Goal: Information Seeking & Learning: Learn about a topic

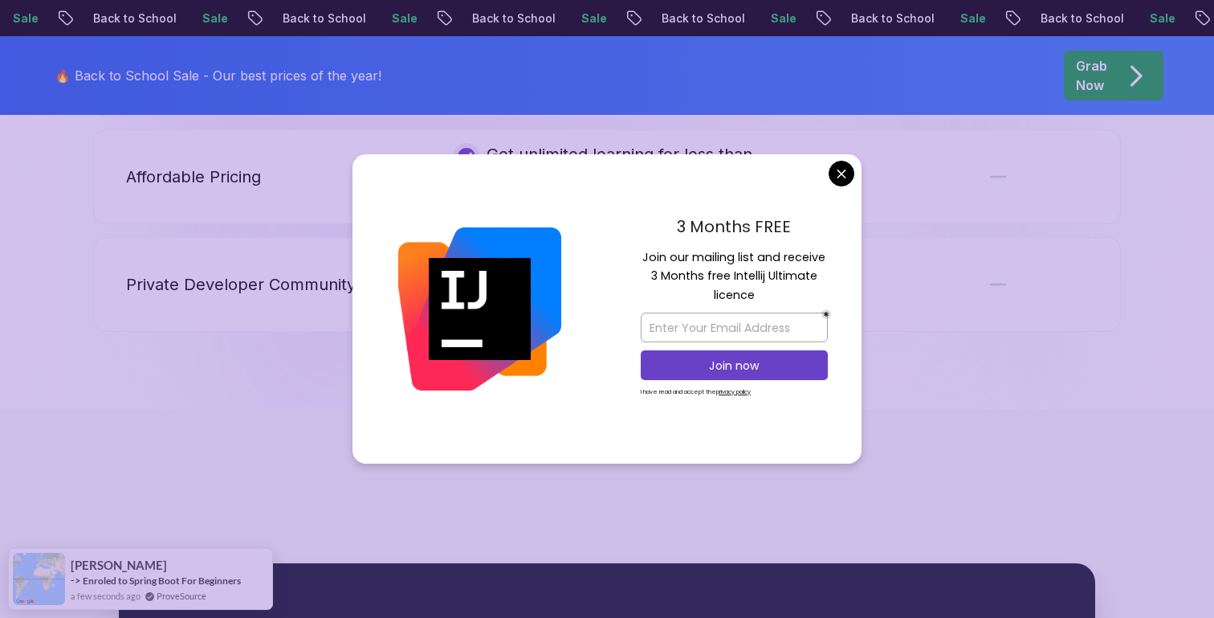
scroll to position [4120, 0]
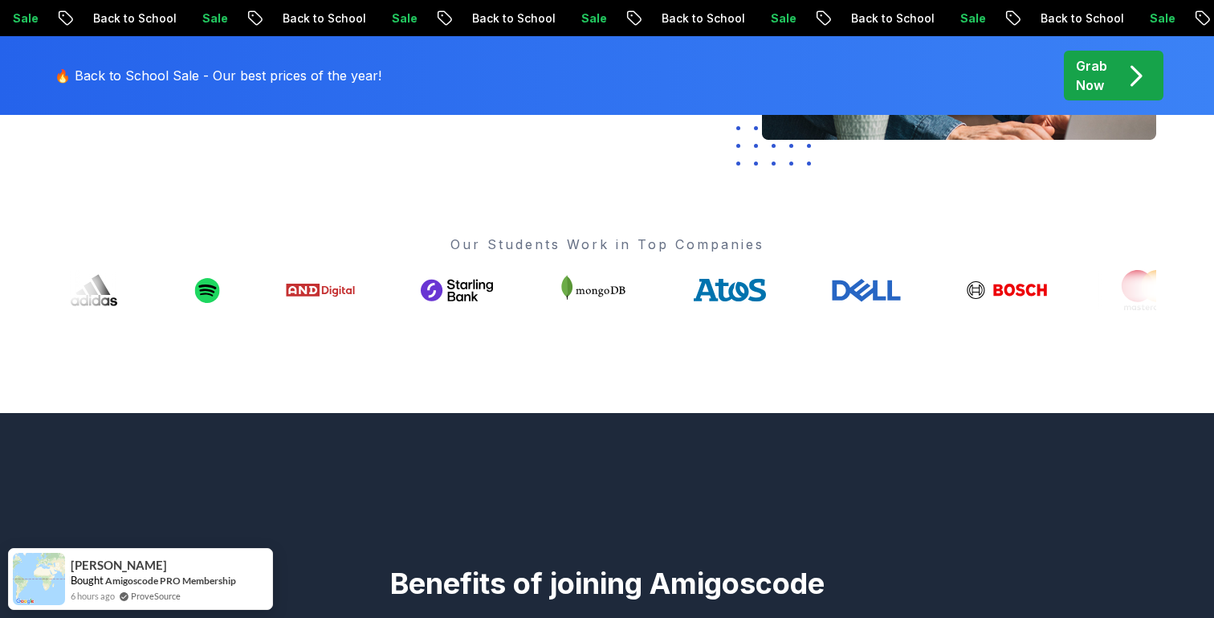
scroll to position [0, 0]
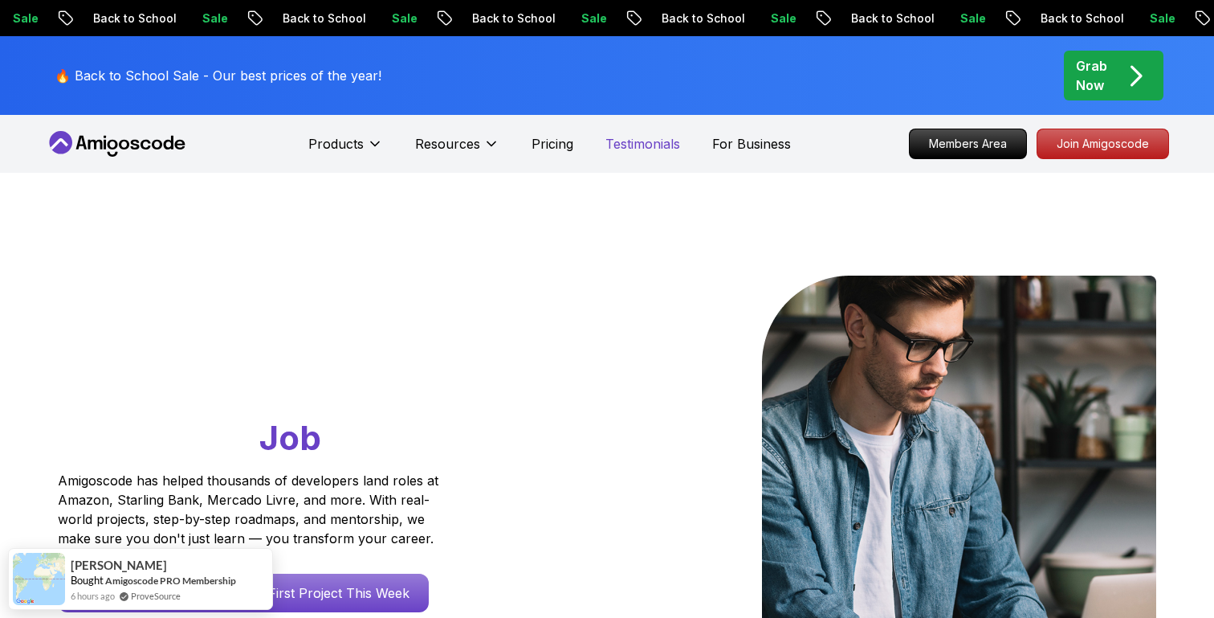
click at [665, 144] on p "Testimonials" at bounding box center [642, 143] width 75 height 19
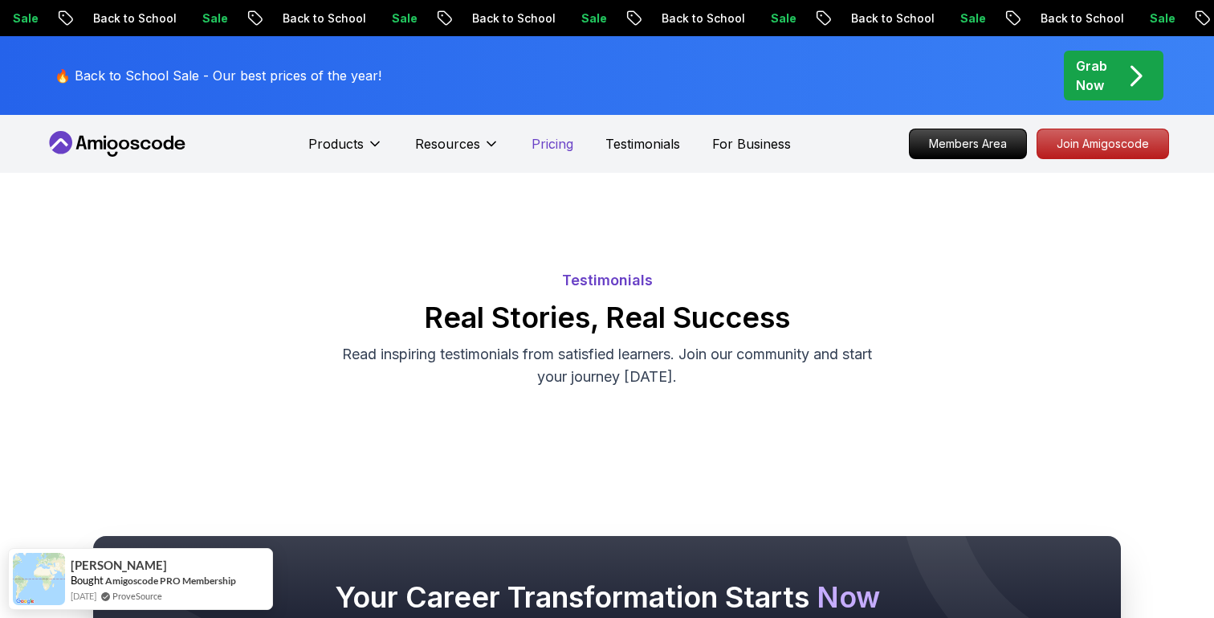
click at [558, 143] on p "Pricing" at bounding box center [553, 143] width 42 height 19
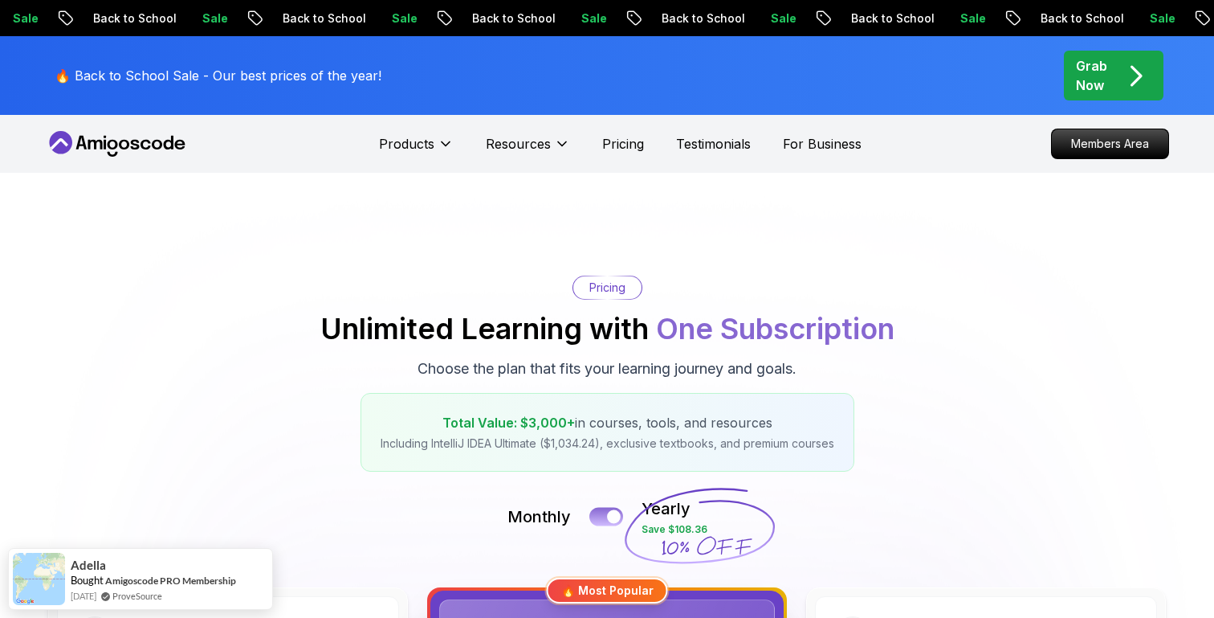
click at [603, 510] on button at bounding box center [606, 516] width 34 height 18
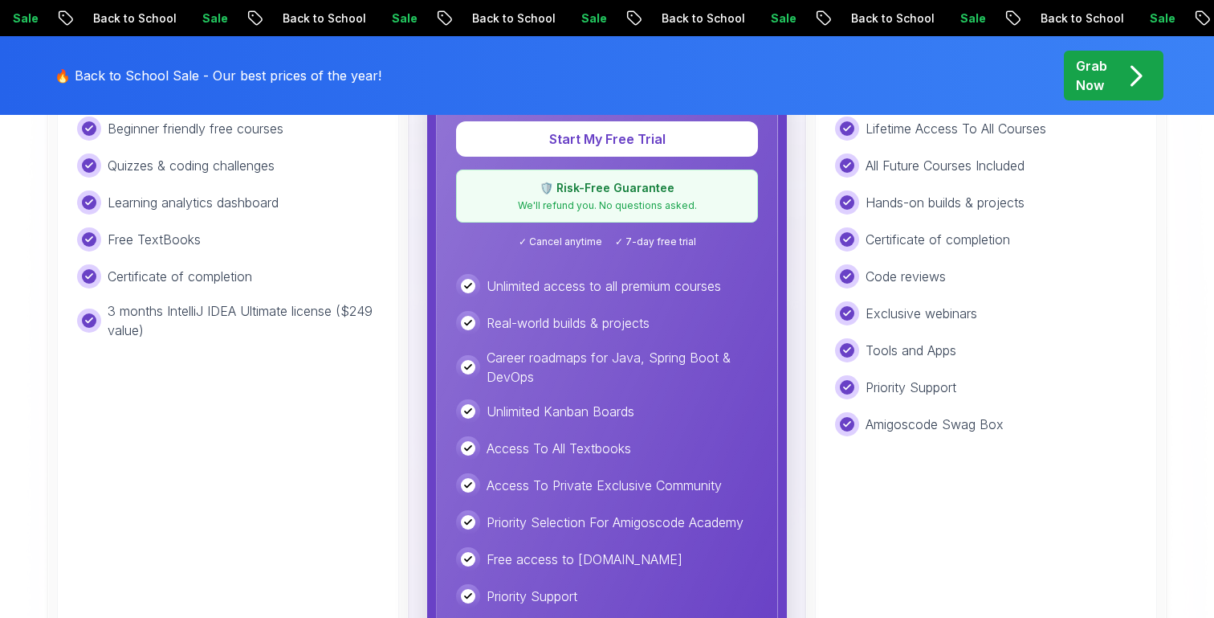
scroll to position [289, 0]
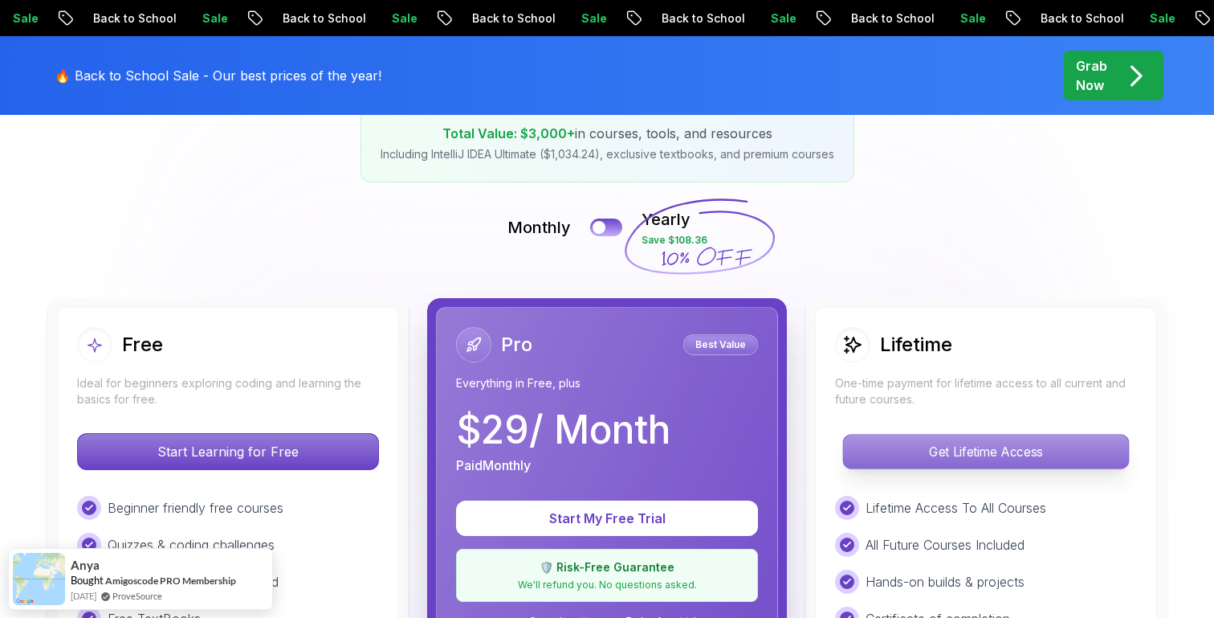
click at [853, 467] on p "Get Lifetime Access" at bounding box center [985, 451] width 285 height 34
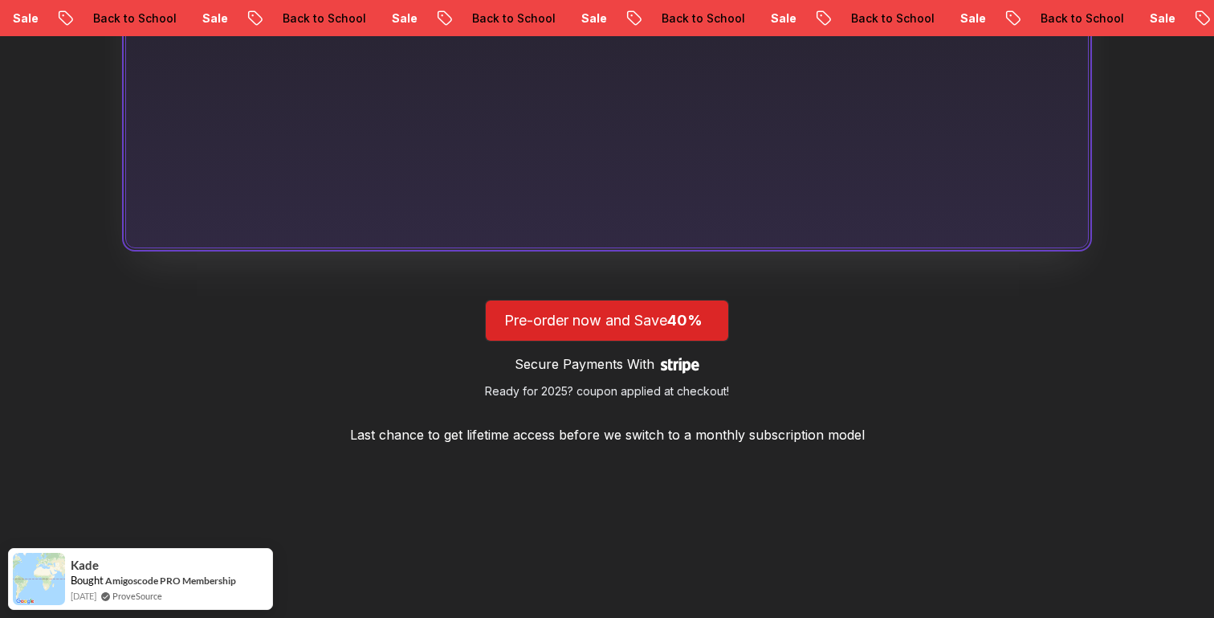
scroll to position [1482, 0]
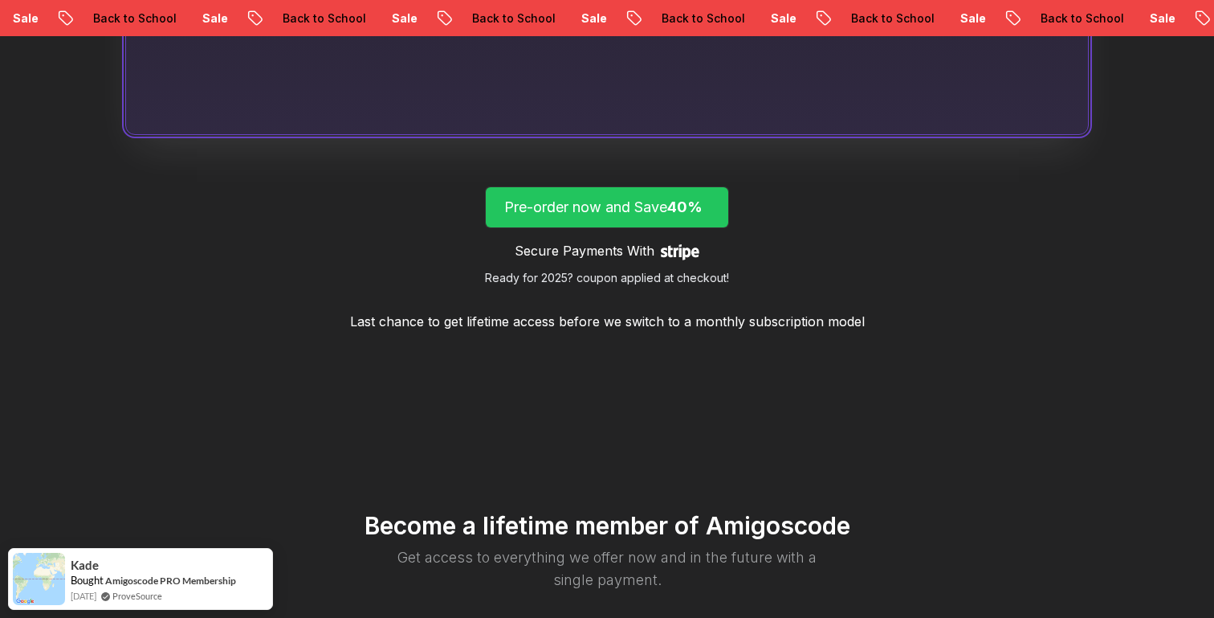
click at [557, 211] on p "Pre-order now and Save 40%" at bounding box center [607, 207] width 206 height 22
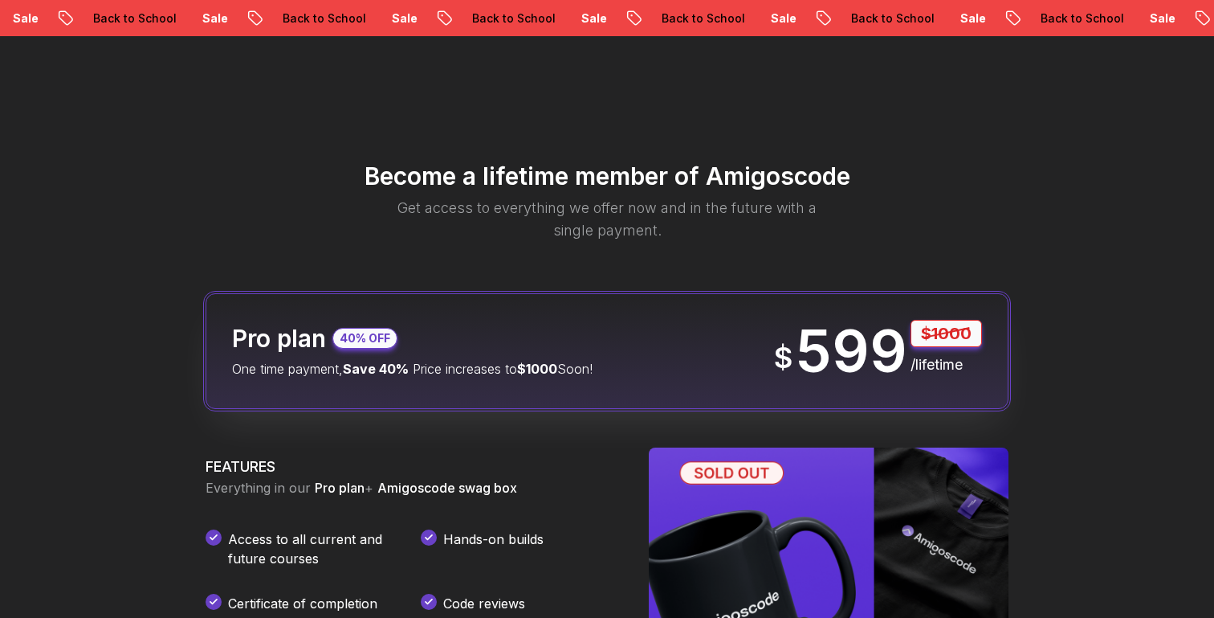
scroll to position [1902, 0]
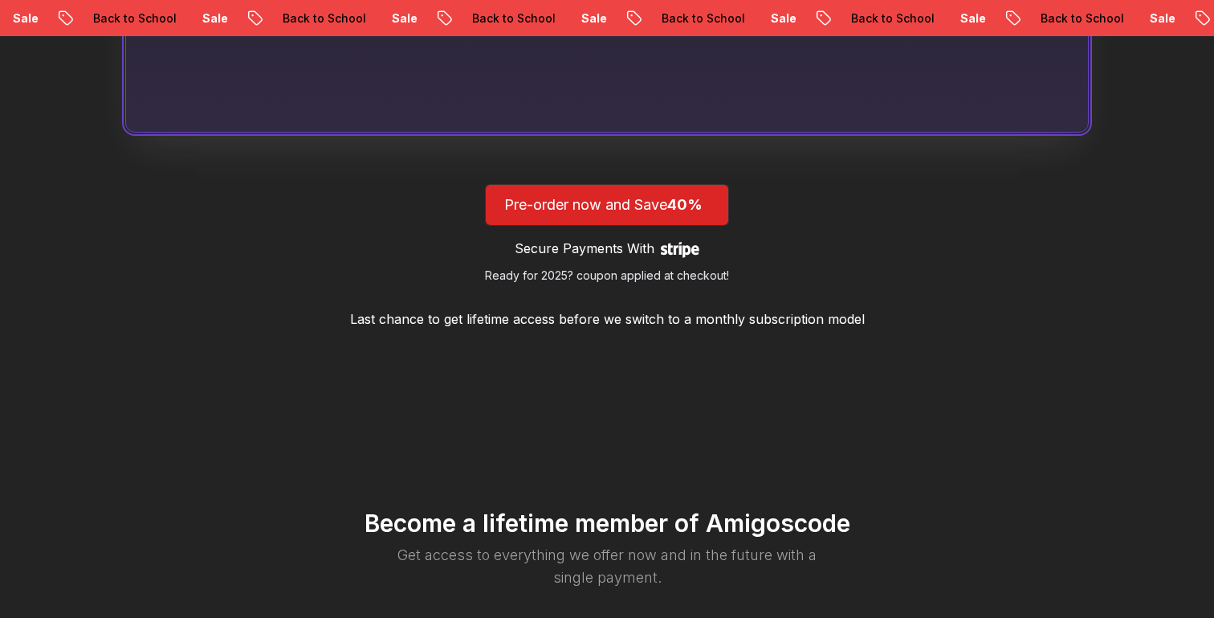
scroll to position [1482, 0]
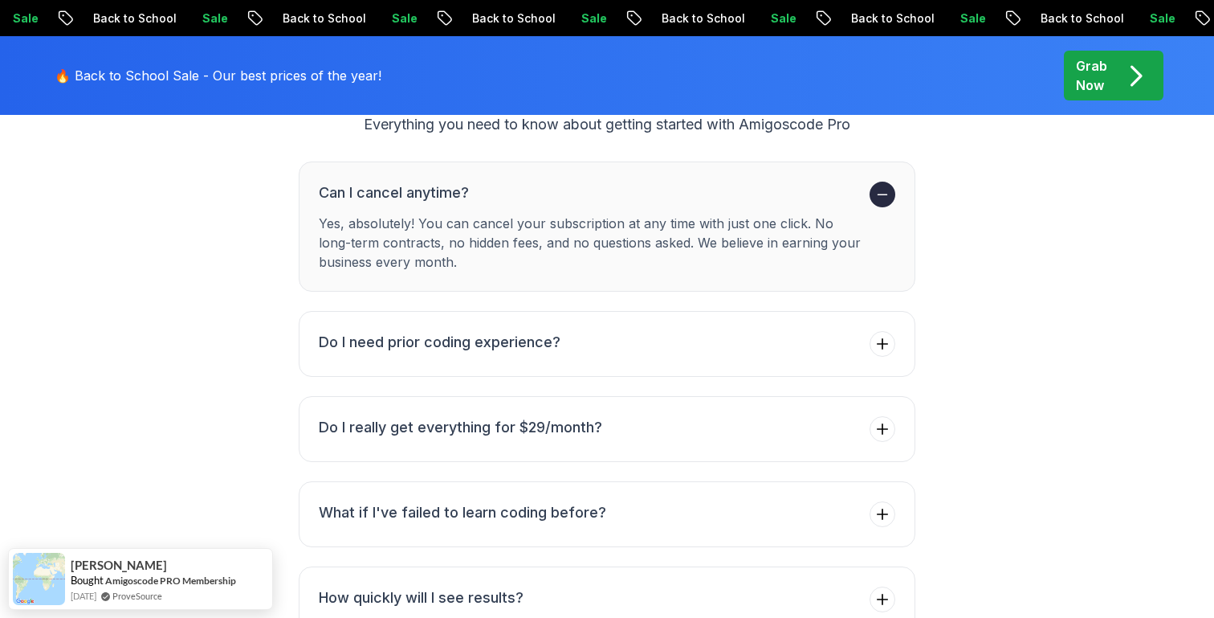
scroll to position [5759, 0]
click at [371, 417] on h3 "Do I really get everything for $29/month?" at bounding box center [460, 428] width 283 height 22
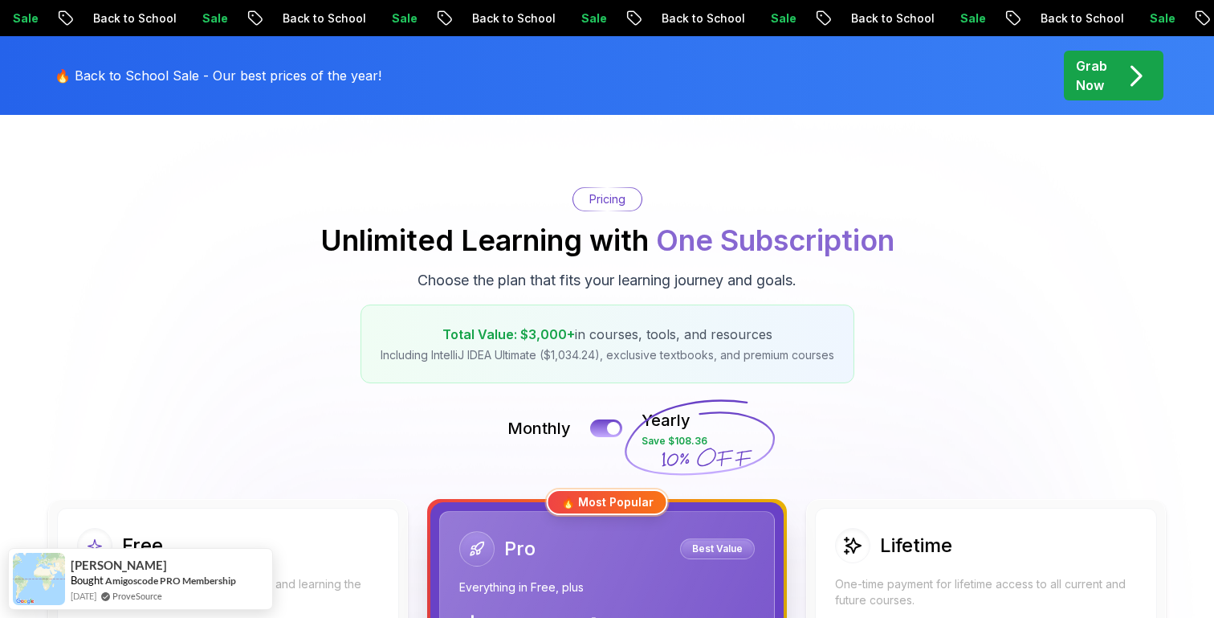
scroll to position [0, 0]
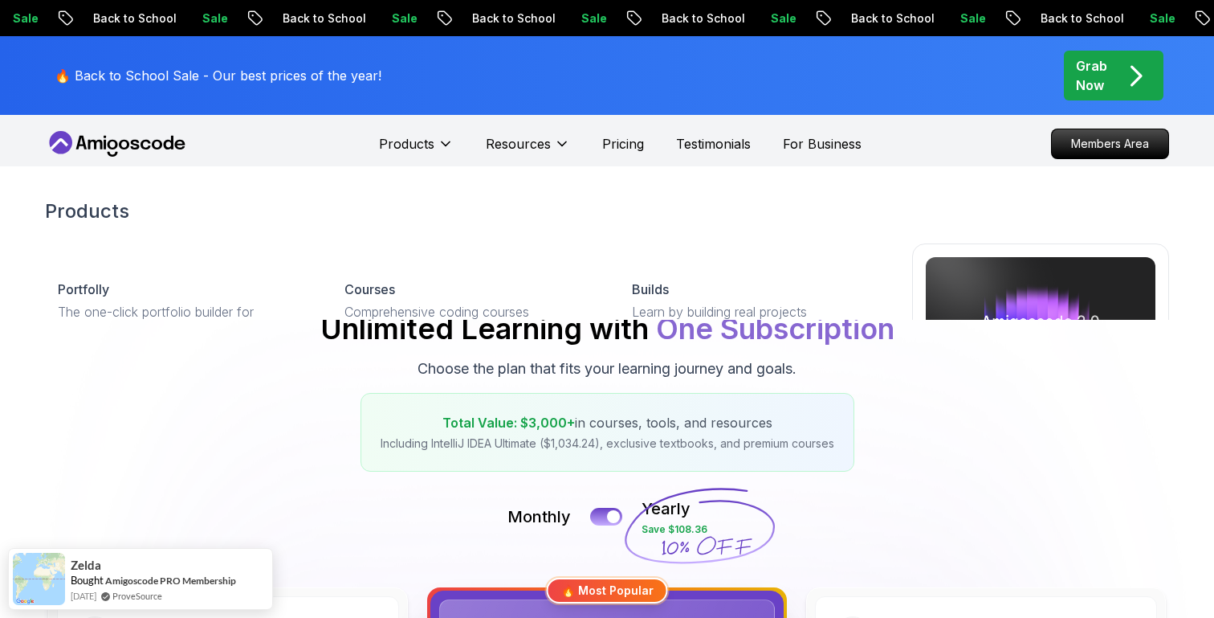
click at [144, 137] on icon at bounding box center [117, 144] width 145 height 26
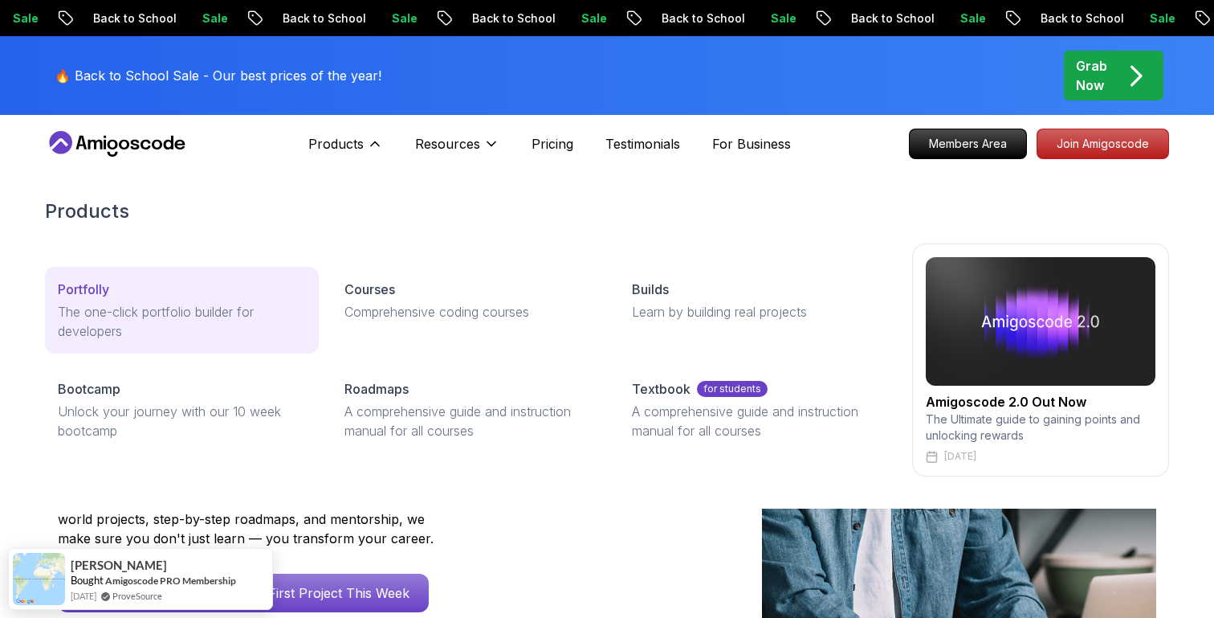
click at [234, 323] on p "The one-click portfolio builder for developers" at bounding box center [182, 321] width 248 height 39
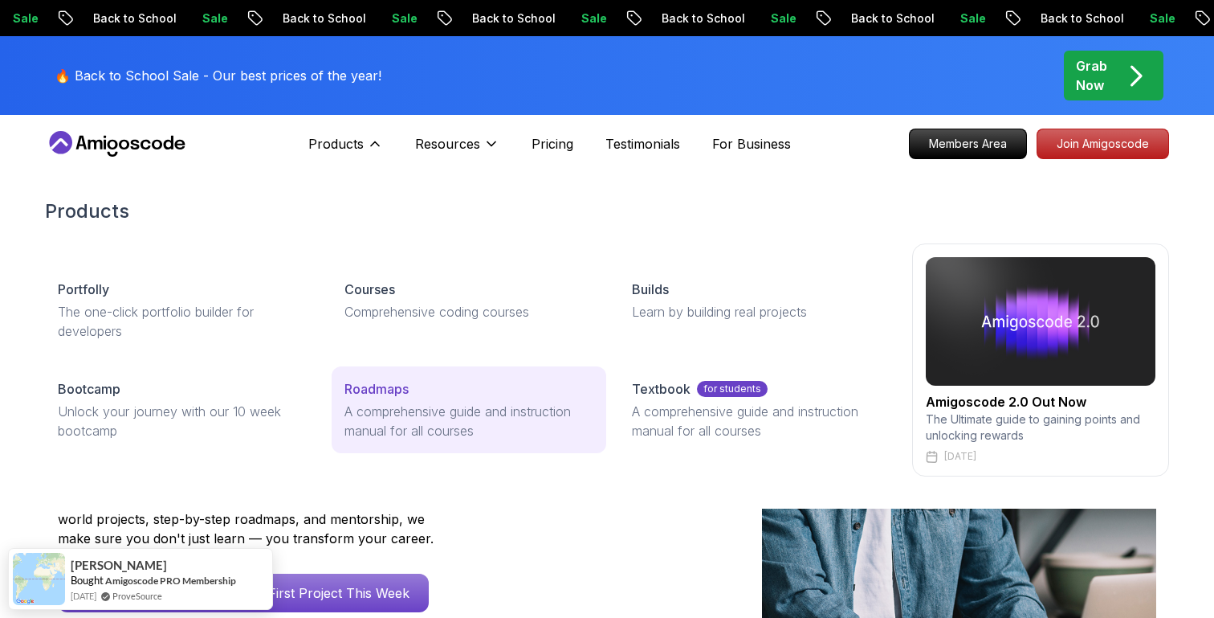
click at [436, 409] on p "A comprehensive guide and instruction manual for all courses" at bounding box center [468, 421] width 248 height 39
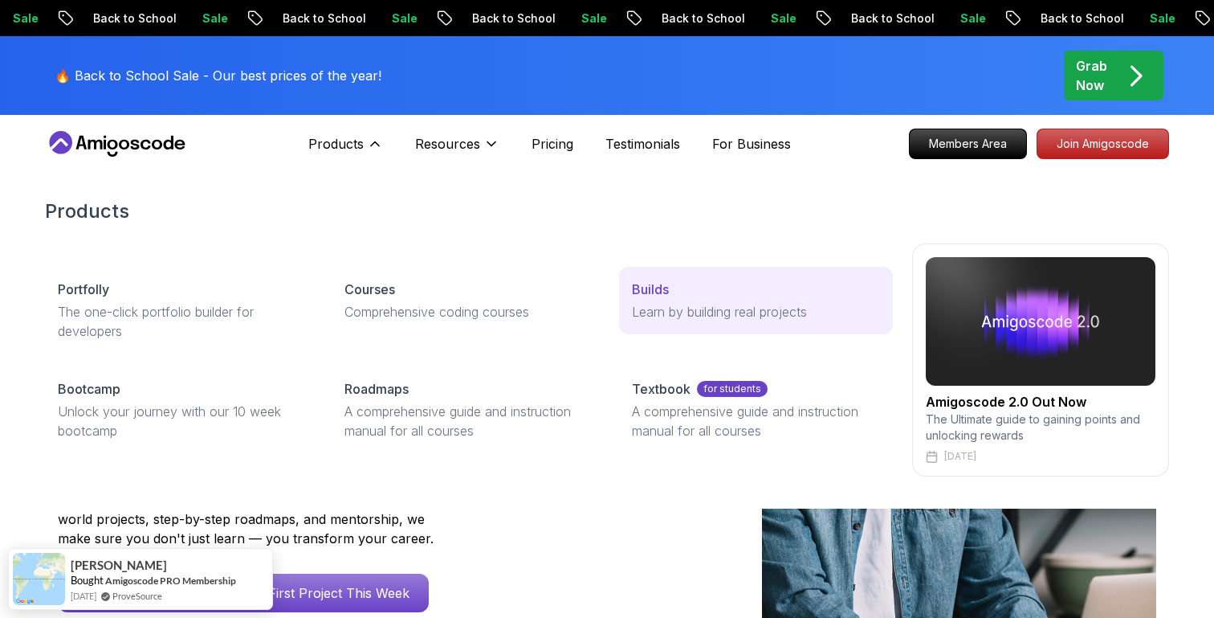
click at [688, 324] on link "Builds Learn by building real projects" at bounding box center [756, 300] width 274 height 67
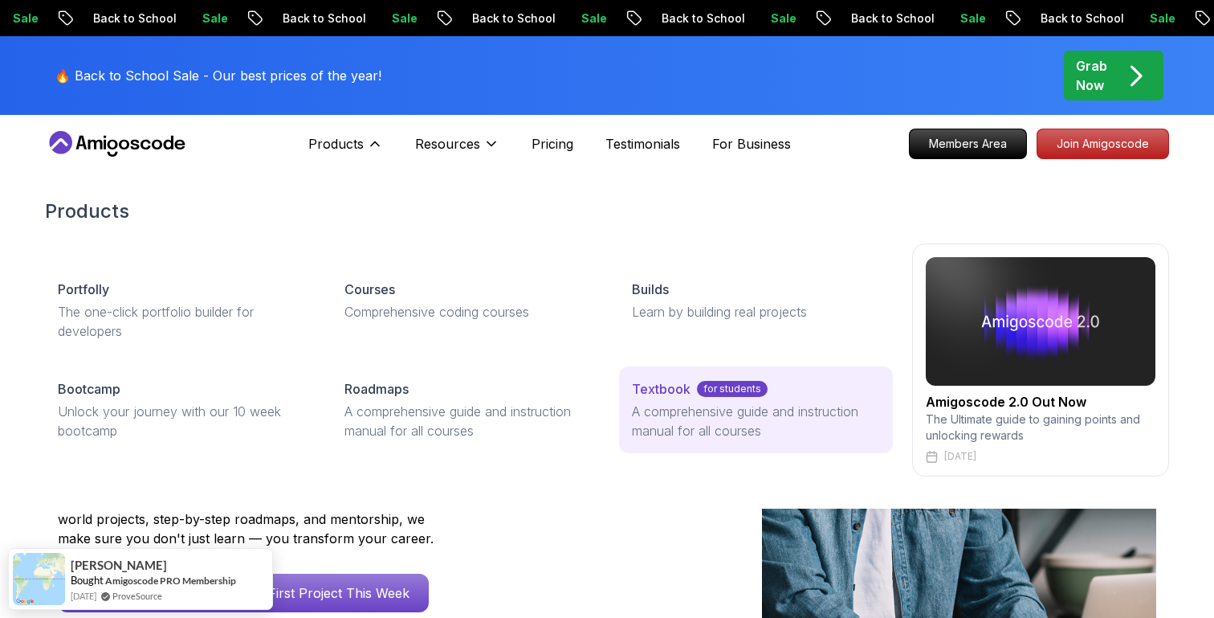
click at [711, 428] on p "A comprehensive guide and instruction manual for all courses" at bounding box center [756, 421] width 248 height 39
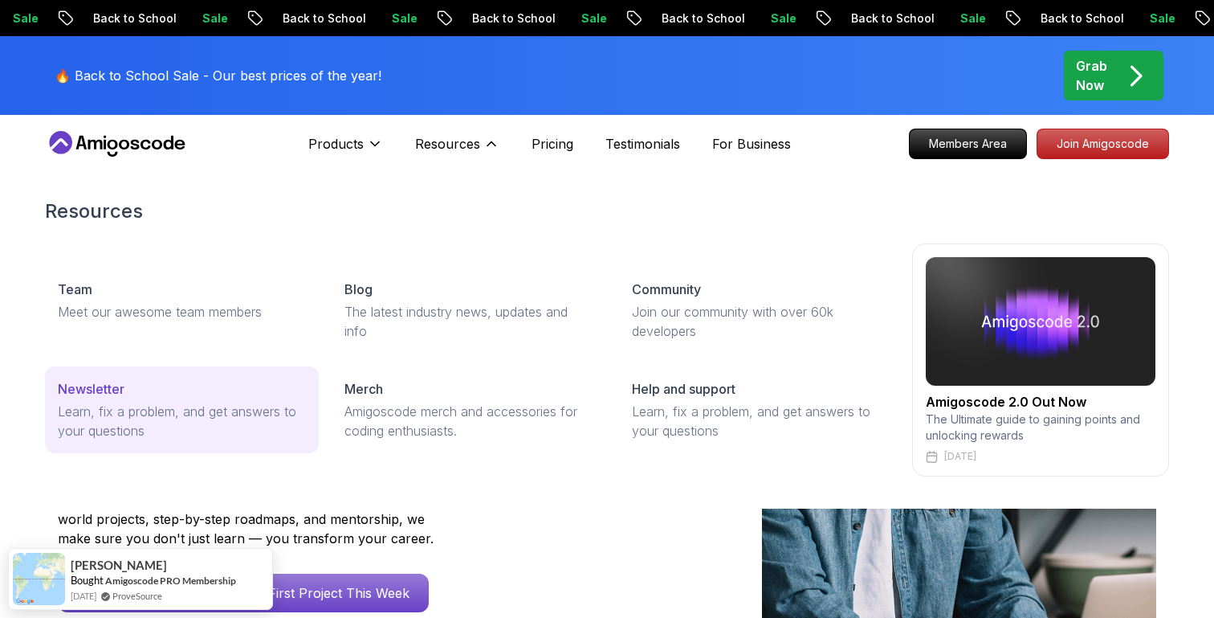
click at [210, 388] on div "Newsletter" at bounding box center [182, 388] width 248 height 19
click at [197, 377] on link "Newsletter Learn, fix a problem, and get answers to your questions" at bounding box center [182, 409] width 274 height 87
click at [231, 414] on p "Learn, fix a problem, and get answers to your questions" at bounding box center [182, 421] width 248 height 39
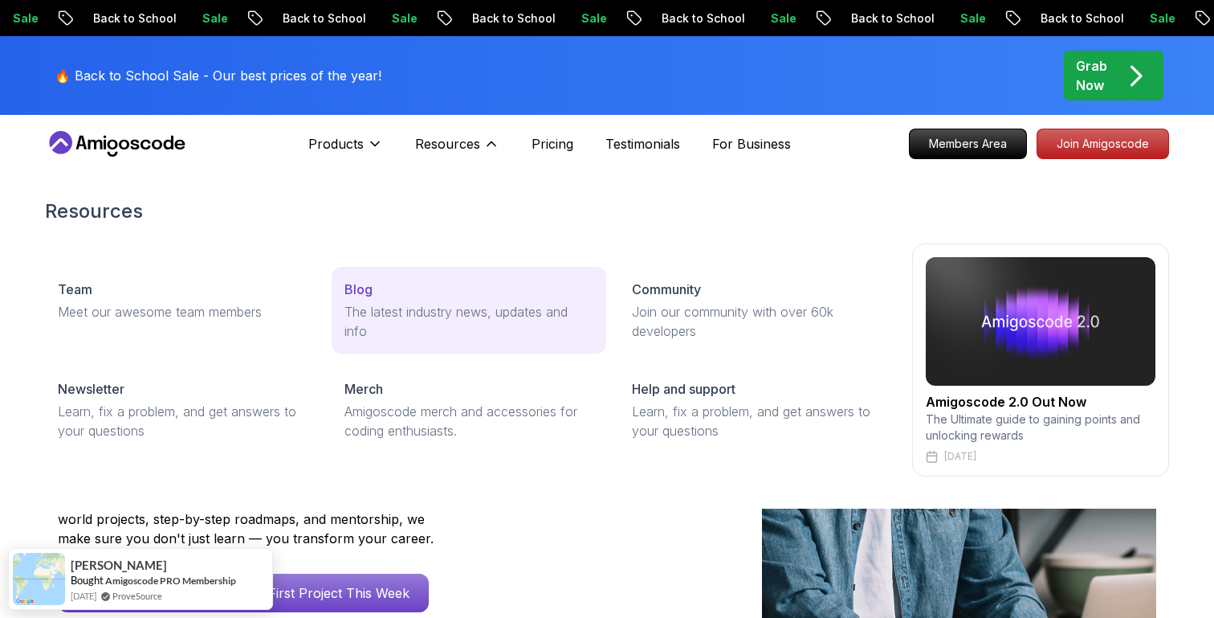
click at [441, 291] on div "Blog" at bounding box center [468, 288] width 248 height 19
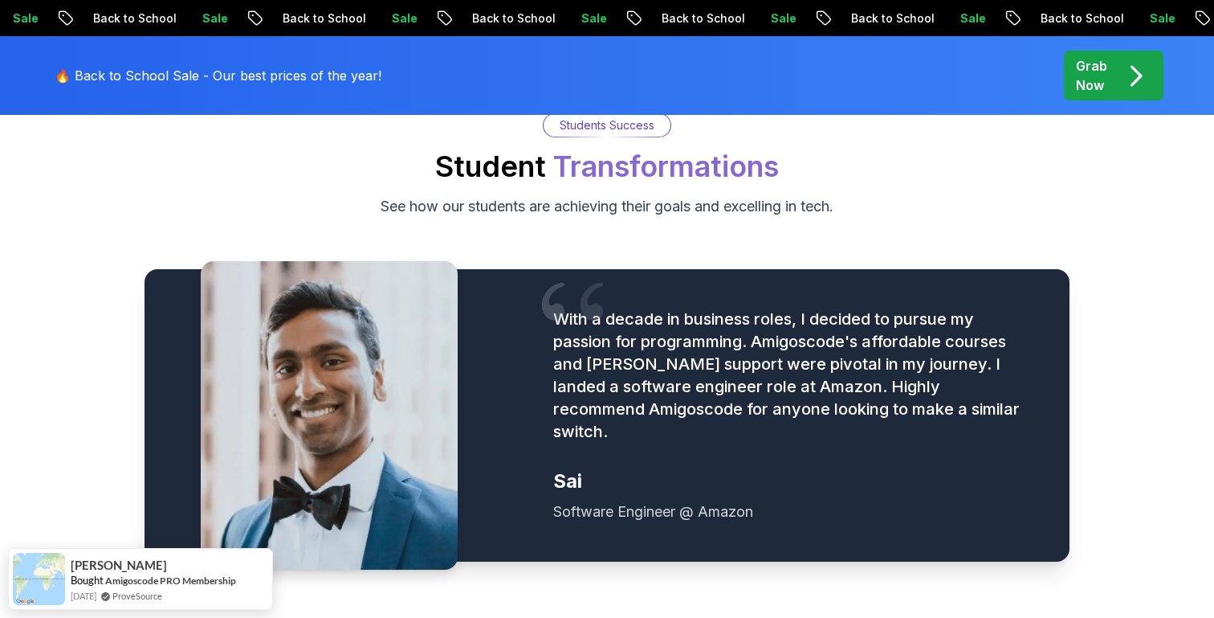
scroll to position [1857, 0]
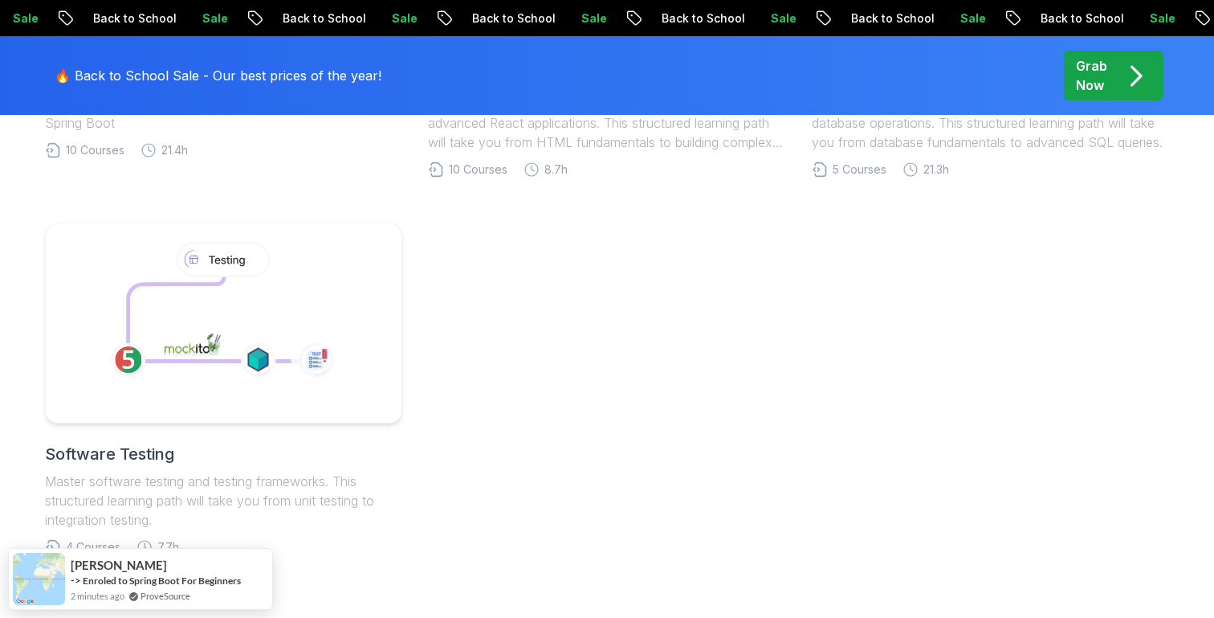
scroll to position [1119, 0]
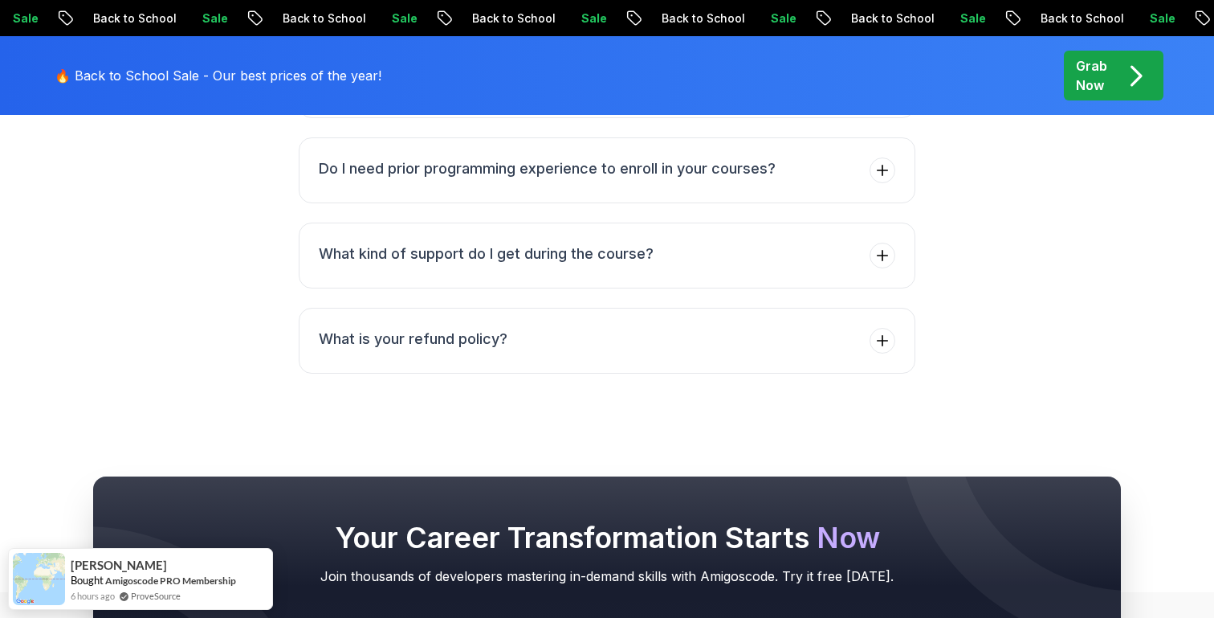
scroll to position [3421, 0]
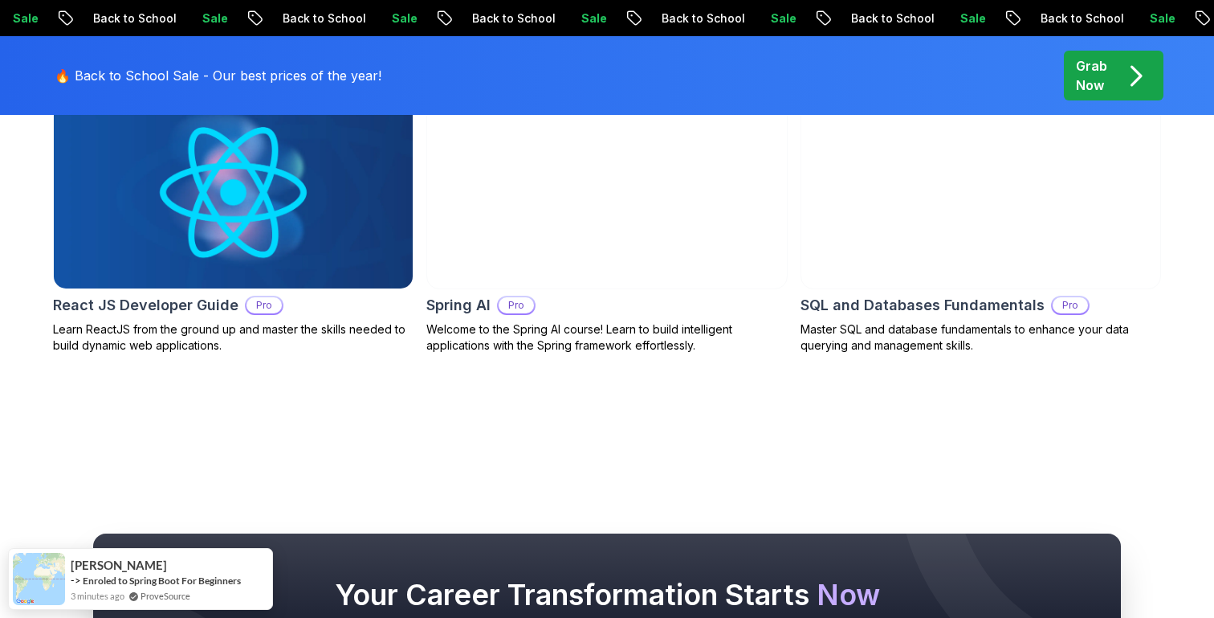
scroll to position [899, 0]
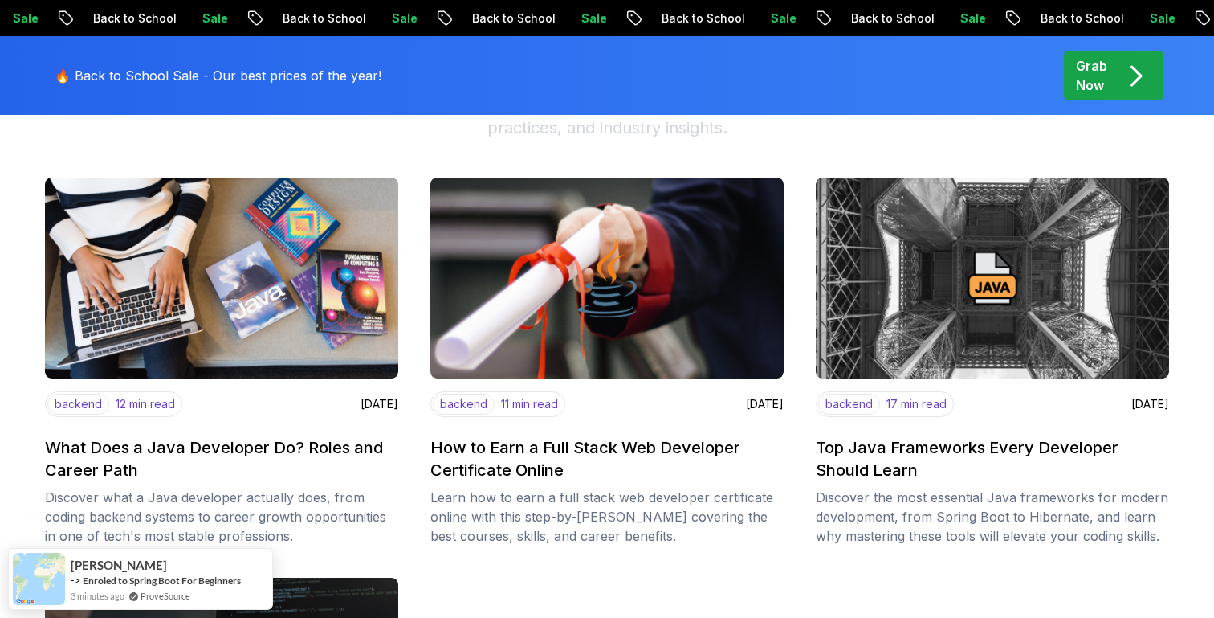
scroll to position [238, 0]
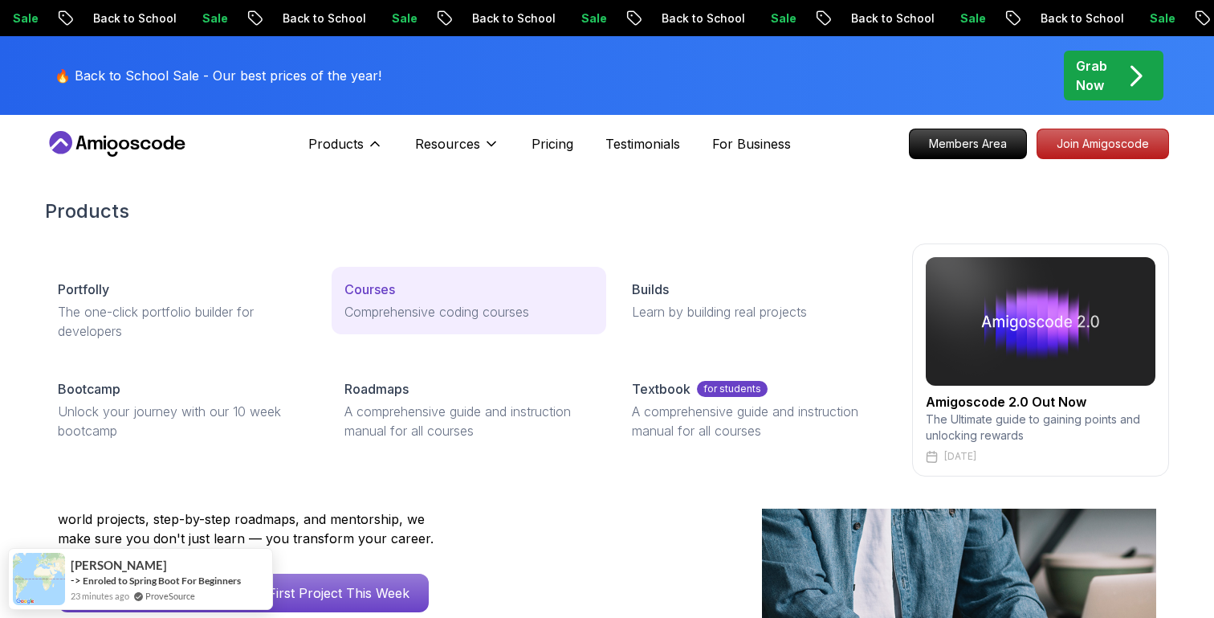
click at [402, 315] on p "Comprehensive coding courses" at bounding box center [468, 311] width 248 height 19
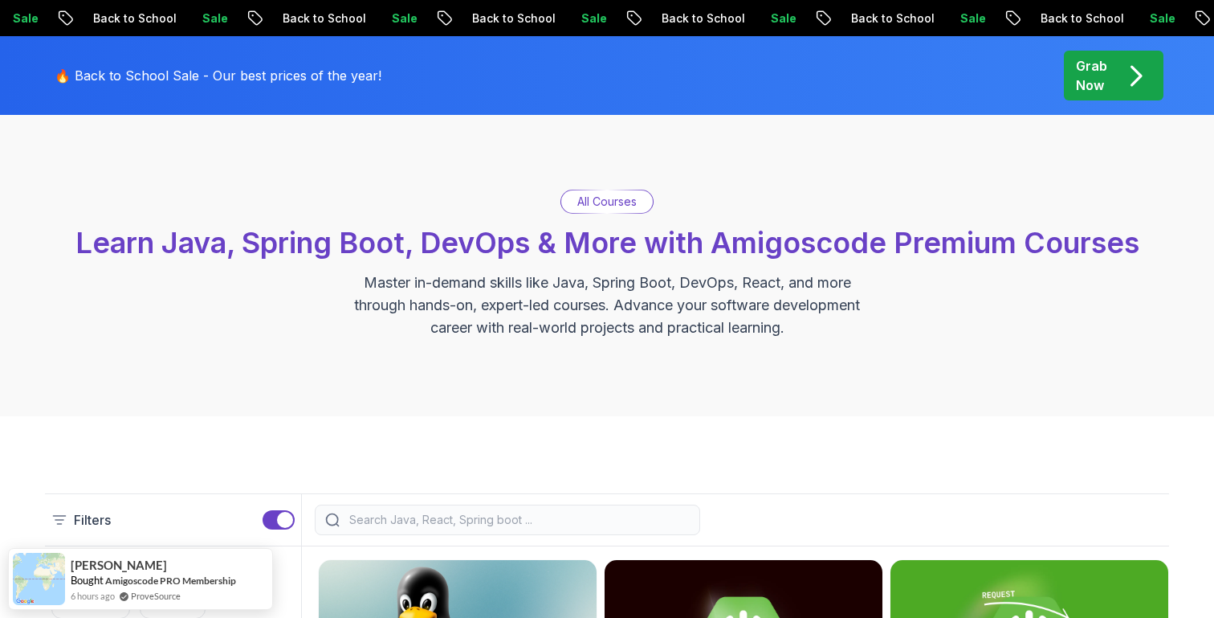
scroll to position [238, 0]
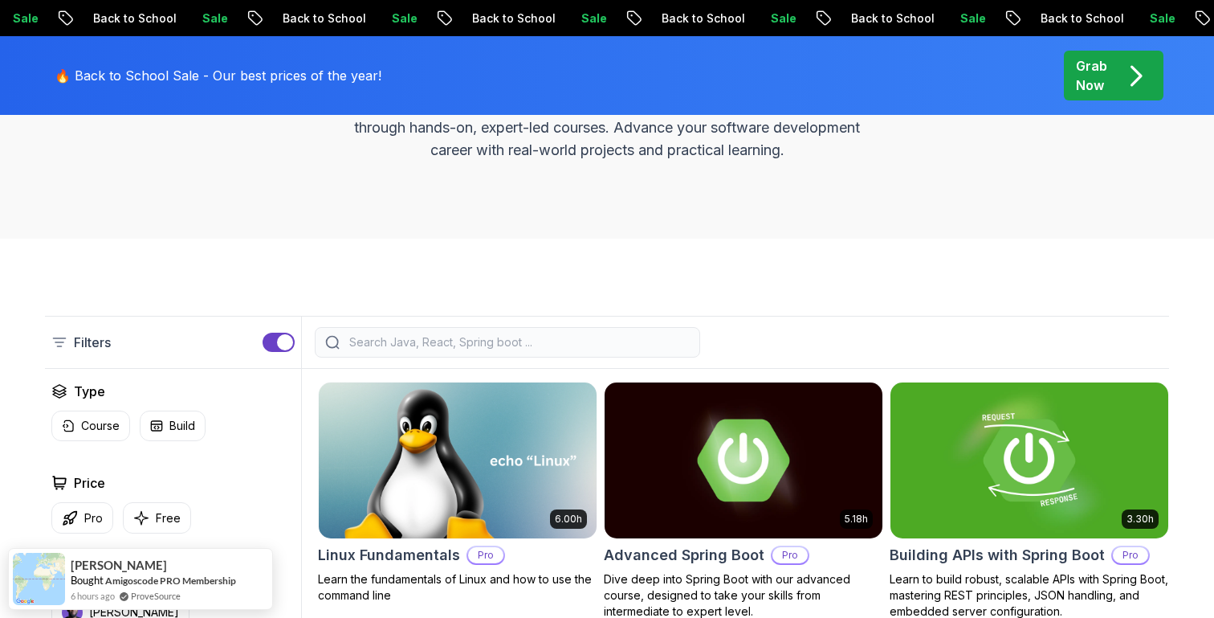
click at [288, 349] on button "button" at bounding box center [279, 341] width 32 height 19
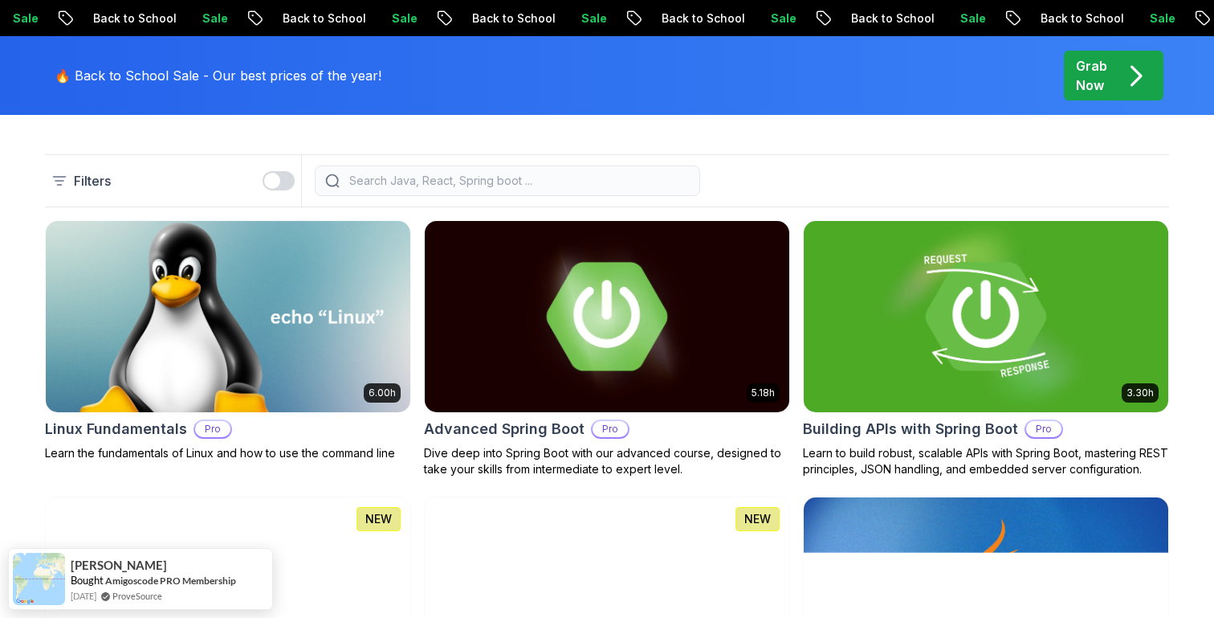
scroll to position [417, 0]
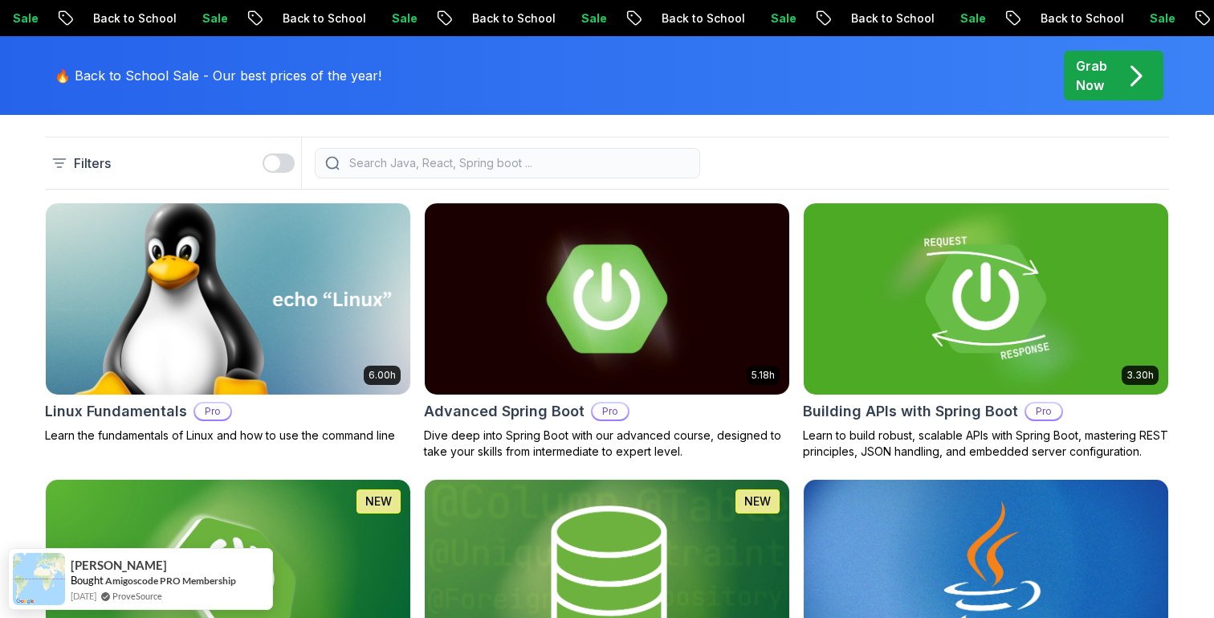
click at [351, 314] on img at bounding box center [228, 298] width 383 height 201
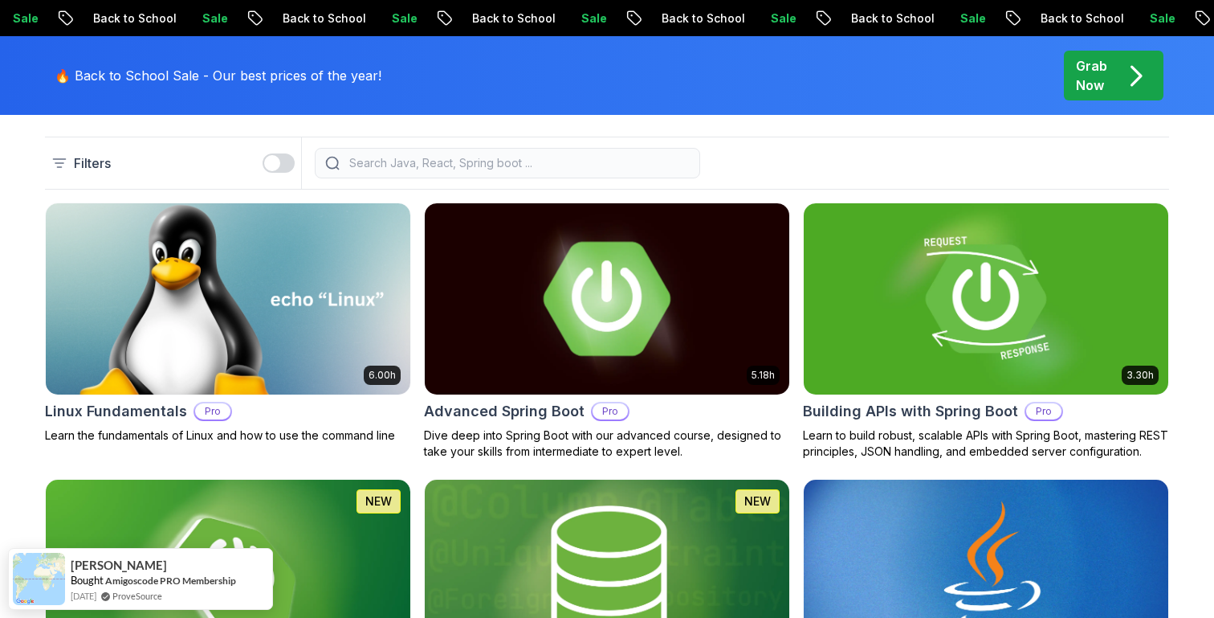
click at [726, 380] on img at bounding box center [607, 298] width 383 height 201
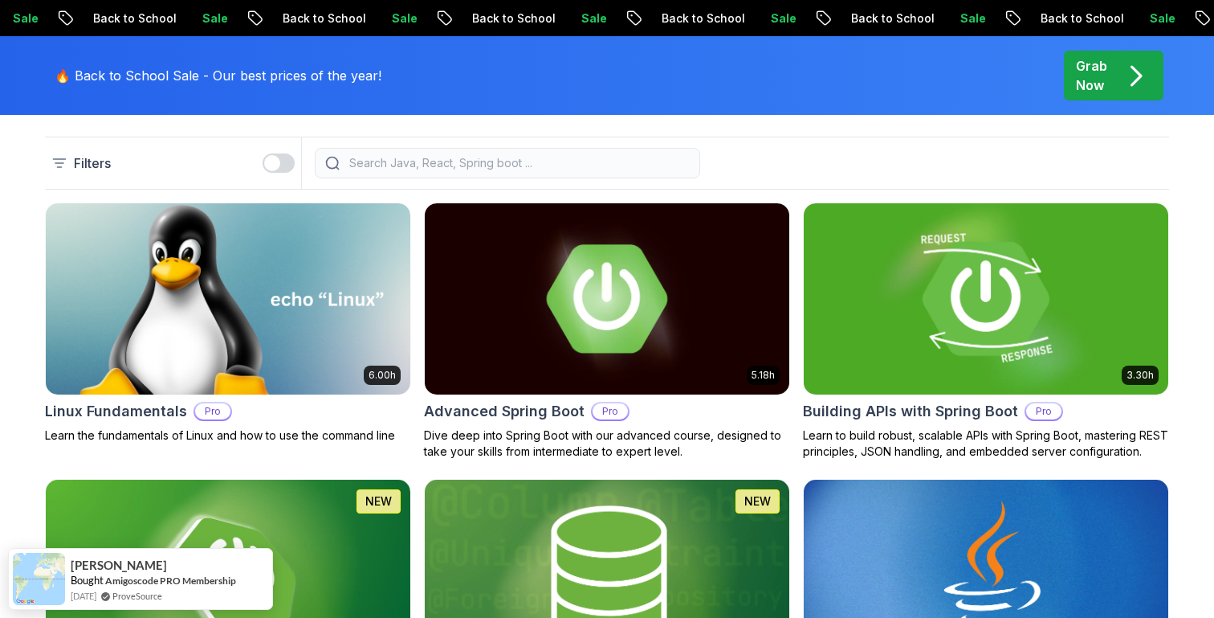
click at [866, 314] on img at bounding box center [986, 298] width 383 height 201
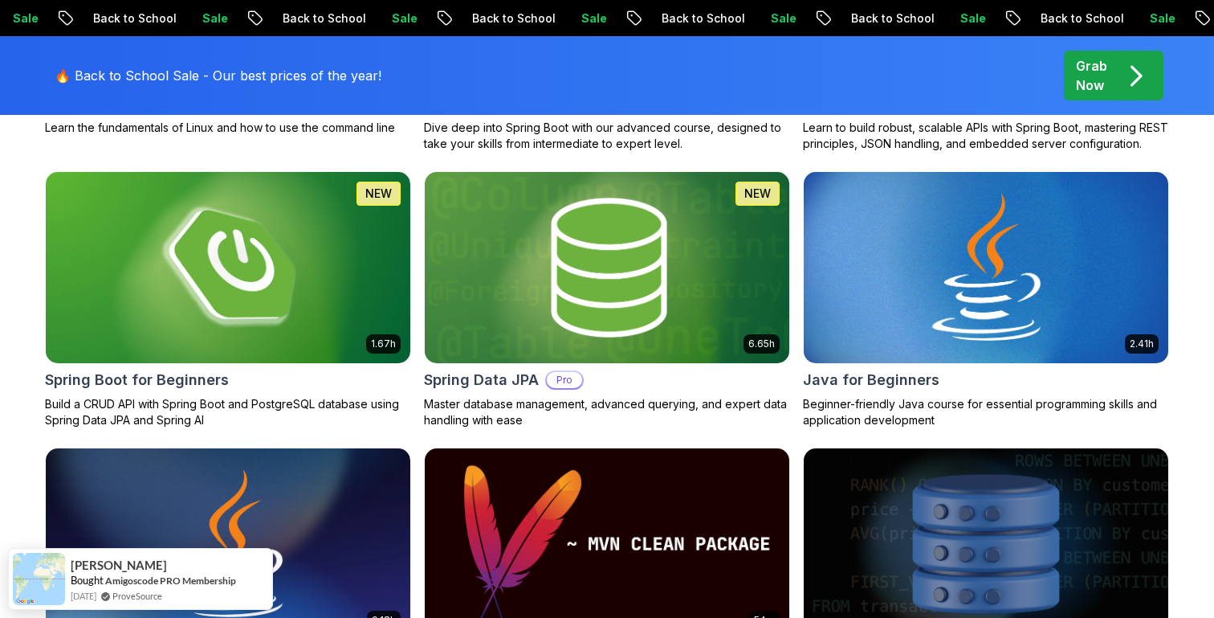
scroll to position [722, 0]
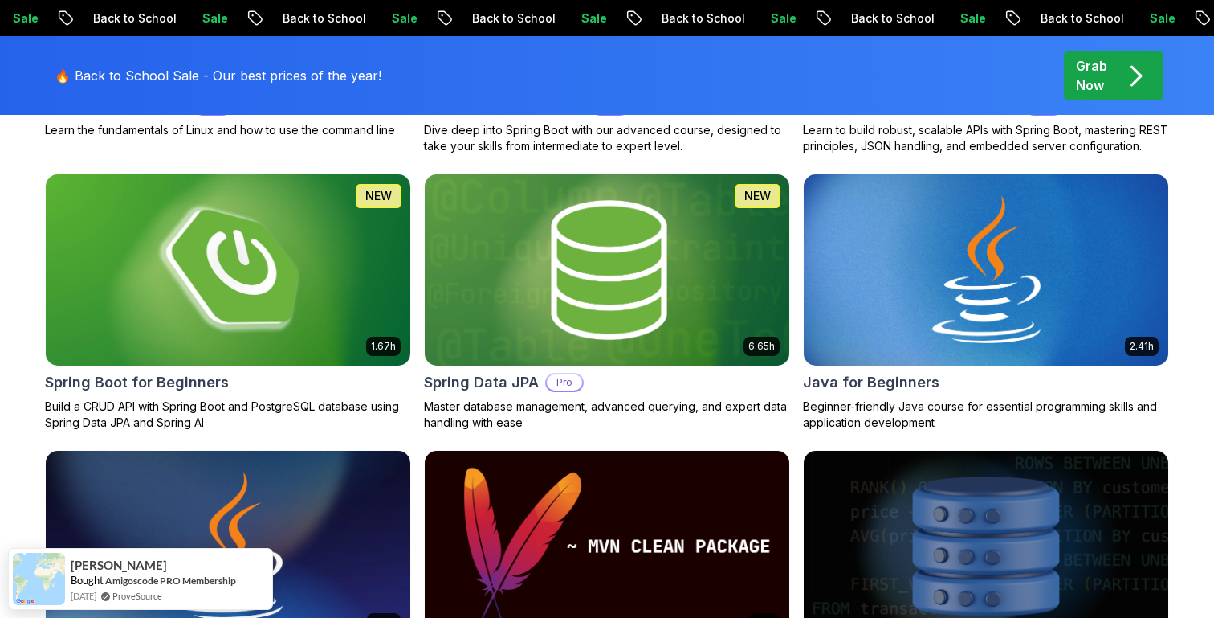
click at [333, 225] on img at bounding box center [228, 269] width 383 height 201
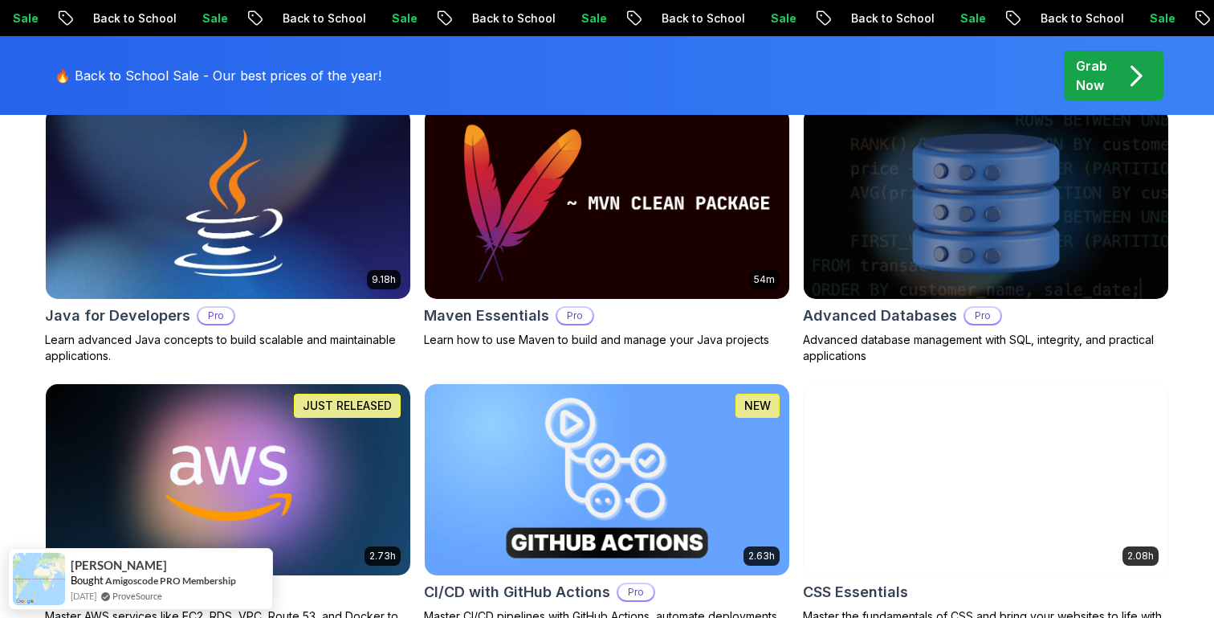
scroll to position [1091, 0]
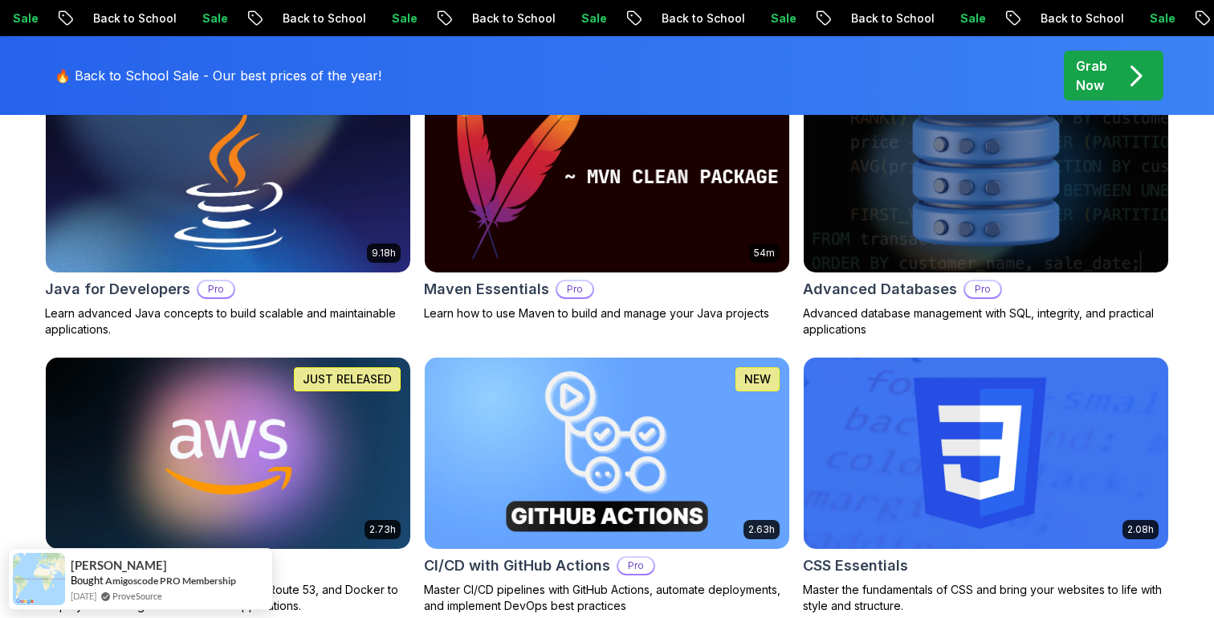
click at [580, 195] on img at bounding box center [607, 176] width 383 height 201
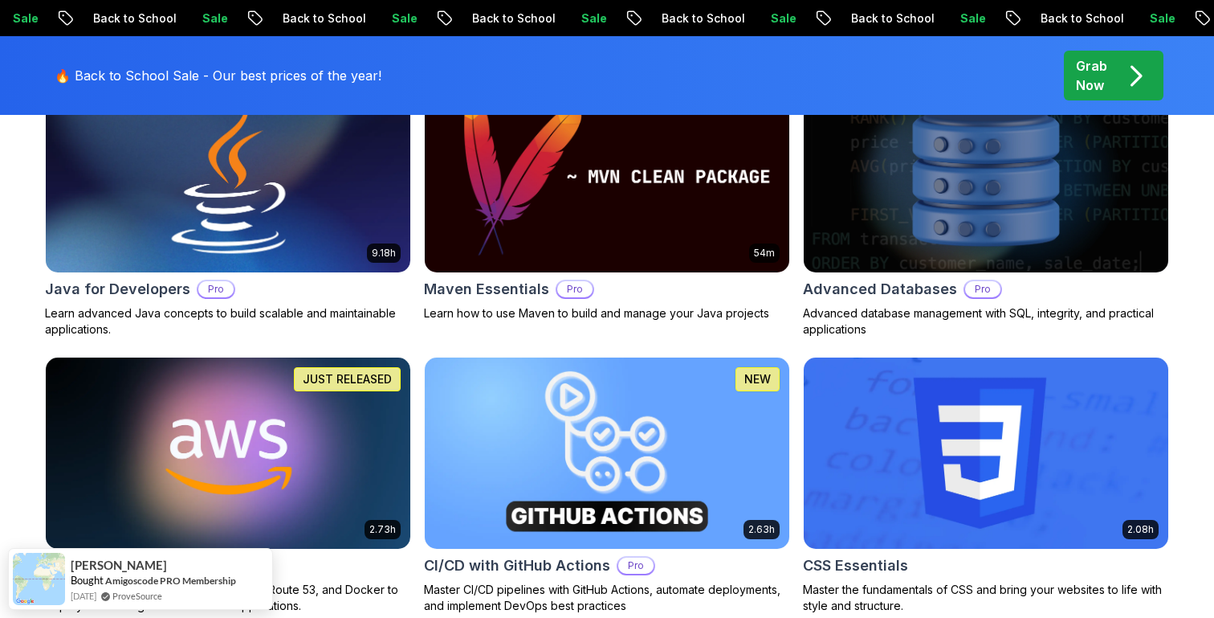
click at [283, 160] on img at bounding box center [228, 176] width 383 height 201
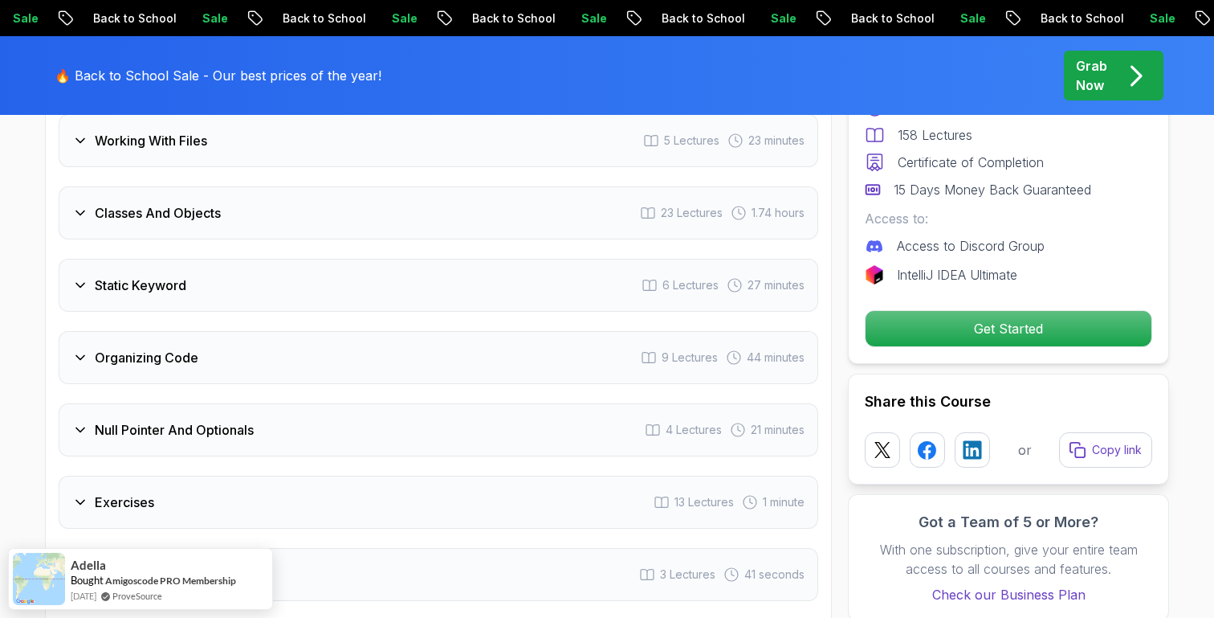
scroll to position [3155, 0]
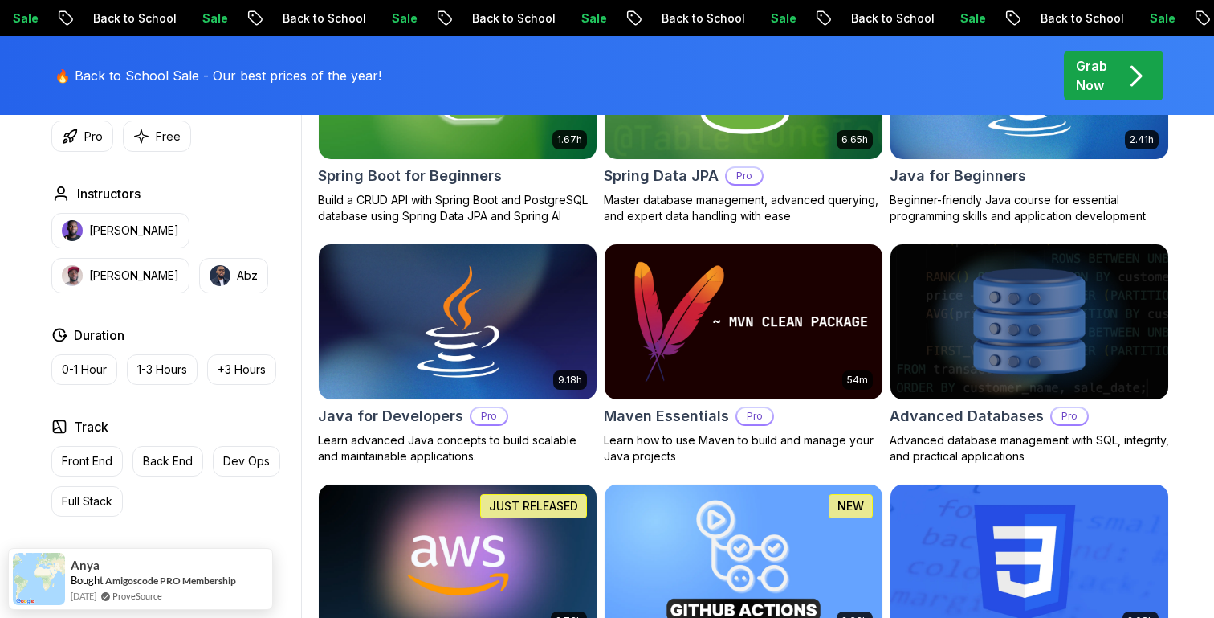
scroll to position [878, 0]
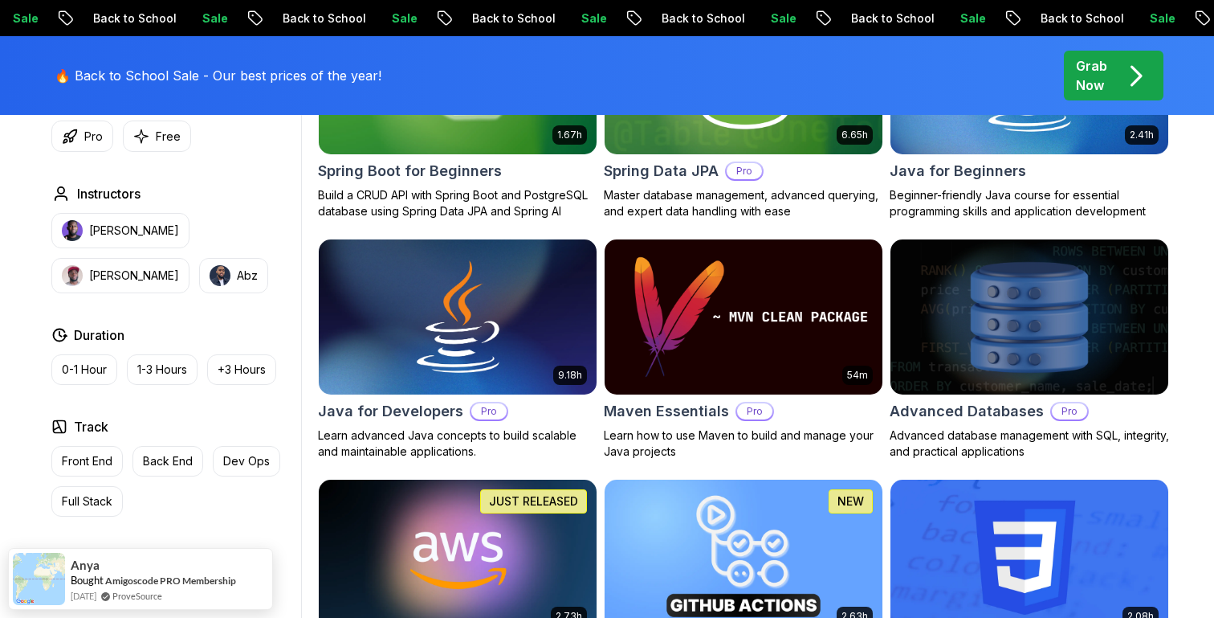
click at [996, 343] on img at bounding box center [1028, 316] width 291 height 163
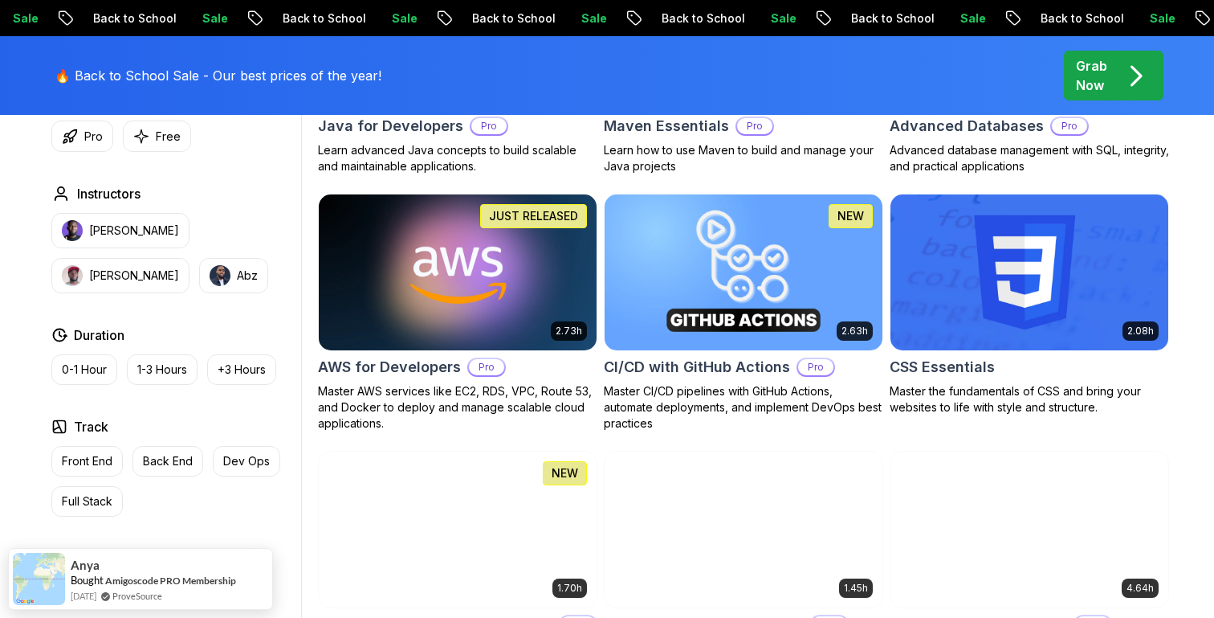
scroll to position [1187, 0]
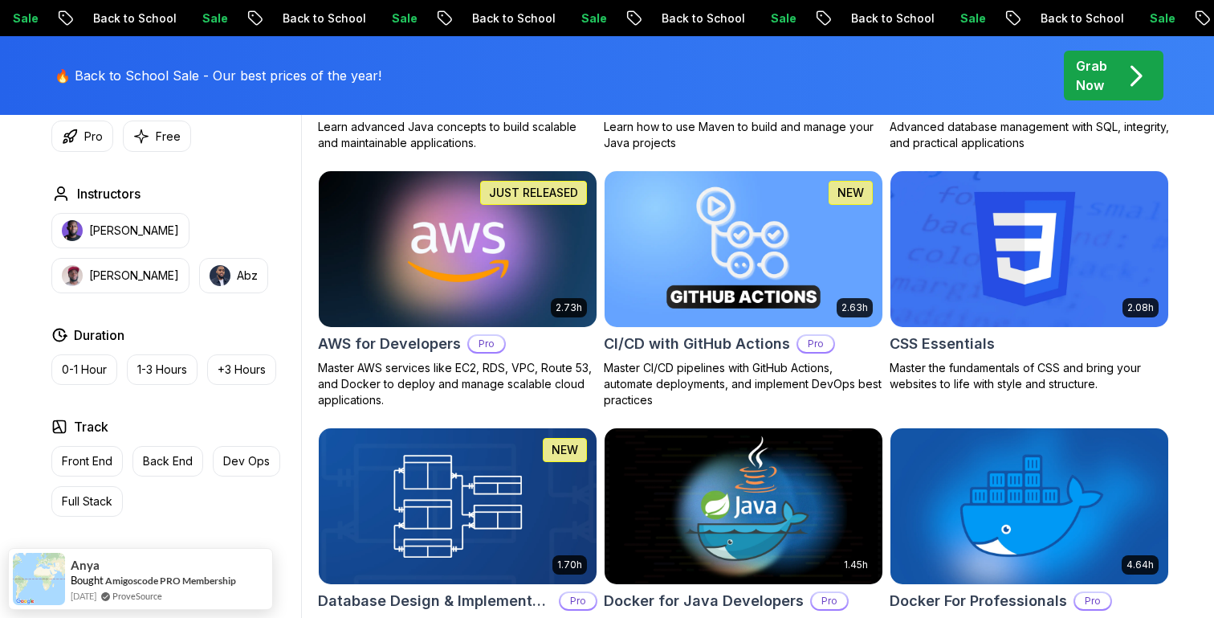
click at [517, 252] on img at bounding box center [457, 248] width 291 height 163
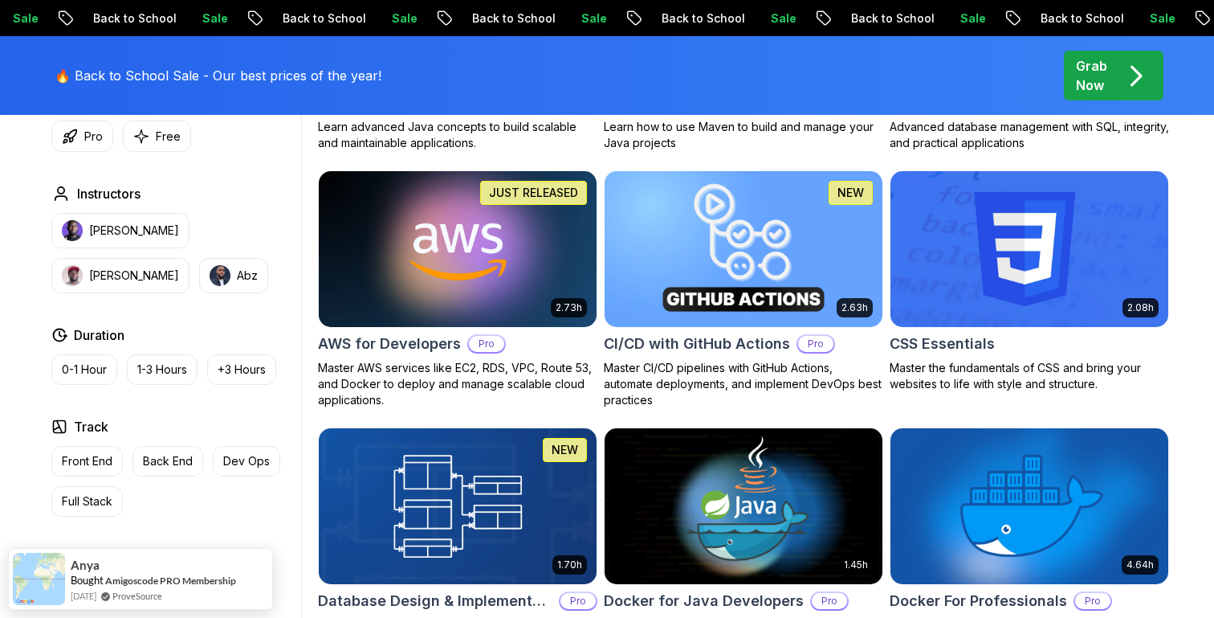
click at [633, 349] on h2 "CI/CD with GitHub Actions" at bounding box center [697, 343] width 186 height 22
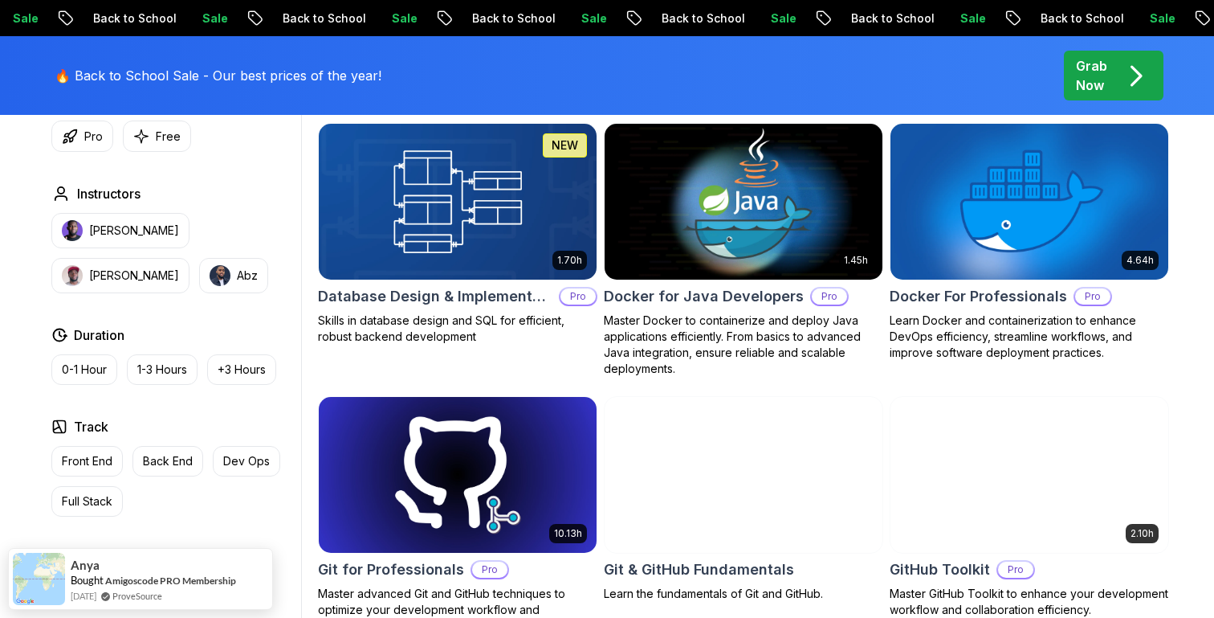
scroll to position [1495, 0]
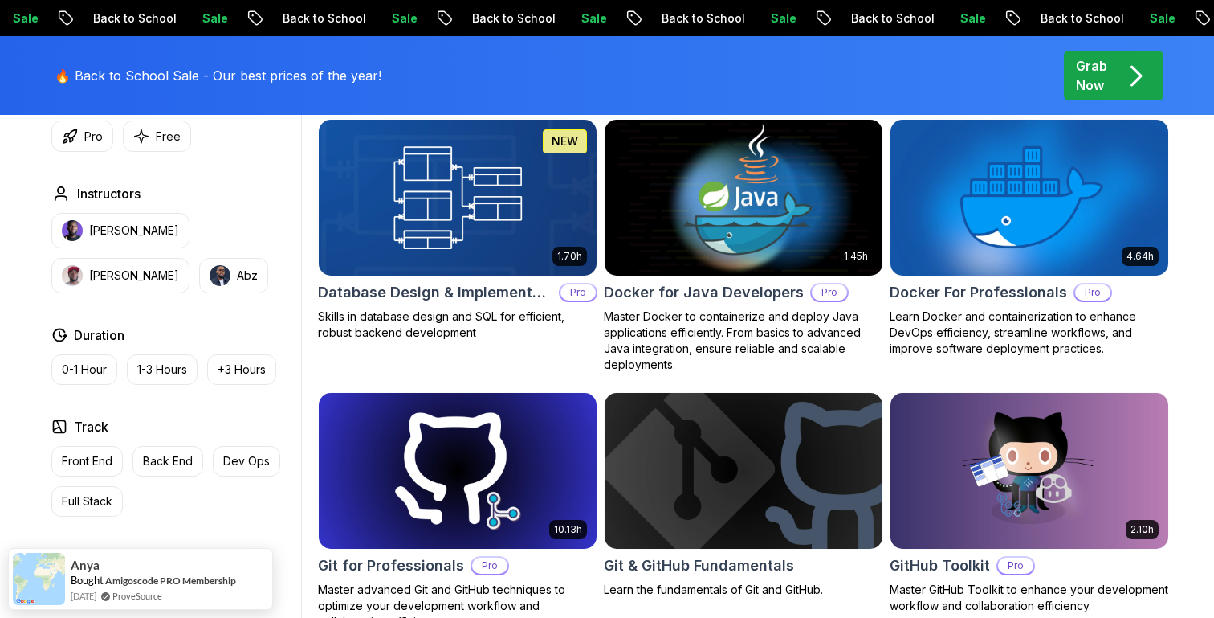
click at [684, 222] on img at bounding box center [742, 197] width 291 height 163
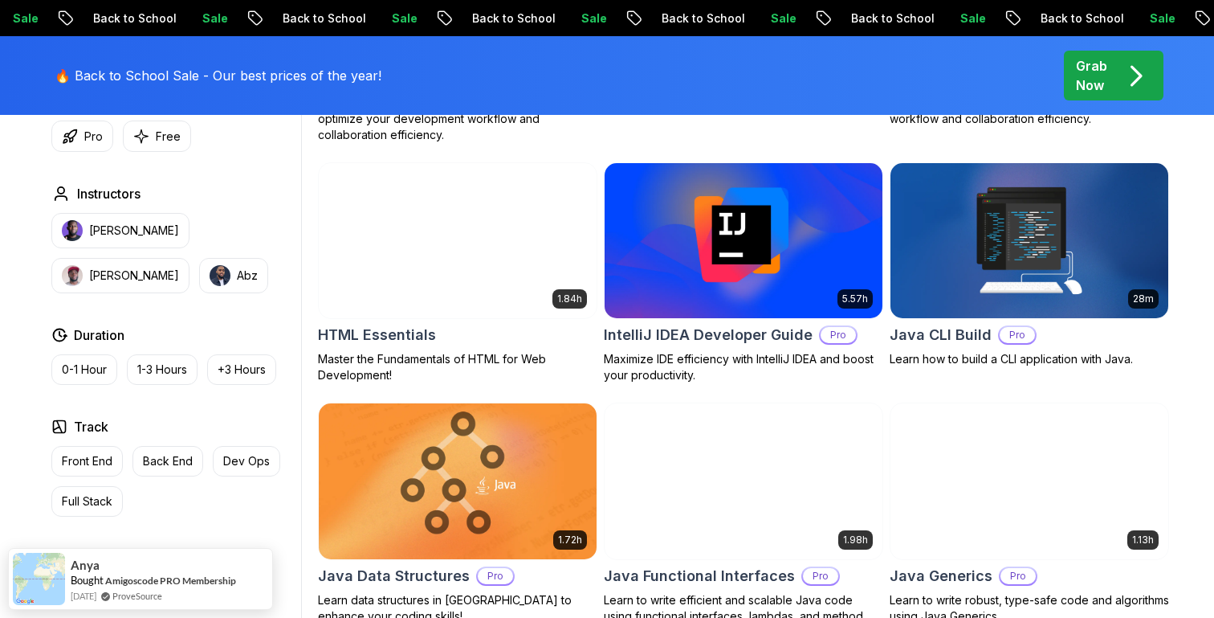
scroll to position [1995, 0]
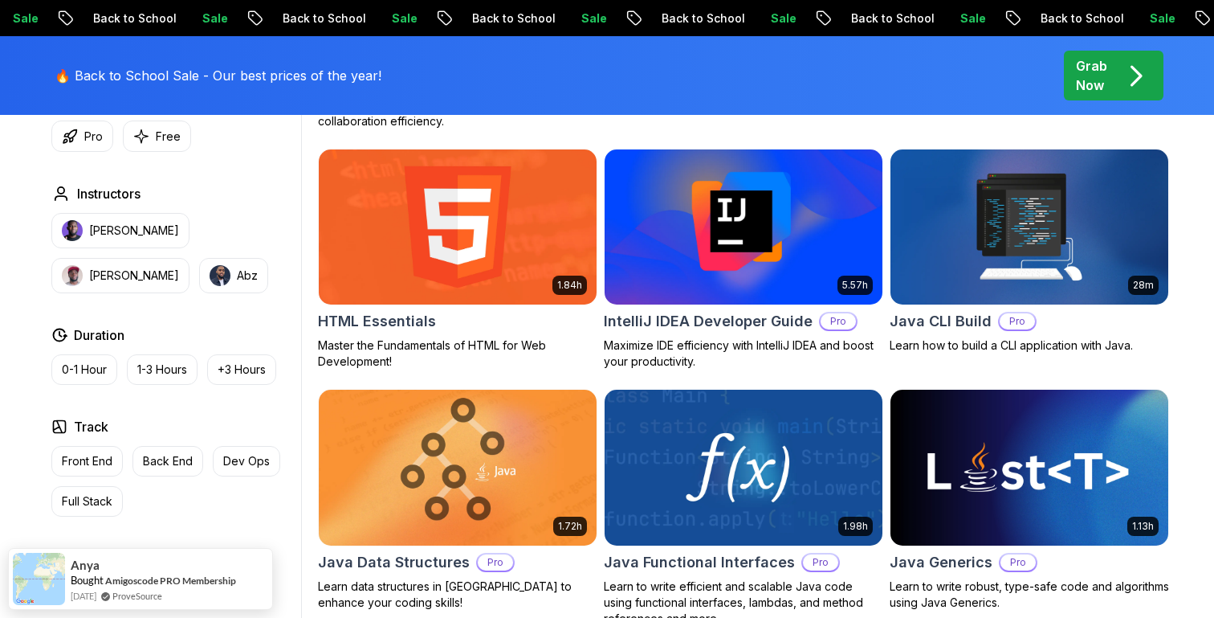
click at [634, 285] on img at bounding box center [742, 226] width 291 height 163
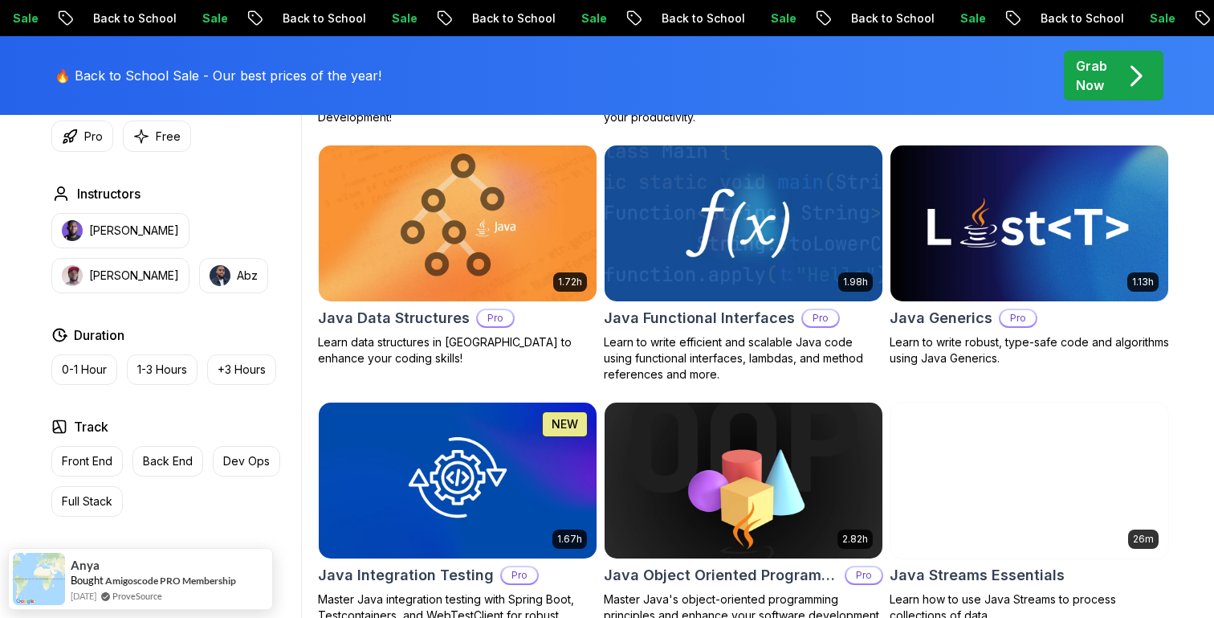
scroll to position [2263, 0]
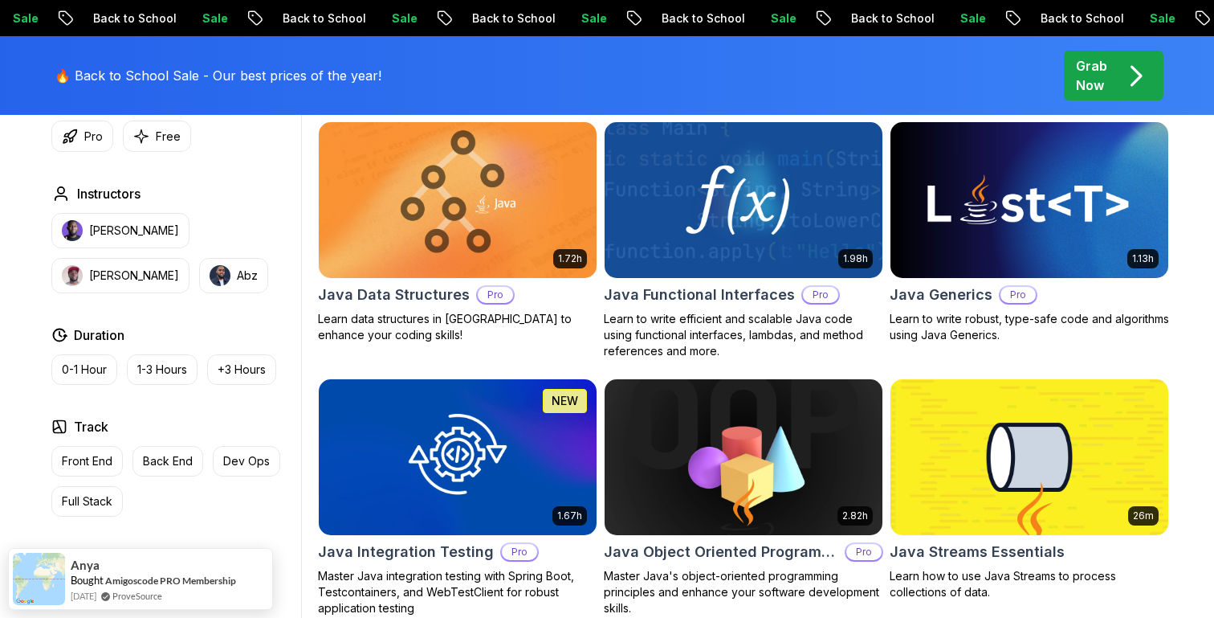
click at [514, 234] on img at bounding box center [458, 200] width 278 height 156
click at [698, 204] on img at bounding box center [742, 199] width 291 height 163
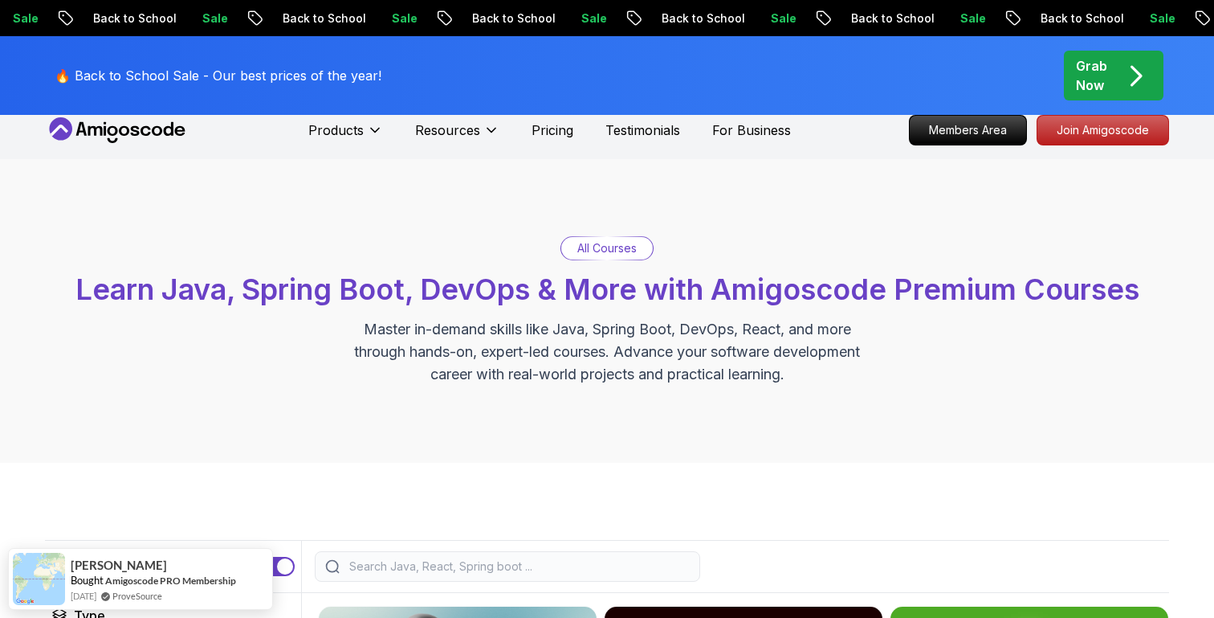
scroll to position [0, 0]
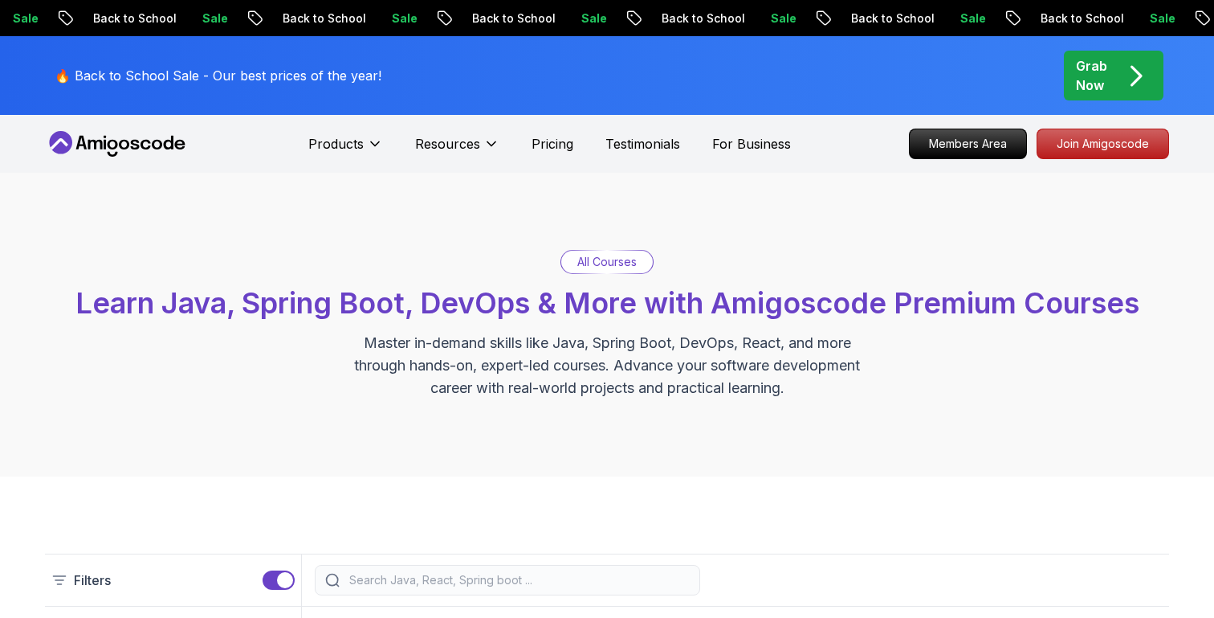
click at [135, 138] on icon at bounding box center [117, 144] width 145 height 26
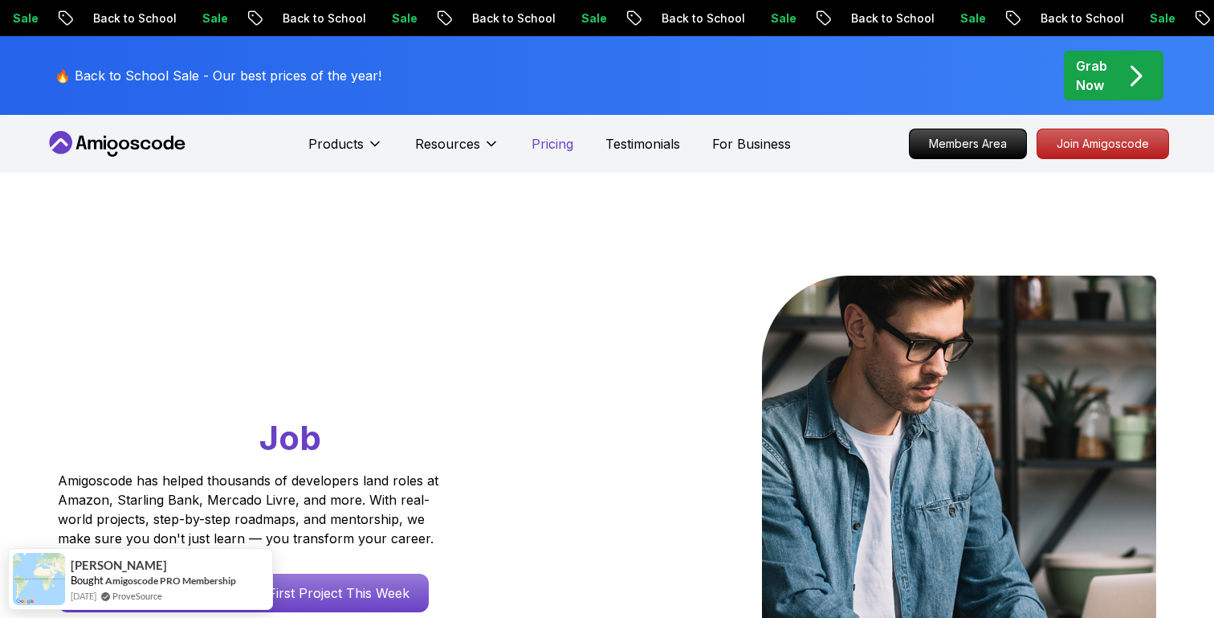
click at [544, 145] on p "Pricing" at bounding box center [553, 143] width 42 height 19
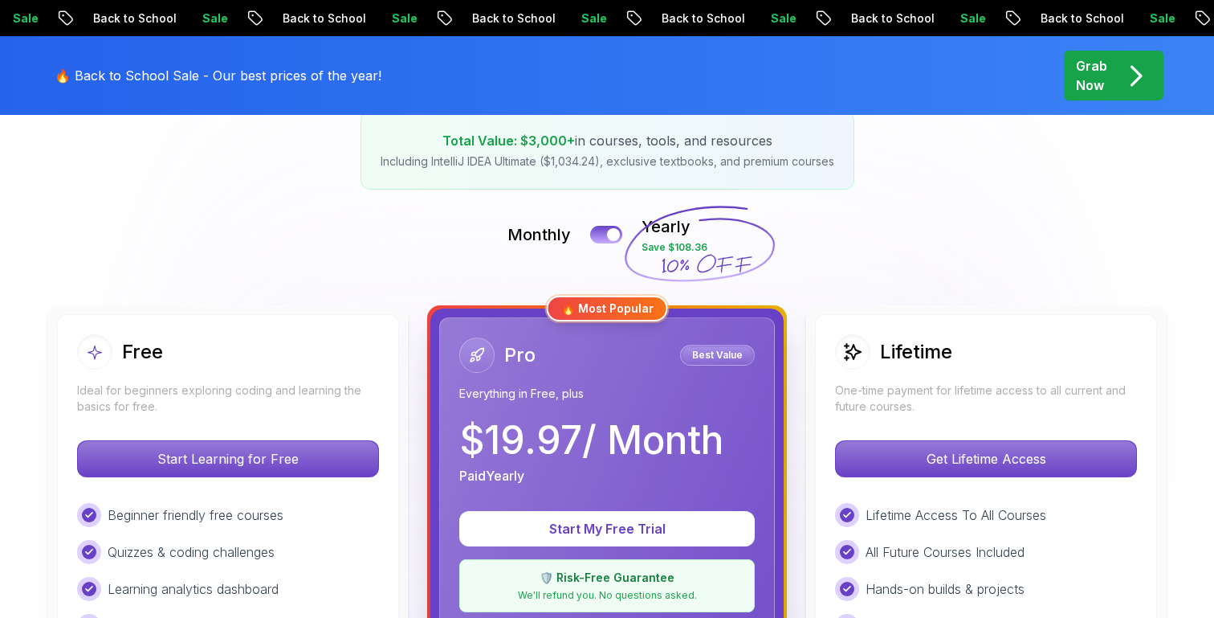
scroll to position [277, 0]
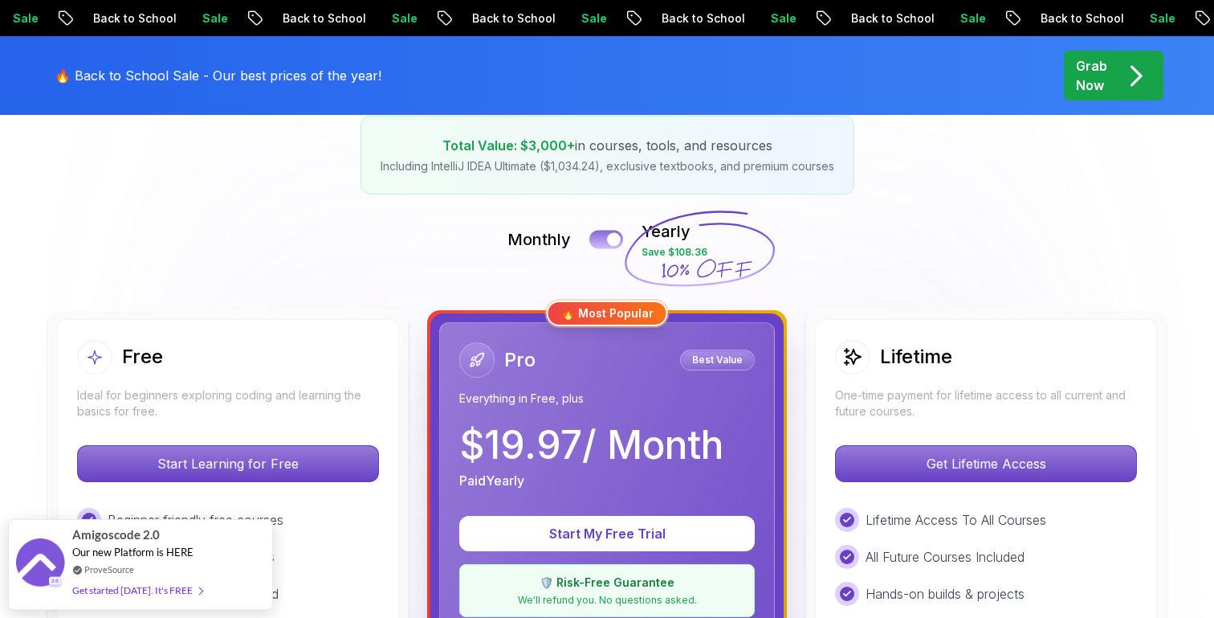
click at [612, 243] on div at bounding box center [614, 240] width 14 height 14
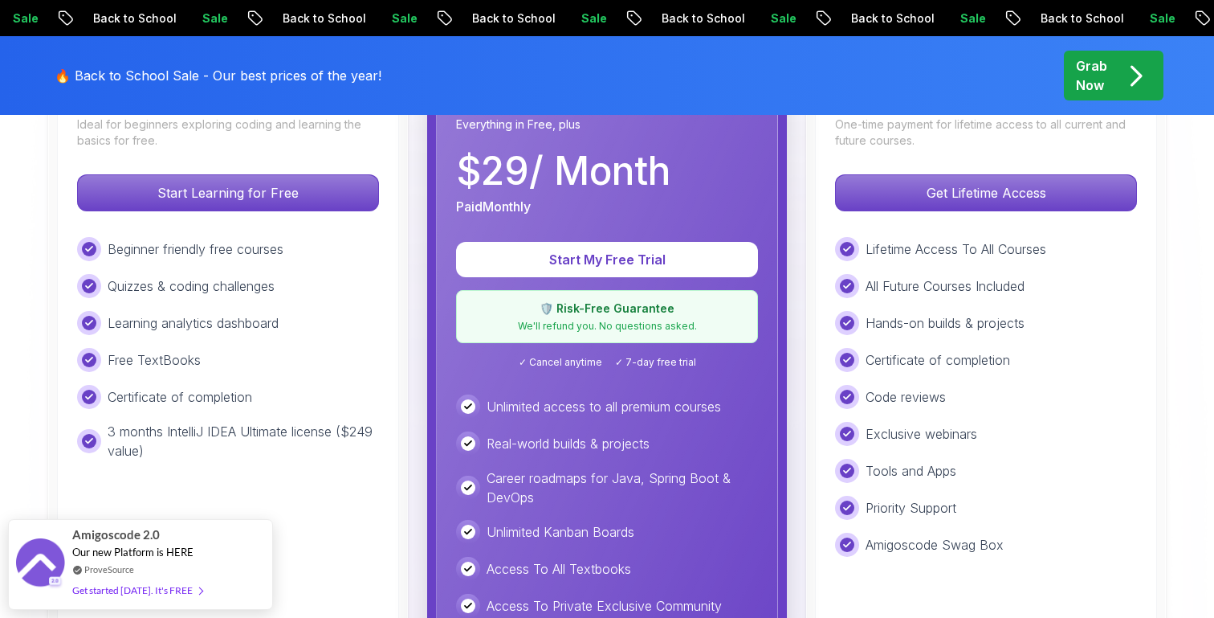
scroll to position [546, 0]
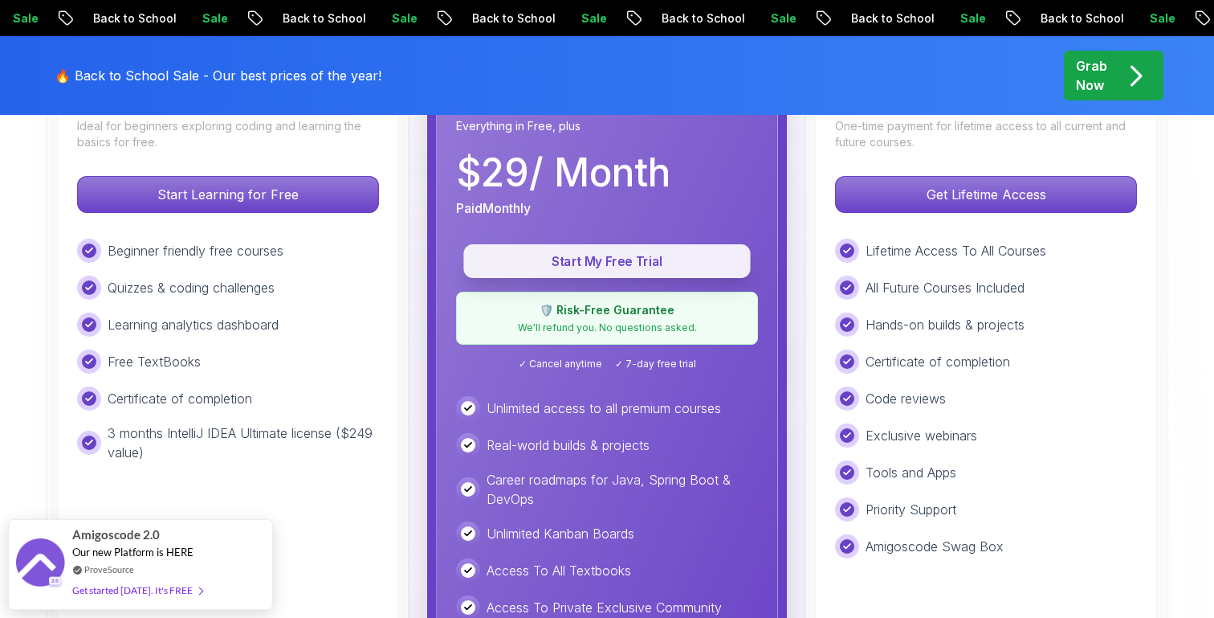
click at [618, 264] on p "Start My Free Trial" at bounding box center [607, 261] width 251 height 18
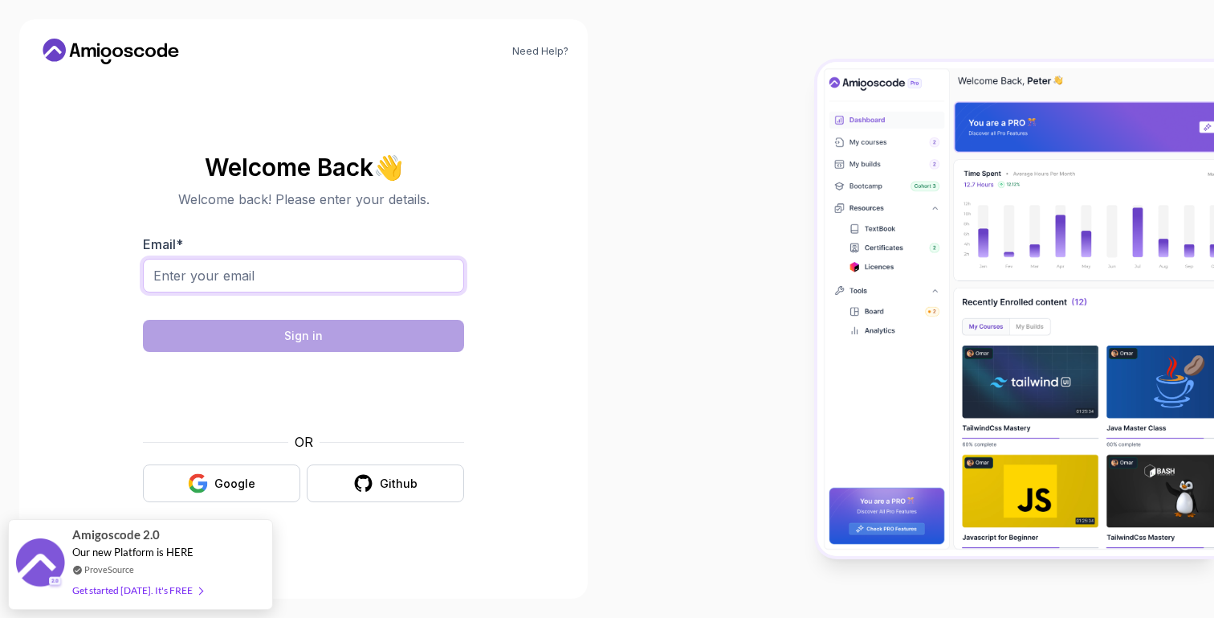
click at [300, 278] on input "Email *" at bounding box center [303, 276] width 321 height 34
type input "andr74b@gmail.com"
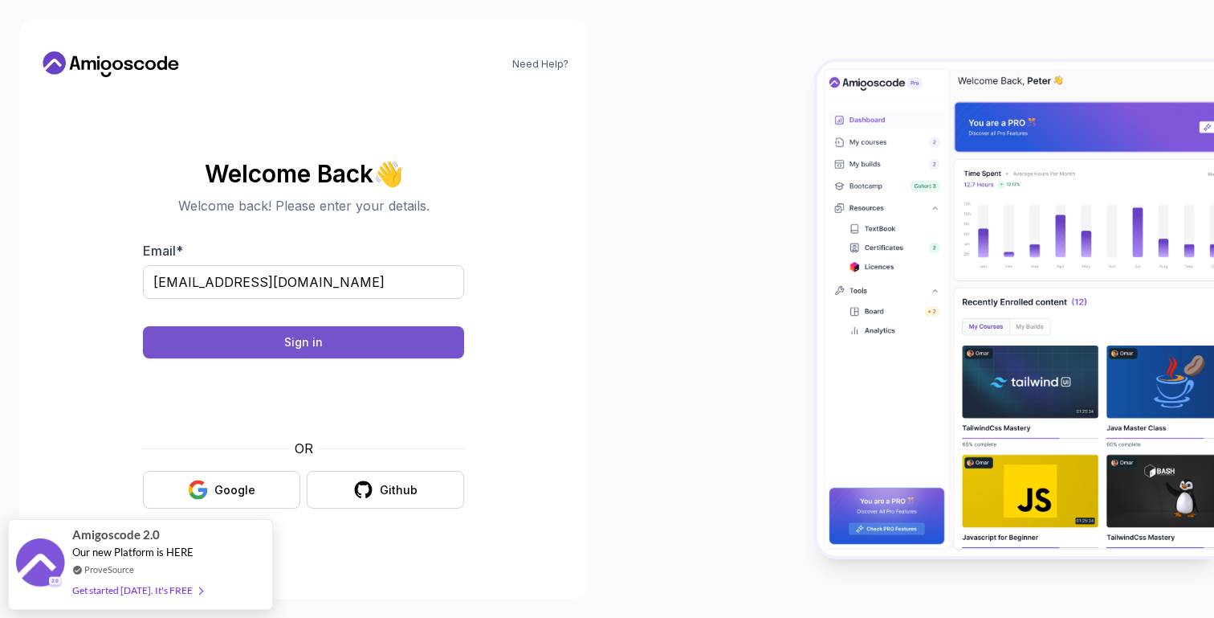
click at [332, 345] on button "Sign in" at bounding box center [303, 342] width 321 height 32
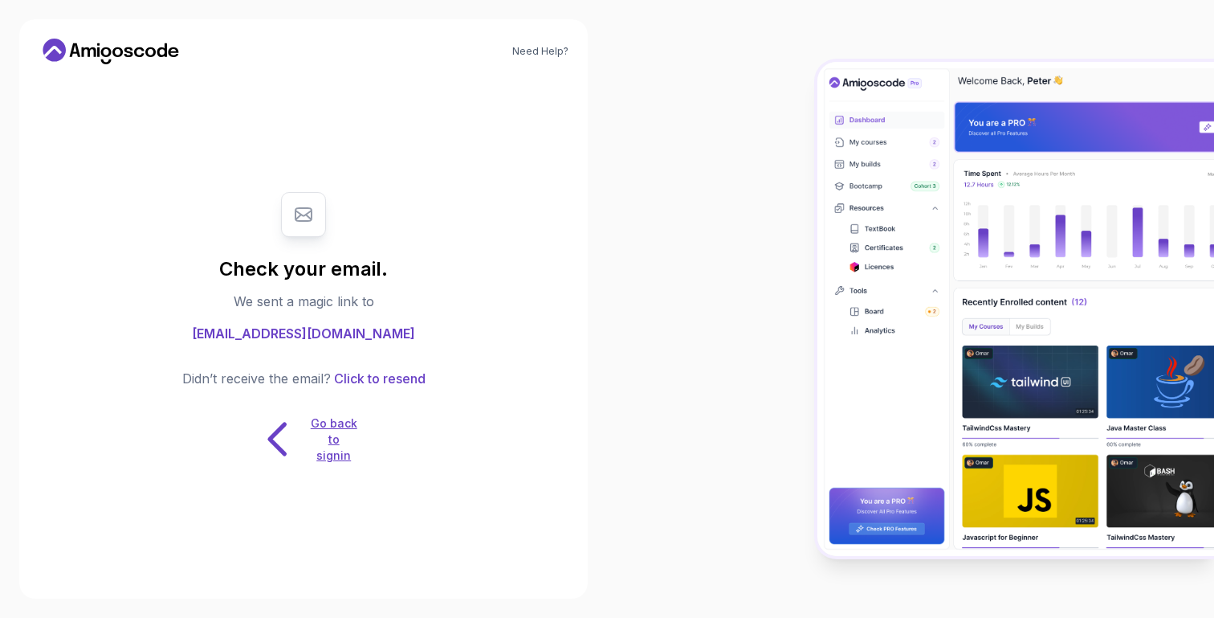
click at [312, 444] on p "Go back to signin" at bounding box center [334, 439] width 48 height 48
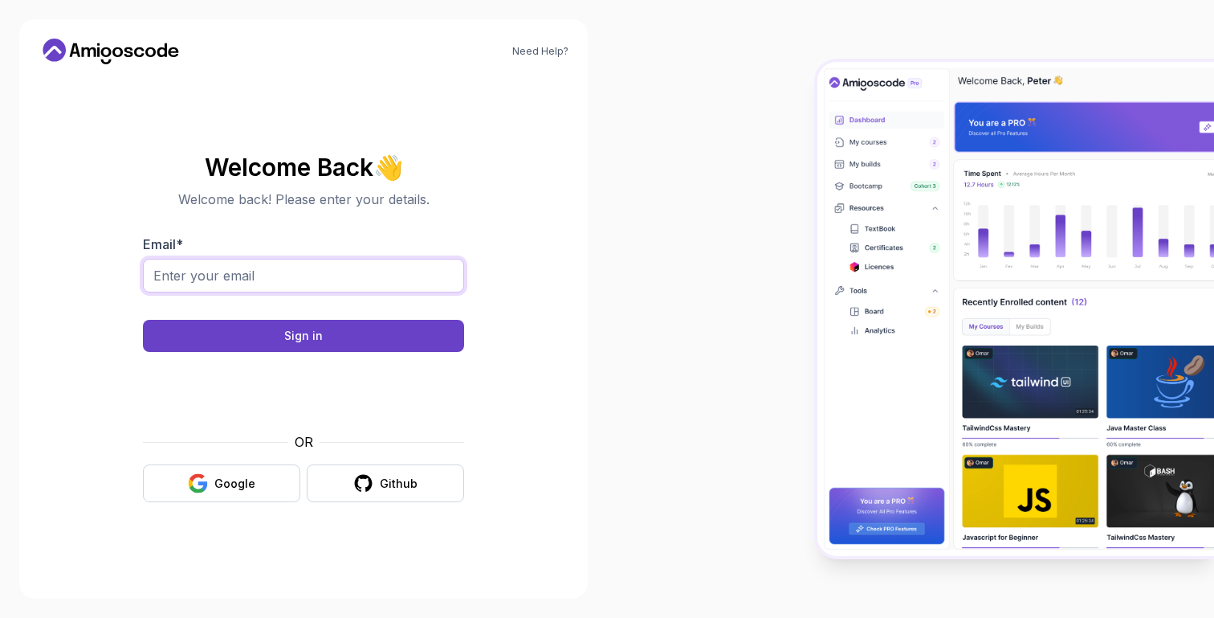
click at [301, 287] on input "Email *" at bounding box center [303, 276] width 321 height 34
type input "andr74b@gmail.com"
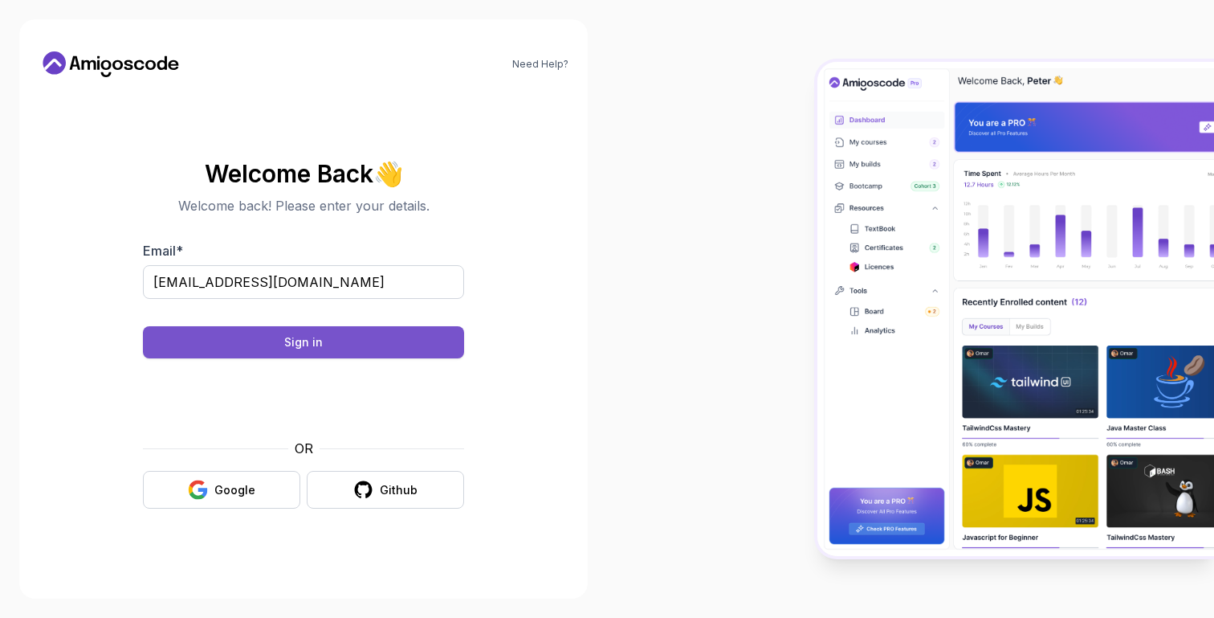
click at [341, 330] on button "Sign in" at bounding box center [303, 342] width 321 height 32
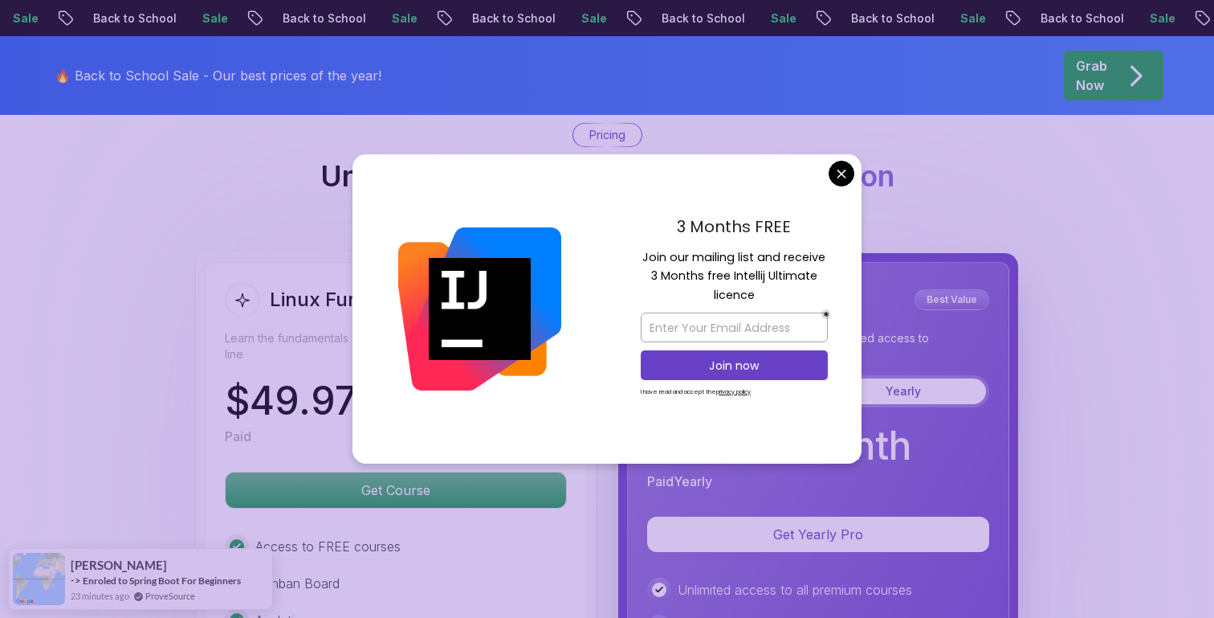
scroll to position [3556, 0]
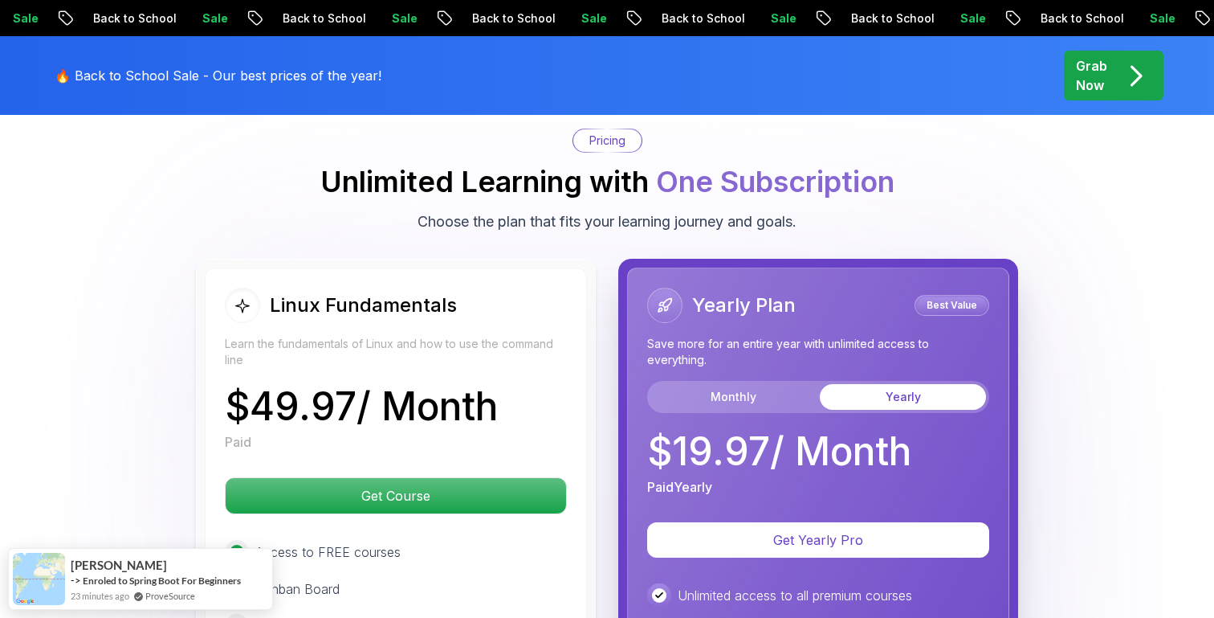
click at [726, 384] on button "Monthly" at bounding box center [733, 397] width 166 height 26
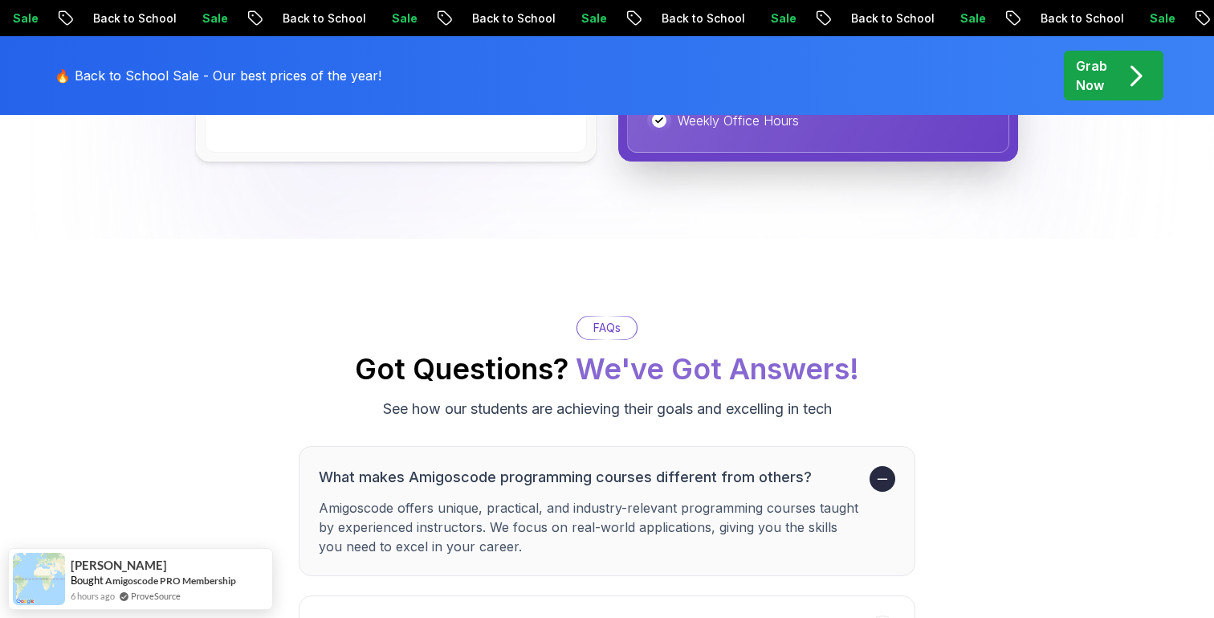
scroll to position [4606, 0]
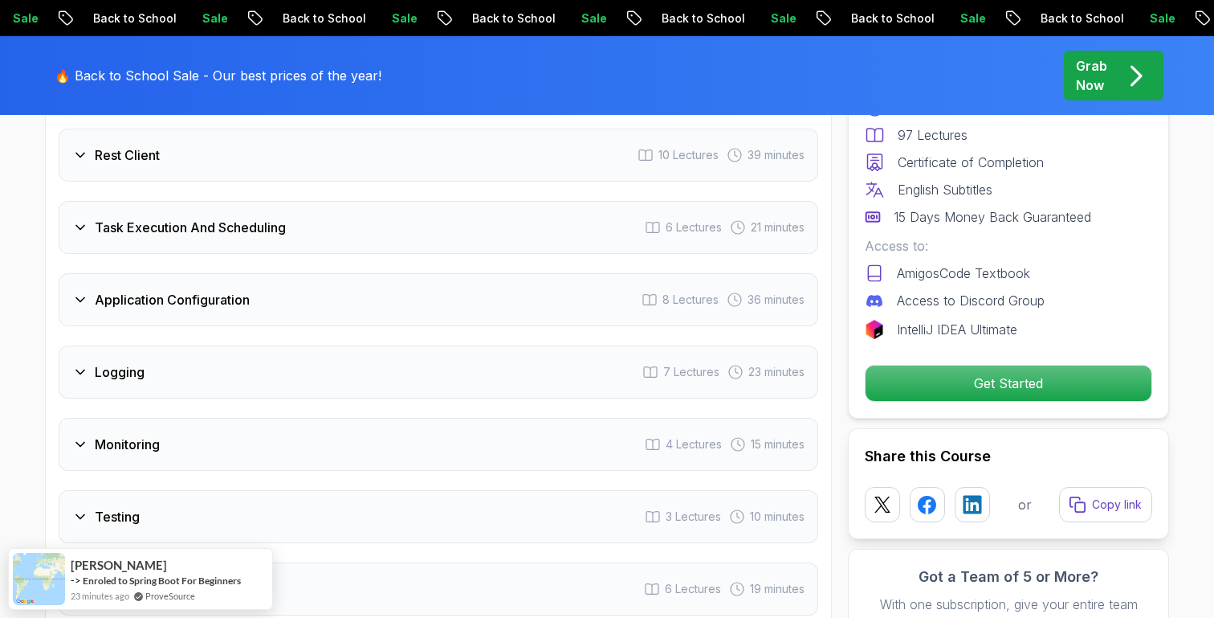
click at [205, 276] on div "Application Configuration 8 Lectures 36 minutes" at bounding box center [439, 299] width 760 height 53
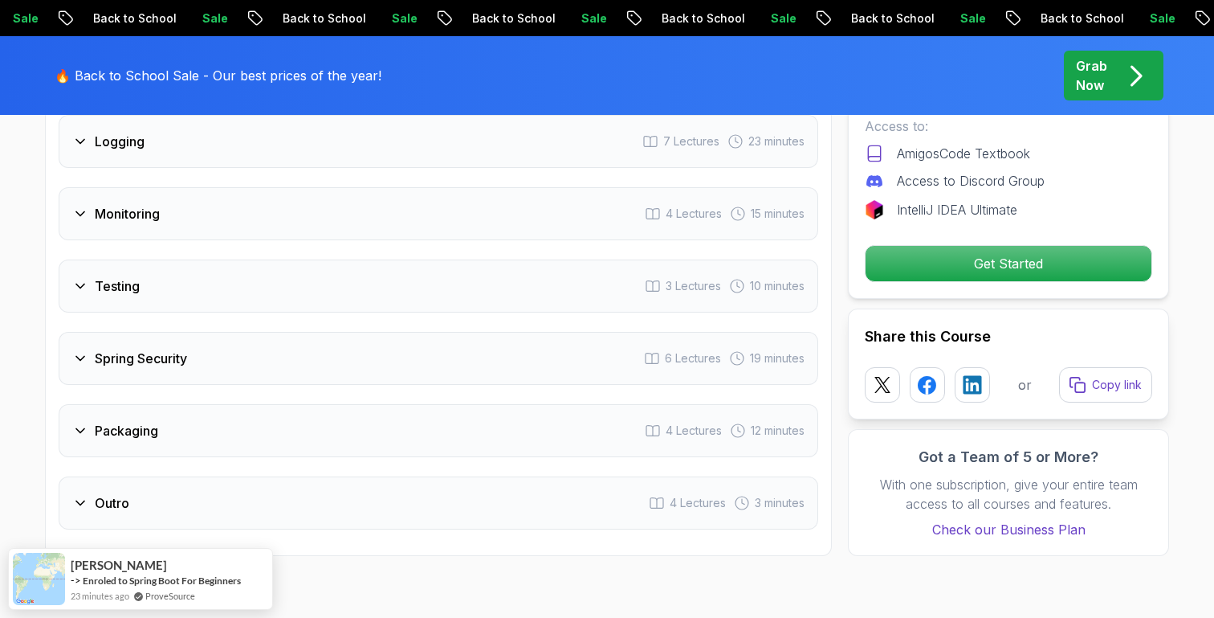
scroll to position [3095, 0]
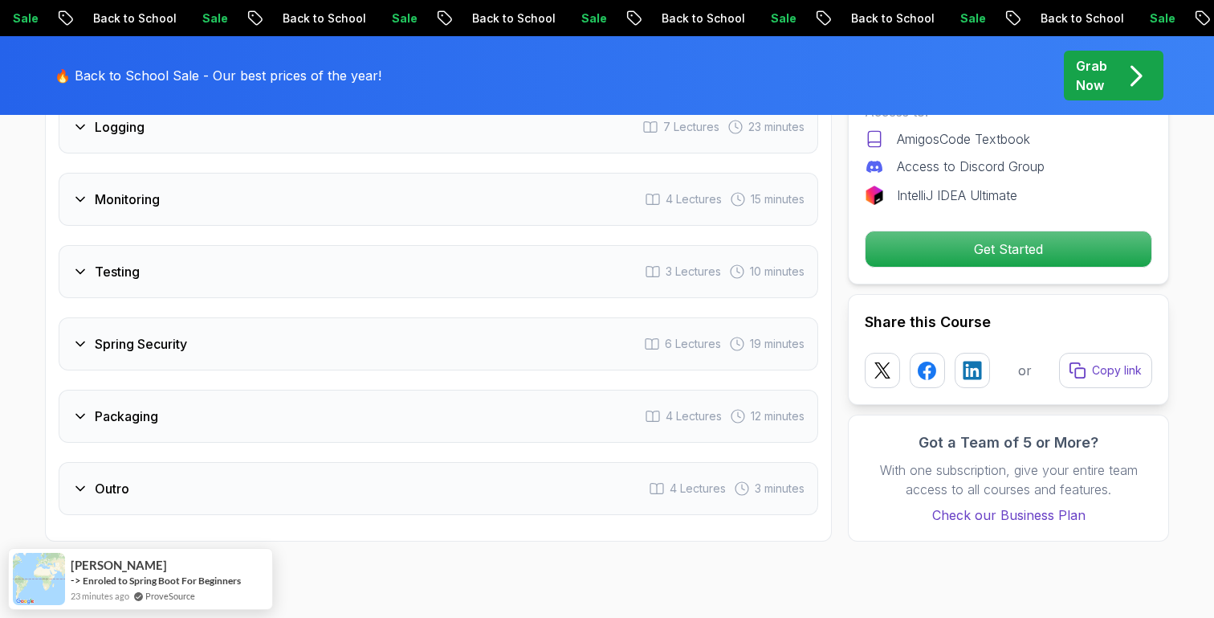
click at [289, 389] on div "Packaging 4 Lectures 12 minutes" at bounding box center [439, 415] width 760 height 53
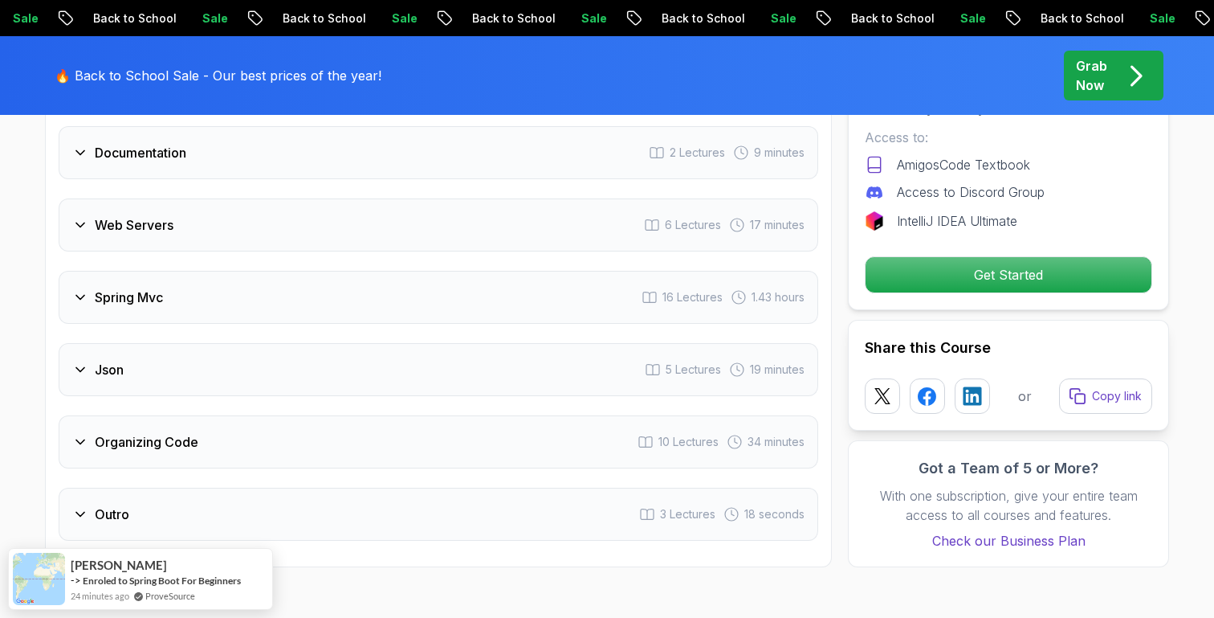
click at [450, 214] on div "Web Servers 6 Lectures 17 minutes" at bounding box center [439, 224] width 760 height 53
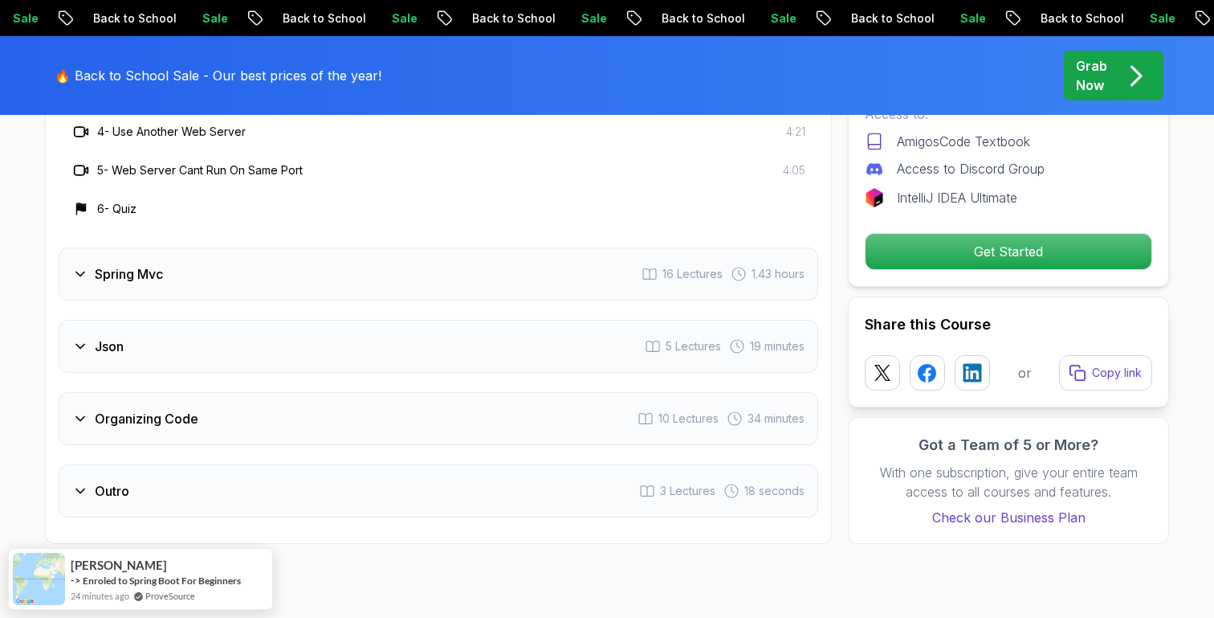
scroll to position [3239, 0]
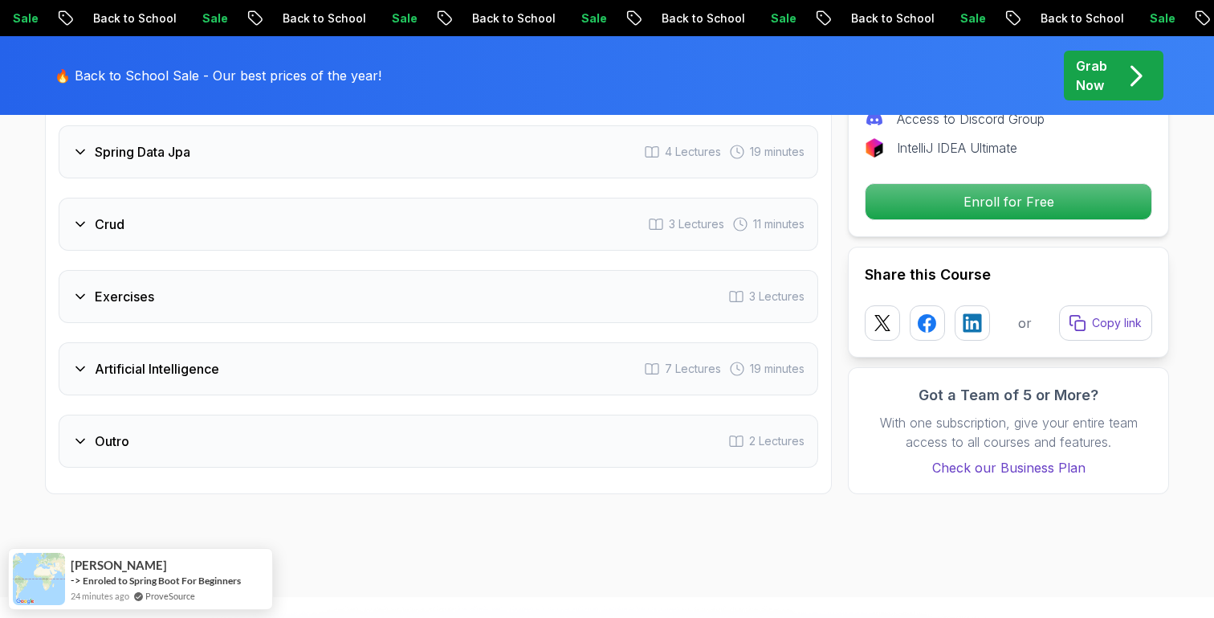
scroll to position [2700, 0]
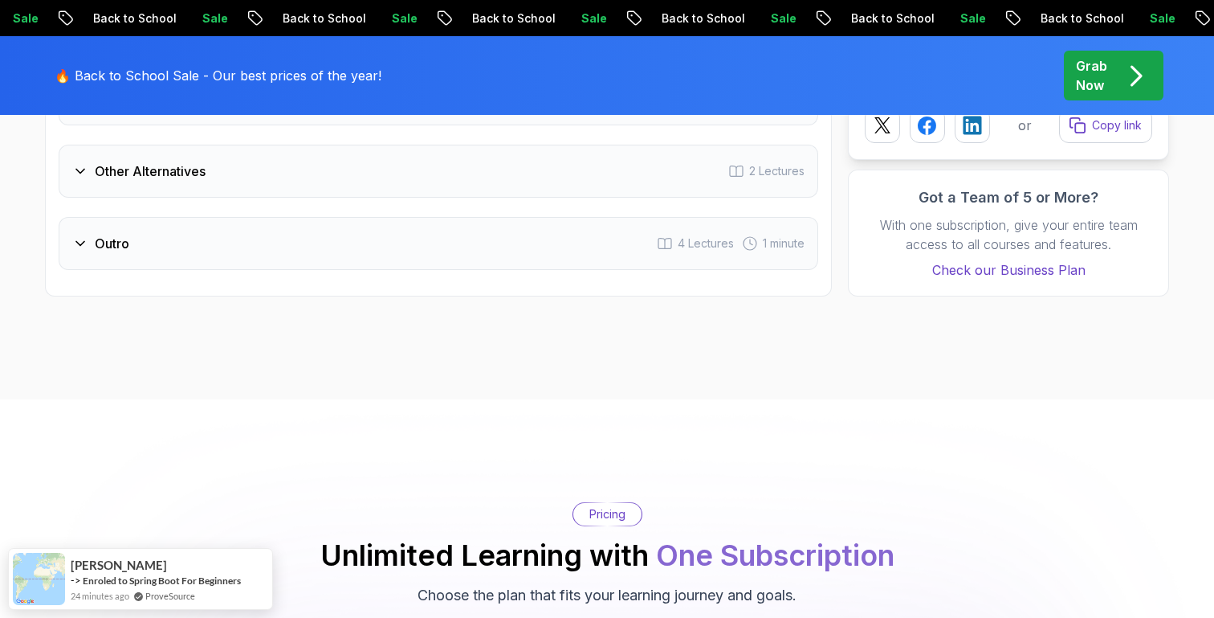
scroll to position [2179, 0]
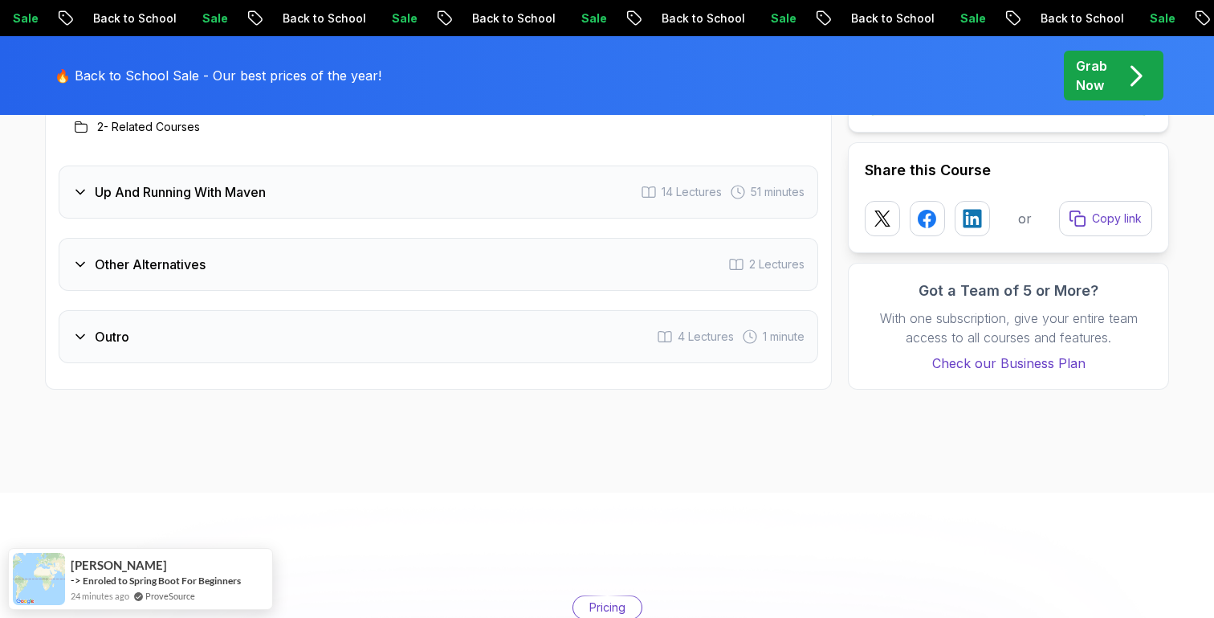
click at [524, 201] on div "Up And Running With Maven 14 Lectures 51 minutes" at bounding box center [439, 191] width 760 height 53
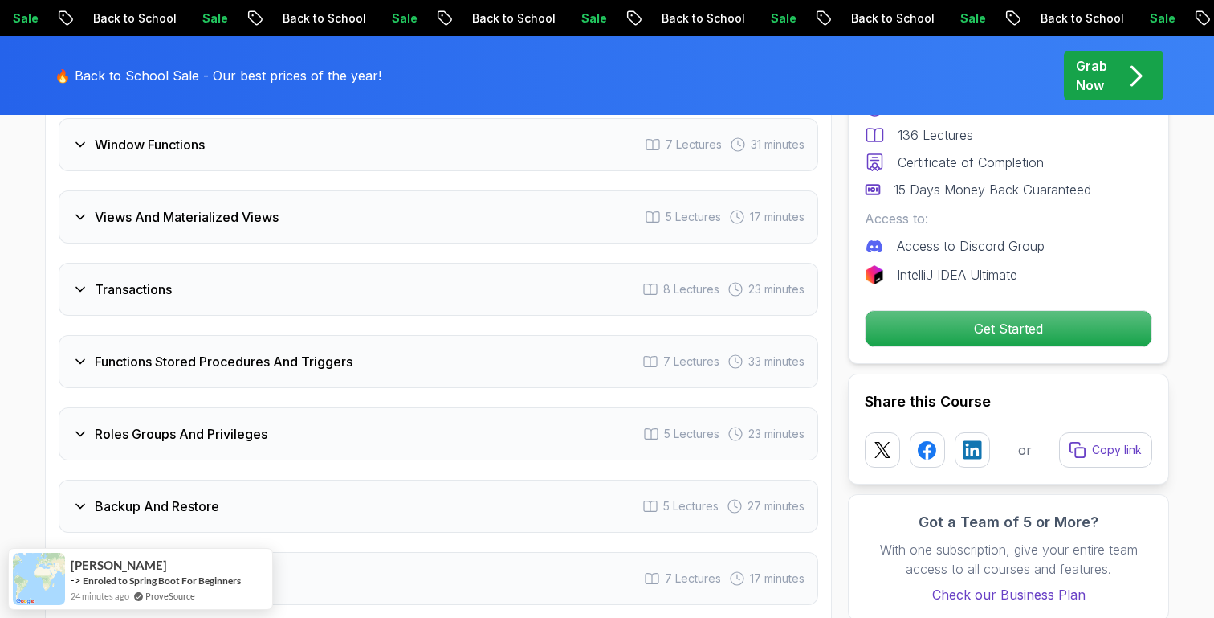
scroll to position [3493, 0]
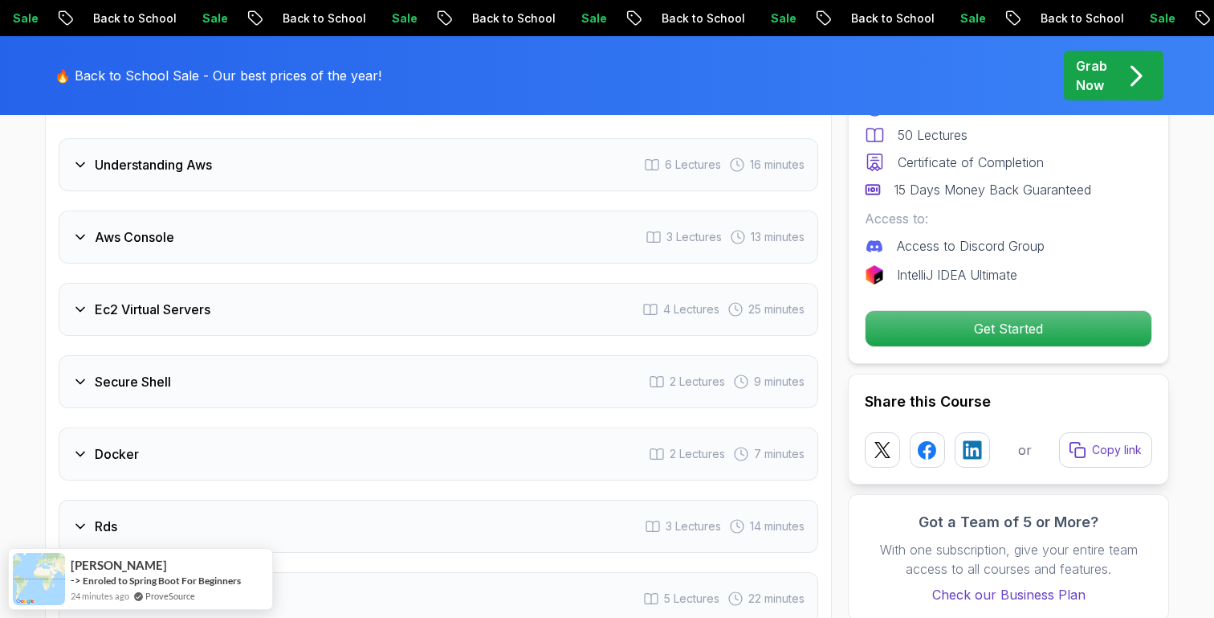
click at [483, 251] on div "Aws Console 3 Lectures 13 minutes" at bounding box center [439, 236] width 760 height 53
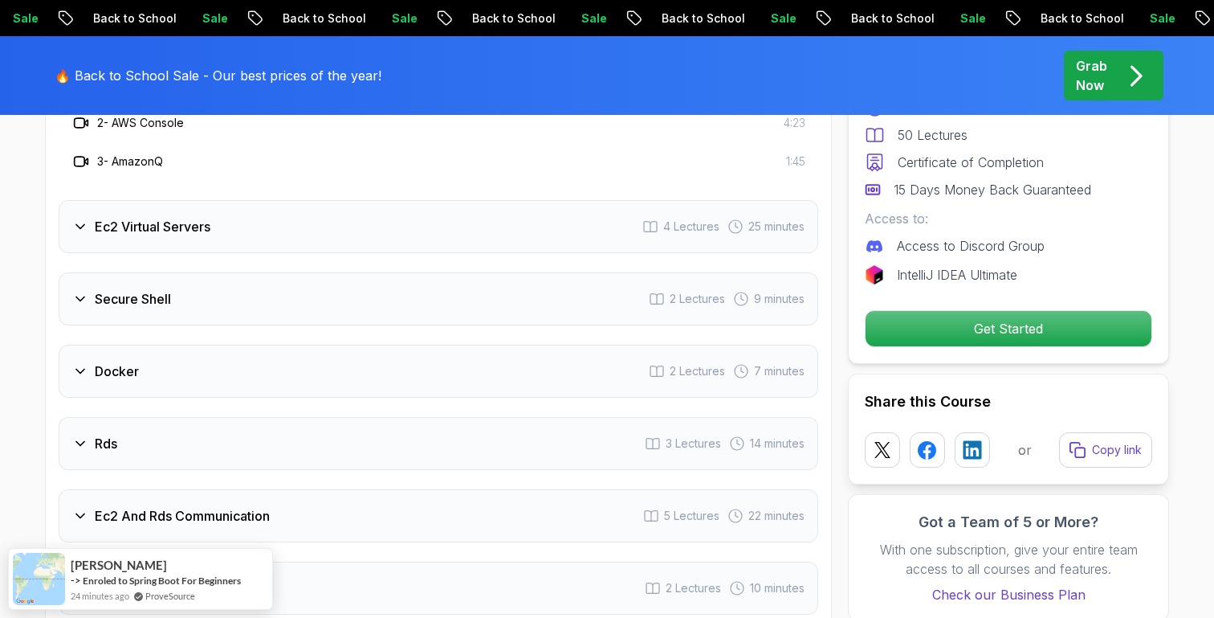
click at [483, 251] on div "Ec2 Virtual Servers 4 Lectures 25 minutes" at bounding box center [439, 226] width 760 height 53
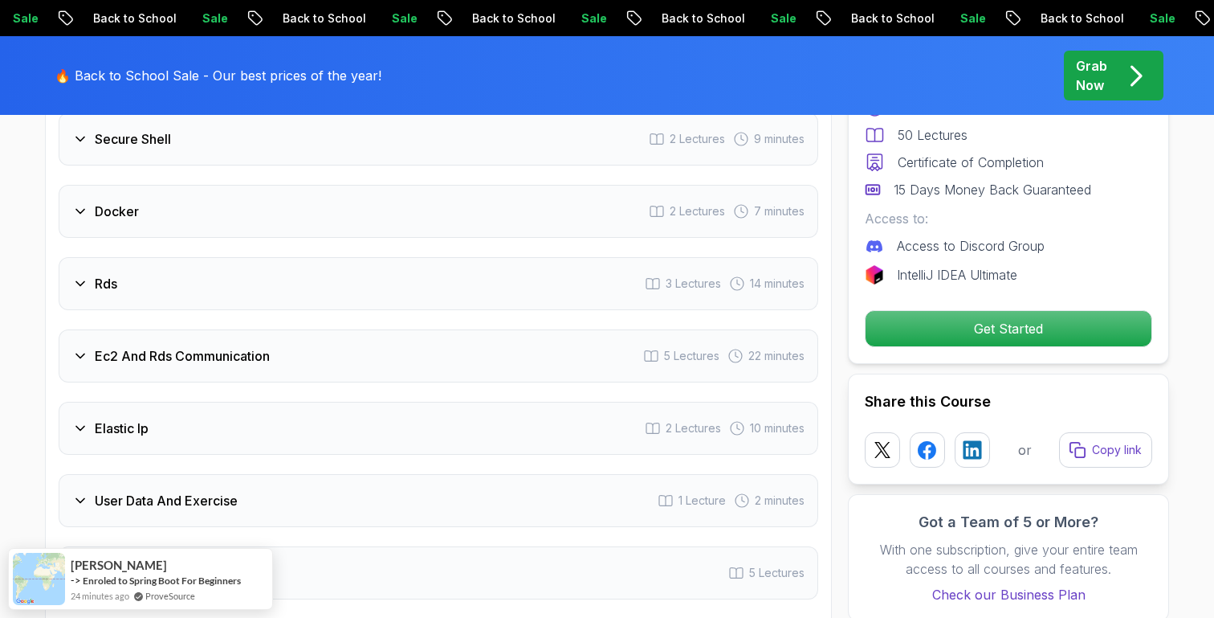
scroll to position [2501, 0]
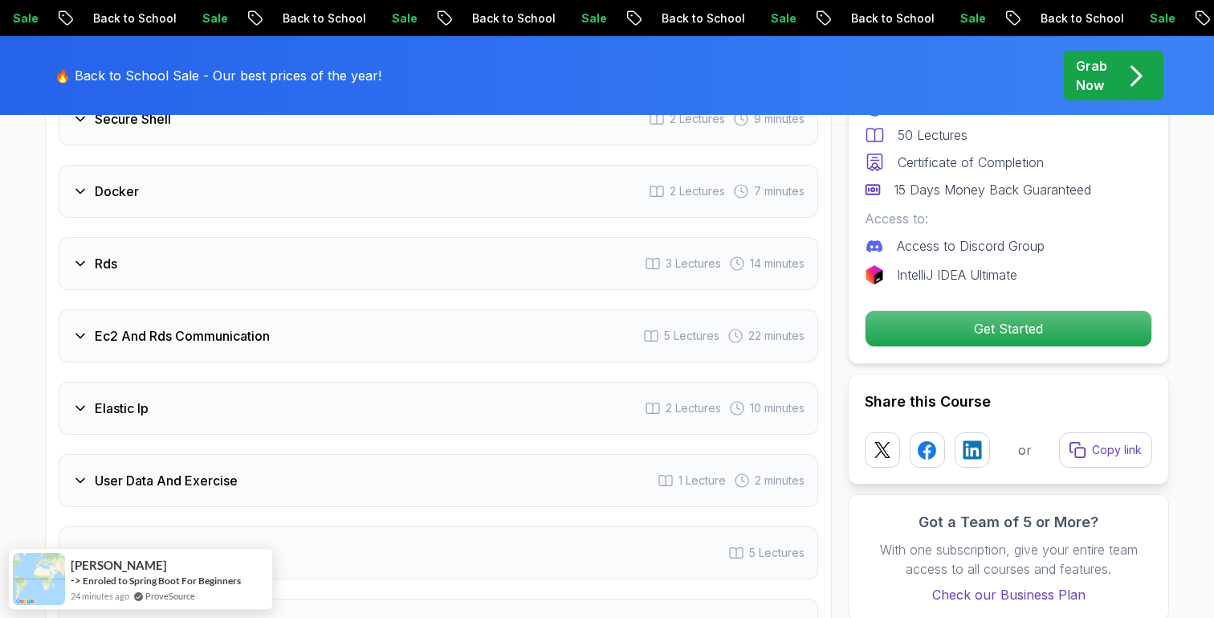
click at [483, 251] on div "Rds 3 Lectures 14 minutes" at bounding box center [439, 263] width 760 height 53
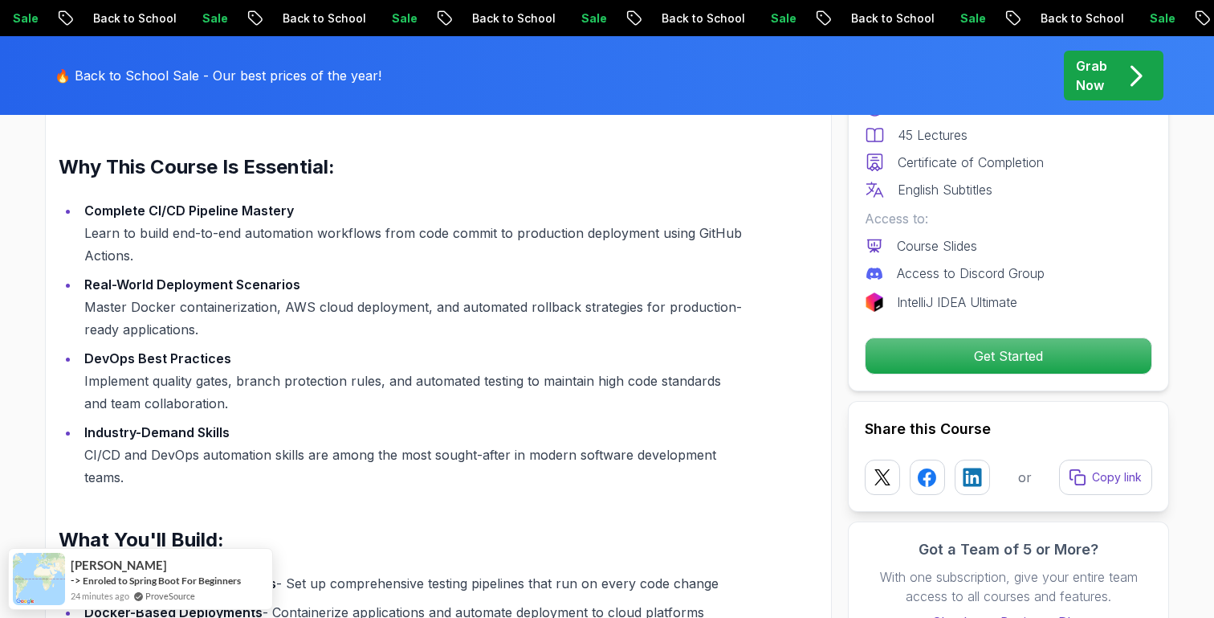
scroll to position [2139, 0]
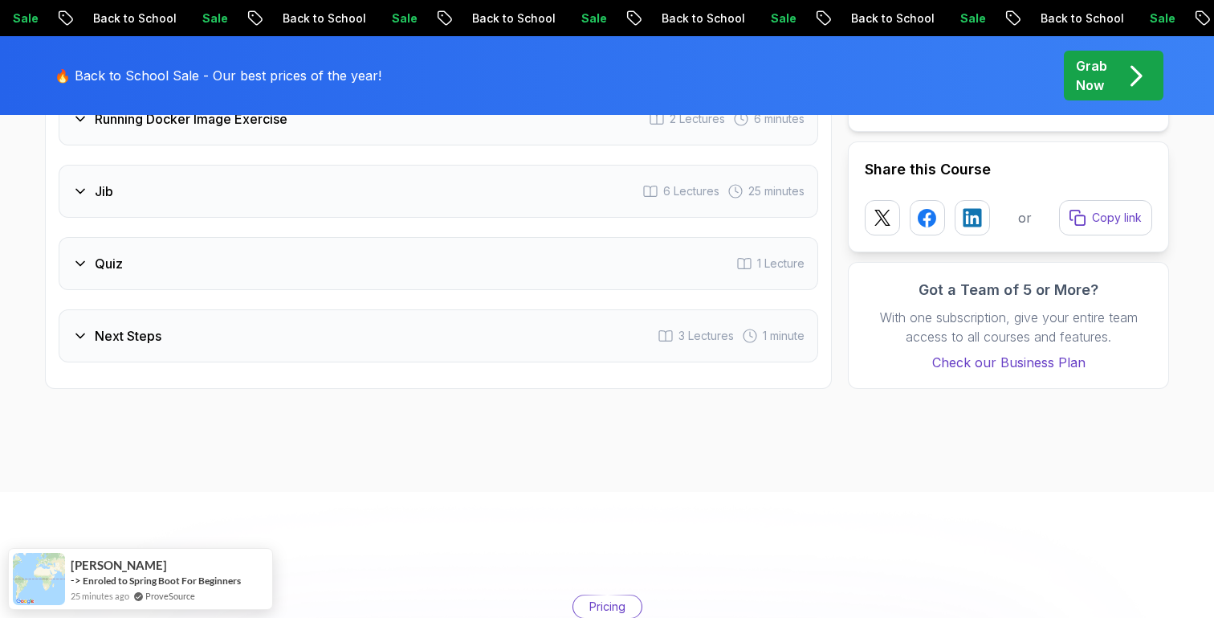
scroll to position [2820, 0]
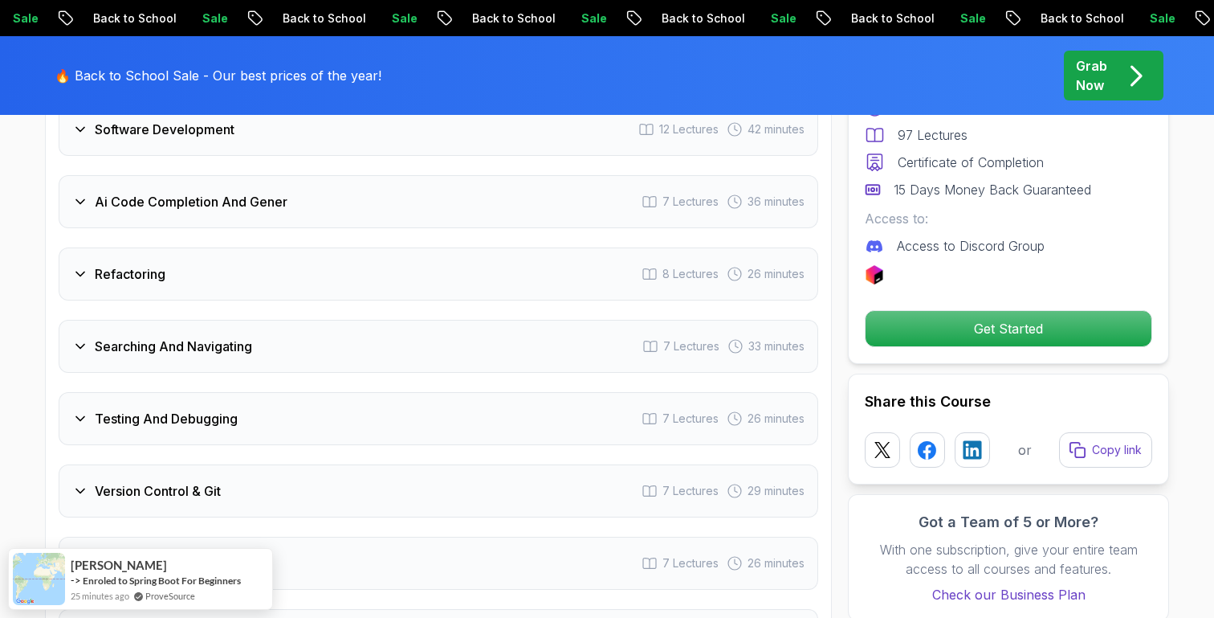
scroll to position [2929, 0]
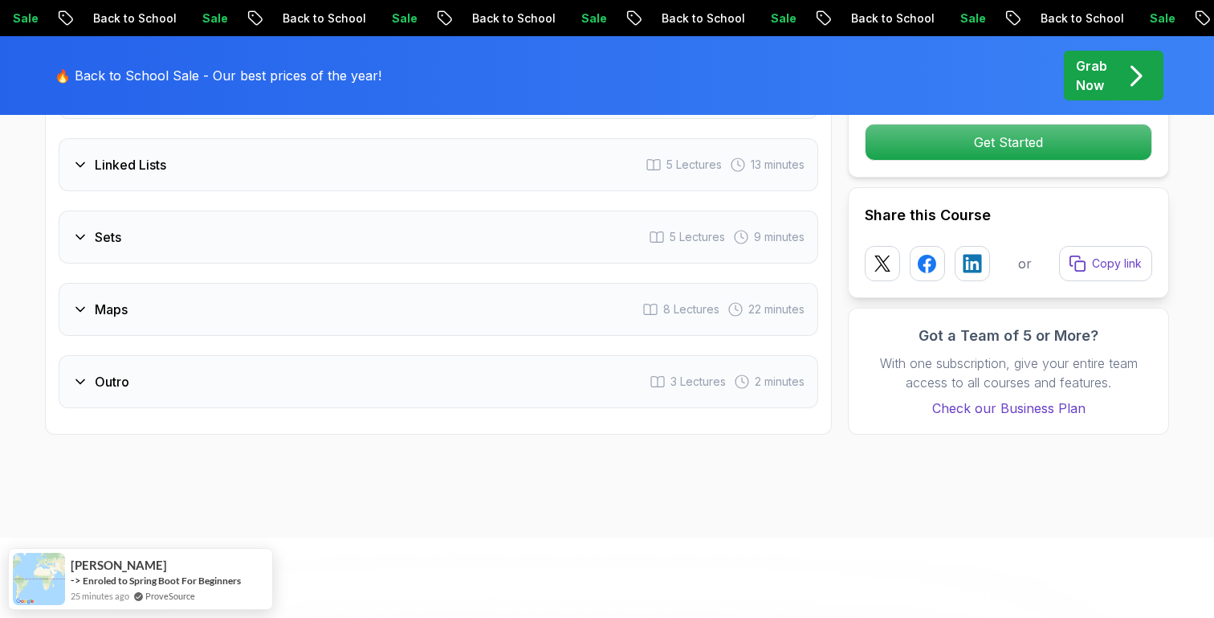
scroll to position [2753, 0]
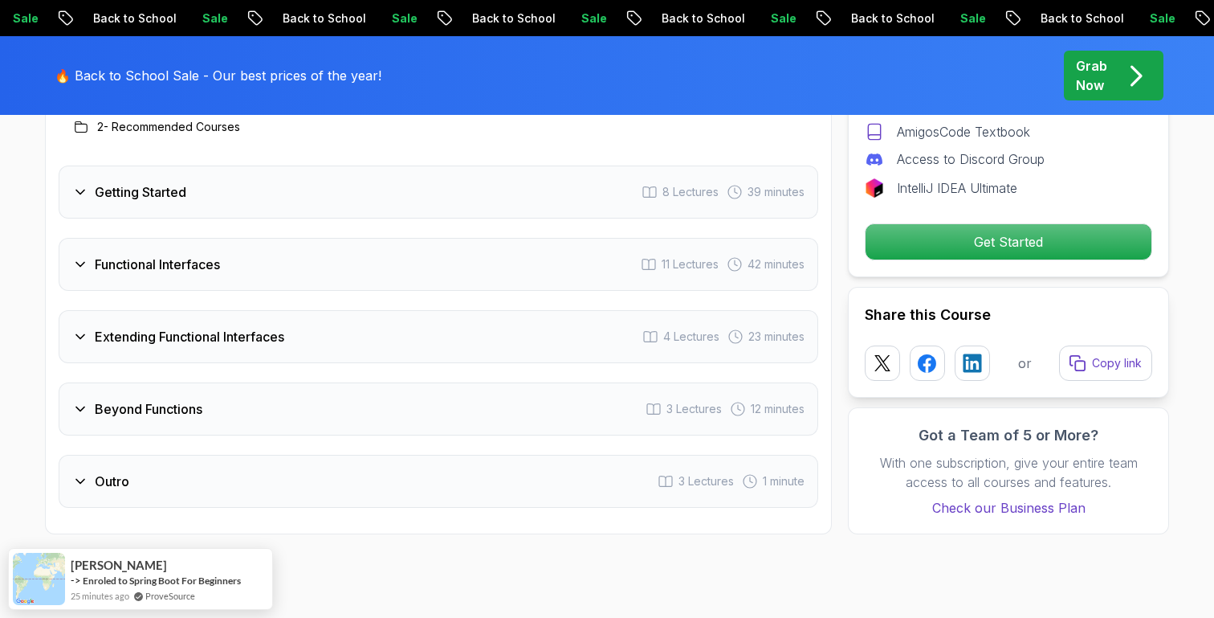
scroll to position [2432, 0]
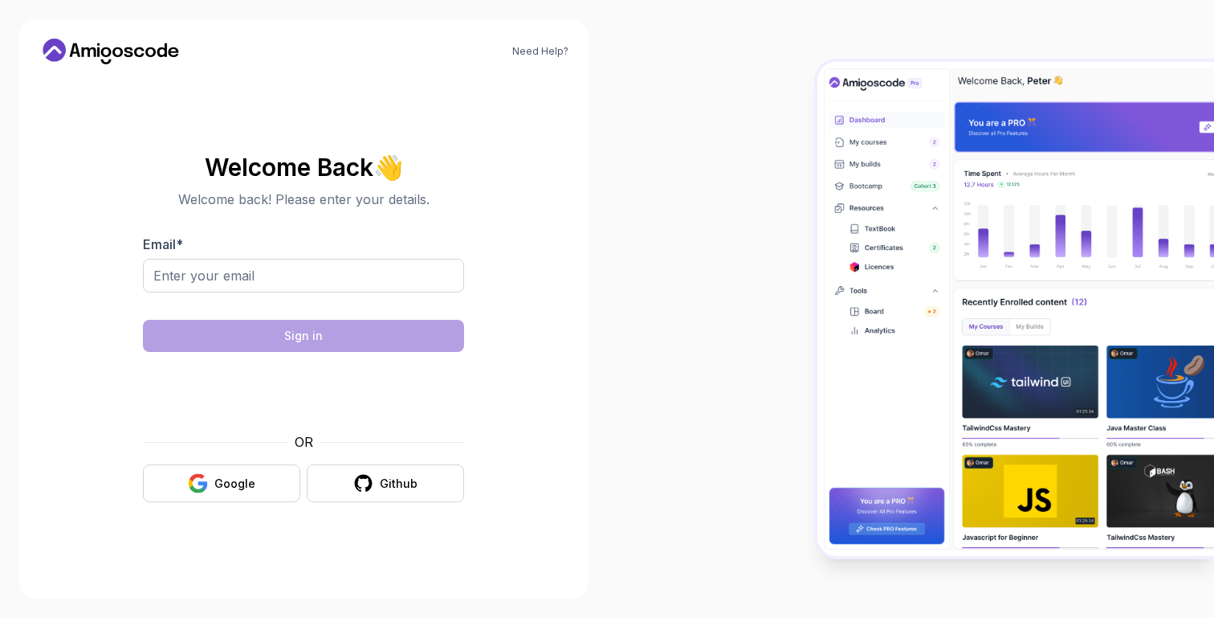
click at [166, 55] on icon at bounding box center [162, 50] width 10 height 14
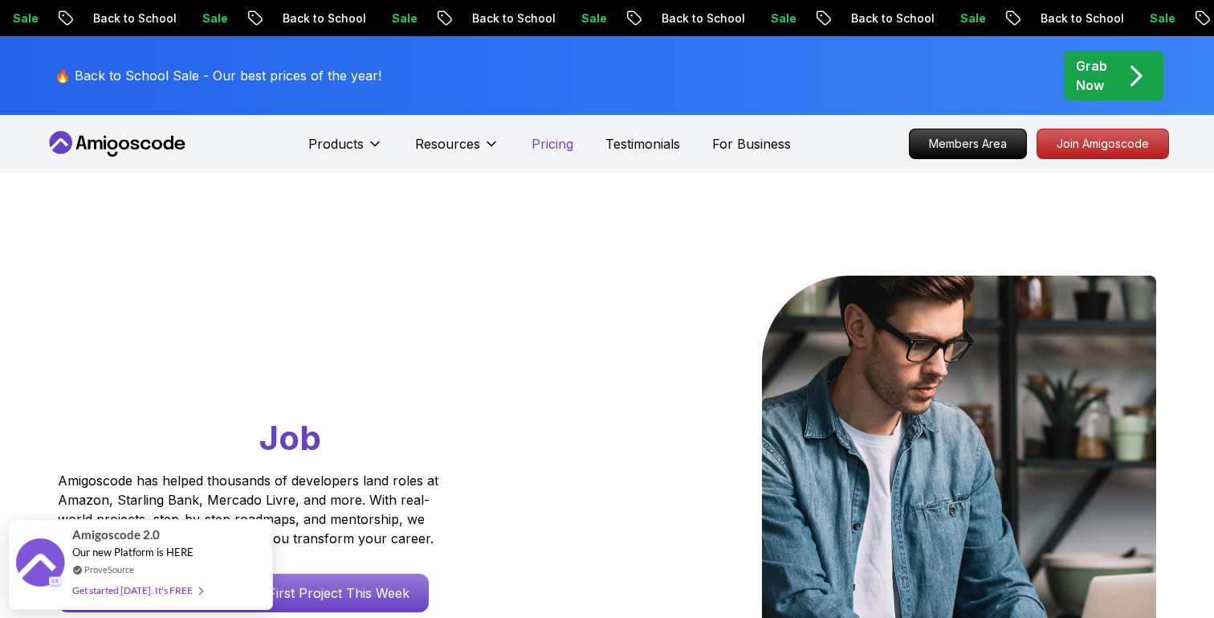
click at [561, 149] on p "Pricing" at bounding box center [553, 143] width 42 height 19
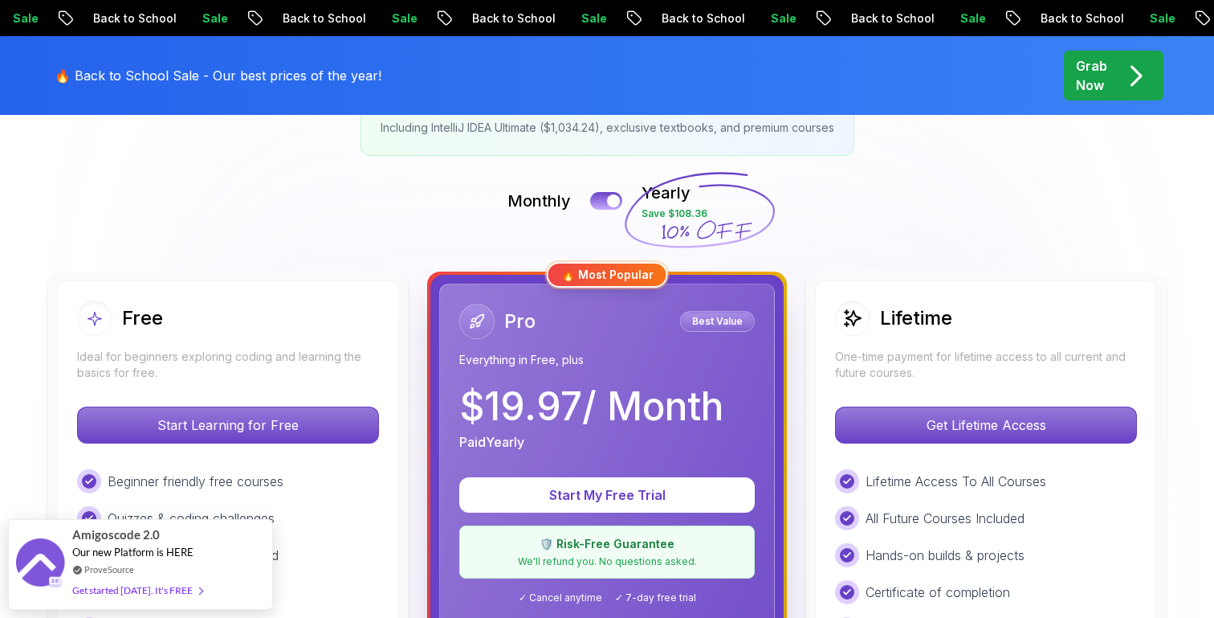
scroll to position [460, 0]
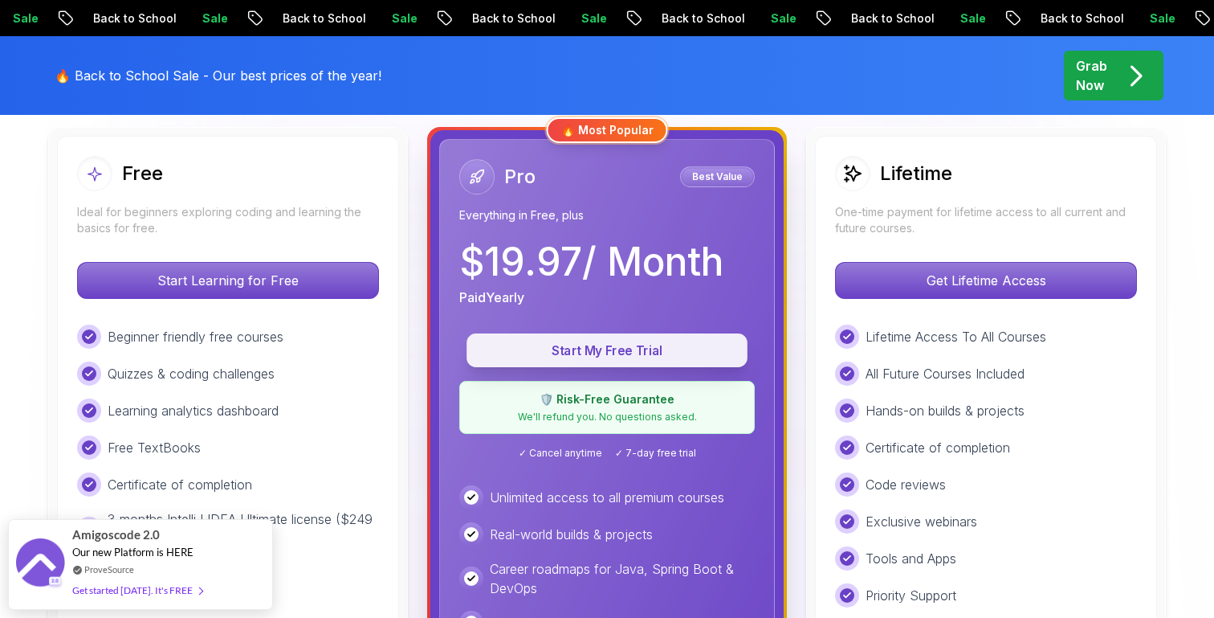
click at [640, 352] on p "Start My Free Trial" at bounding box center [607, 350] width 244 height 18
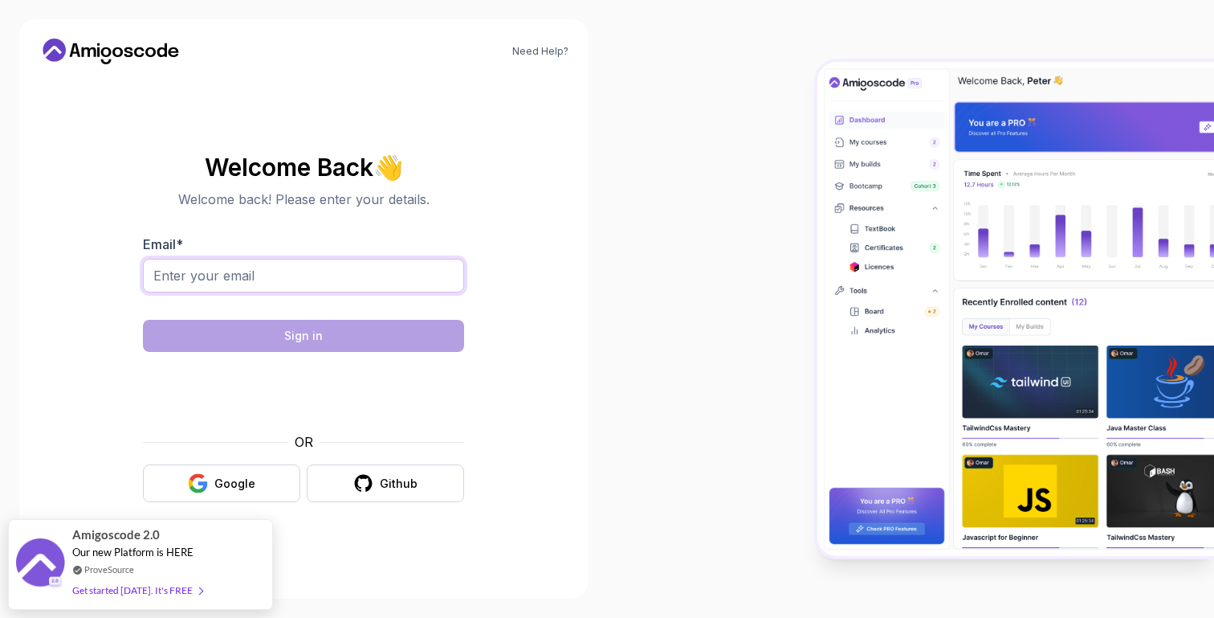
click at [378, 275] on input "Email *" at bounding box center [303, 276] width 321 height 34
type input "[EMAIL_ADDRESS][DOMAIN_NAME]"
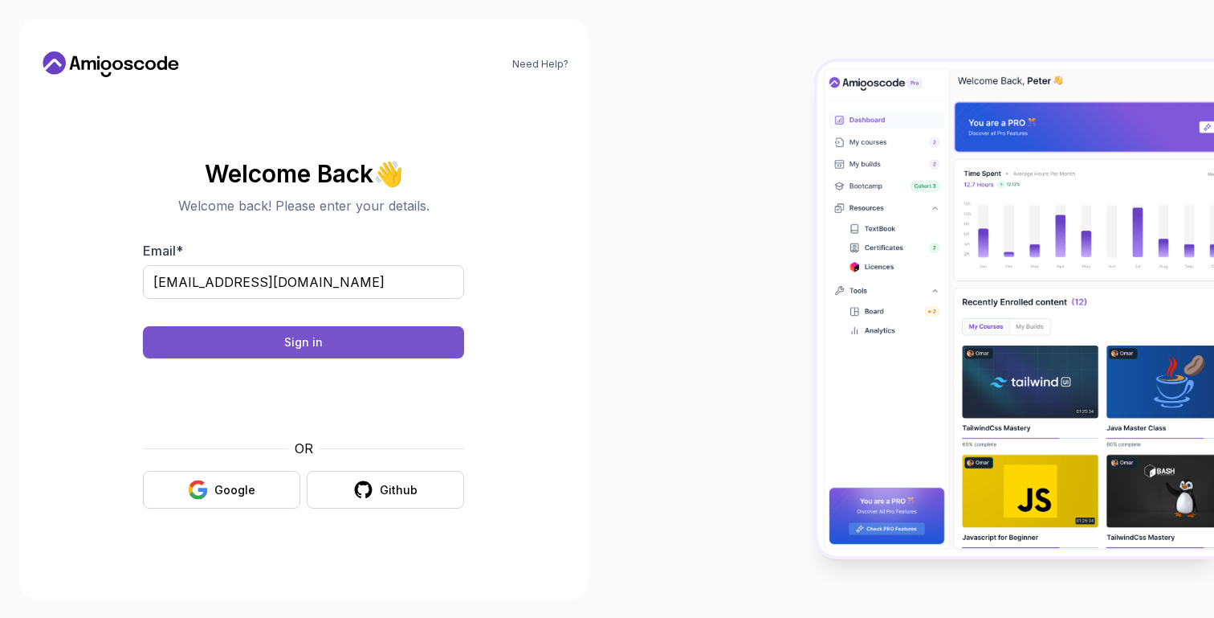
click at [357, 353] on button "Sign in" at bounding box center [303, 342] width 321 height 32
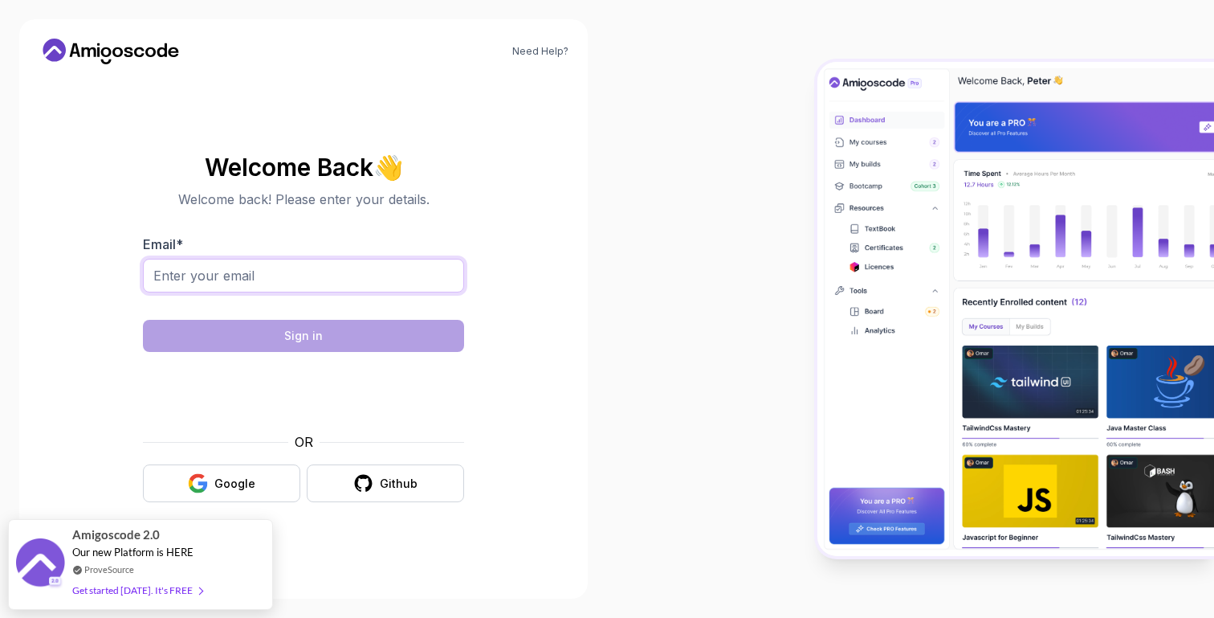
click at [383, 265] on input "Email *" at bounding box center [303, 276] width 321 height 34
type input "[EMAIL_ADDRESS][DOMAIN_NAME]"
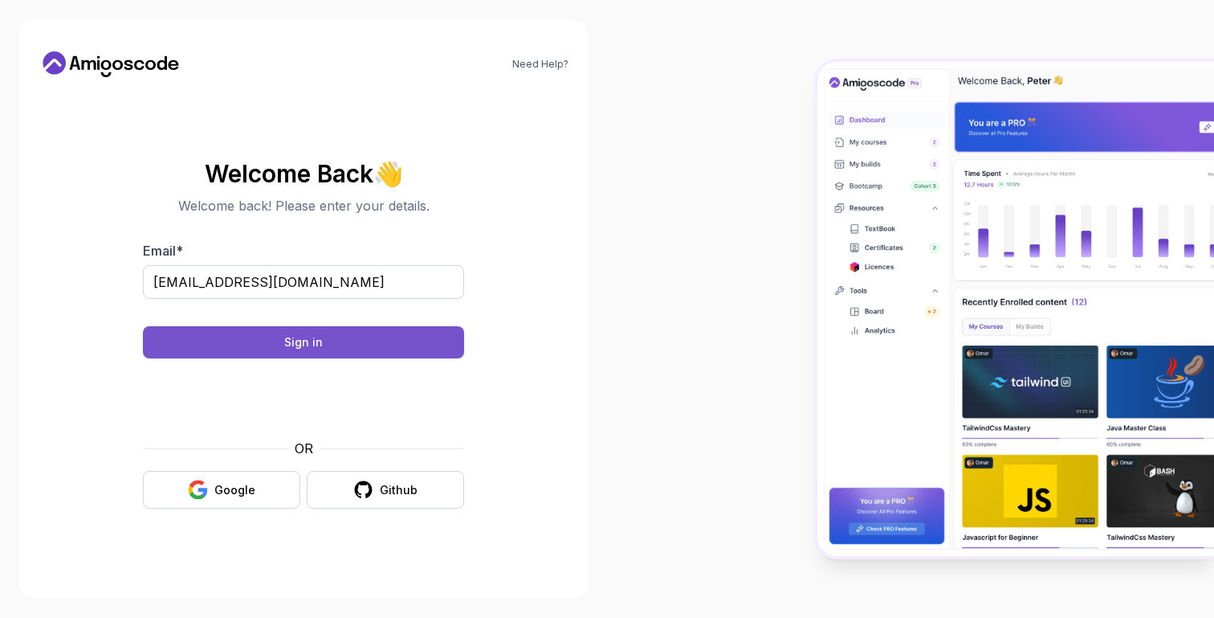
click at [371, 332] on button "Sign in" at bounding box center [303, 342] width 321 height 32
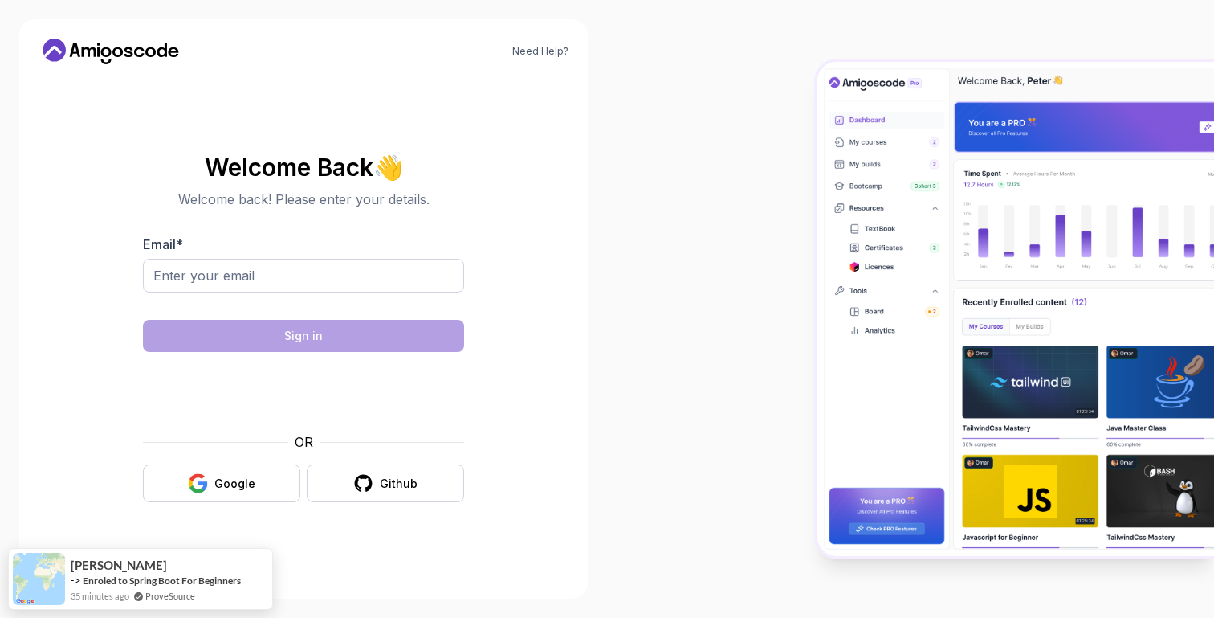
click at [142, 49] on icon at bounding box center [139, 52] width 10 height 10
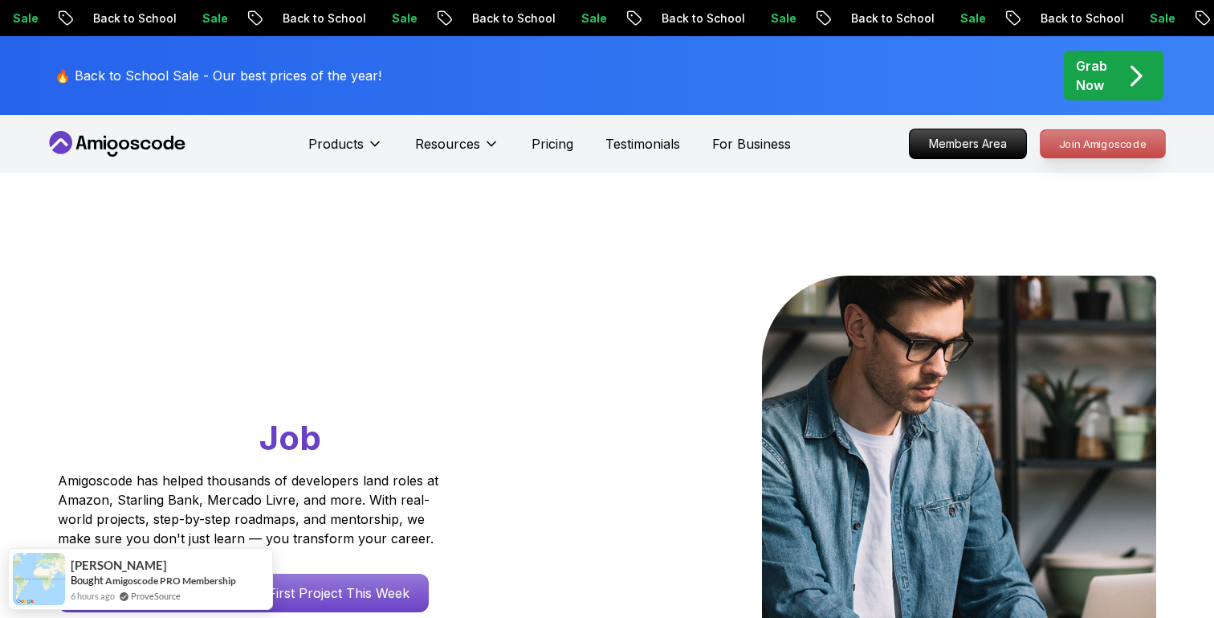
click at [1085, 141] on p "Join Amigoscode" at bounding box center [1103, 143] width 124 height 27
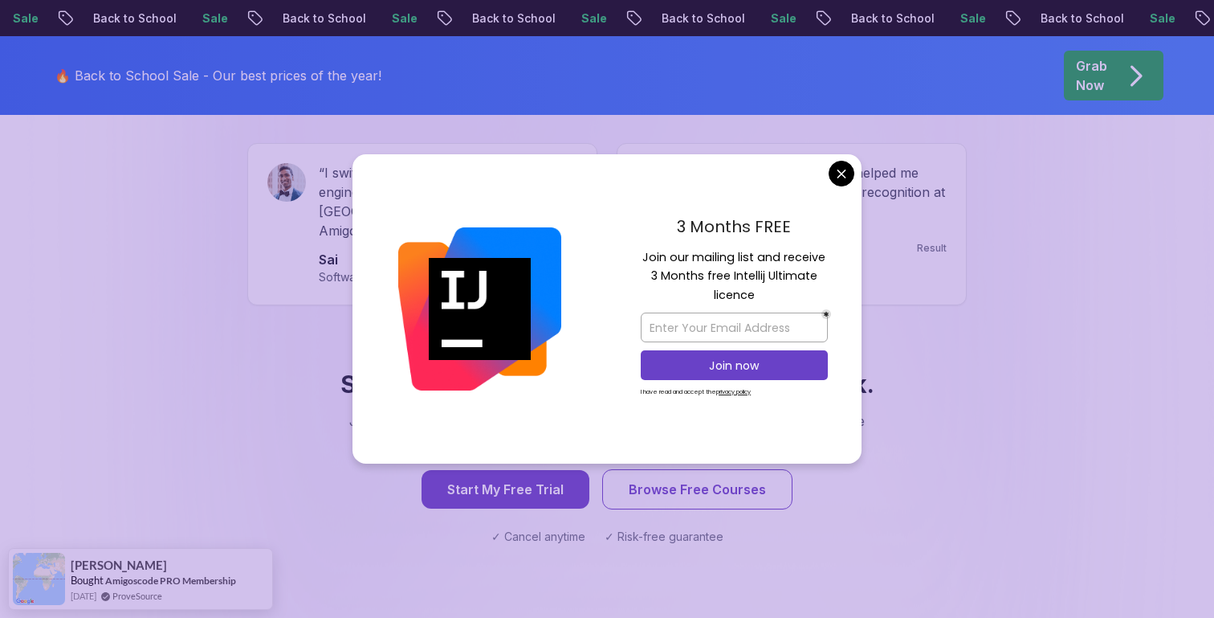
scroll to position [1604, 0]
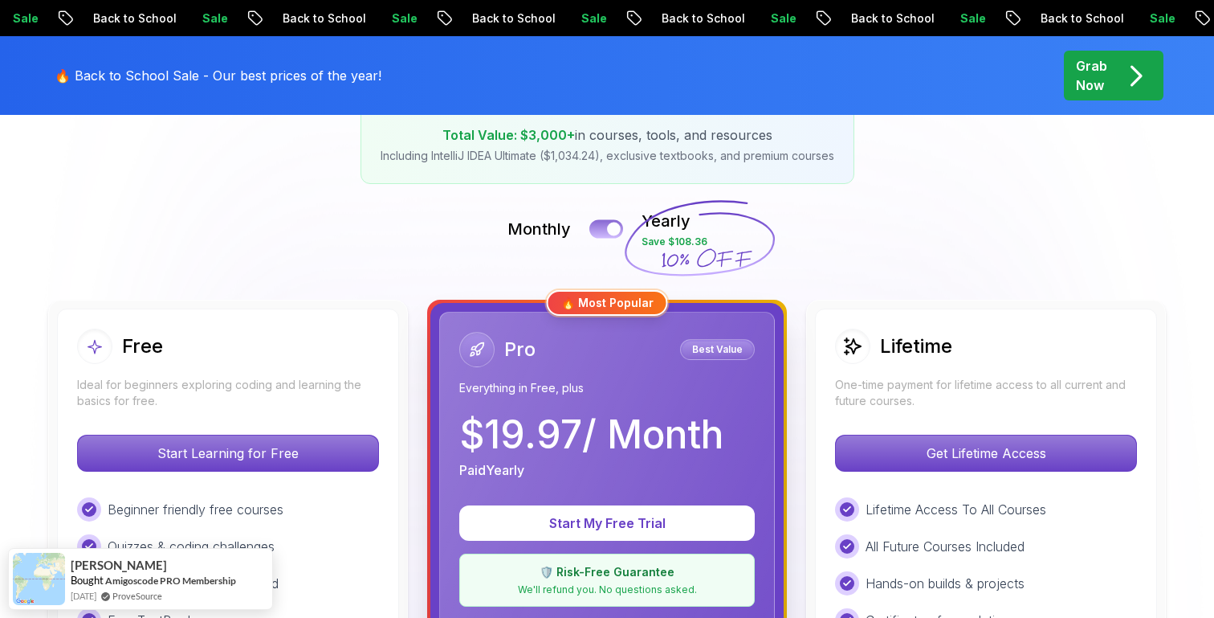
click at [610, 221] on button at bounding box center [606, 228] width 34 height 18
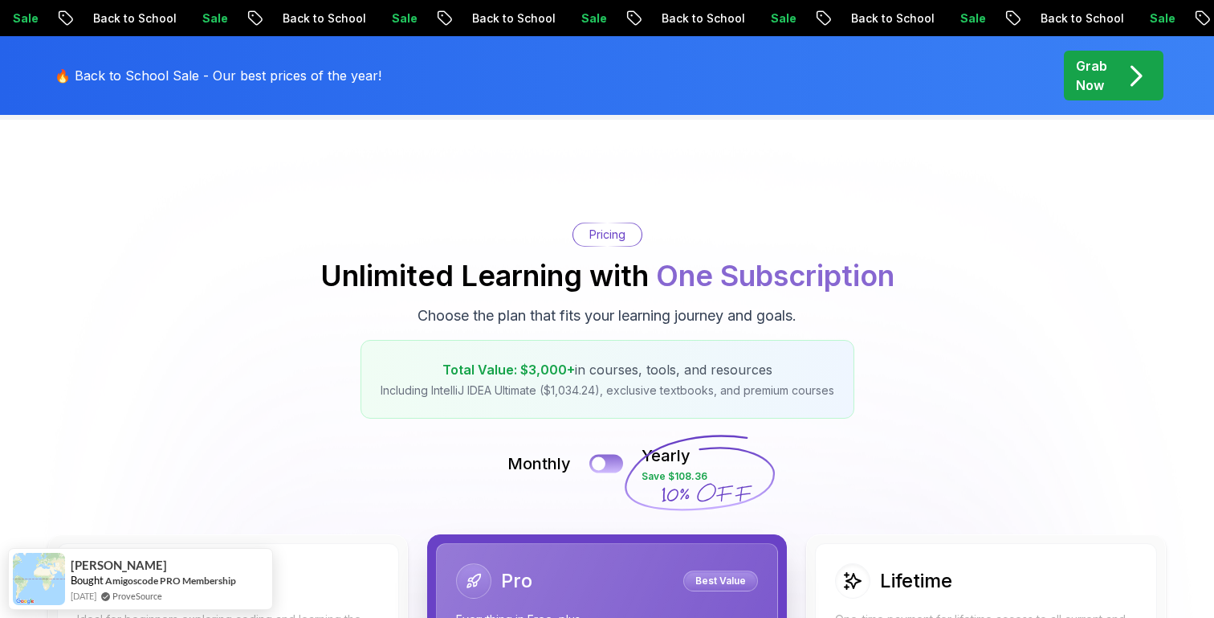
scroll to position [0, 0]
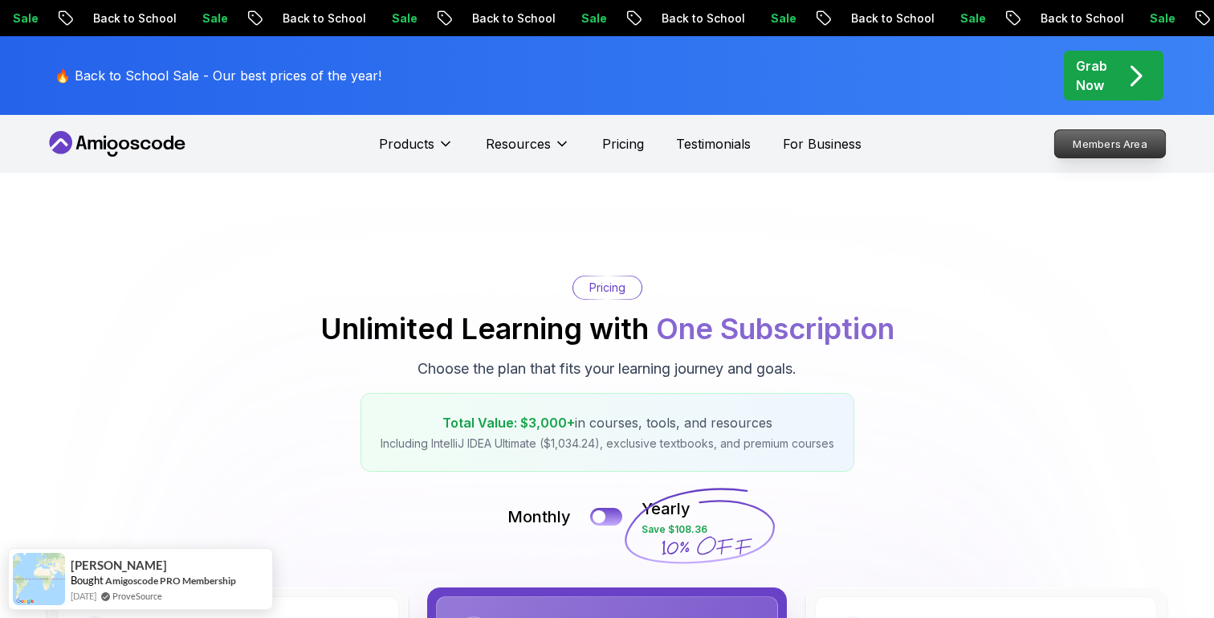
click at [1090, 139] on p "Members Area" at bounding box center [1110, 143] width 111 height 27
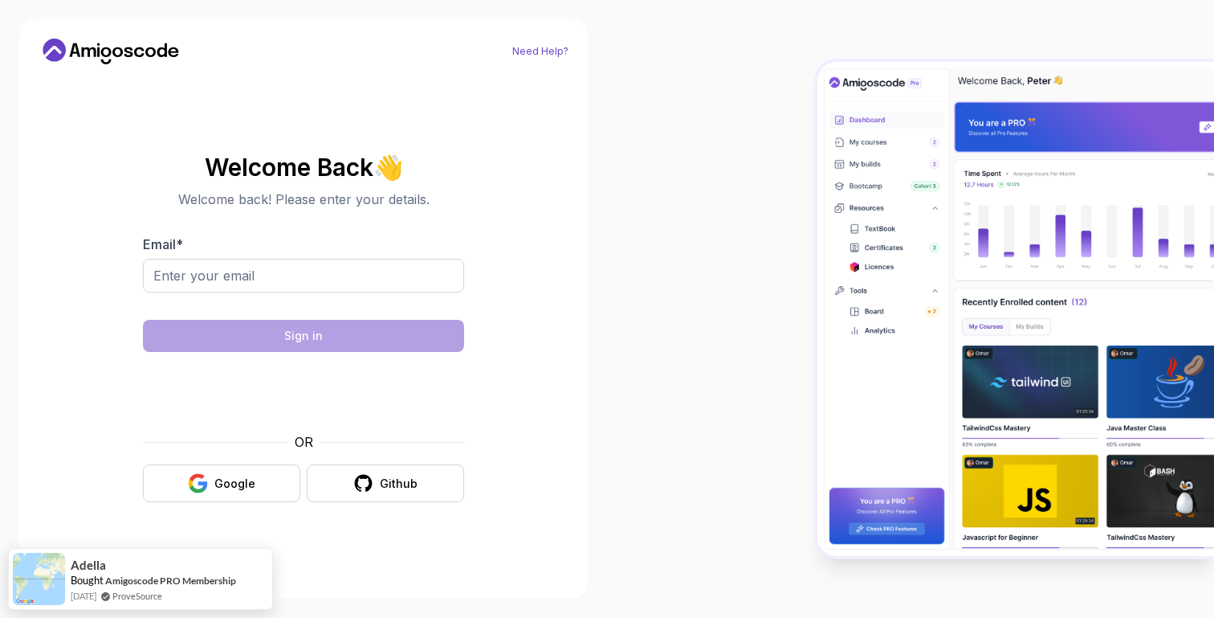
click at [534, 54] on link "Need Help?" at bounding box center [540, 51] width 56 height 13
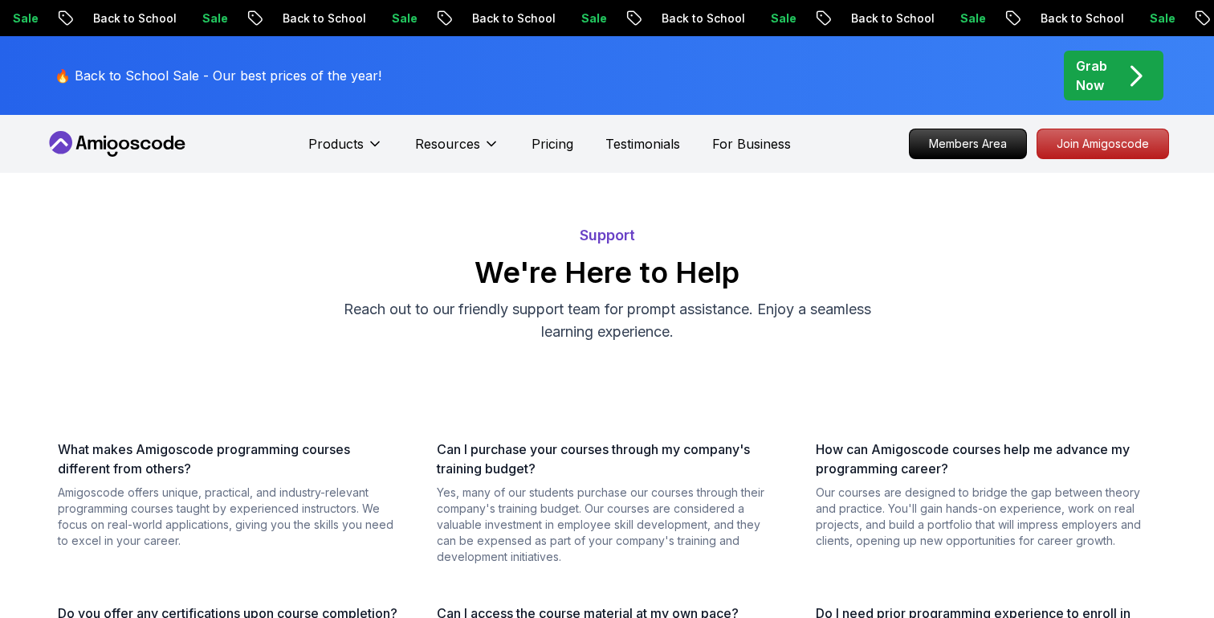
click at [120, 144] on icon at bounding box center [124, 145] width 10 height 10
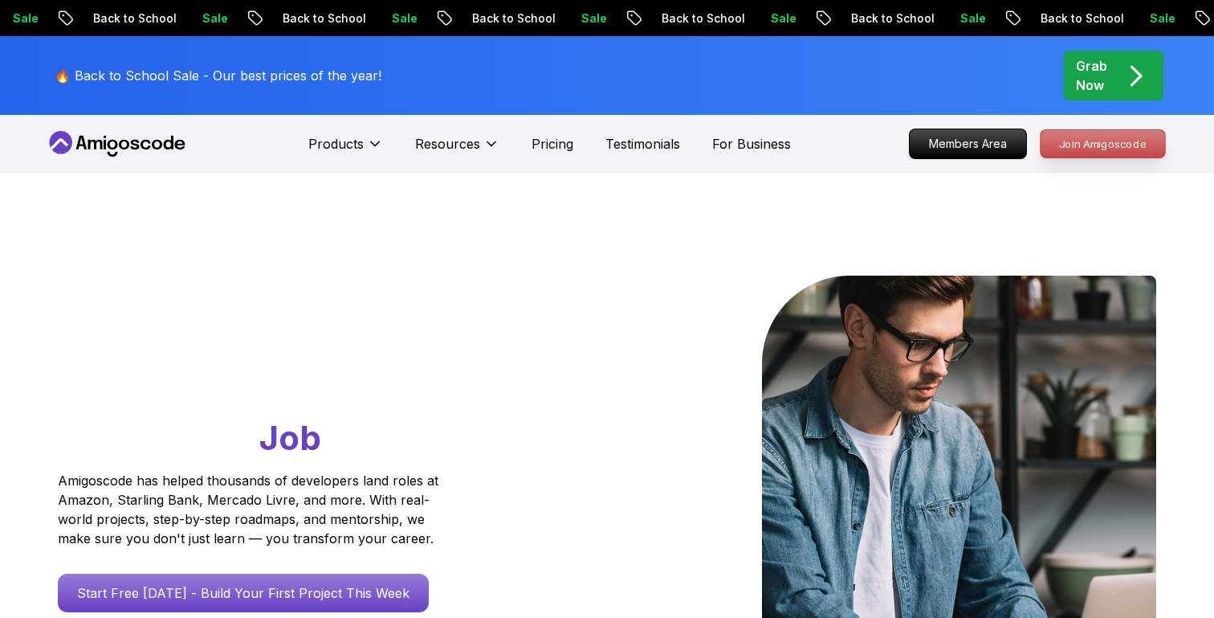
click at [1115, 153] on p "Join Amigoscode" at bounding box center [1103, 143] width 124 height 27
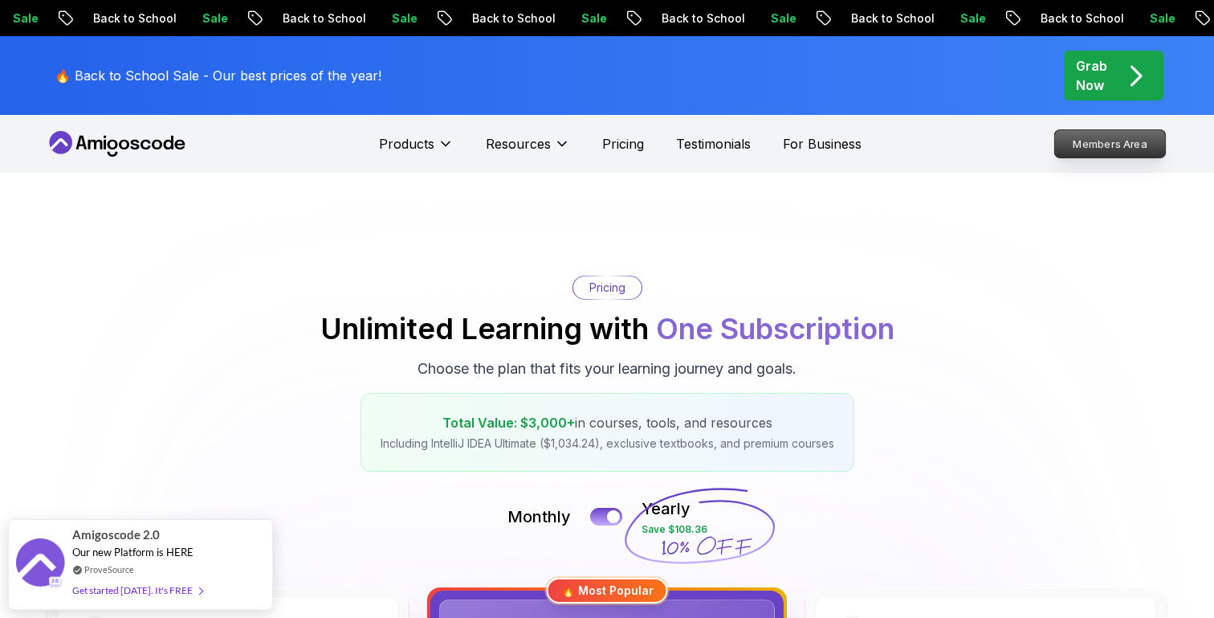
click at [1099, 142] on p "Members Area" at bounding box center [1110, 143] width 111 height 27
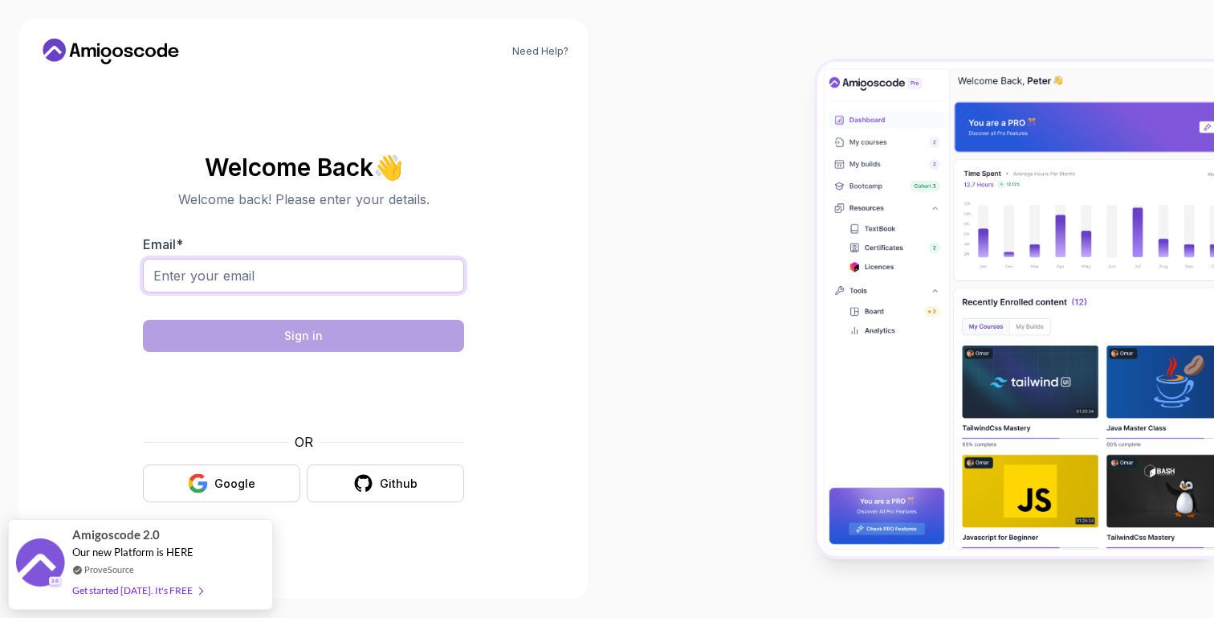
click at [221, 263] on input "Email *" at bounding box center [303, 276] width 321 height 34
type input "[EMAIL_ADDRESS][DOMAIN_NAME]"
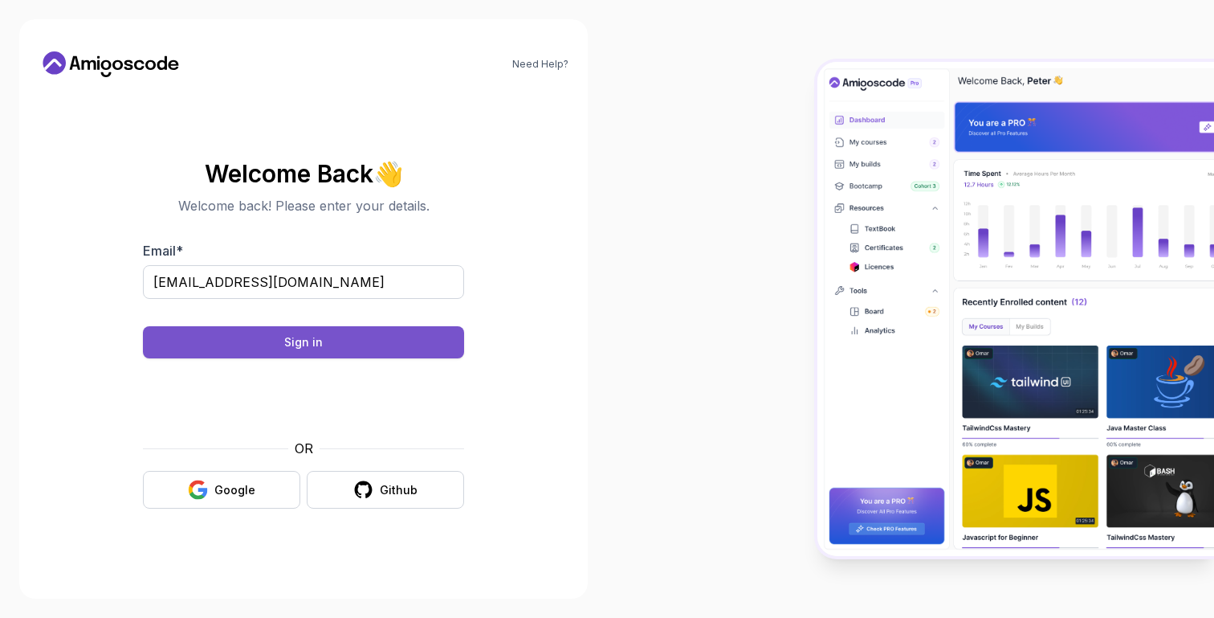
click at [348, 330] on button "Sign in" at bounding box center [303, 342] width 321 height 32
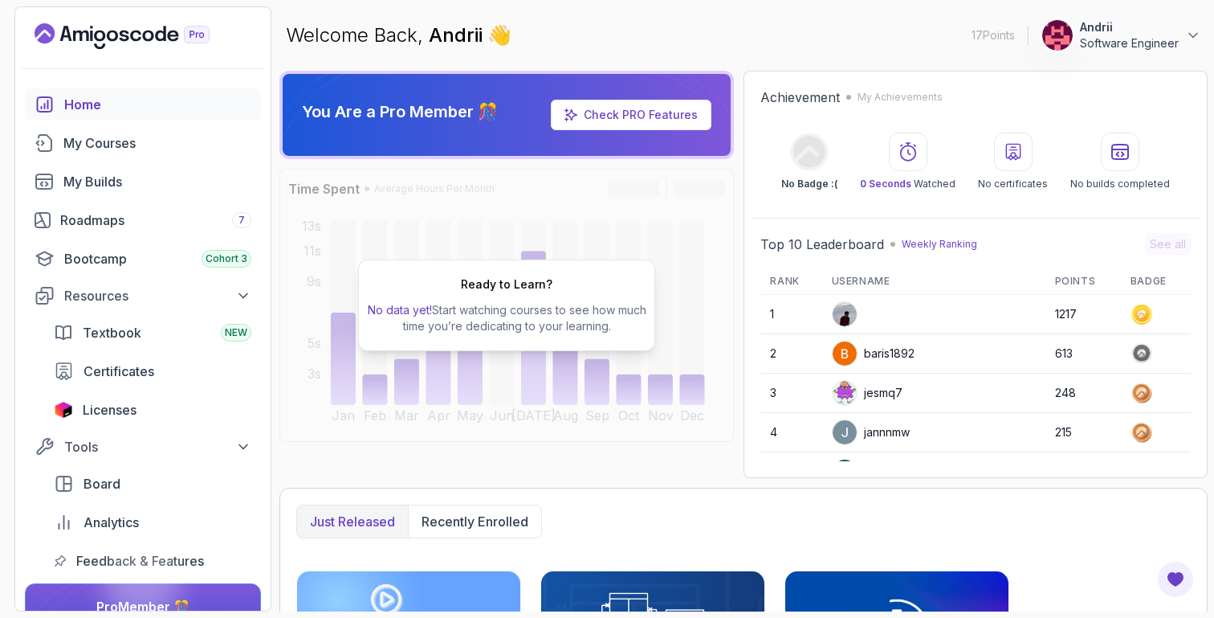
click at [710, 35] on div "Welcome Back, [PERSON_NAME] 👋 17 Points 1 Andrii Software Engineer" at bounding box center [743, 35] width 928 height 58
click at [1148, 43] on p "Software Engineer" at bounding box center [1129, 43] width 99 height 16
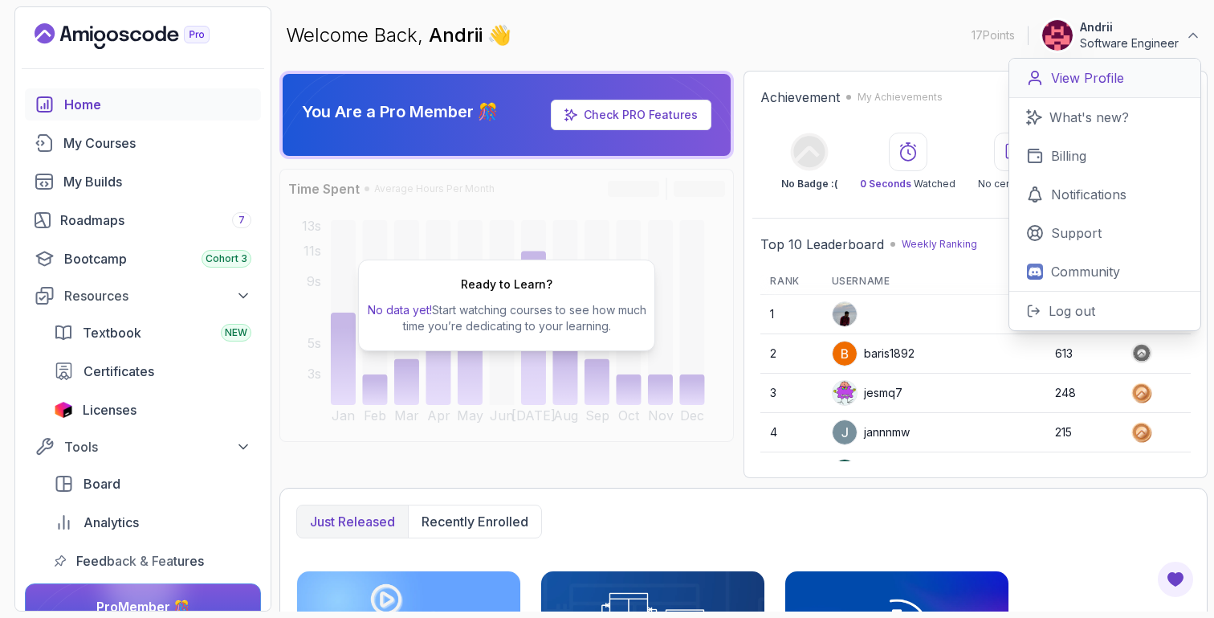
click at [1105, 78] on p "View Profile" at bounding box center [1087, 77] width 73 height 19
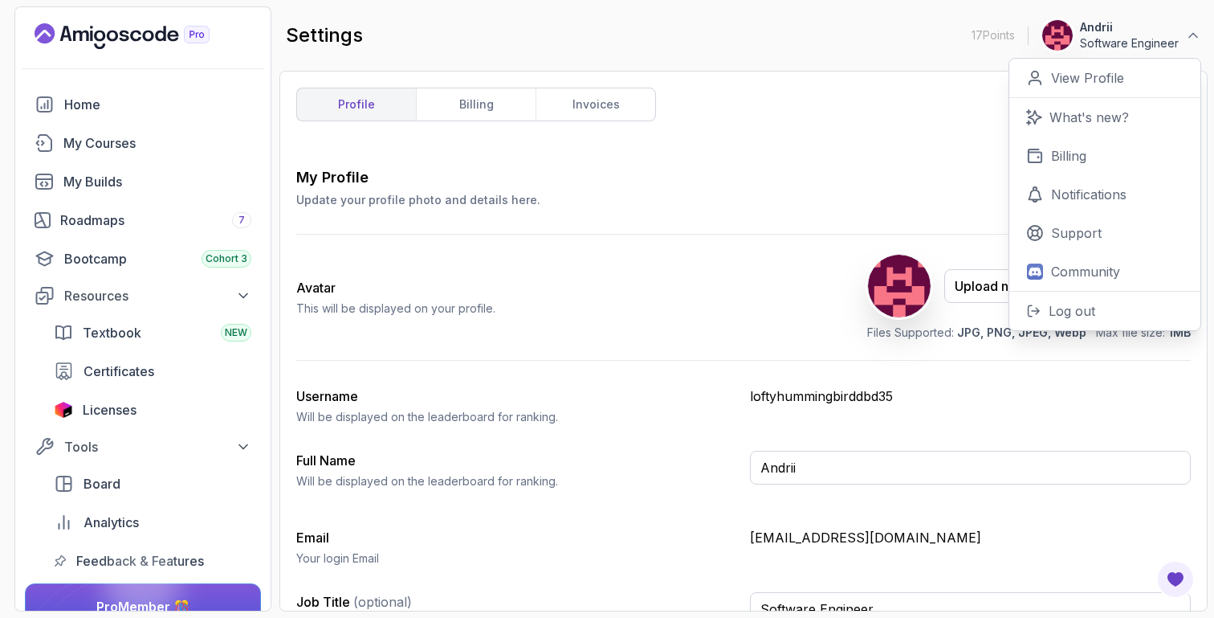
click at [765, 130] on div "profile billing invoices My Profile Update your profile photo and details here.…" at bounding box center [743, 341] width 895 height 507
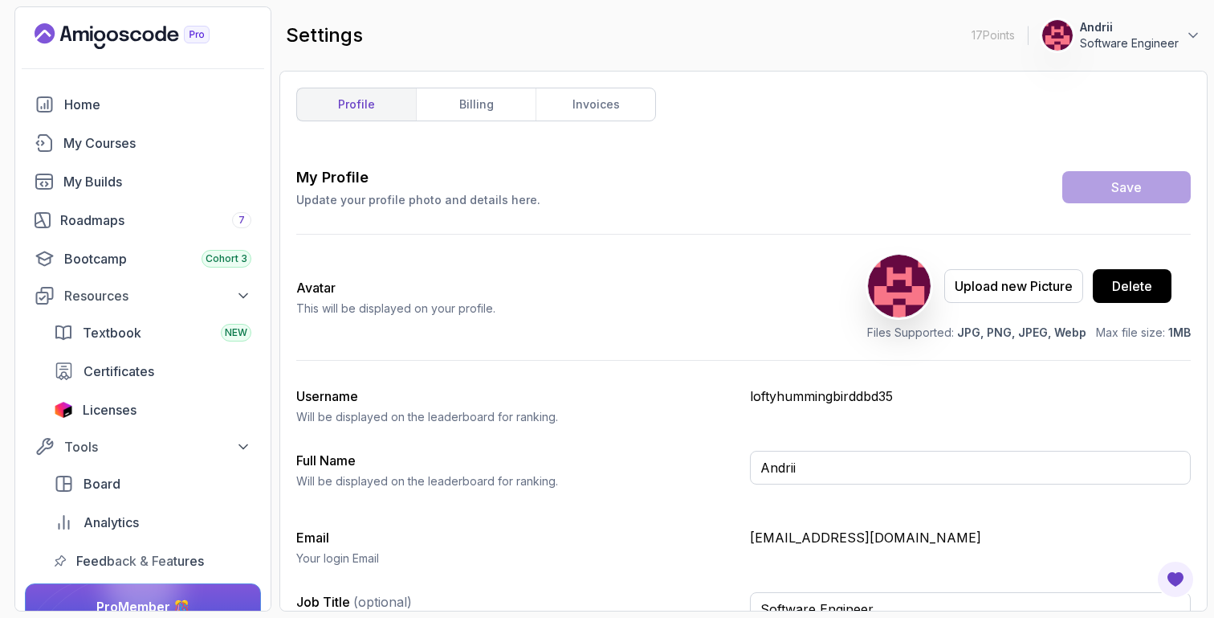
click at [493, 86] on div "profile billing invoices My Profile Update your profile photo and details here.…" at bounding box center [743, 341] width 928 height 540
click at [490, 104] on link "billing" at bounding box center [476, 104] width 120 height 32
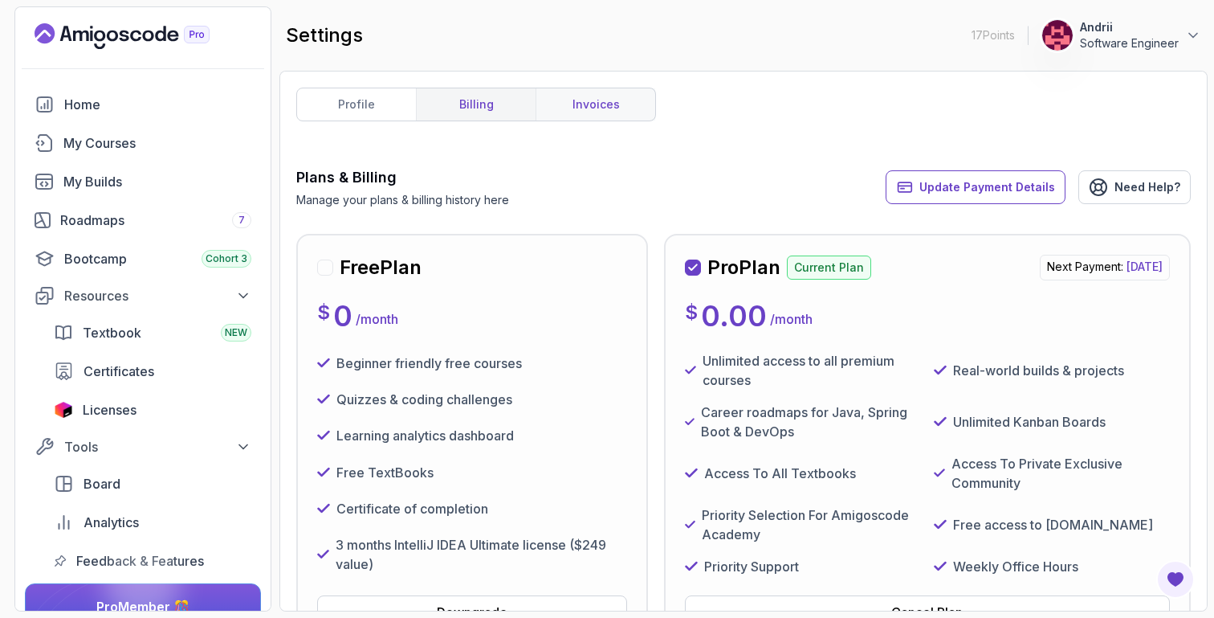
click at [618, 88] on link "invoices" at bounding box center [596, 104] width 120 height 32
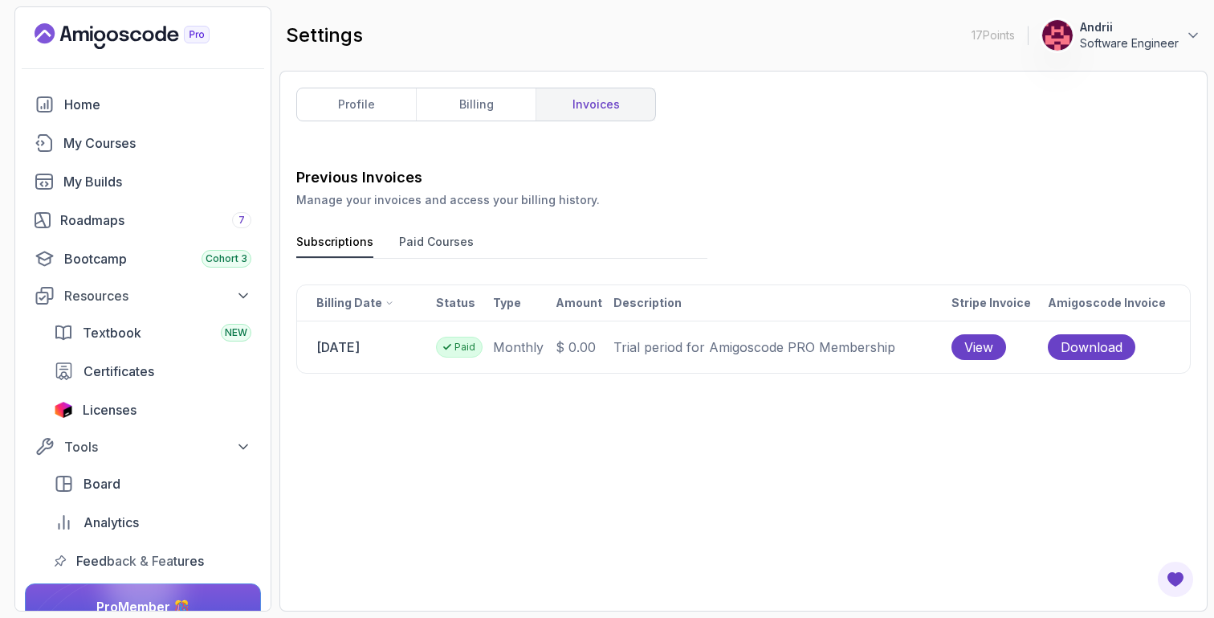
click at [431, 243] on button "Paid Courses" at bounding box center [436, 246] width 75 height 24
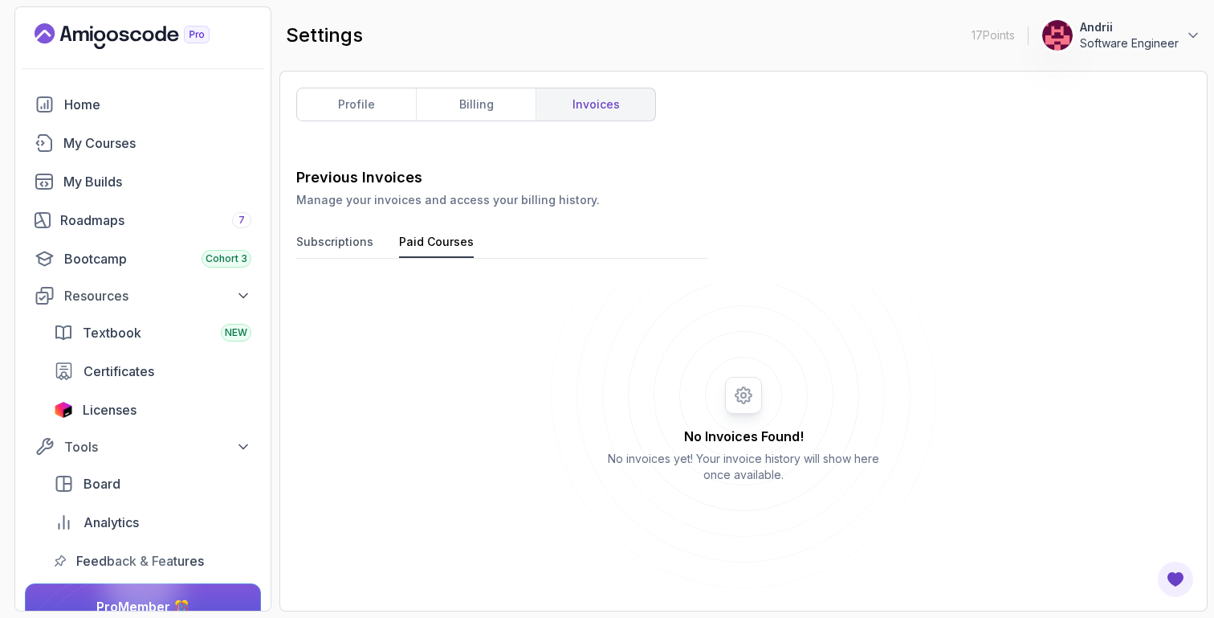
click at [1094, 36] on p "Software Engineer" at bounding box center [1129, 43] width 99 height 16
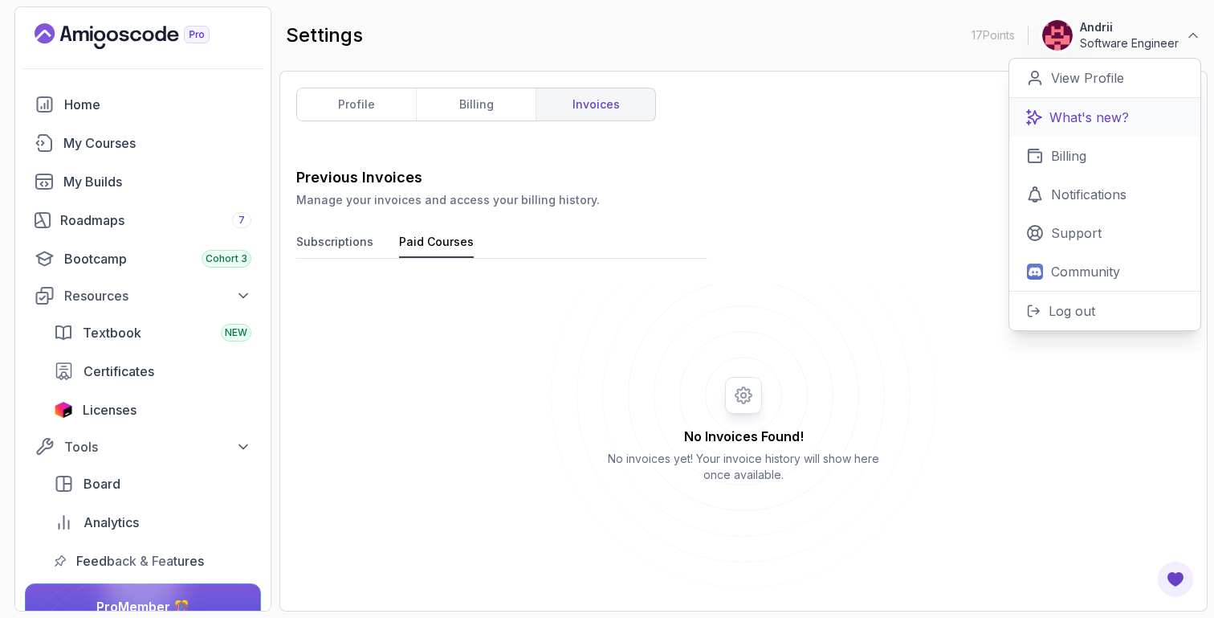
click at [1090, 111] on p "What's new?" at bounding box center [1089, 117] width 79 height 19
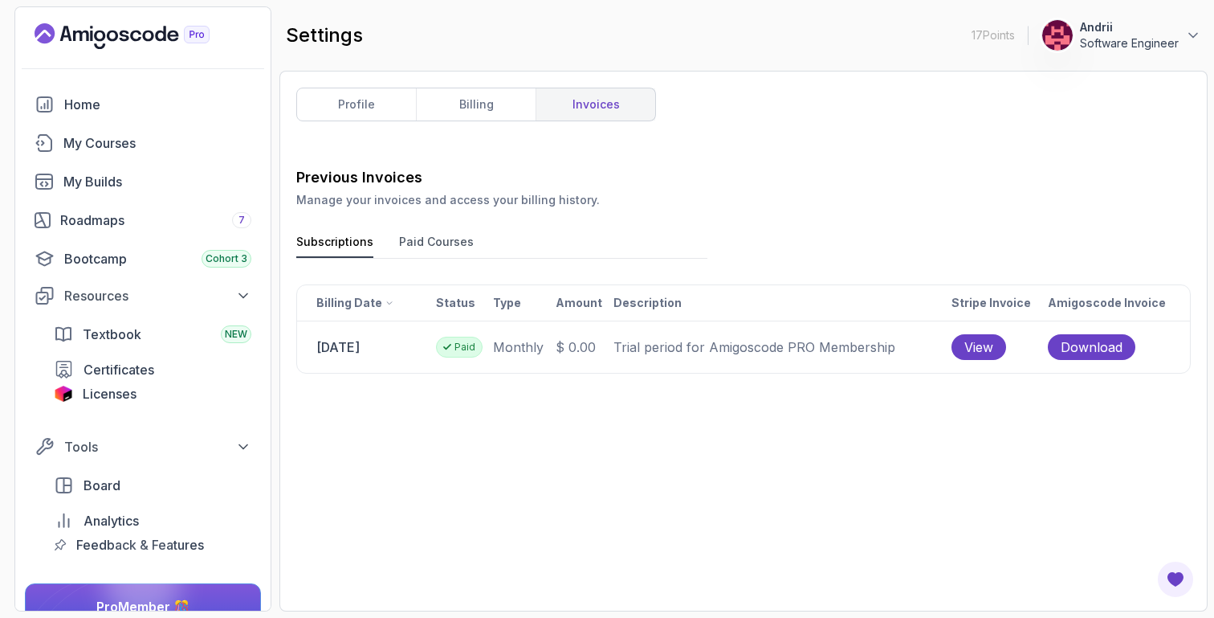
click at [1172, 39] on p "Software Engineer" at bounding box center [1129, 43] width 99 height 16
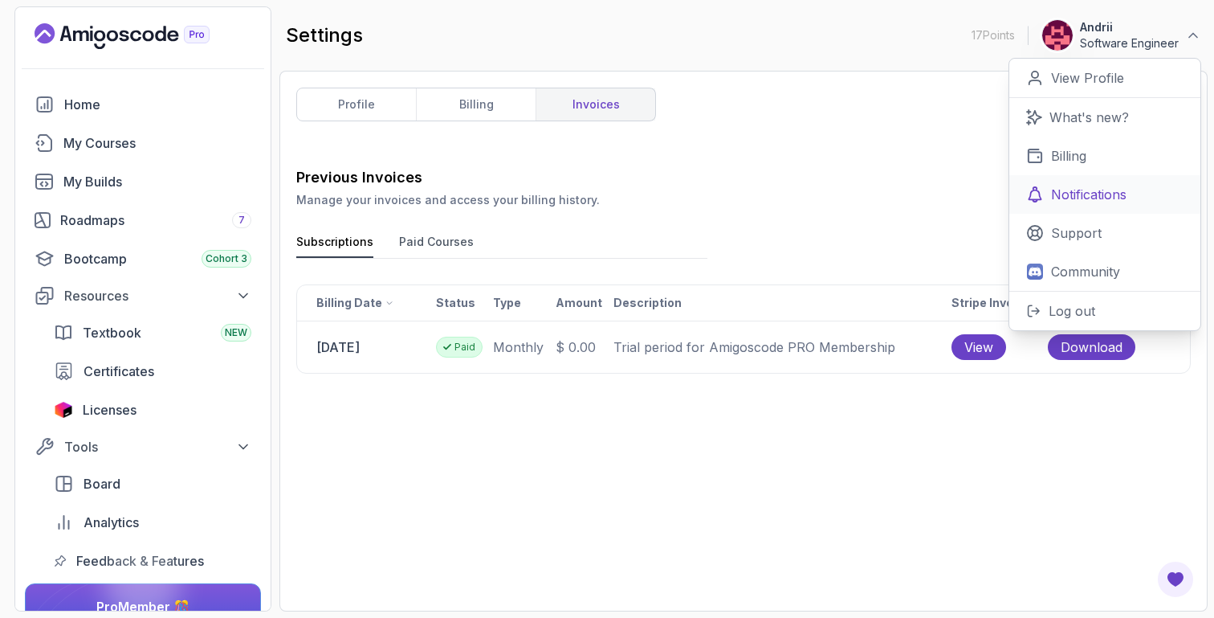
click at [1119, 190] on p "Notifications" at bounding box center [1088, 194] width 75 height 19
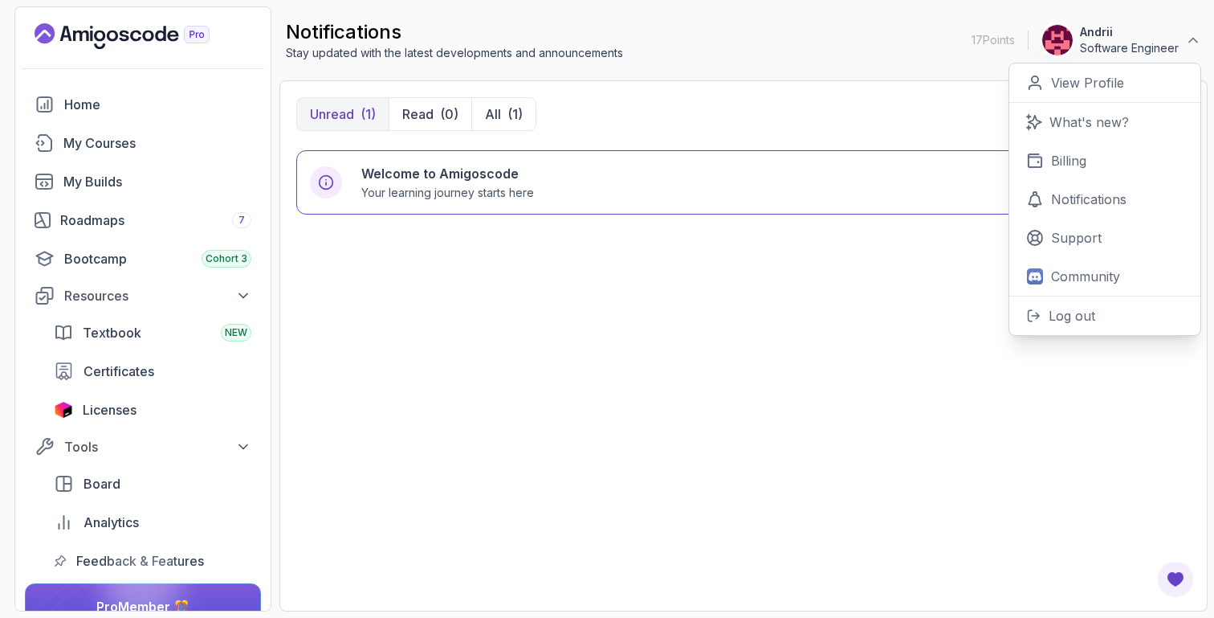
click at [540, 269] on div "Welcome to Amigoscode Your learning journey starts here 15 minutes ago" at bounding box center [743, 372] width 895 height 444
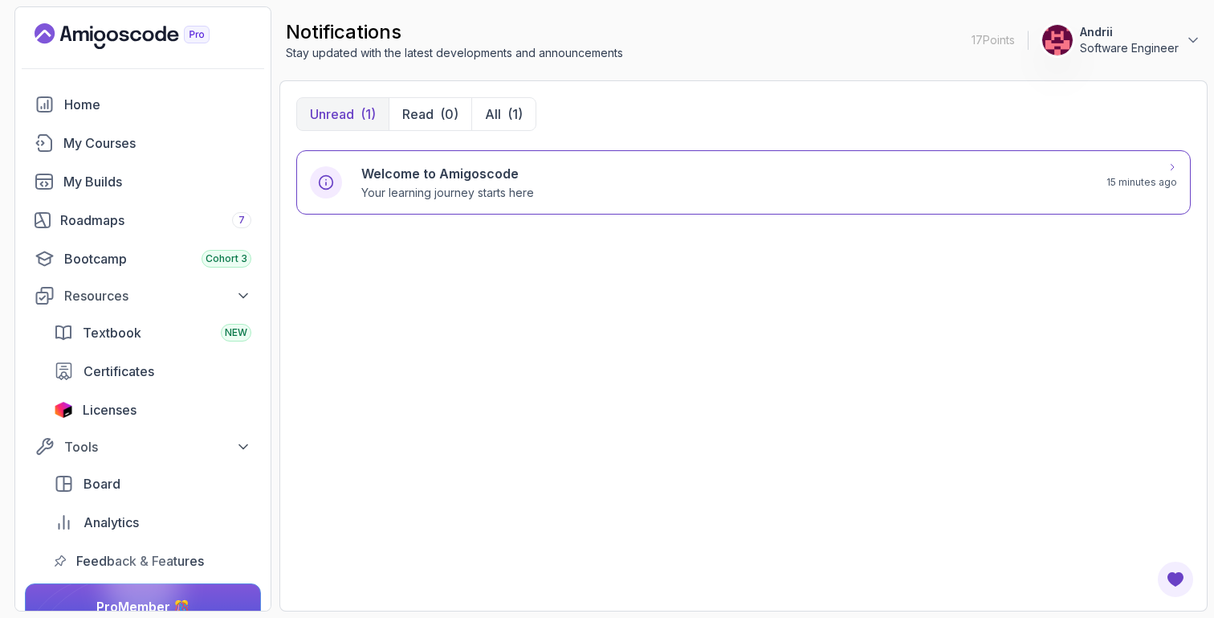
click at [563, 180] on div "Welcome to Amigoscode Your learning journey starts here" at bounding box center [724, 182] width 726 height 37
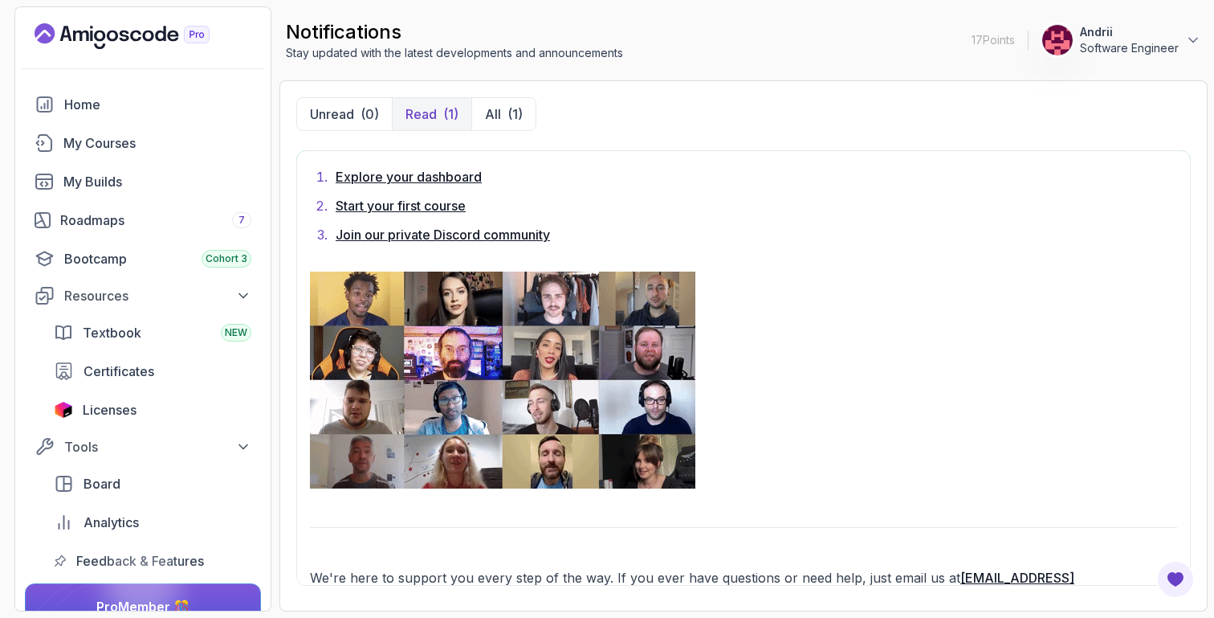
scroll to position [1377, 0]
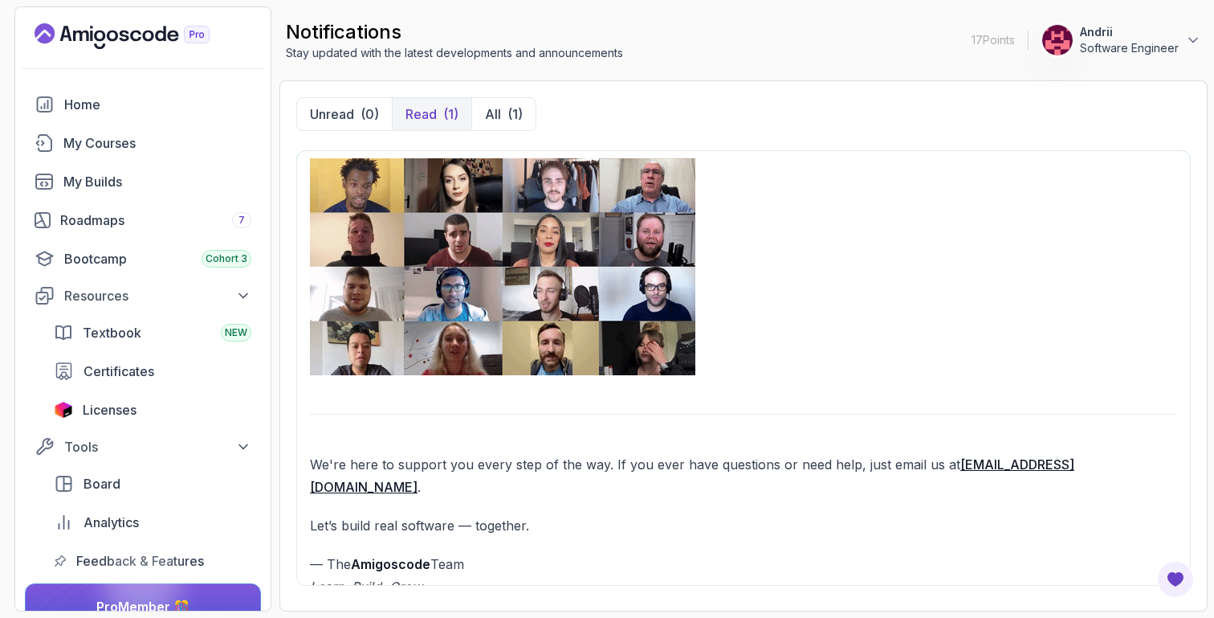
click at [1196, 50] on button "Andrii Software Engineer" at bounding box center [1121, 40] width 160 height 32
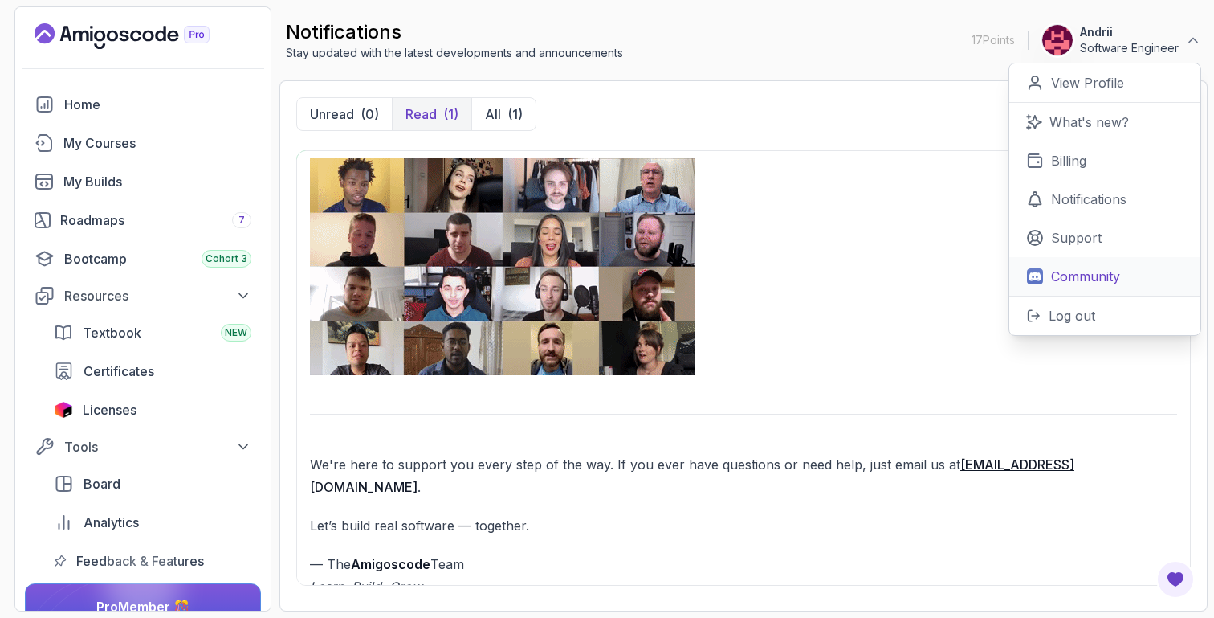
click at [1045, 274] on link "Community" at bounding box center [1104, 276] width 191 height 39
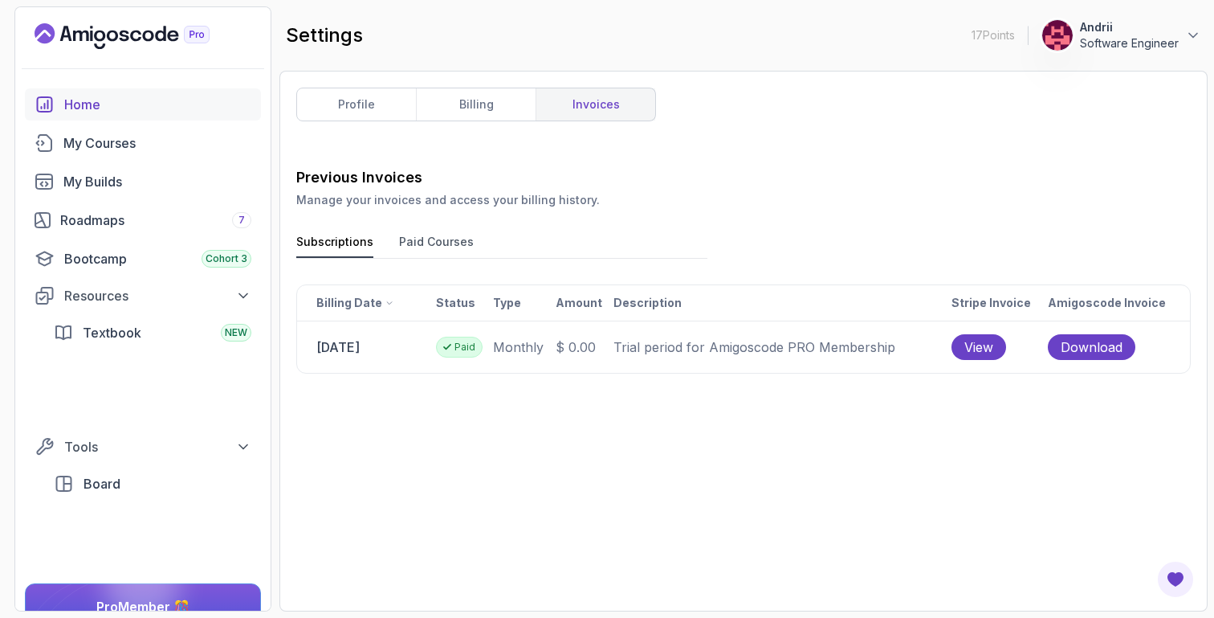
click at [79, 103] on div "Home" at bounding box center [157, 104] width 187 height 19
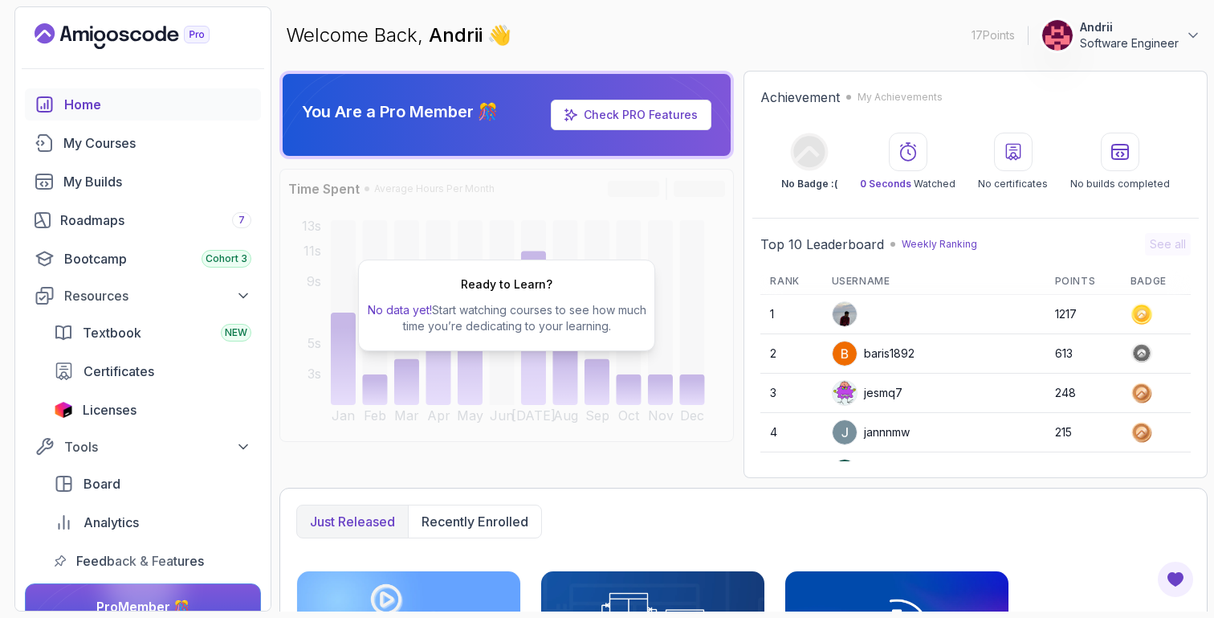
click at [616, 113] on link "Check PRO Features" at bounding box center [641, 115] width 114 height 14
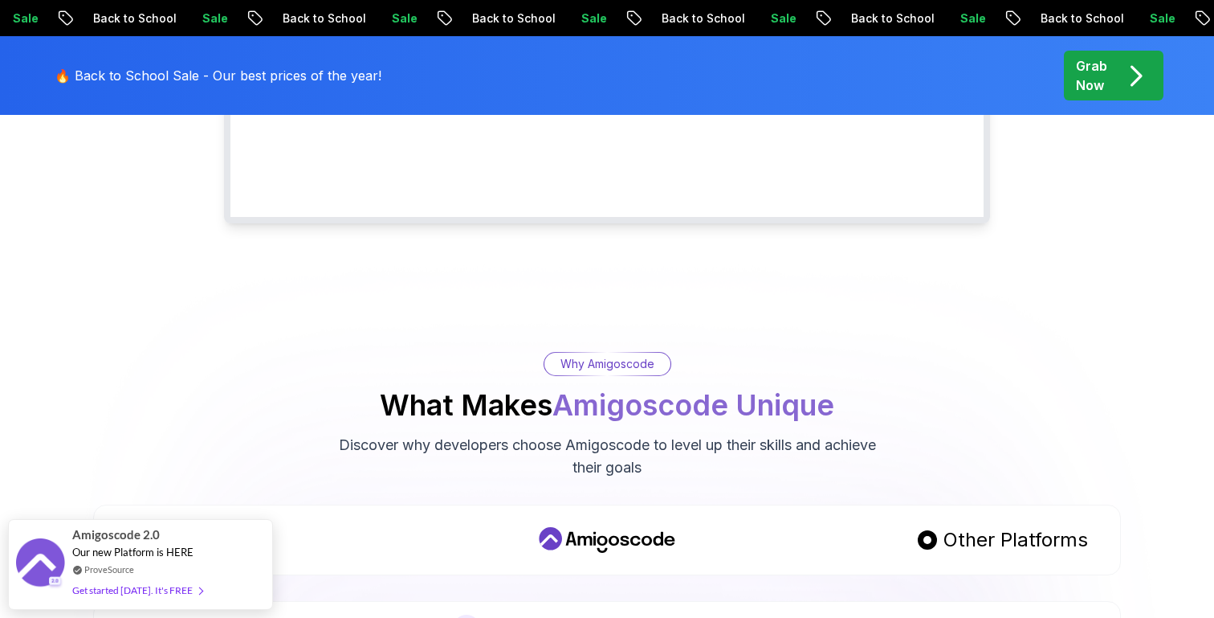
scroll to position [435, 0]
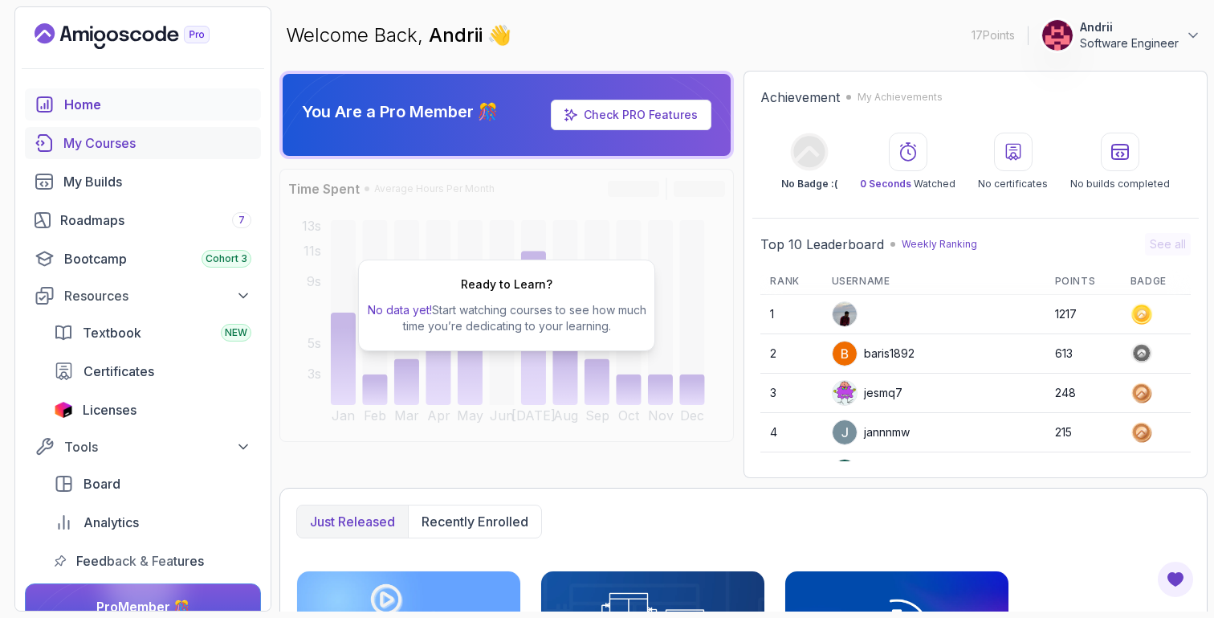
click at [146, 148] on div "My Courses" at bounding box center [157, 142] width 188 height 19
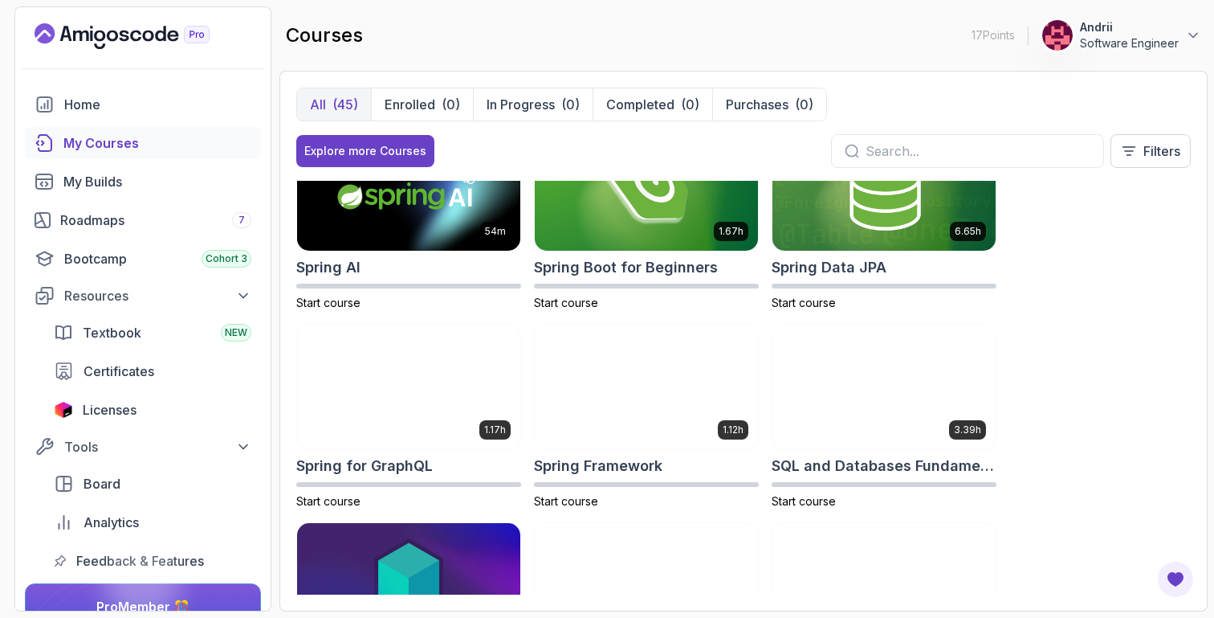
scroll to position [2529, 0]
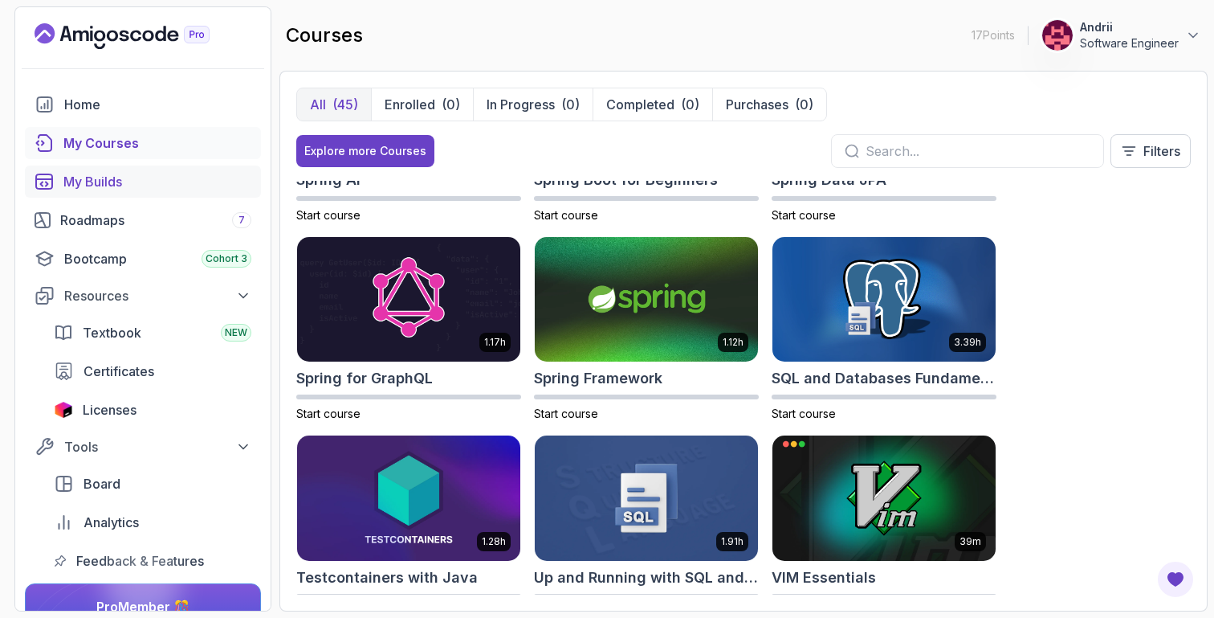
click at [181, 166] on link "My Builds" at bounding box center [143, 181] width 236 height 32
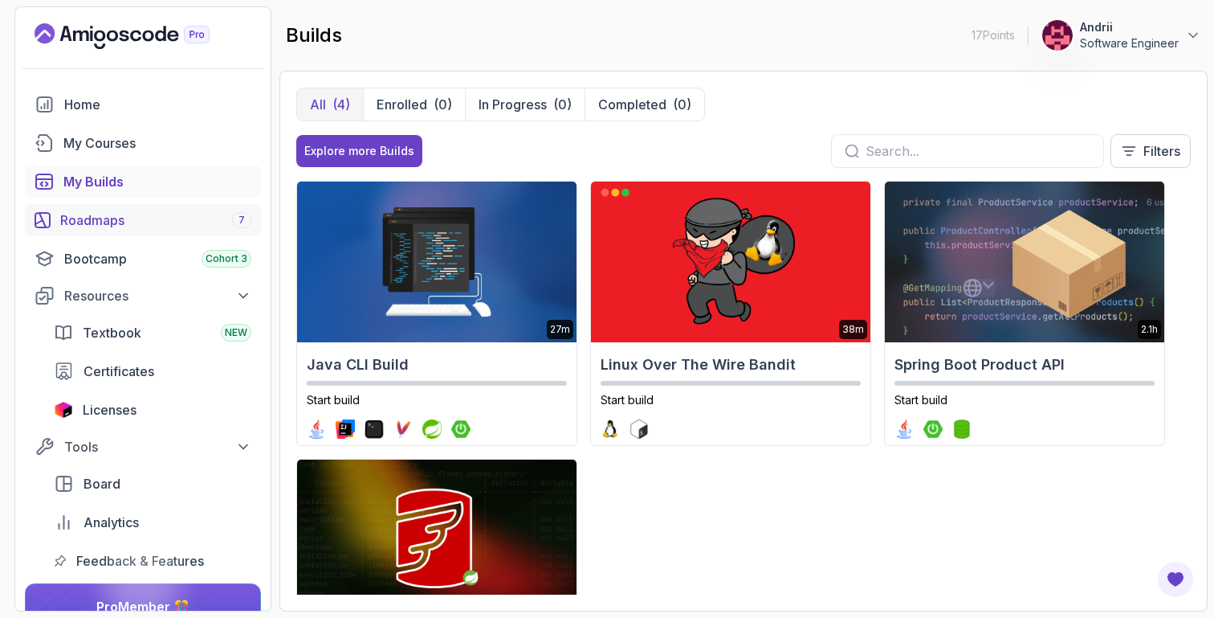
click at [175, 226] on div "Roadmaps 7" at bounding box center [155, 219] width 191 height 19
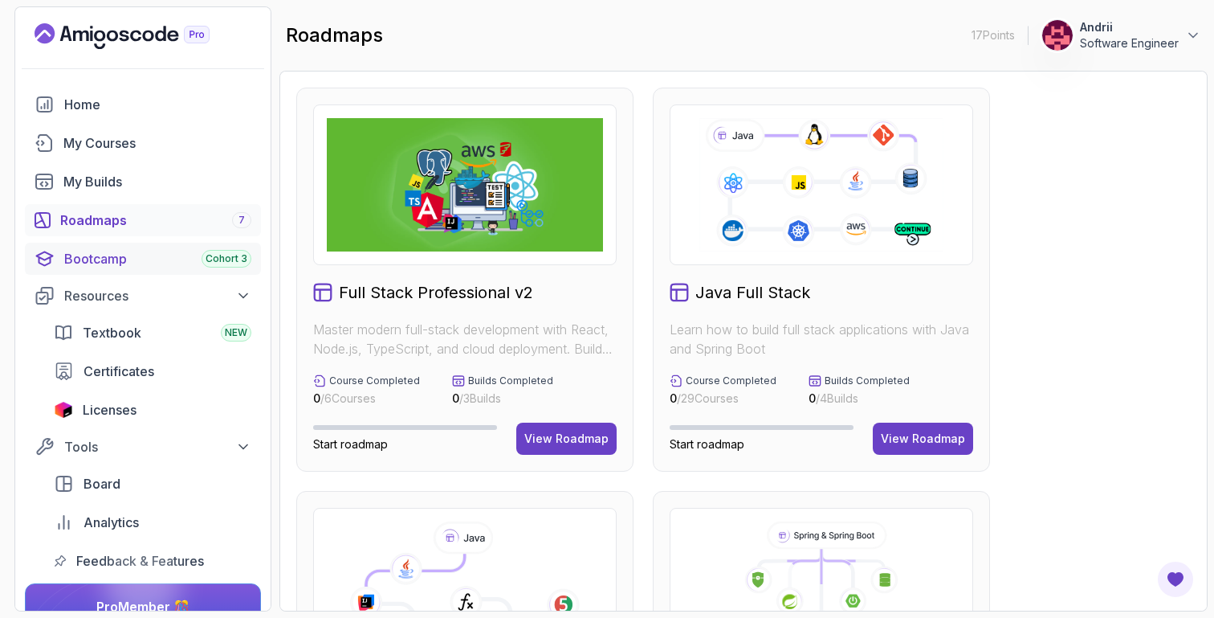
click at [148, 257] on div "Bootcamp Cohort 3" at bounding box center [157, 258] width 187 height 19
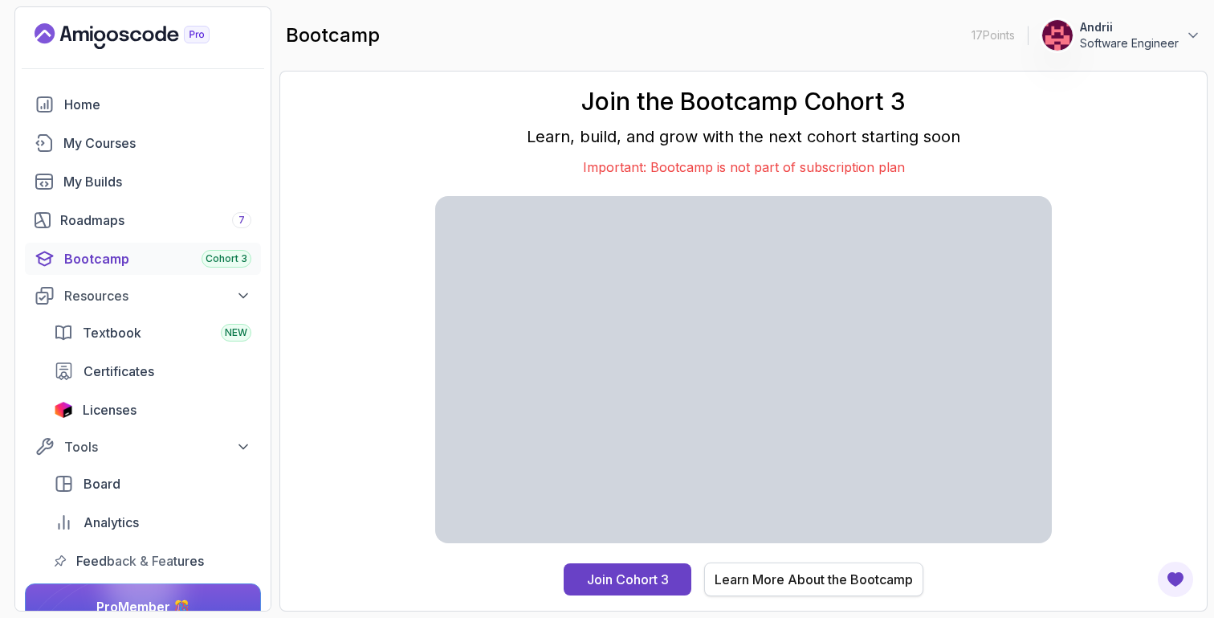
click at [830, 579] on div "Learn More About the Bootcamp" at bounding box center [814, 578] width 198 height 19
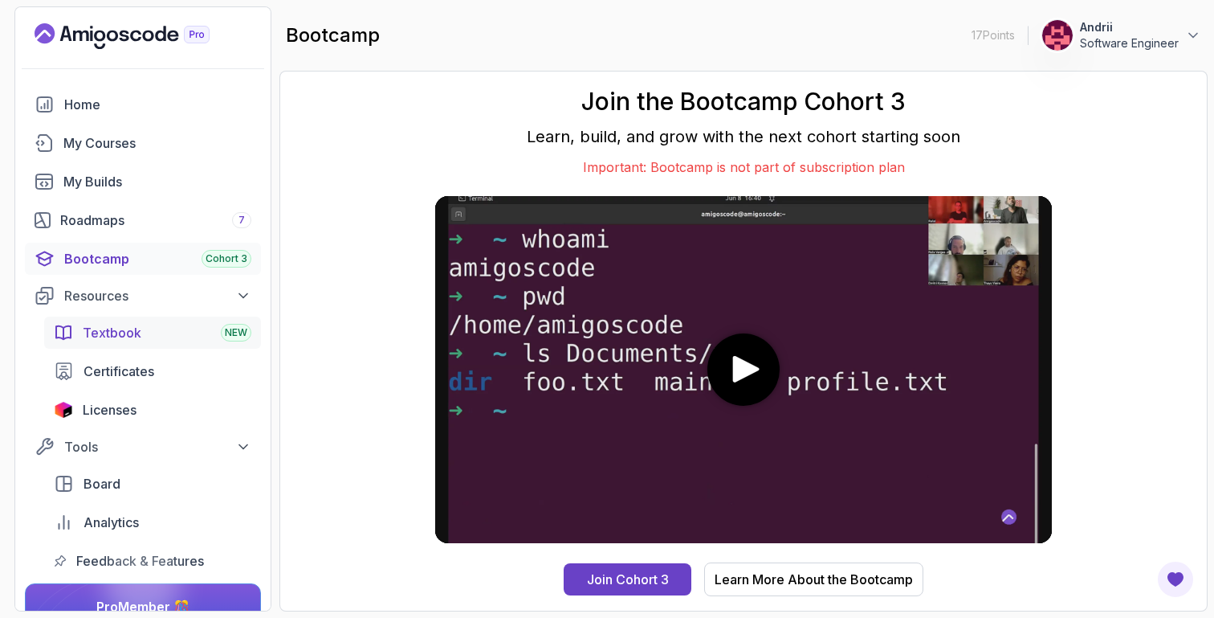
click at [164, 328] on div "Textbook NEW" at bounding box center [167, 332] width 169 height 19
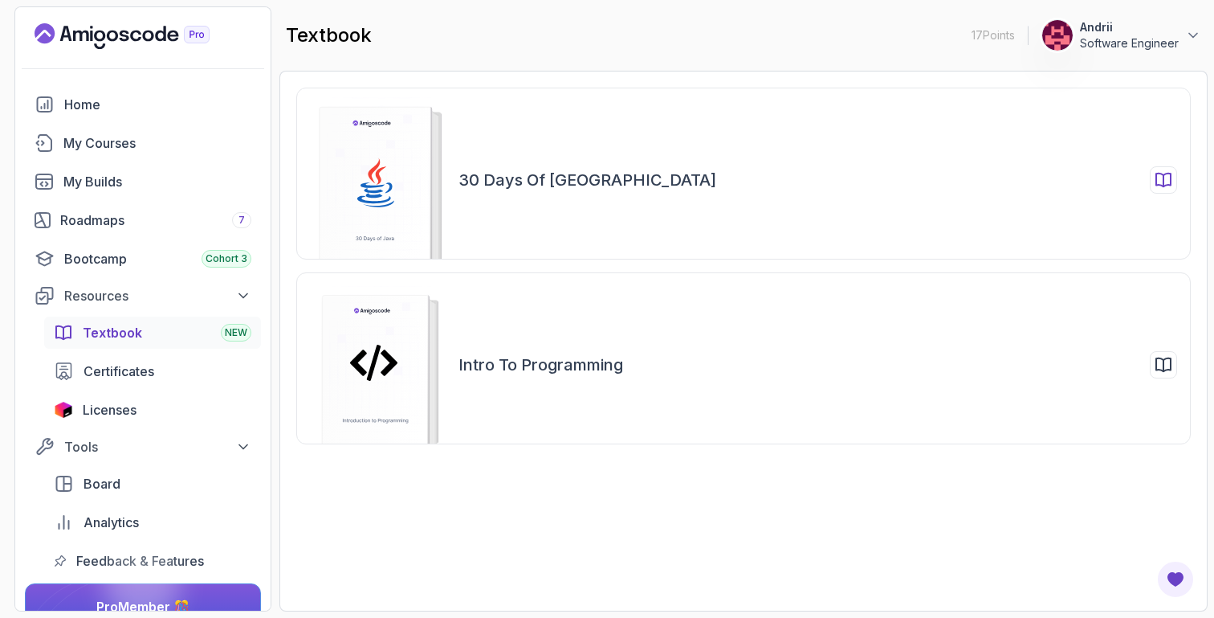
click at [552, 187] on h2 "30 Days of Java" at bounding box center [588, 180] width 258 height 22
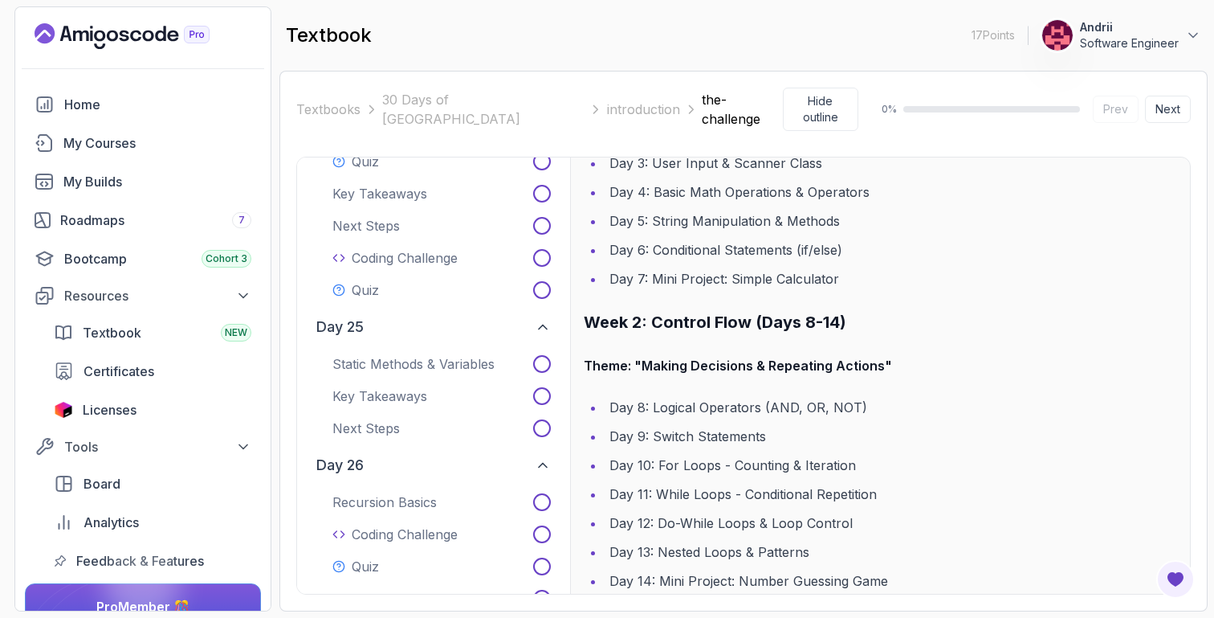
scroll to position [5384, 0]
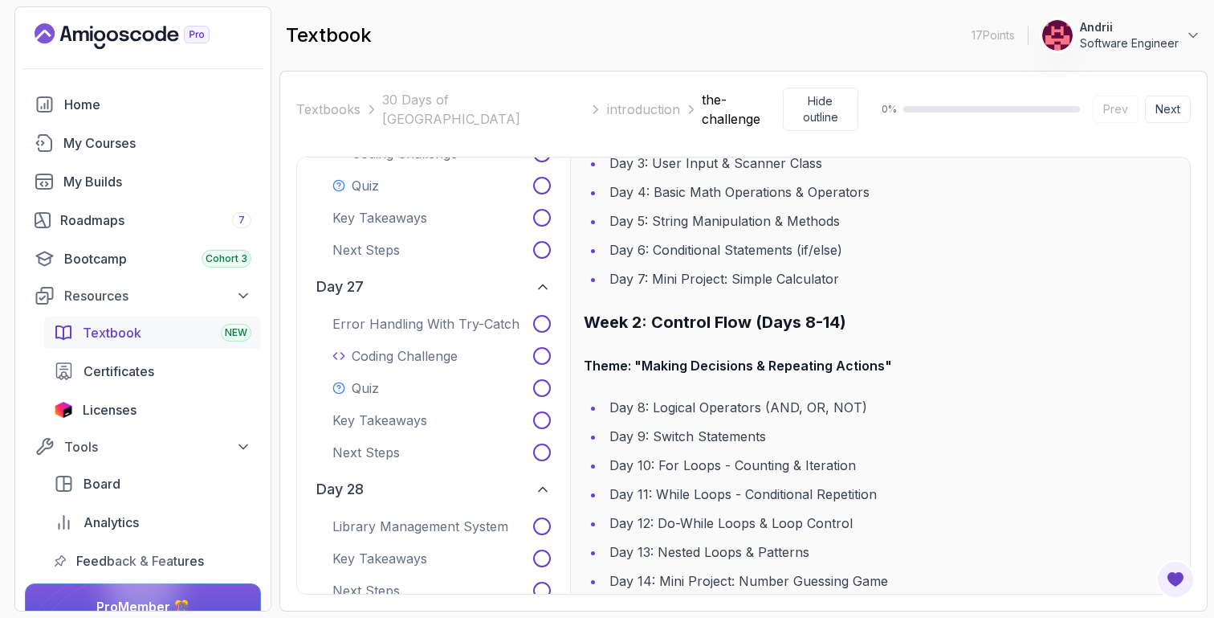
click at [177, 336] on div "Textbook NEW" at bounding box center [167, 332] width 169 height 19
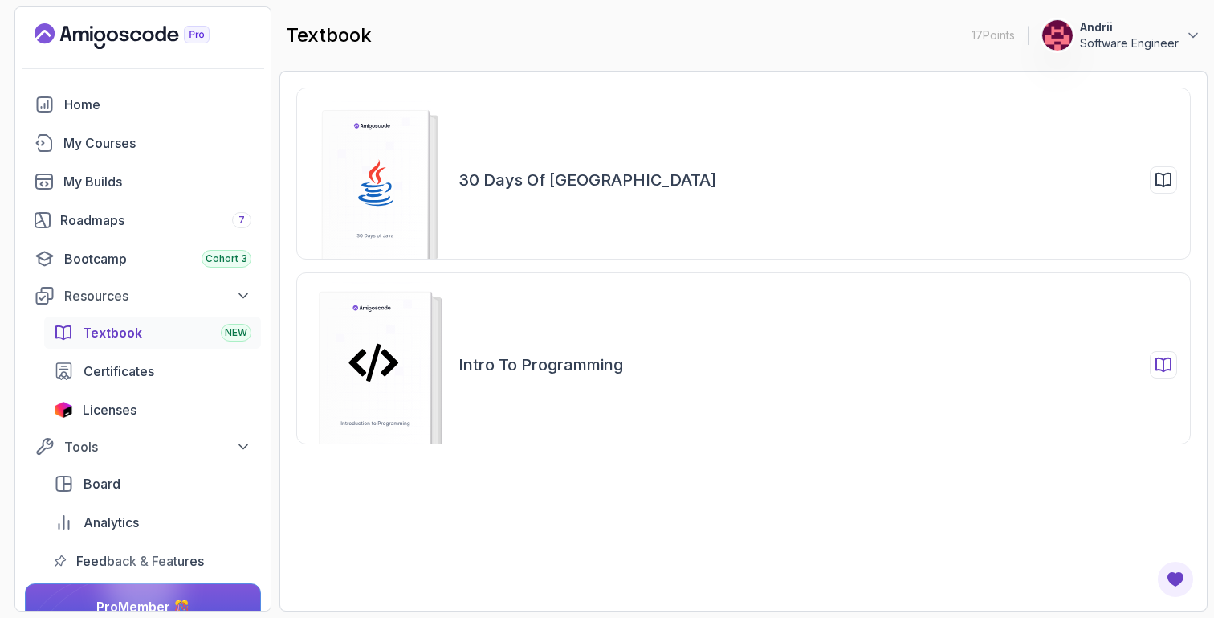
click at [564, 371] on h2 "Intro to Programming" at bounding box center [541, 364] width 165 height 22
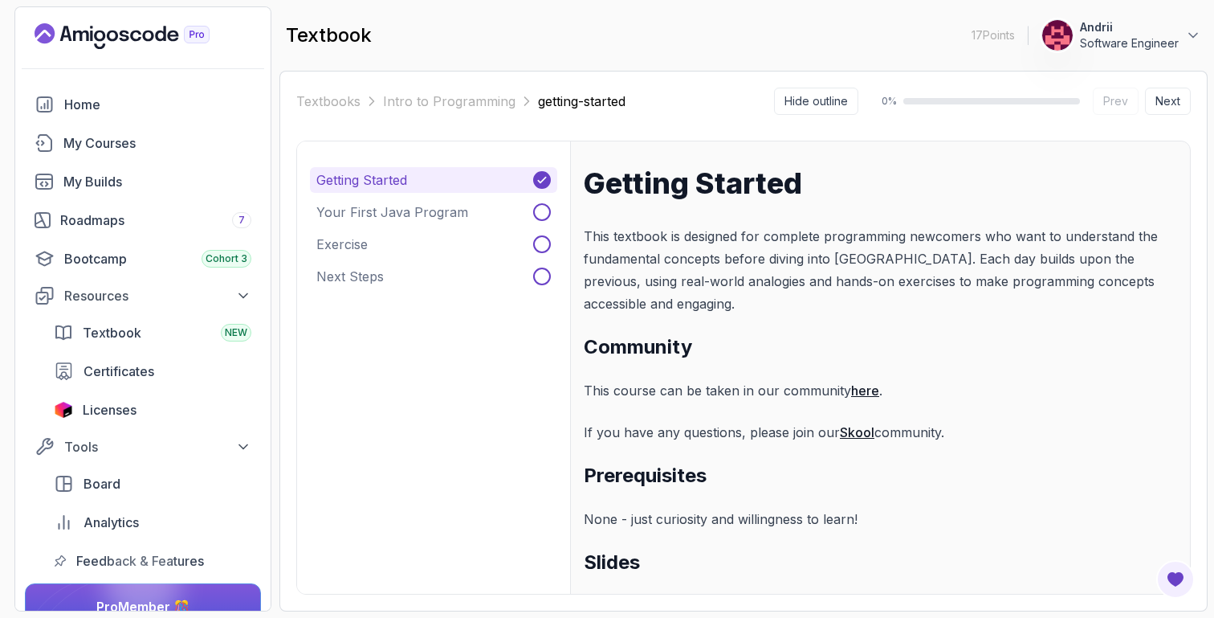
scroll to position [428, 0]
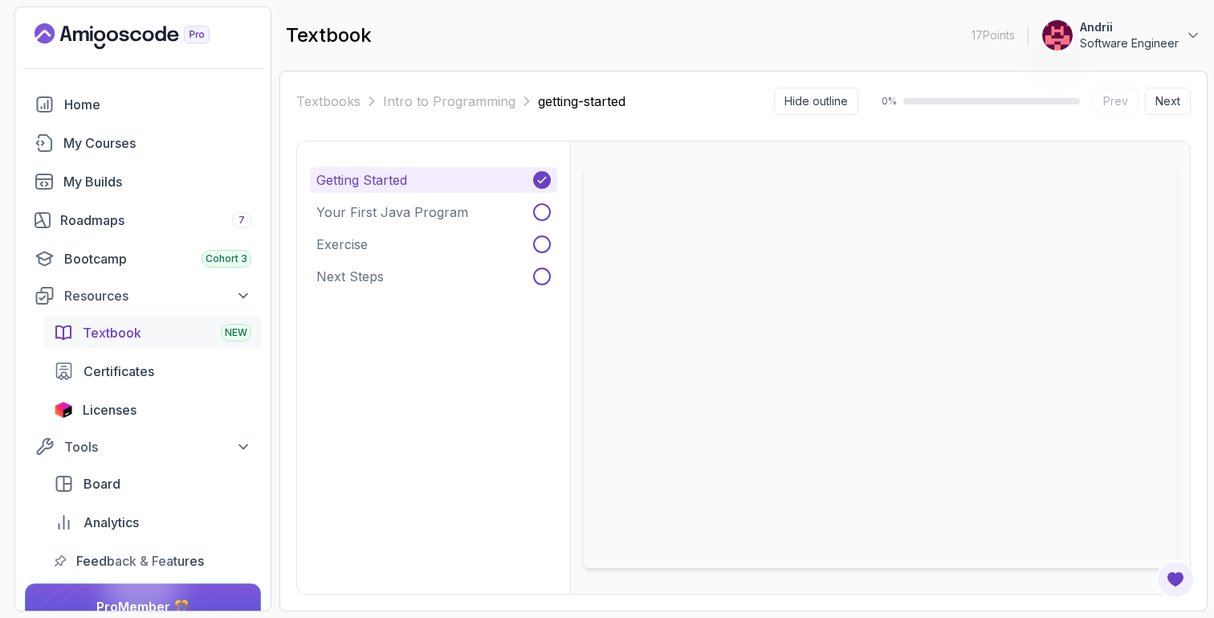
click at [158, 340] on div "Textbook NEW" at bounding box center [167, 332] width 169 height 19
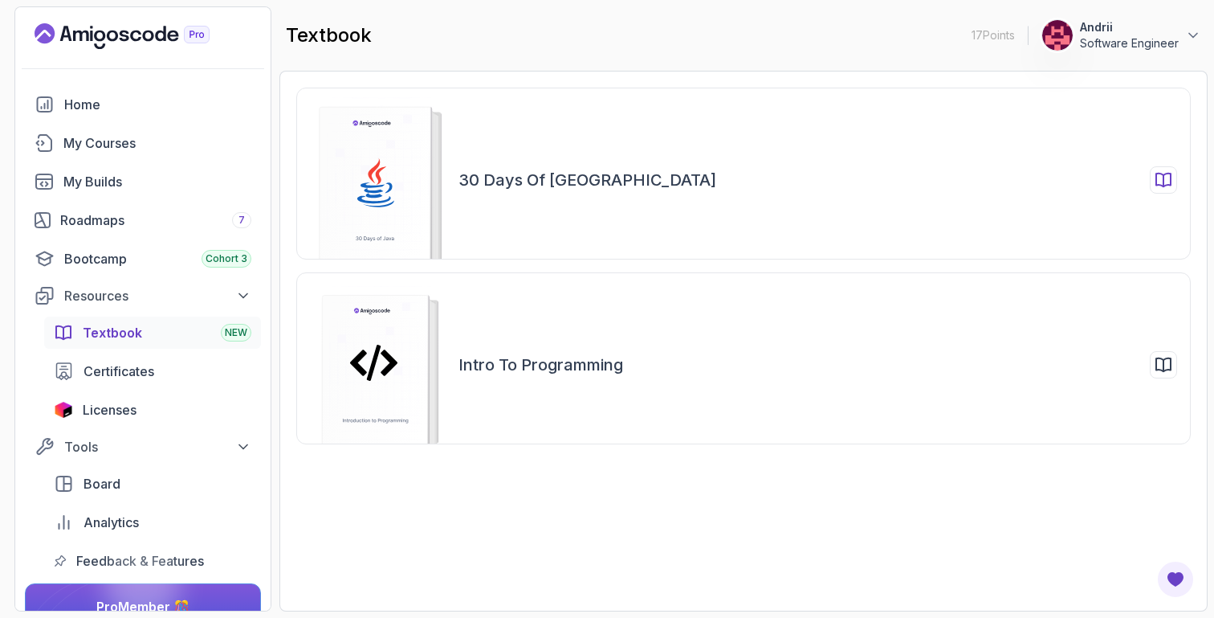
click at [1166, 170] on icon at bounding box center [1163, 179] width 19 height 19
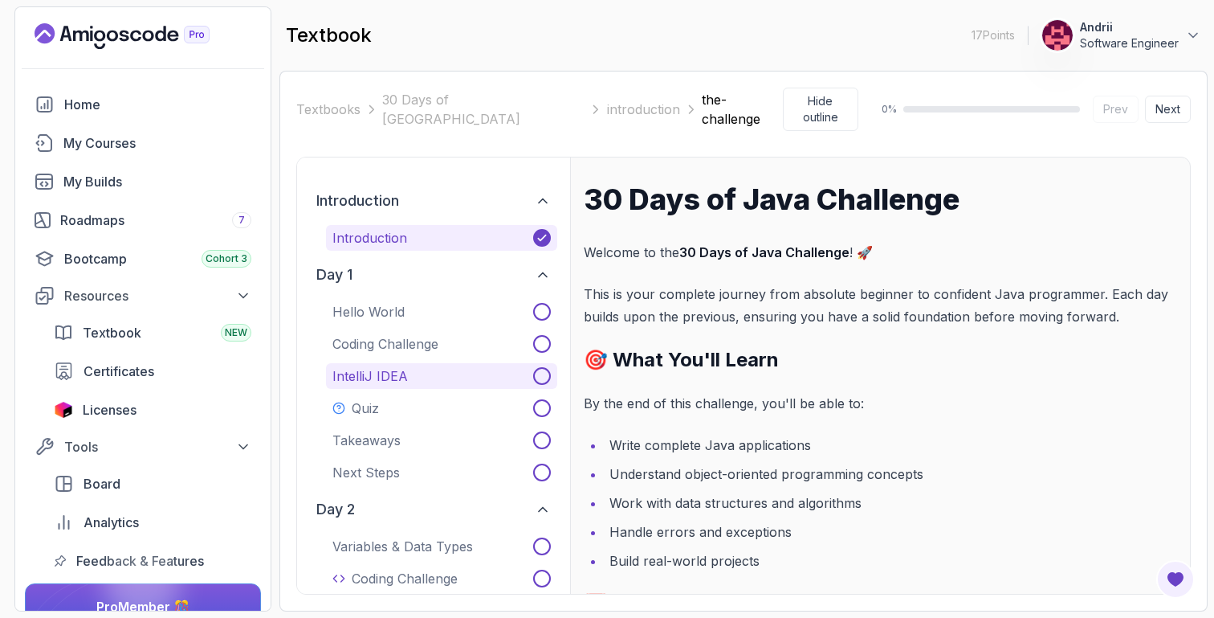
click at [379, 366] on p "IntelliJ IDEA" at bounding box center [369, 375] width 75 height 19
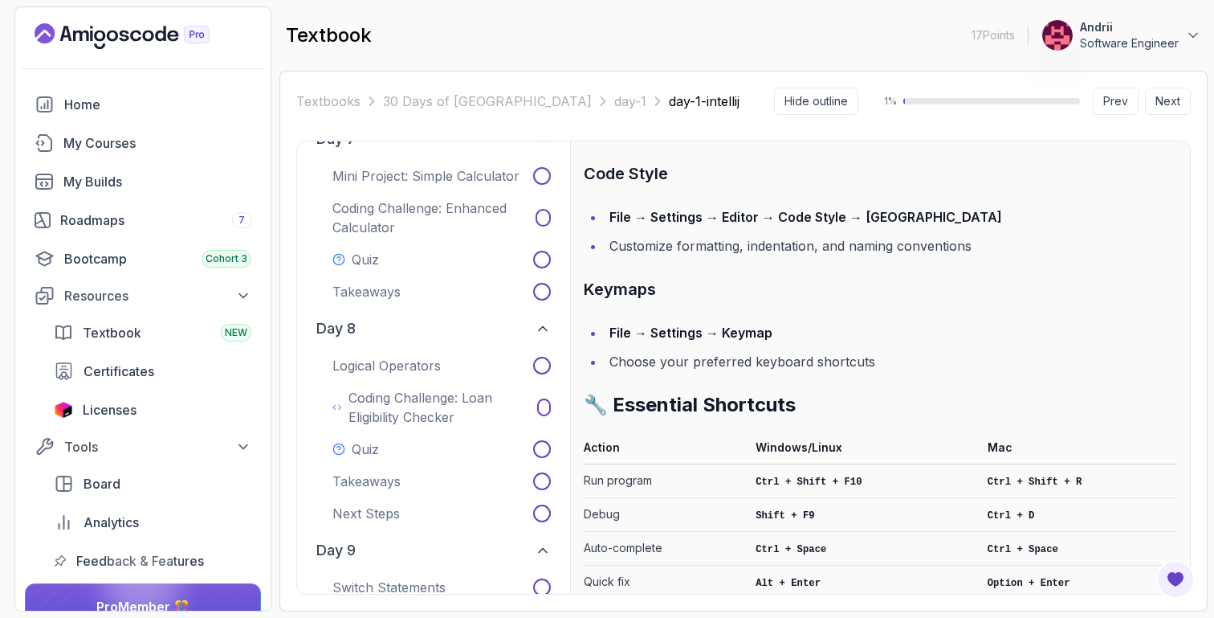
scroll to position [2953, 0]
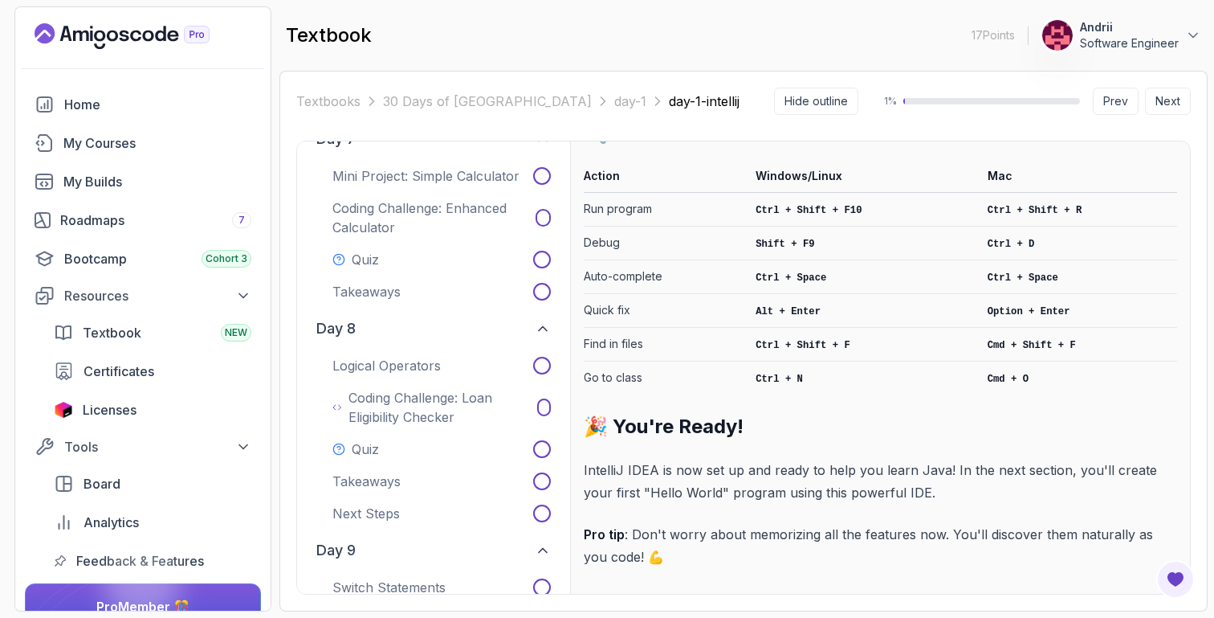
click at [427, 368] on p "Logical Operators" at bounding box center [386, 365] width 108 height 19
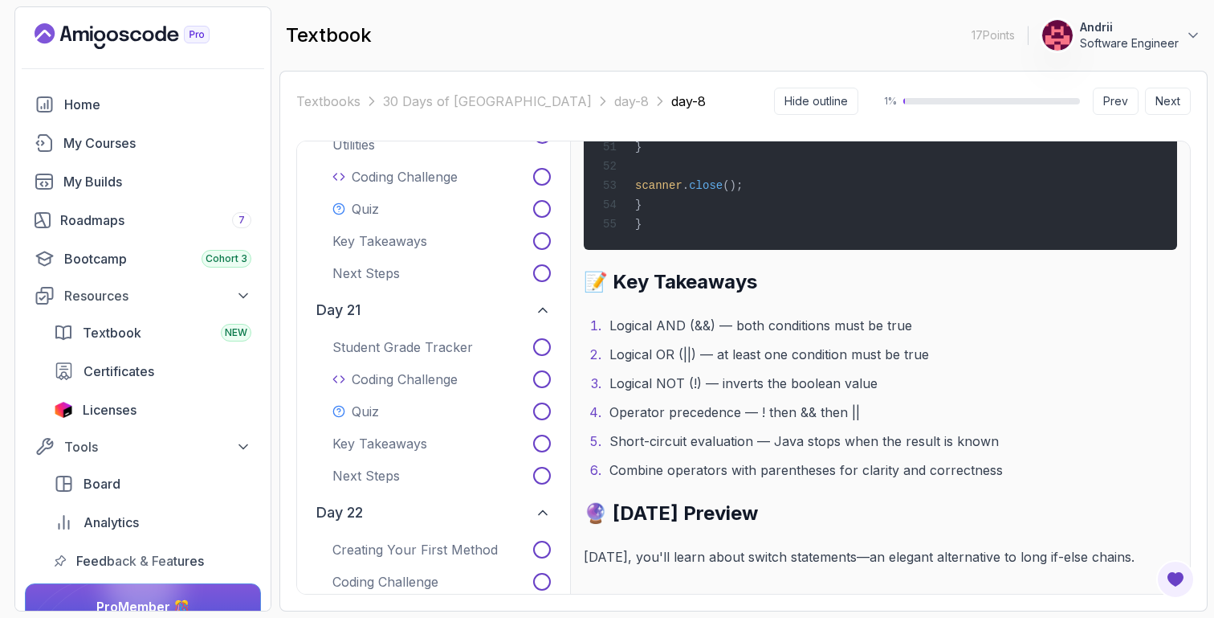
scroll to position [4553, 0]
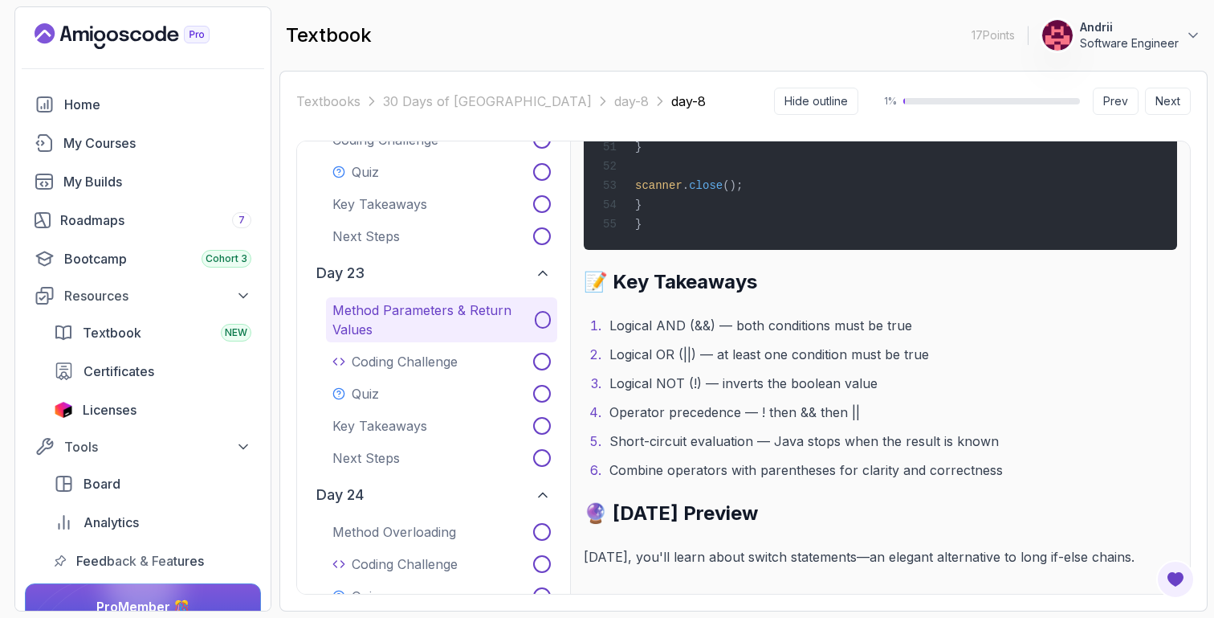
click at [428, 300] on p "Method Parameters & Return Values" at bounding box center [430, 319] width 196 height 39
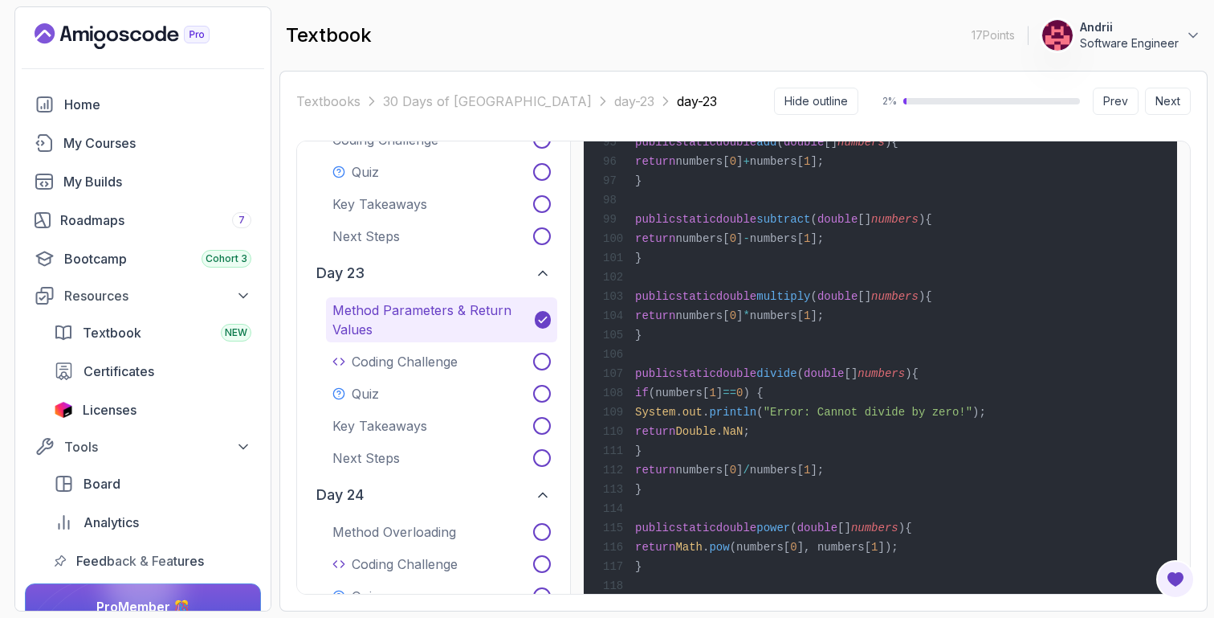
scroll to position [8847, 0]
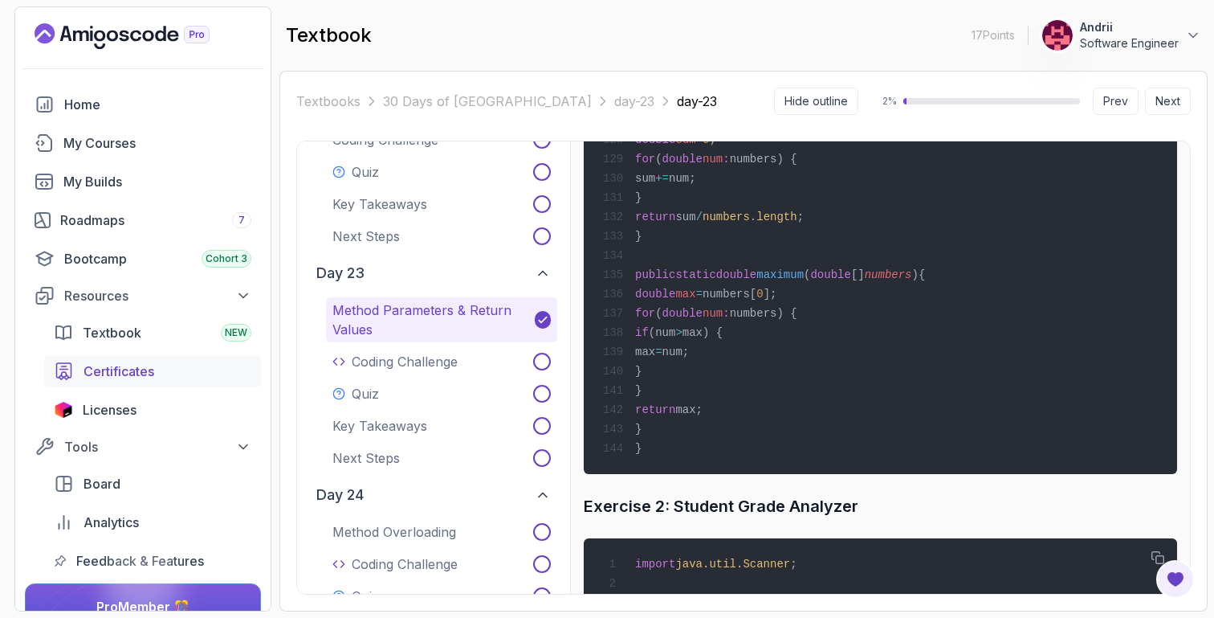
click at [153, 366] on span "Certificates" at bounding box center [119, 370] width 71 height 19
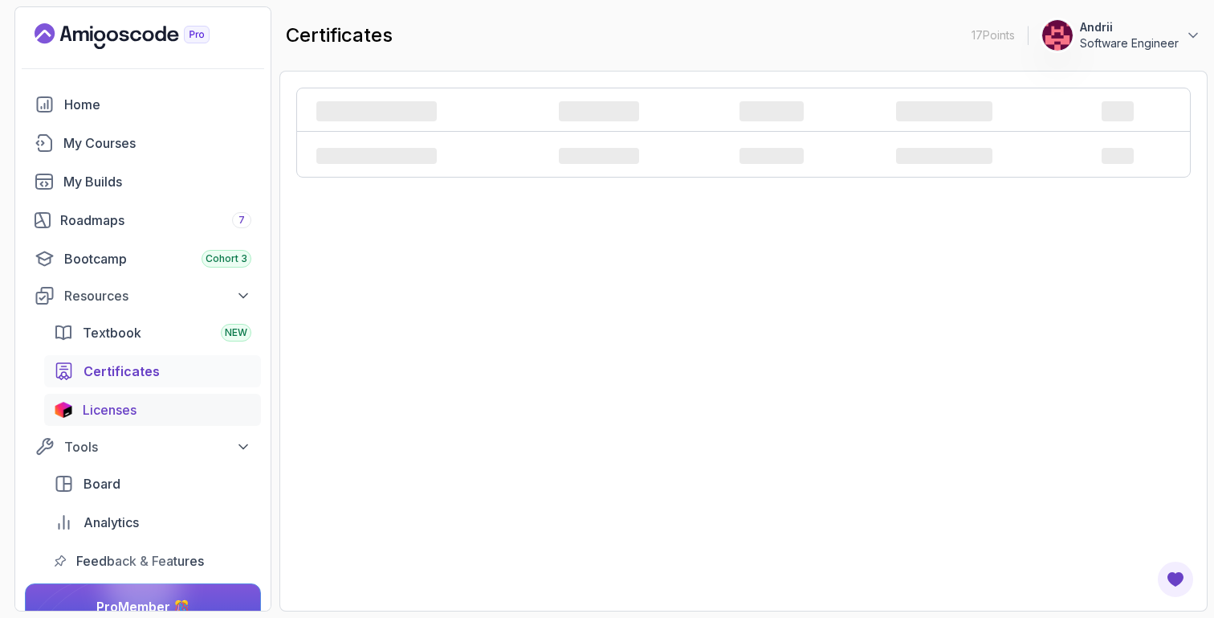
click at [146, 410] on div "Licenses" at bounding box center [167, 409] width 169 height 19
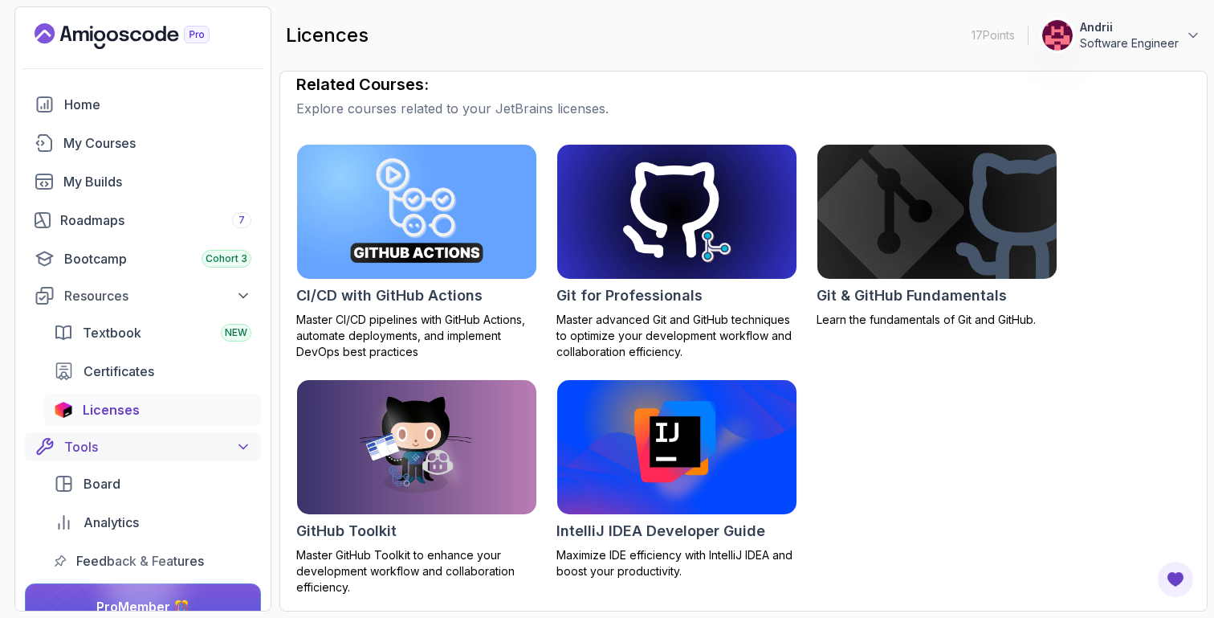
scroll to position [78, 0]
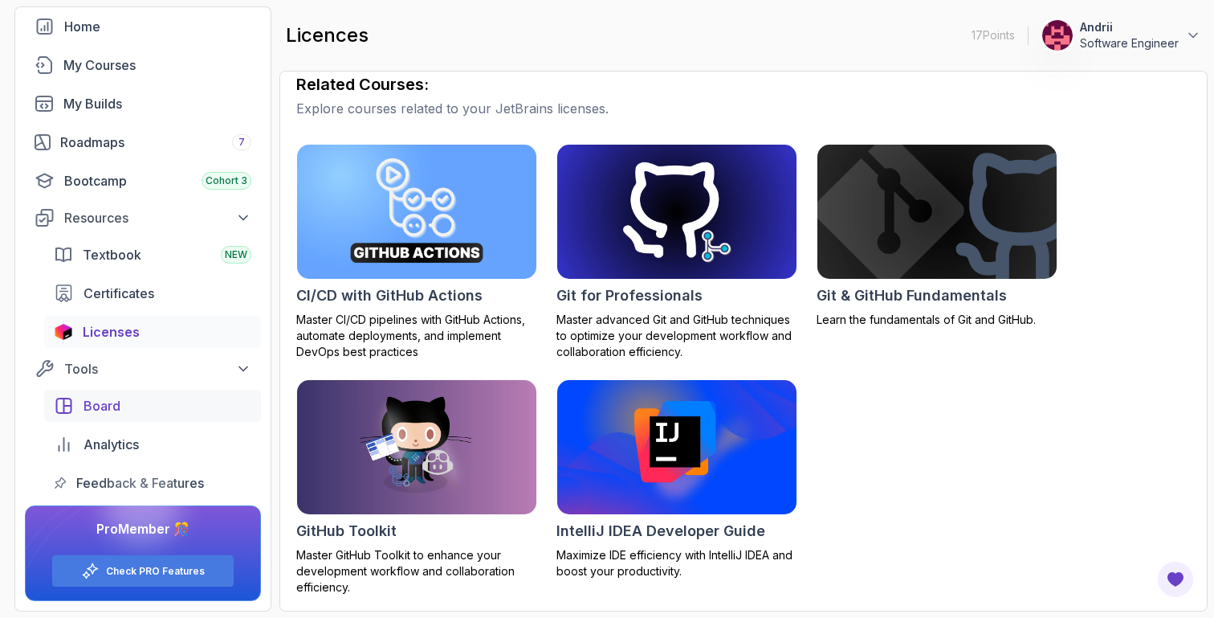
click at [183, 414] on div "Board" at bounding box center [168, 405] width 168 height 19
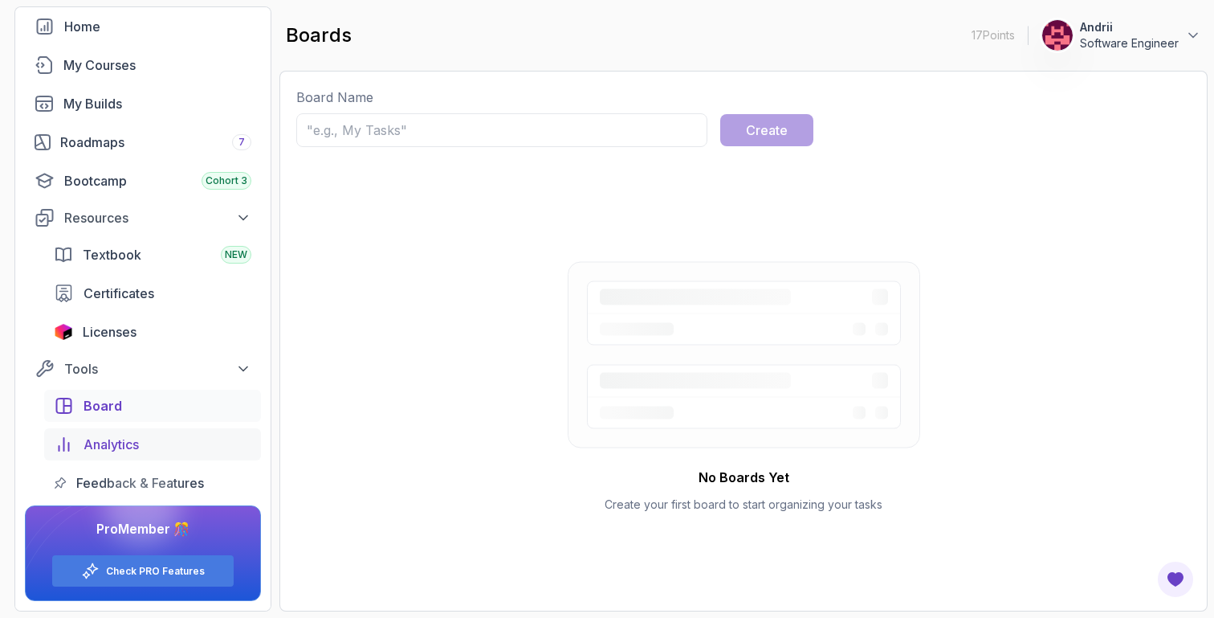
click at [177, 443] on div "Analytics" at bounding box center [168, 443] width 168 height 19
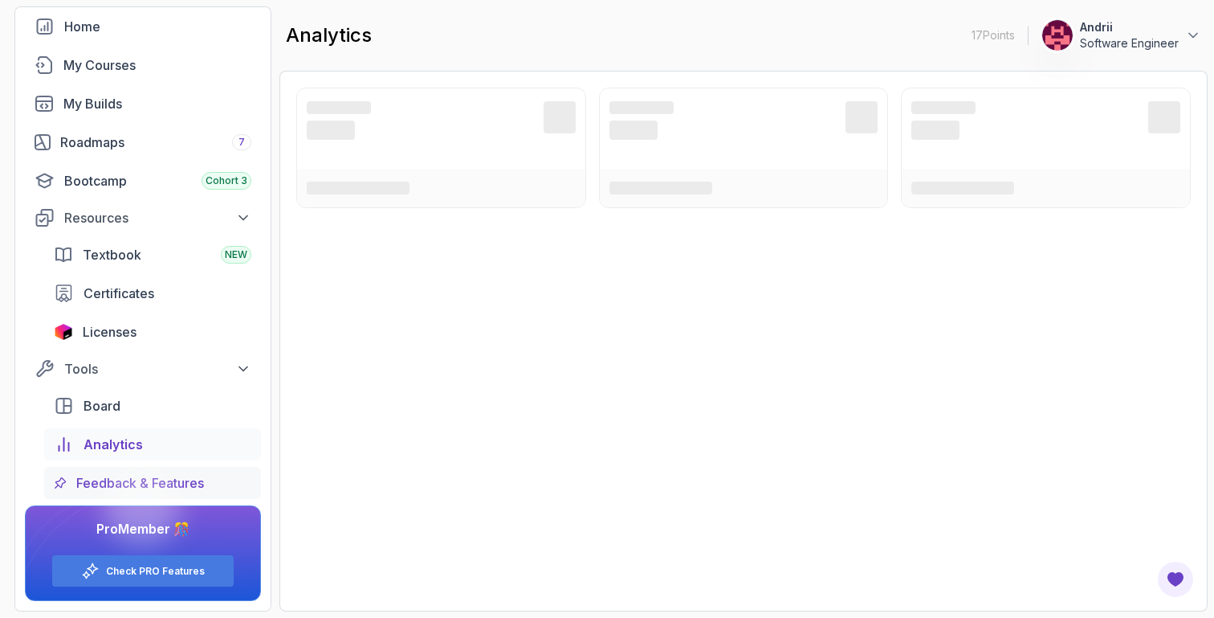
click at [210, 480] on div "Feedback & Features" at bounding box center [163, 482] width 175 height 19
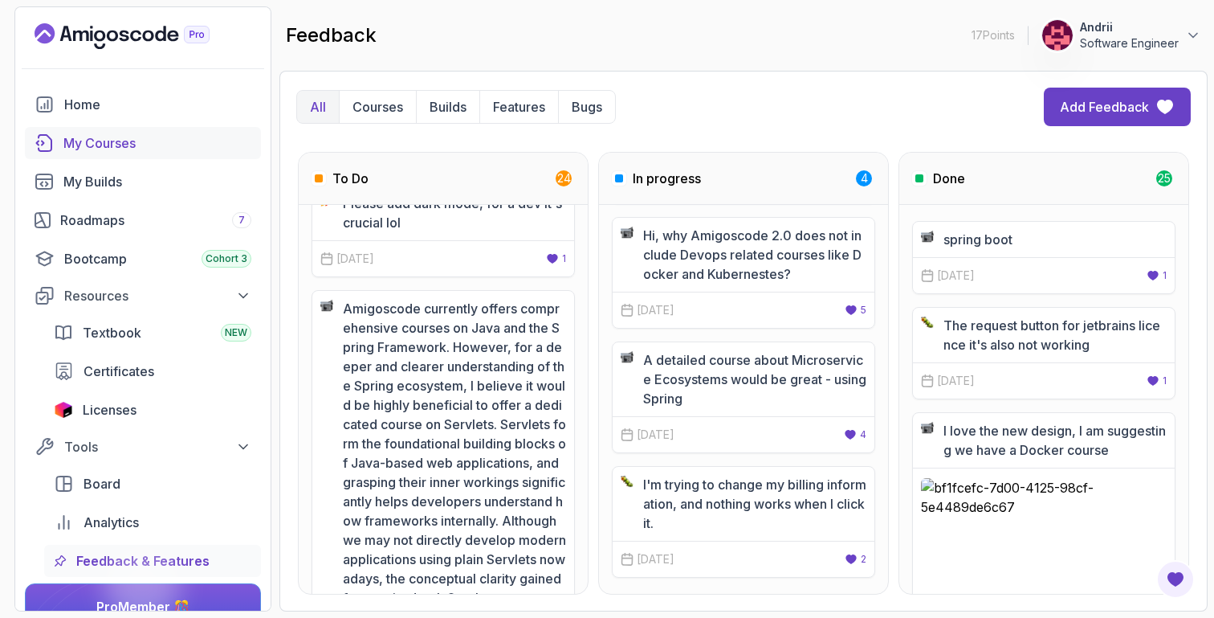
click at [108, 150] on div "My Courses" at bounding box center [157, 142] width 188 height 19
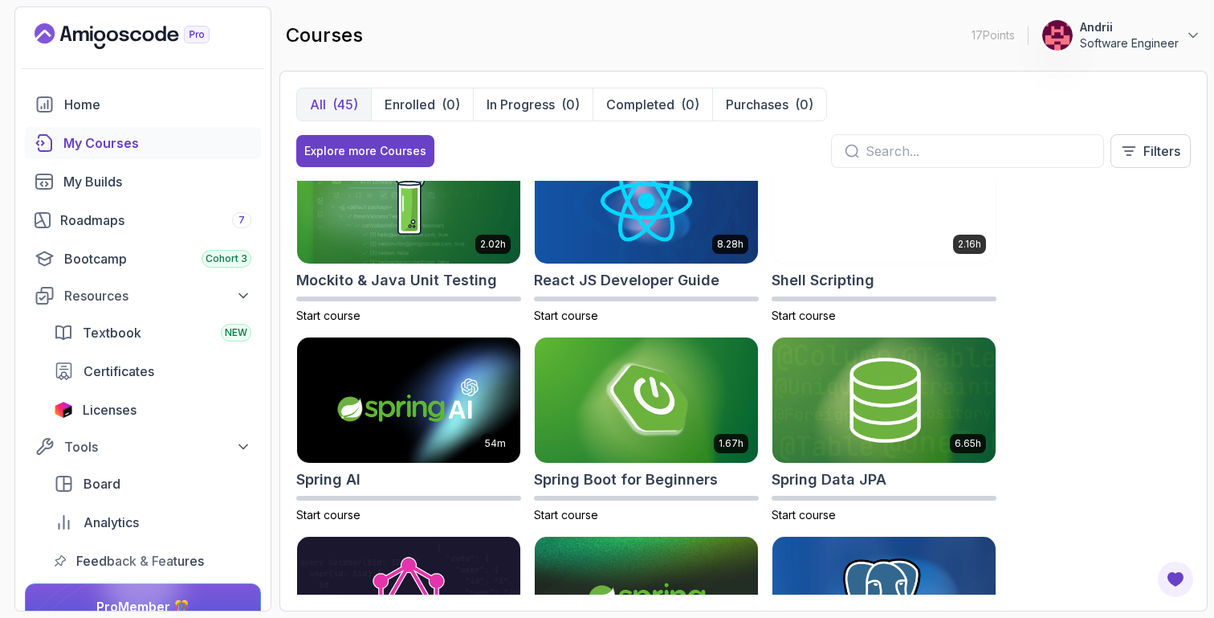
scroll to position [2574, 0]
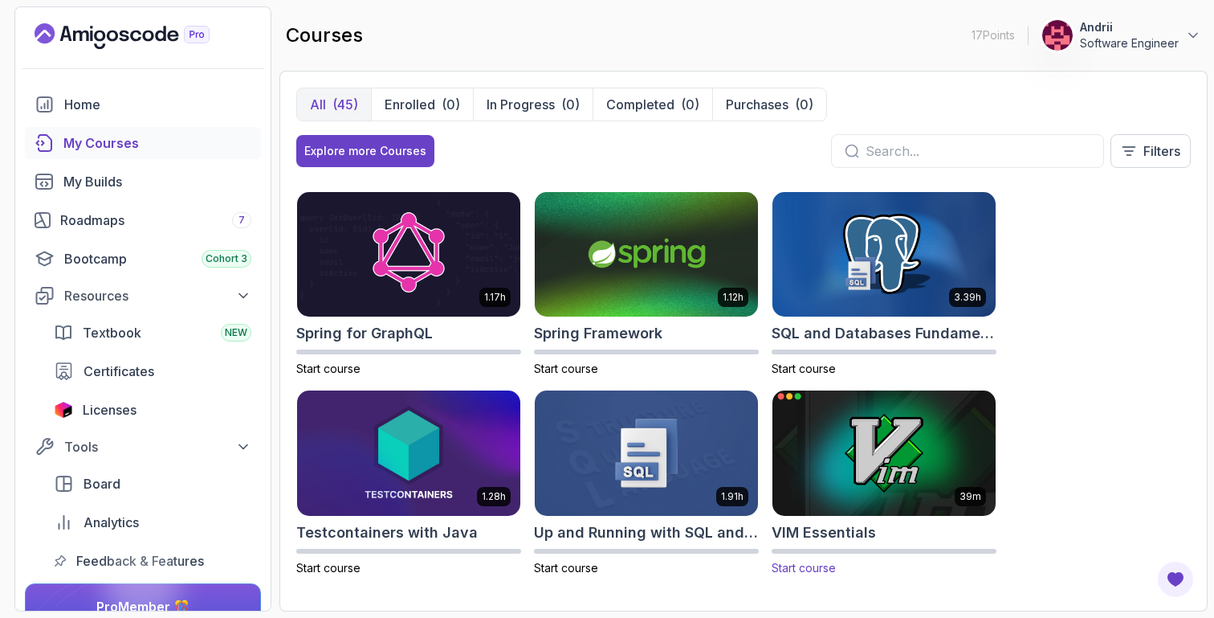
click at [878, 437] on img at bounding box center [884, 452] width 234 height 131
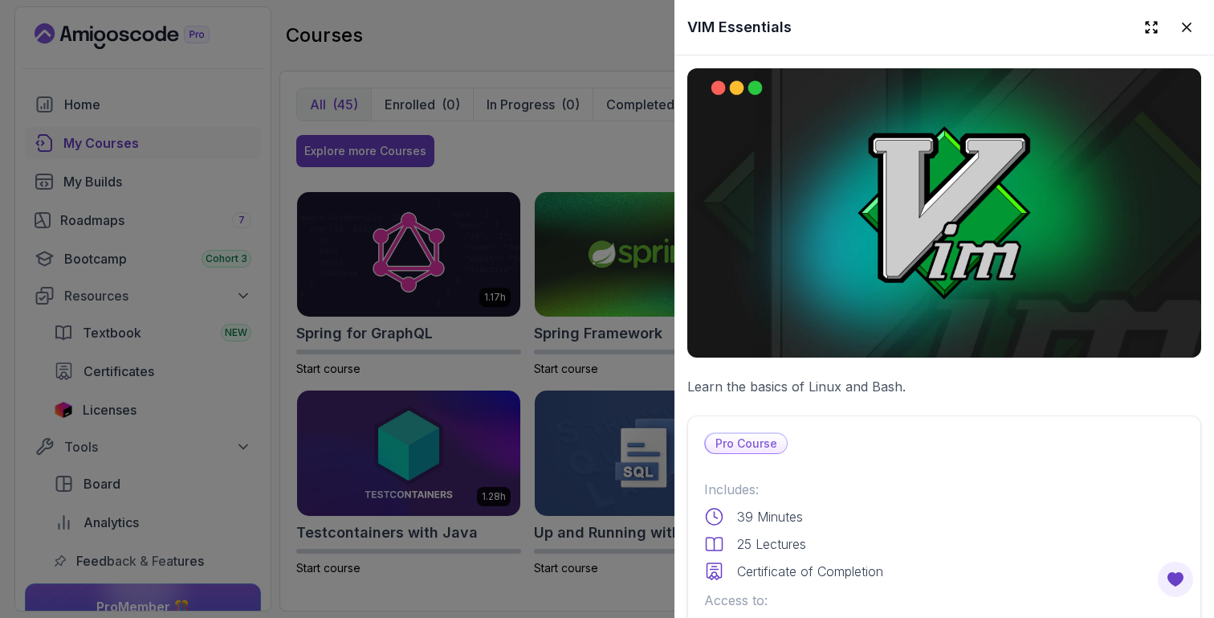
scroll to position [563, 0]
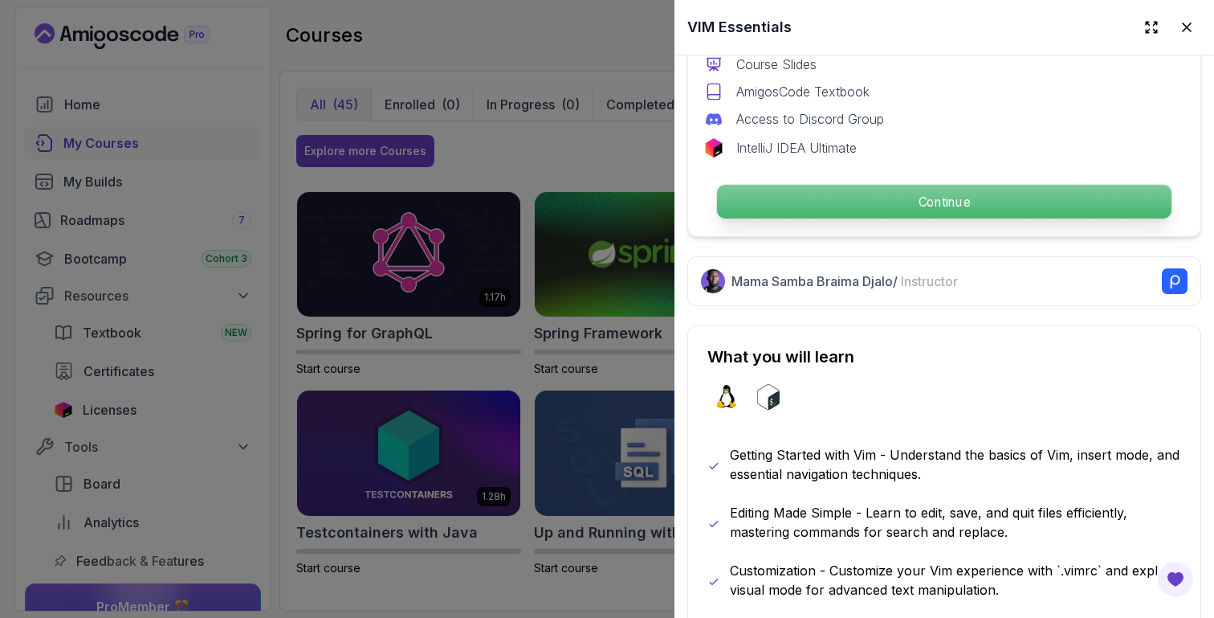
click at [949, 215] on p "Continue" at bounding box center [944, 202] width 454 height 34
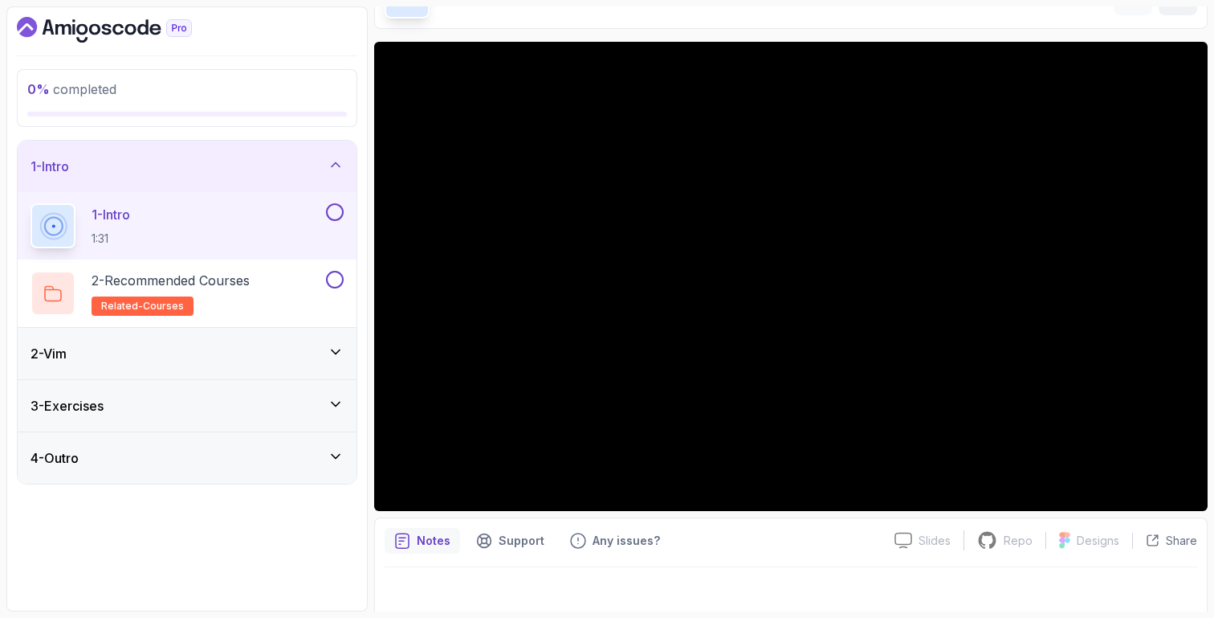
scroll to position [112, 0]
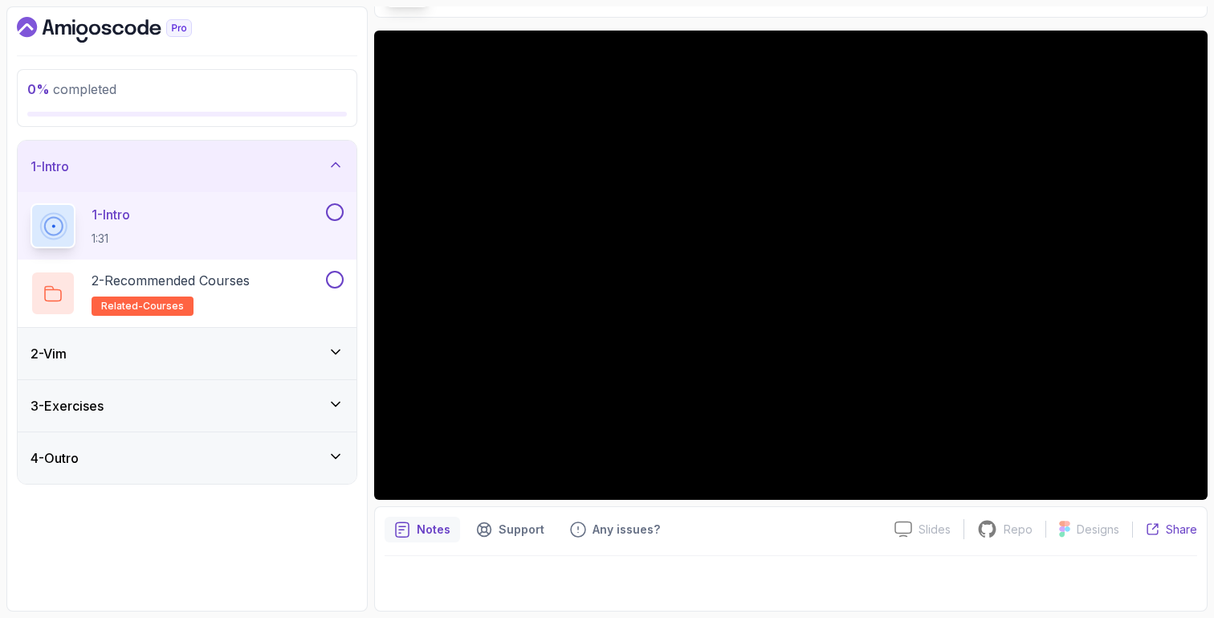
click at [1172, 529] on p "Share" at bounding box center [1181, 529] width 31 height 16
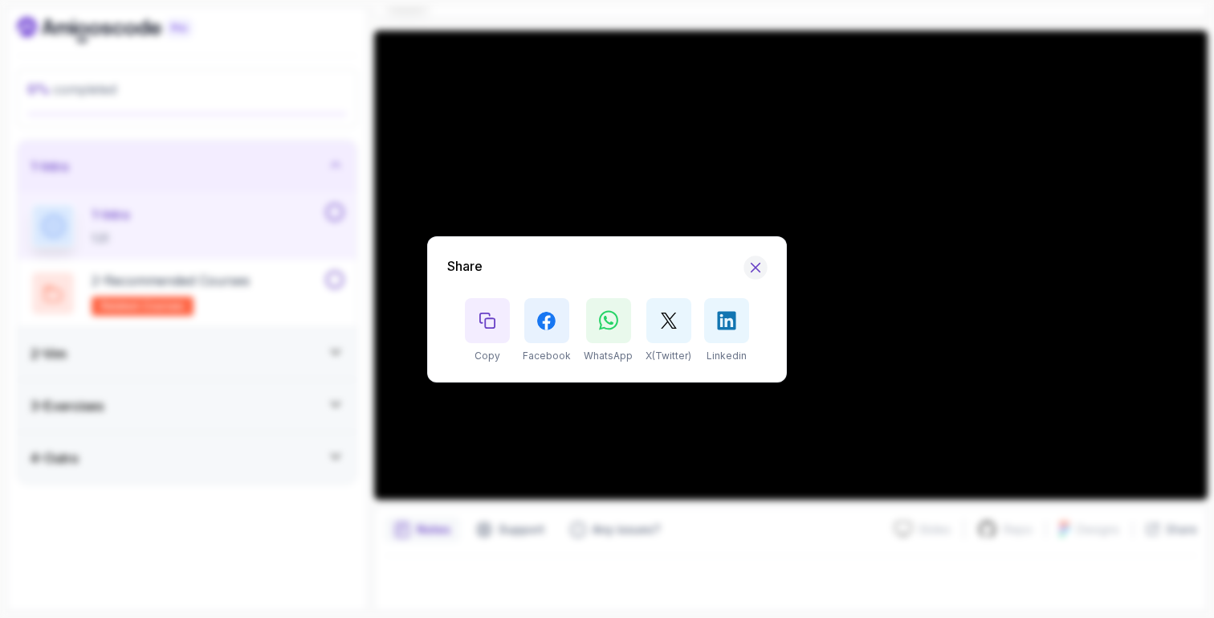
click at [760, 261] on icon "Hide Share modal" at bounding box center [756, 267] width 17 height 17
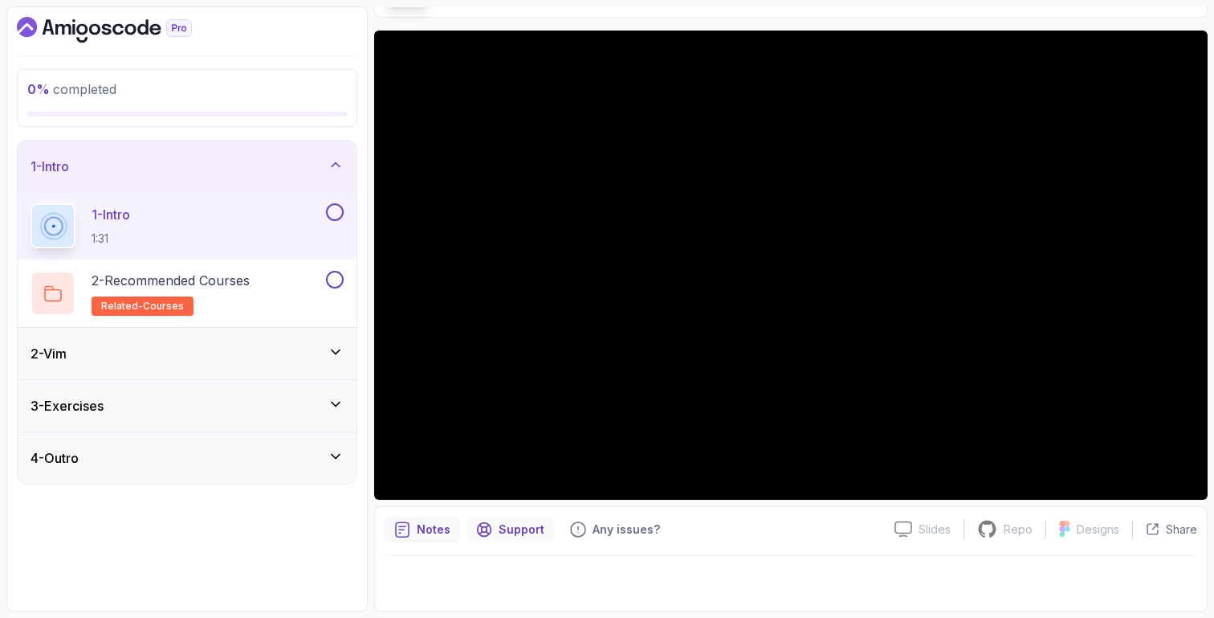
click at [523, 524] on p "Support" at bounding box center [522, 529] width 46 height 16
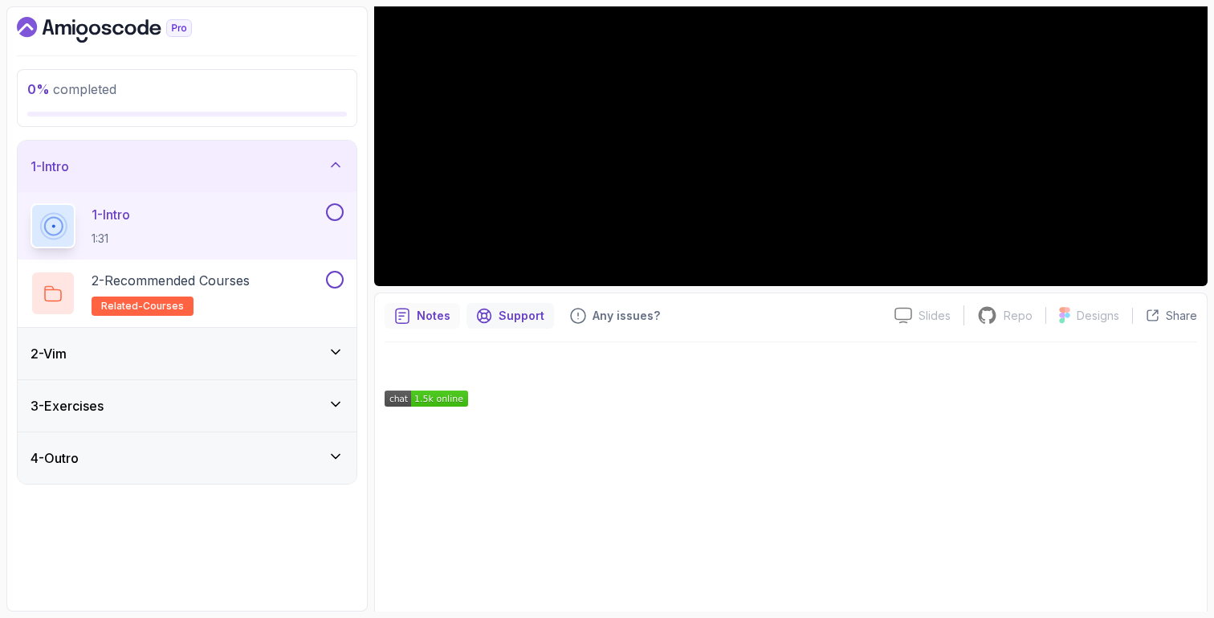
click at [445, 318] on p "Notes" at bounding box center [434, 316] width 34 height 16
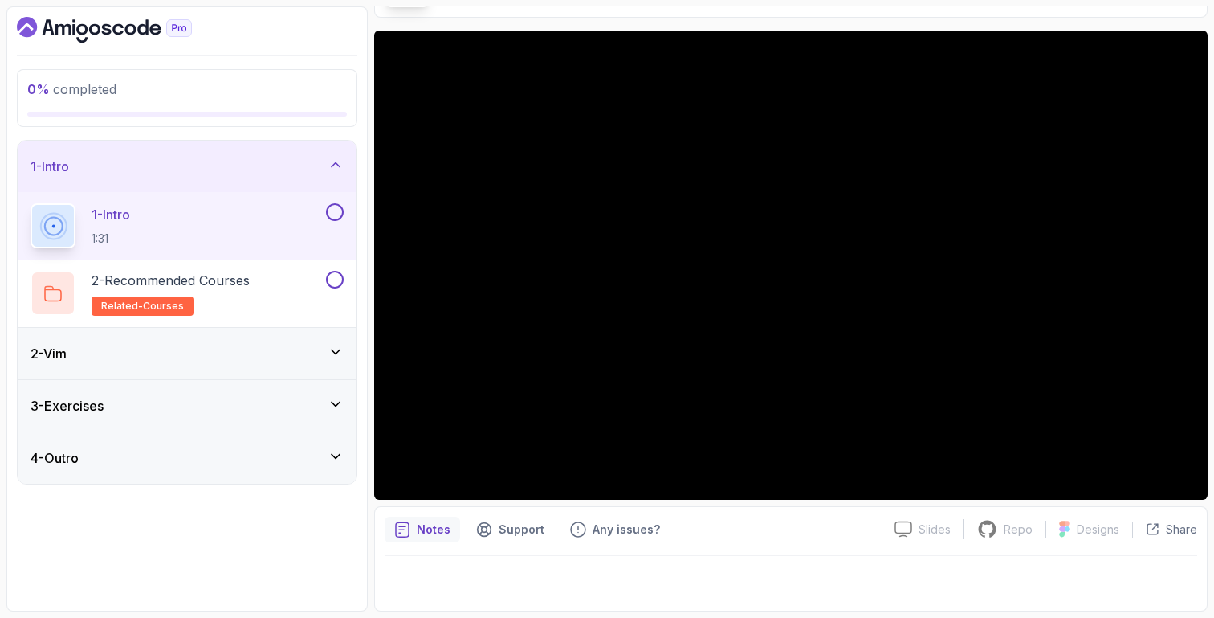
click at [623, 542] on div "Notes Support Any issues? Slides Slides not available Repo Repository not avail…" at bounding box center [791, 558] width 834 height 105
click at [626, 536] on p "Any issues?" at bounding box center [626, 529] width 67 height 16
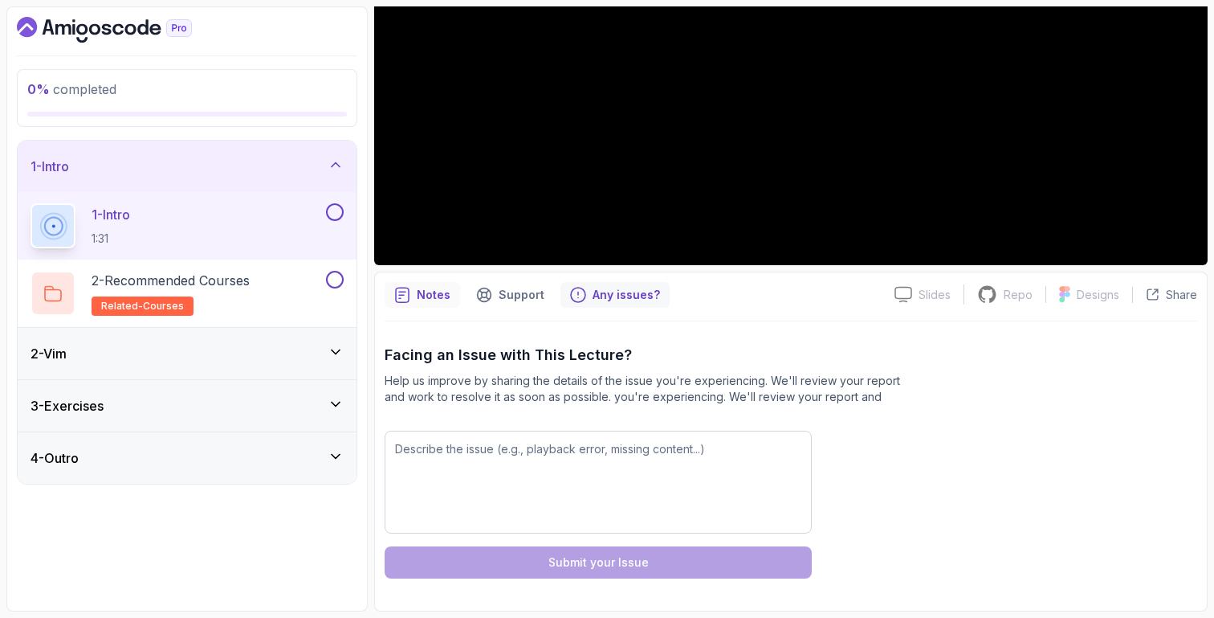
click at [403, 304] on div "Notes" at bounding box center [422, 295] width 75 height 26
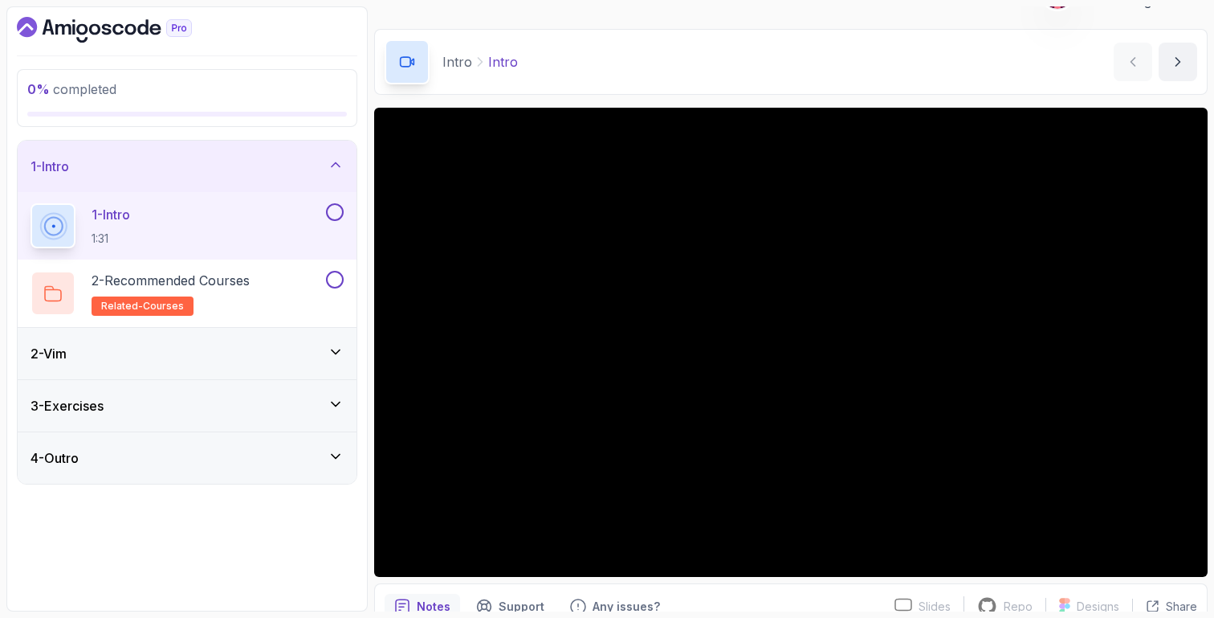
scroll to position [0, 0]
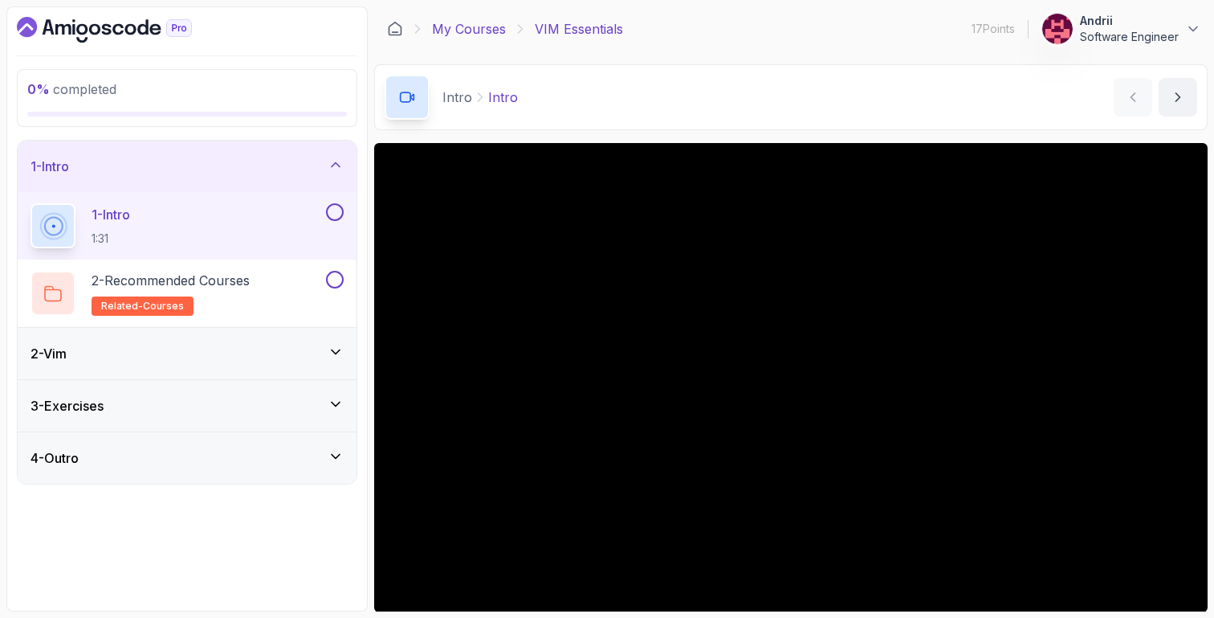
click at [455, 27] on link "My Courses" at bounding box center [469, 28] width 74 height 19
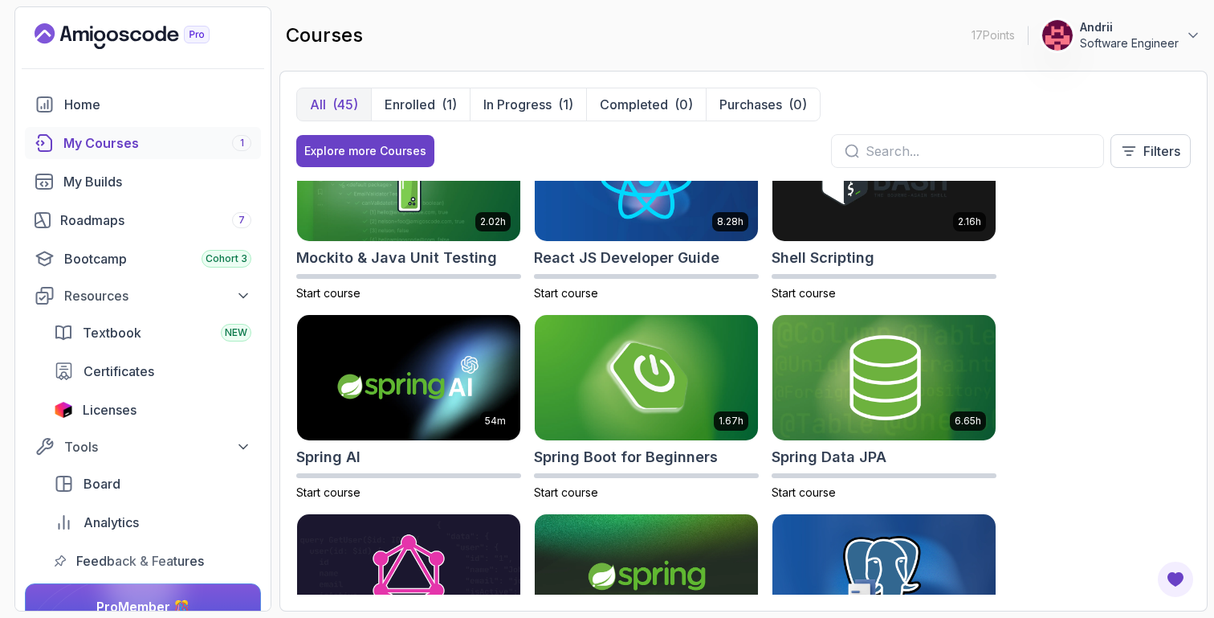
scroll to position [2574, 0]
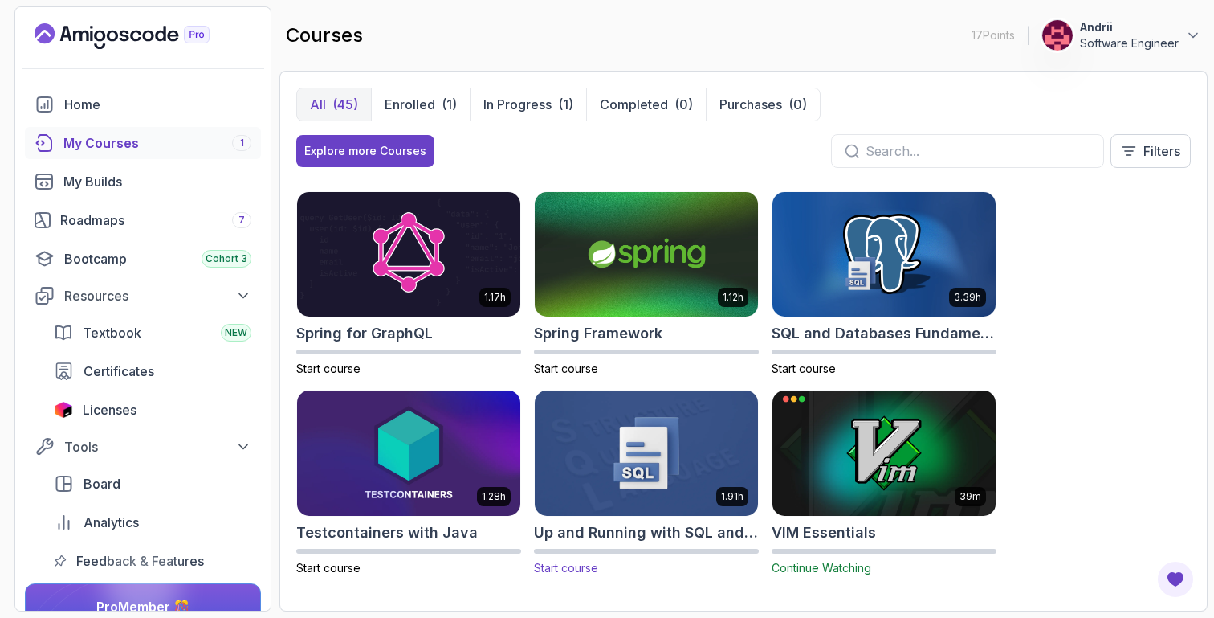
click at [671, 475] on img at bounding box center [646, 452] width 234 height 131
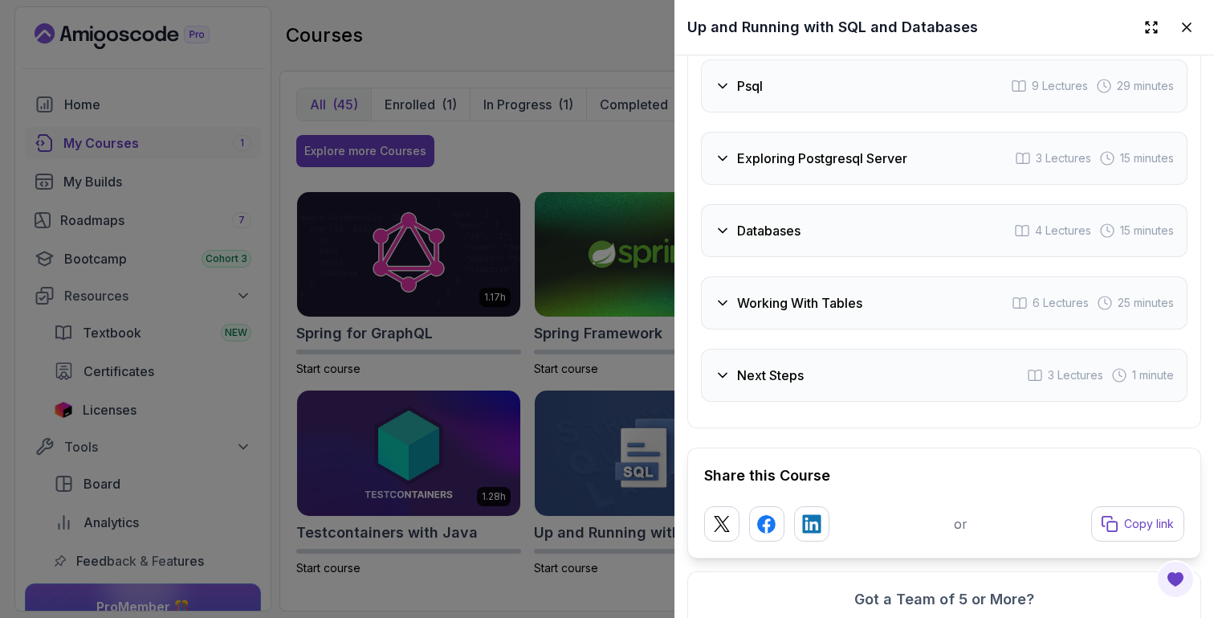
scroll to position [2761, 0]
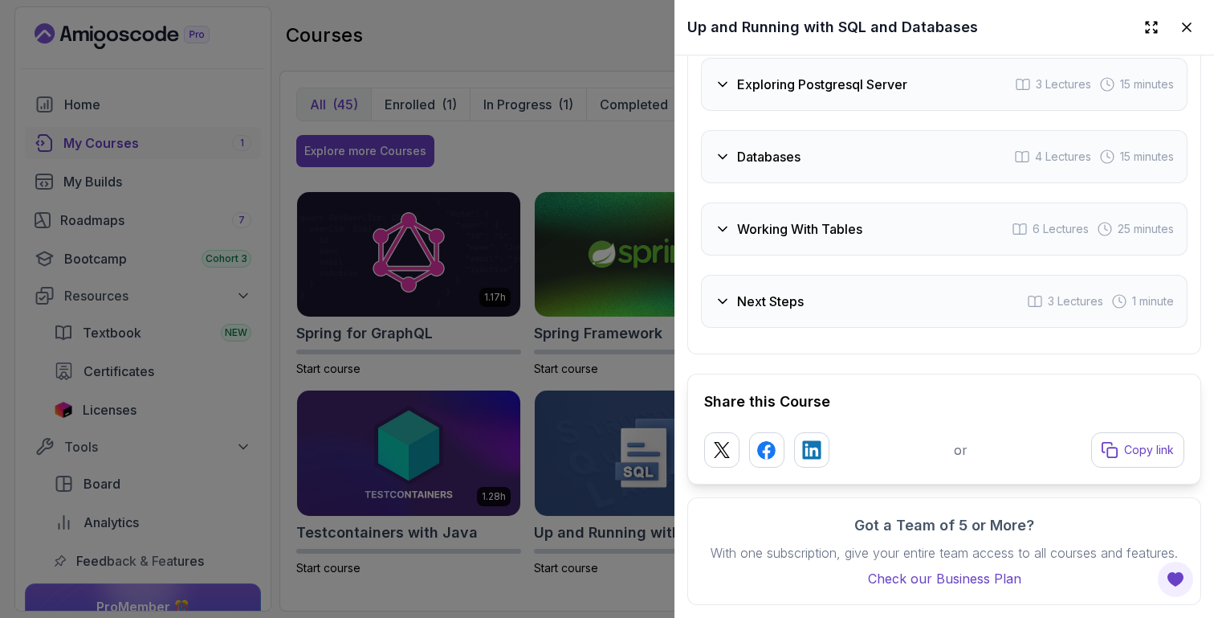
click at [565, 351] on div at bounding box center [607, 309] width 1214 height 618
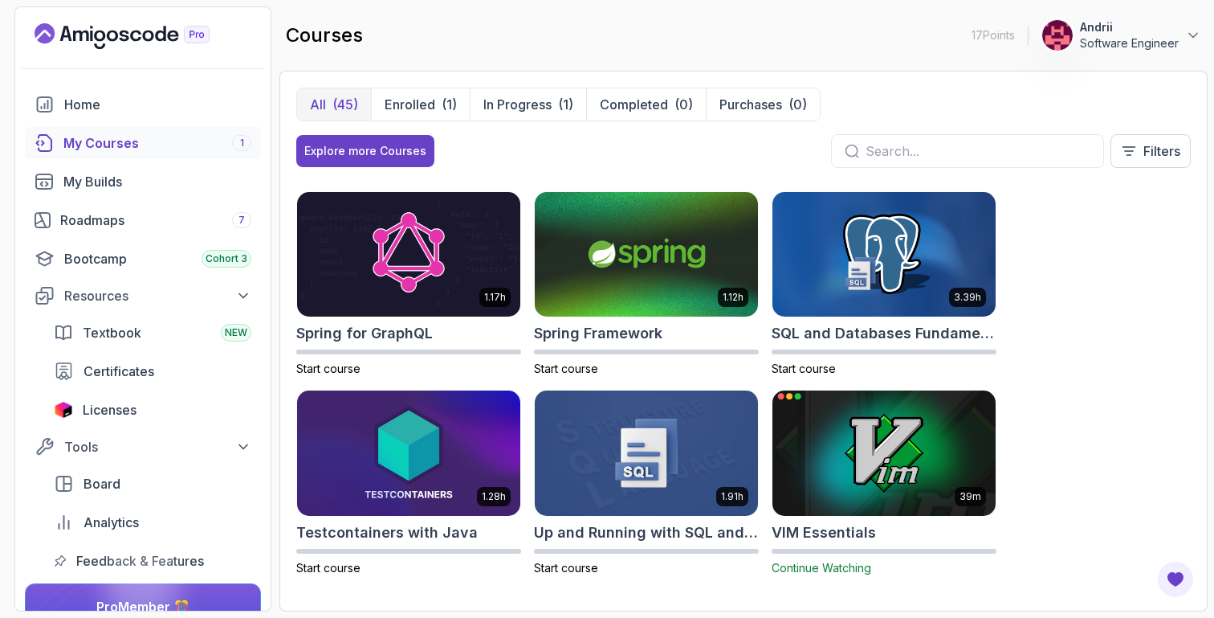
click at [806, 433] on img at bounding box center [884, 452] width 234 height 131
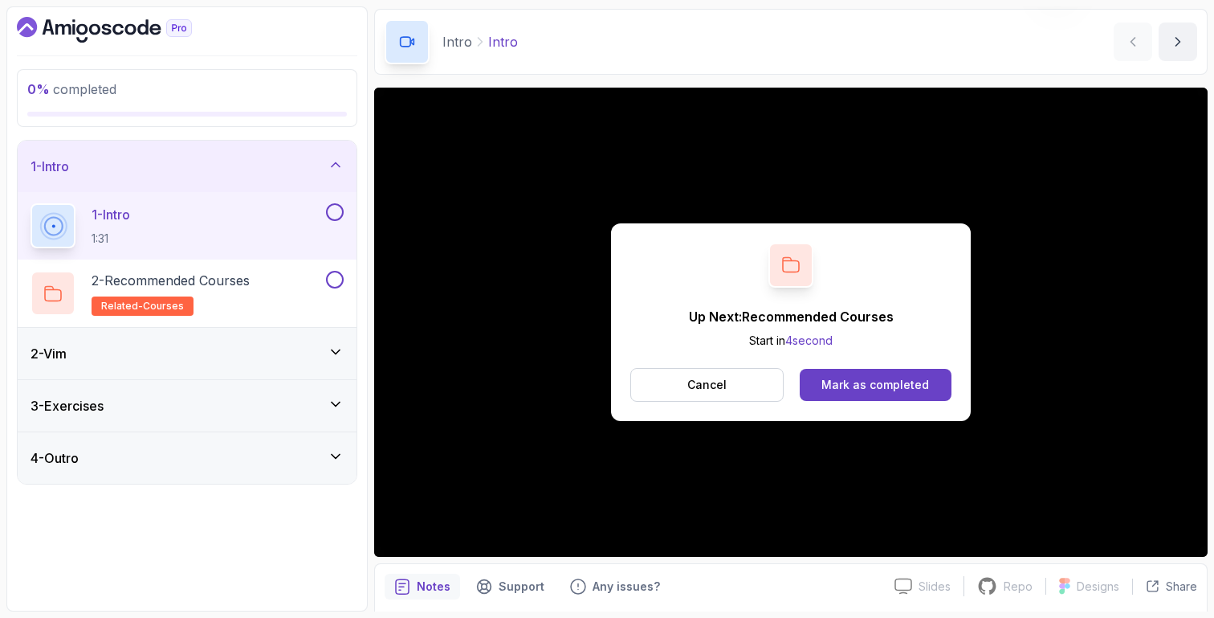
scroll to position [112, 0]
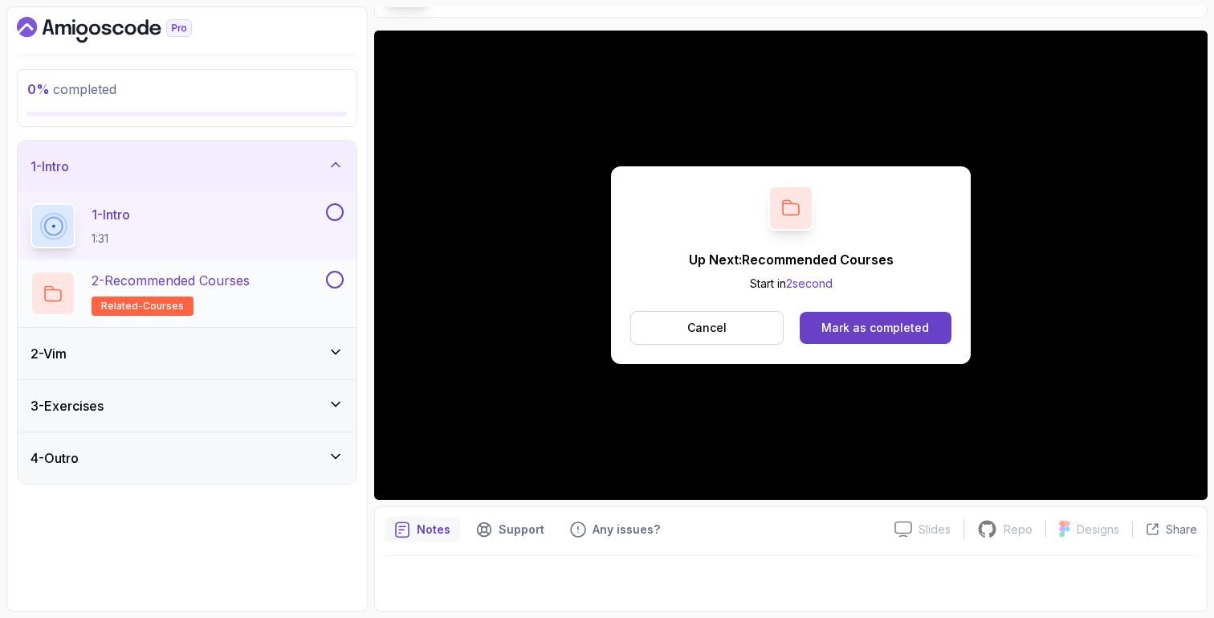
click at [267, 272] on div "2 - Recommended Courses related-courses" at bounding box center [177, 293] width 292 height 45
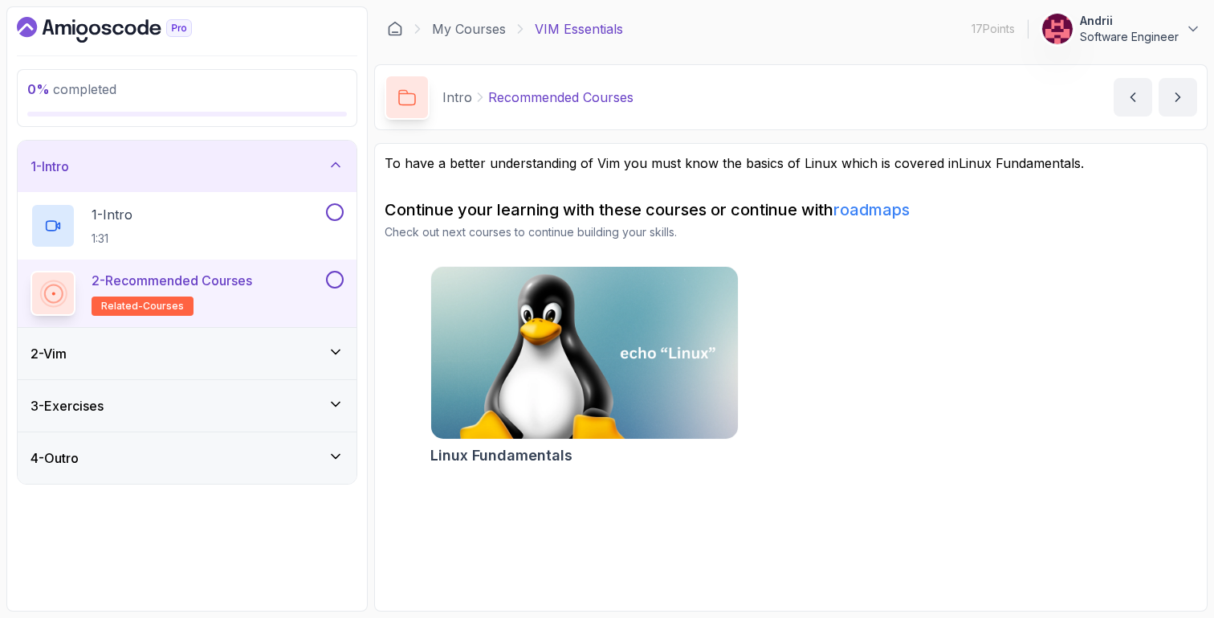
click at [192, 346] on div "2 - Vim" at bounding box center [187, 353] width 313 height 19
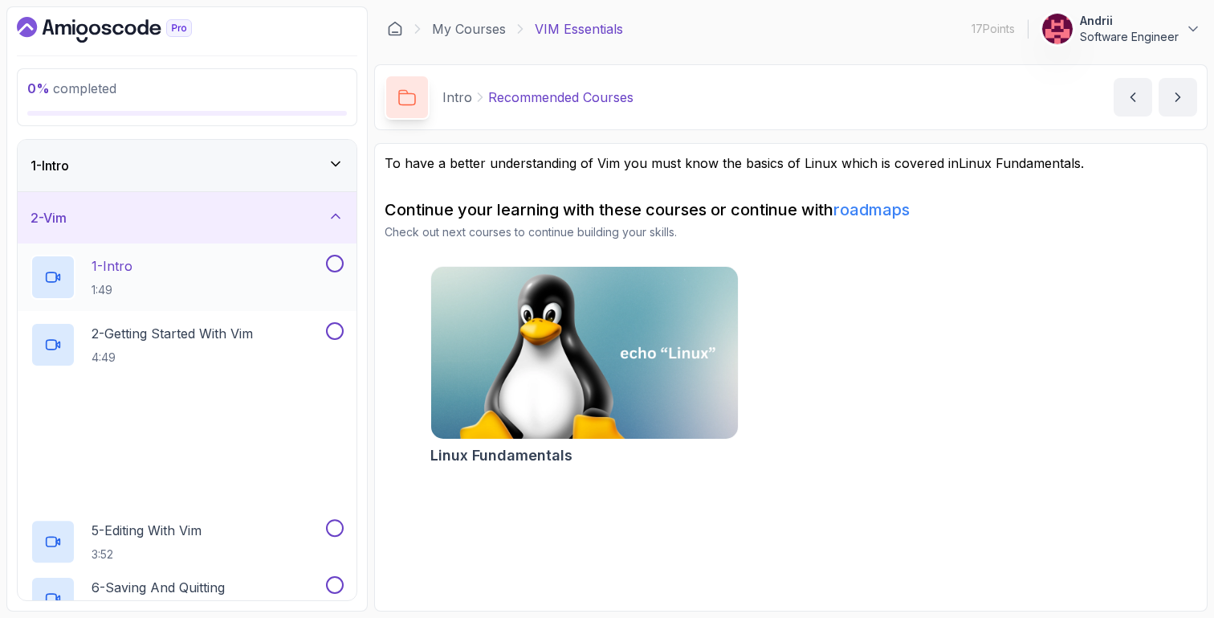
click at [196, 265] on div "1 - Intro 1:49" at bounding box center [177, 277] width 292 height 45
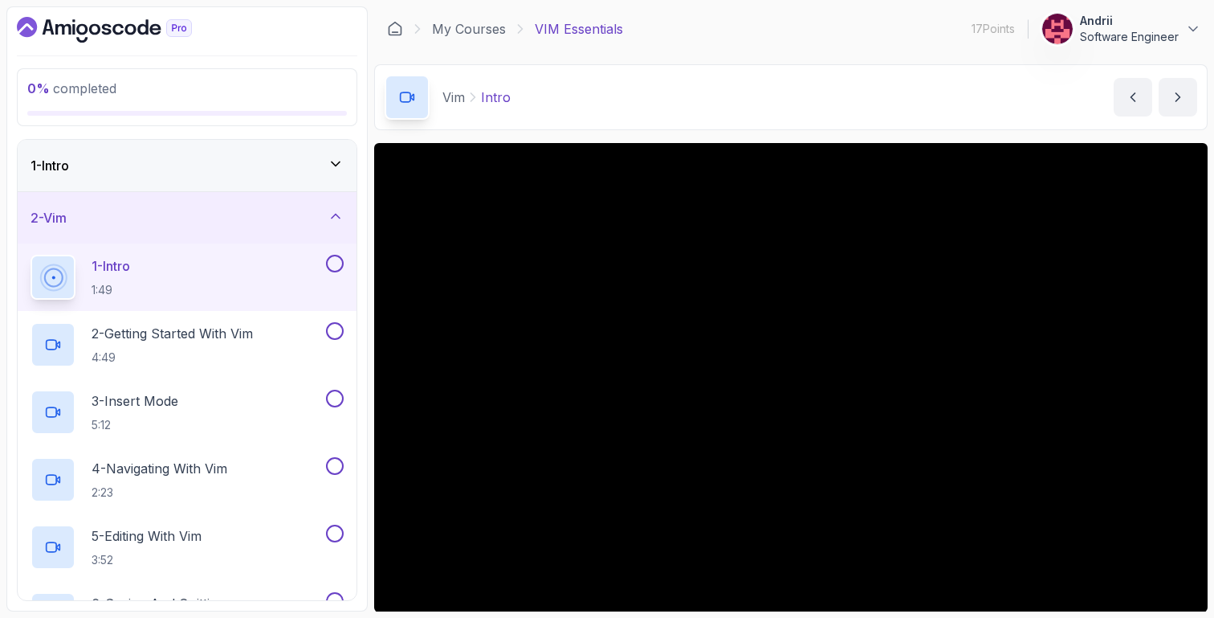
click at [114, 22] on icon "Dashboard" at bounding box center [104, 30] width 175 height 26
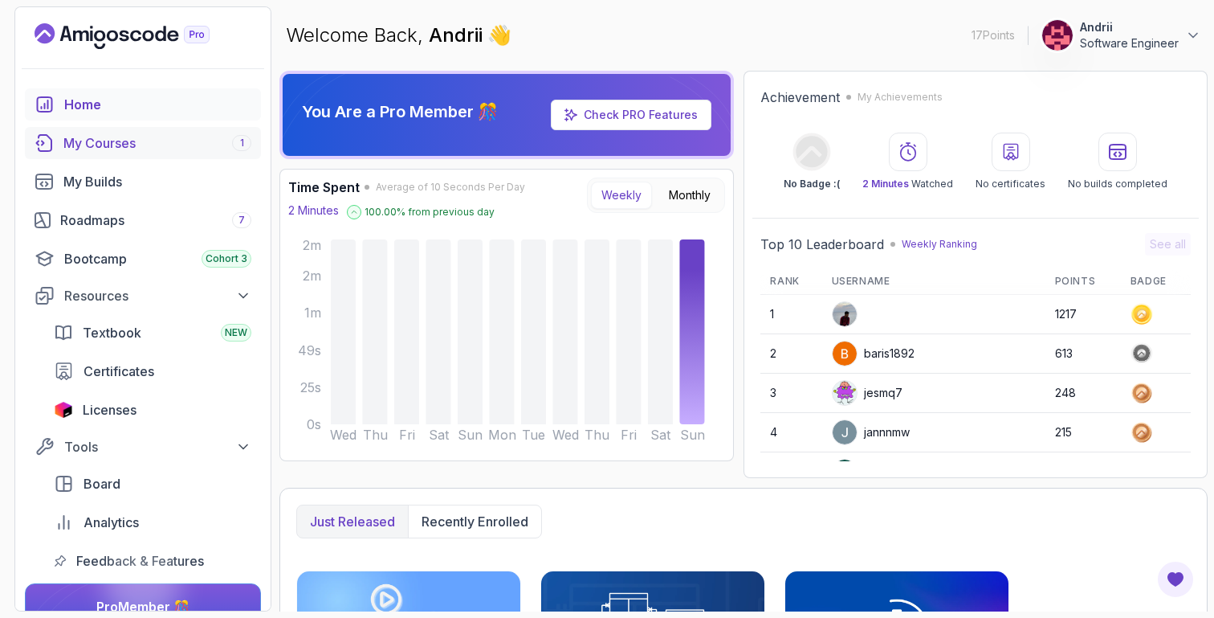
click at [202, 134] on div "My Courses 1" at bounding box center [157, 142] width 188 height 19
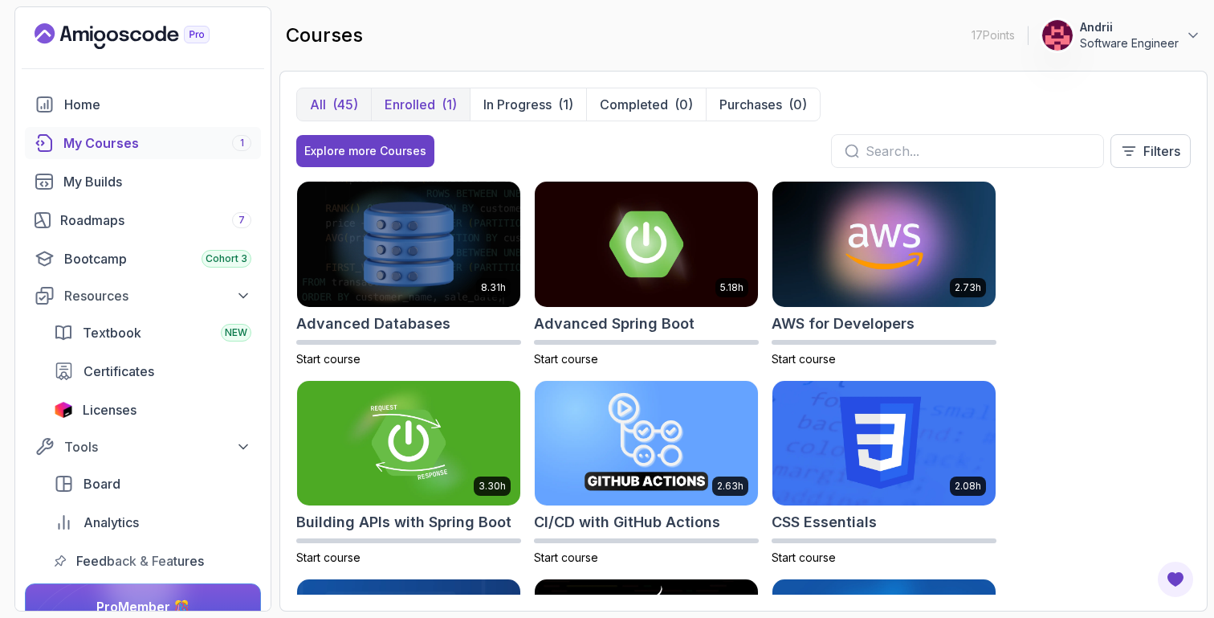
click at [436, 98] on button "Enrolled (1)" at bounding box center [420, 104] width 99 height 32
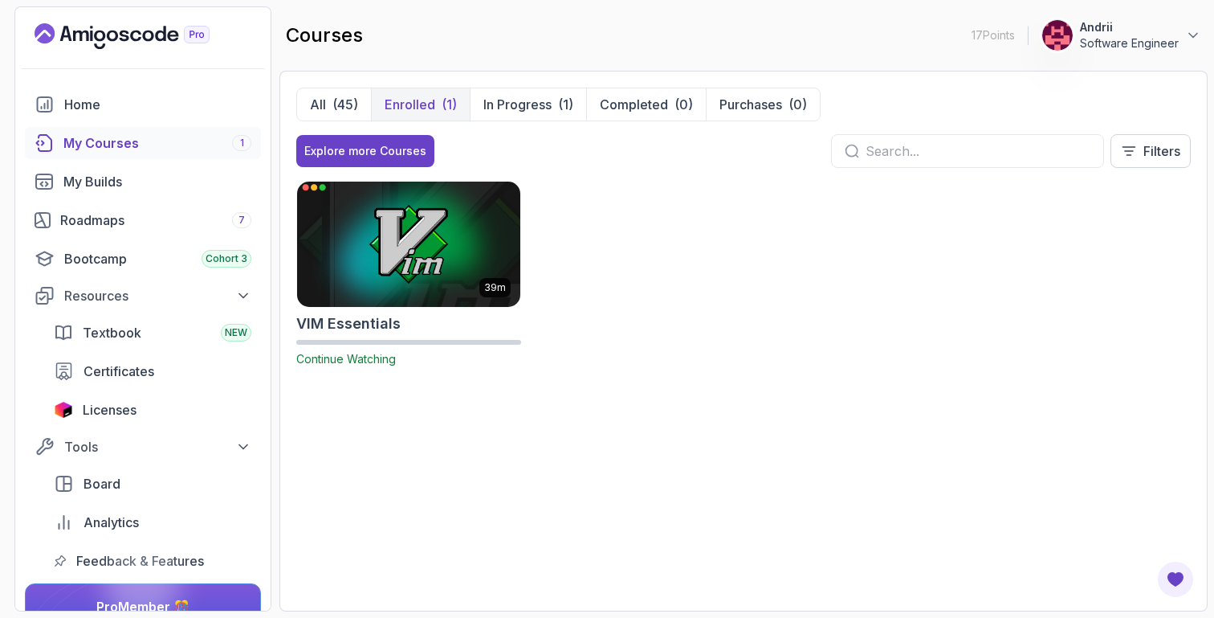
click at [430, 244] on img at bounding box center [408, 243] width 234 height 131
click at [341, 105] on div "(45)" at bounding box center [345, 104] width 26 height 19
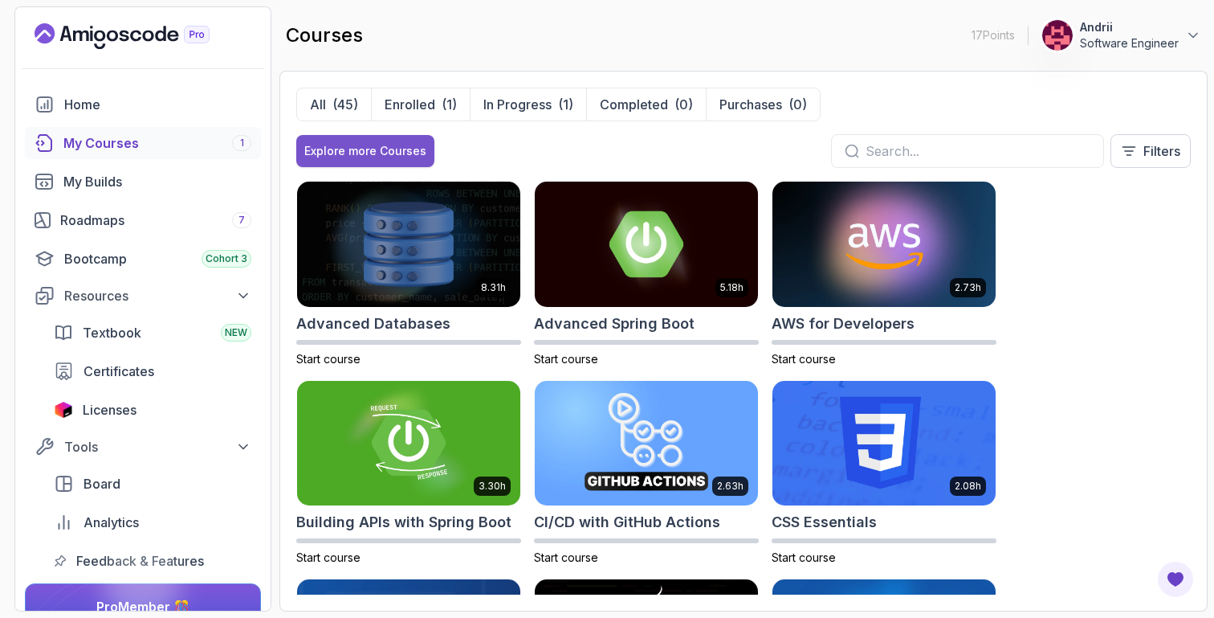
click at [409, 159] on button "Explore more Courses" at bounding box center [365, 151] width 138 height 32
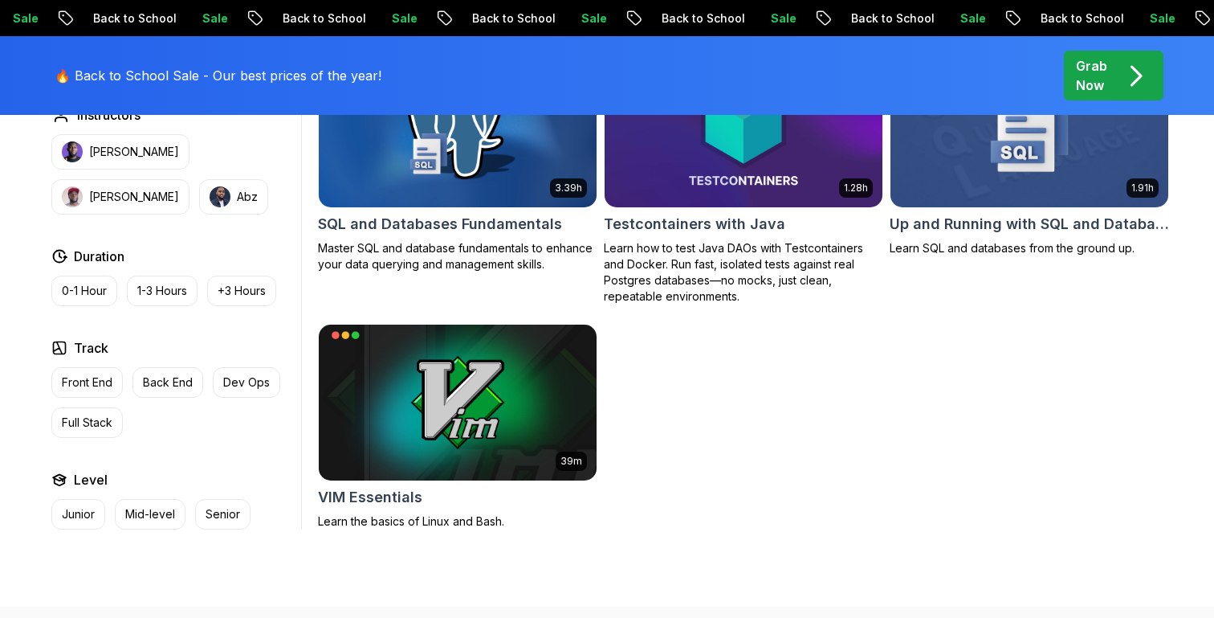
scroll to position [4421, 0]
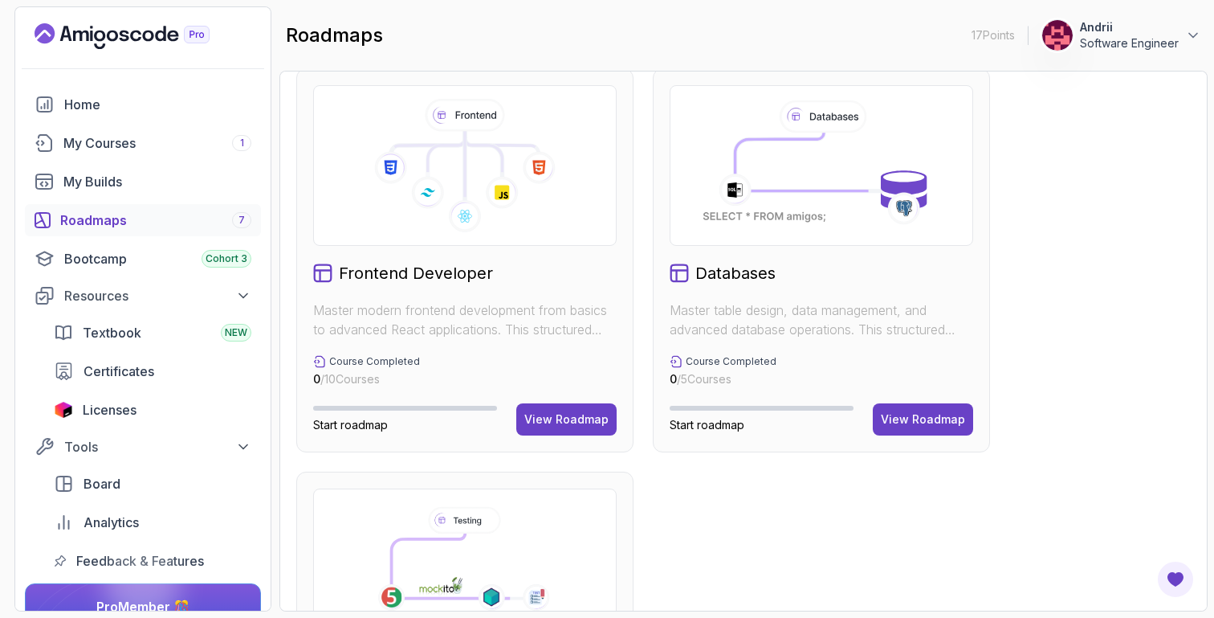
scroll to position [1086, 0]
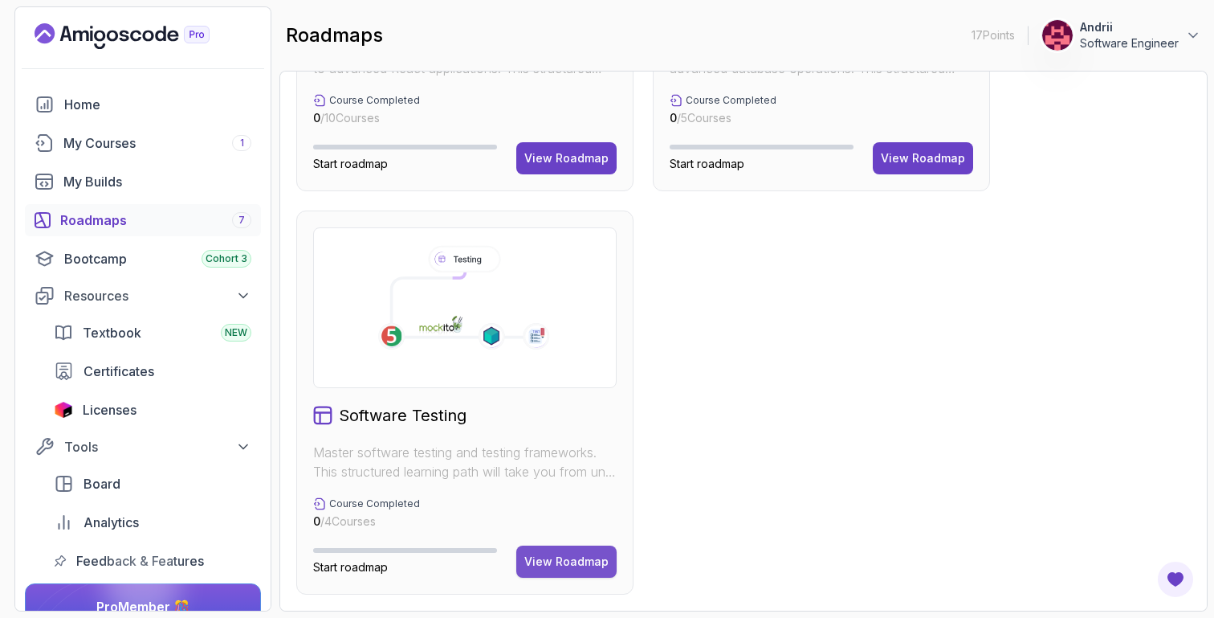
click at [562, 557] on div "View Roadmap" at bounding box center [566, 561] width 84 height 16
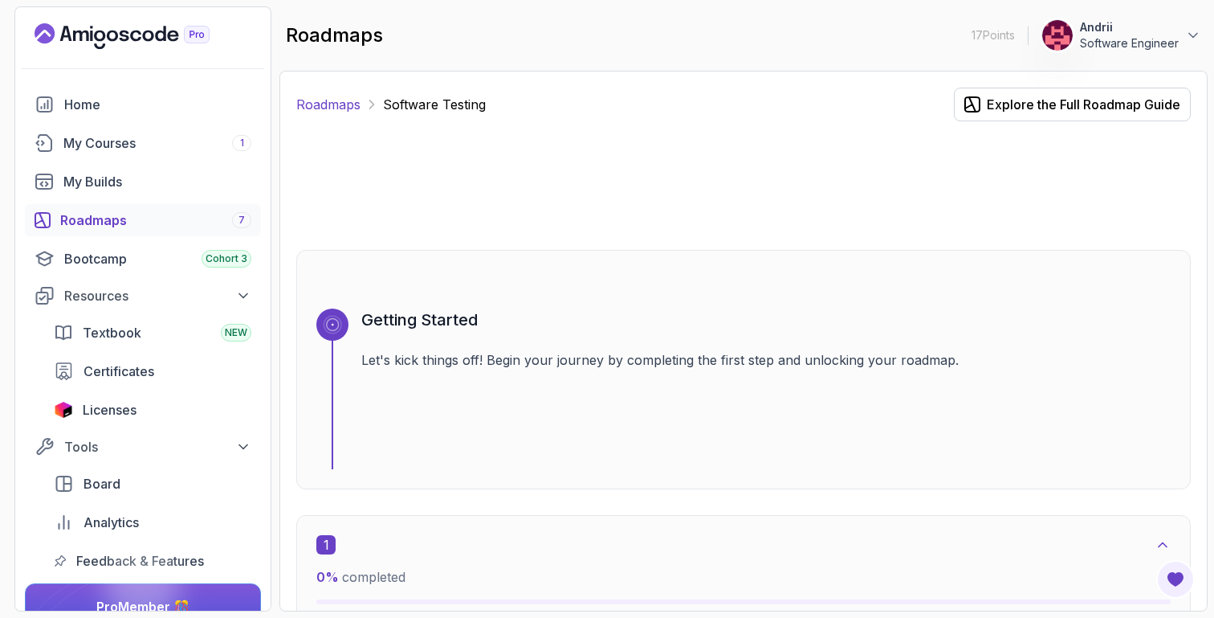
click at [329, 96] on link "Roadmaps" at bounding box center [328, 104] width 64 height 19
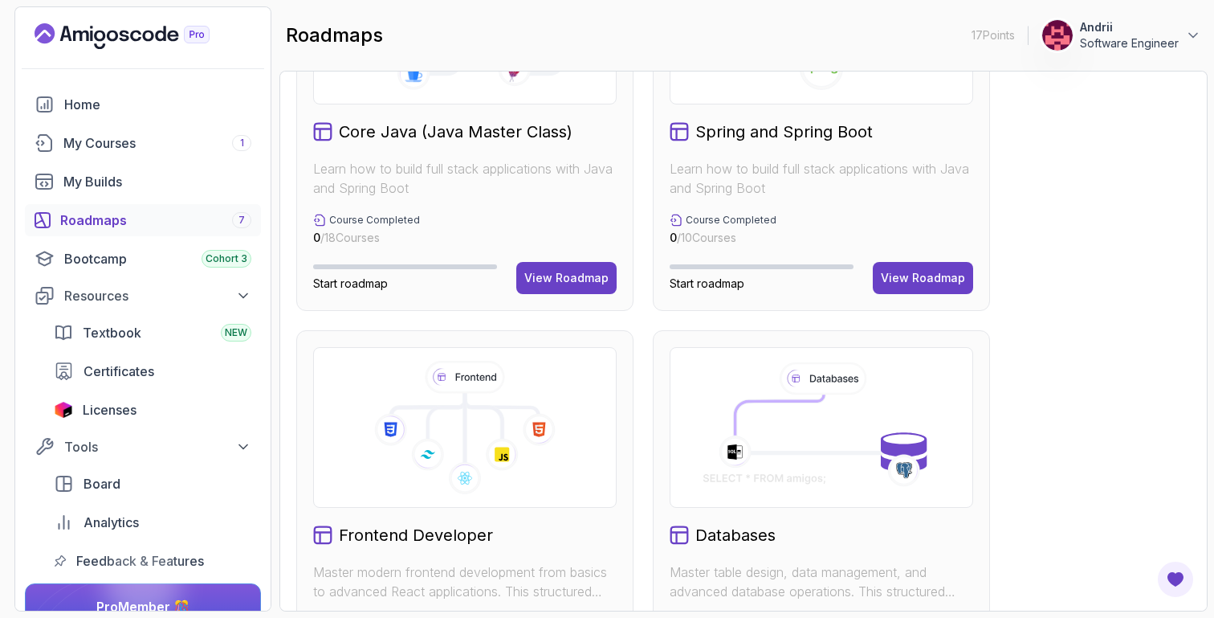
scroll to position [475, 0]
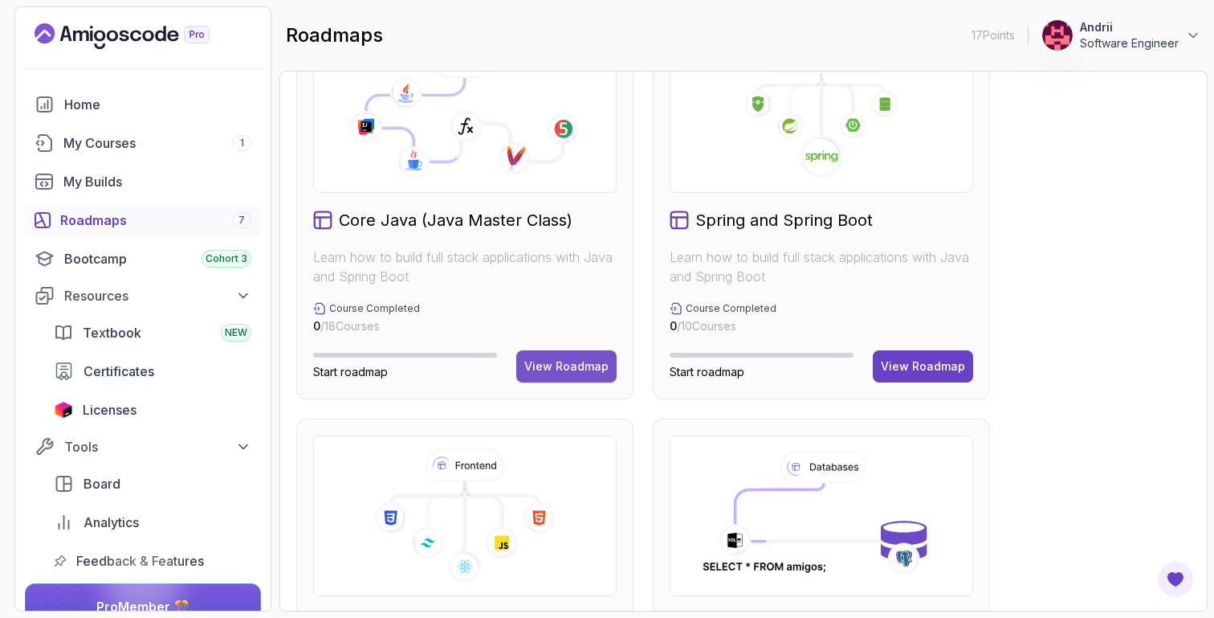
click at [589, 362] on div "View Roadmap" at bounding box center [566, 366] width 84 height 16
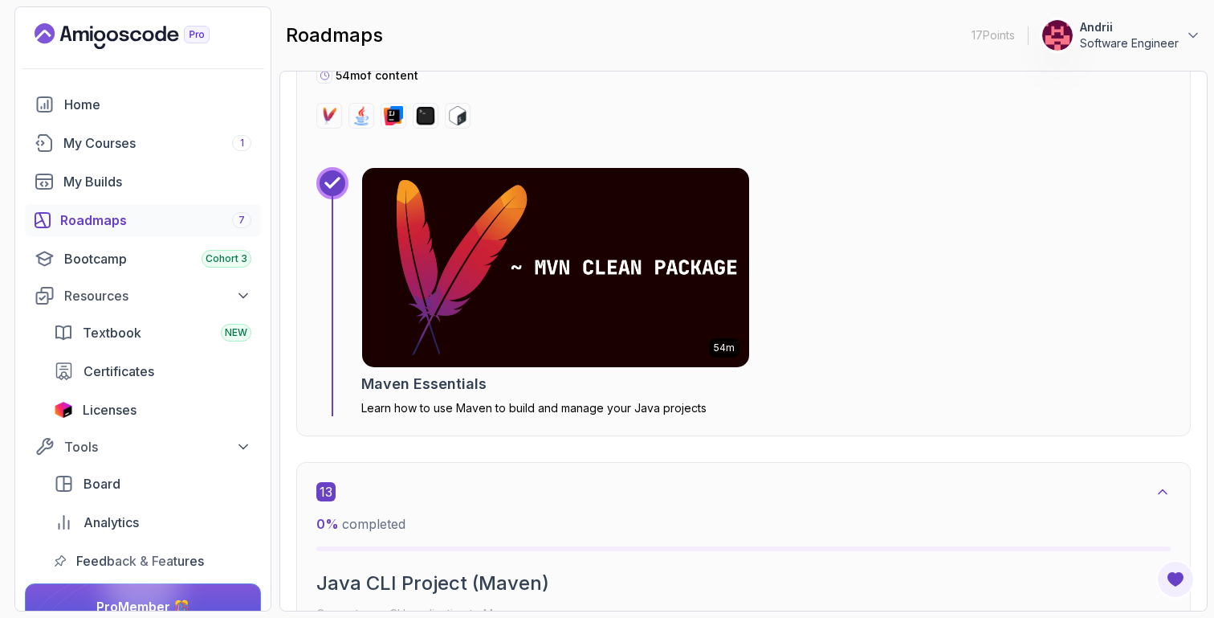
scroll to position [7859, 0]
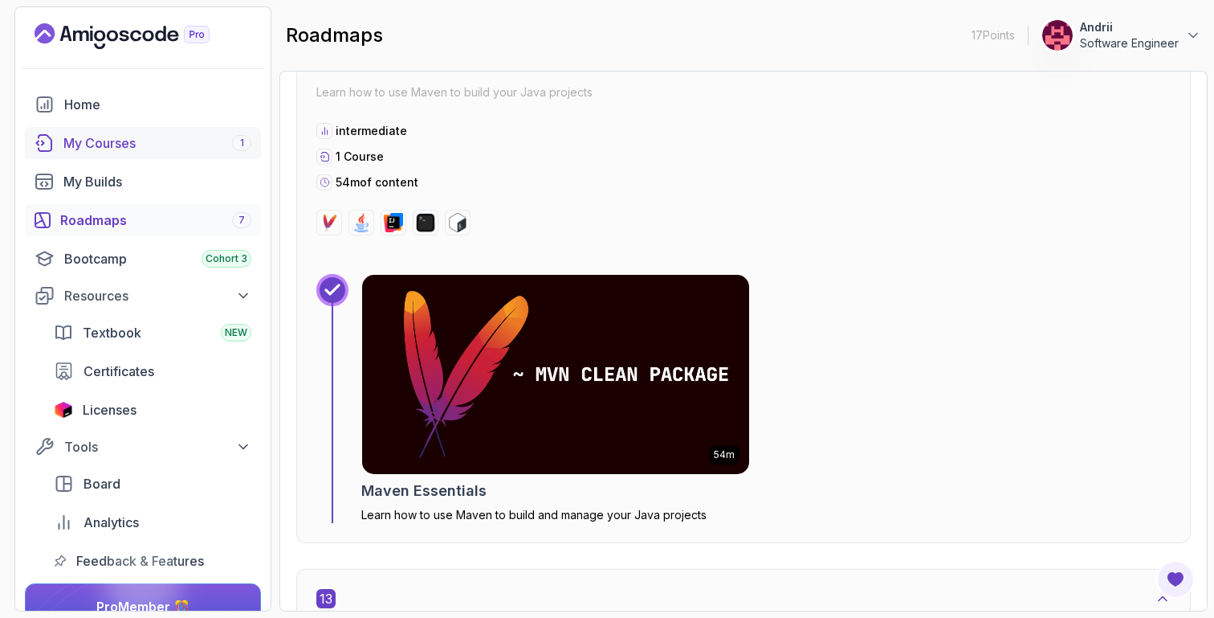
click at [177, 151] on div "My Courses 1" at bounding box center [157, 142] width 188 height 19
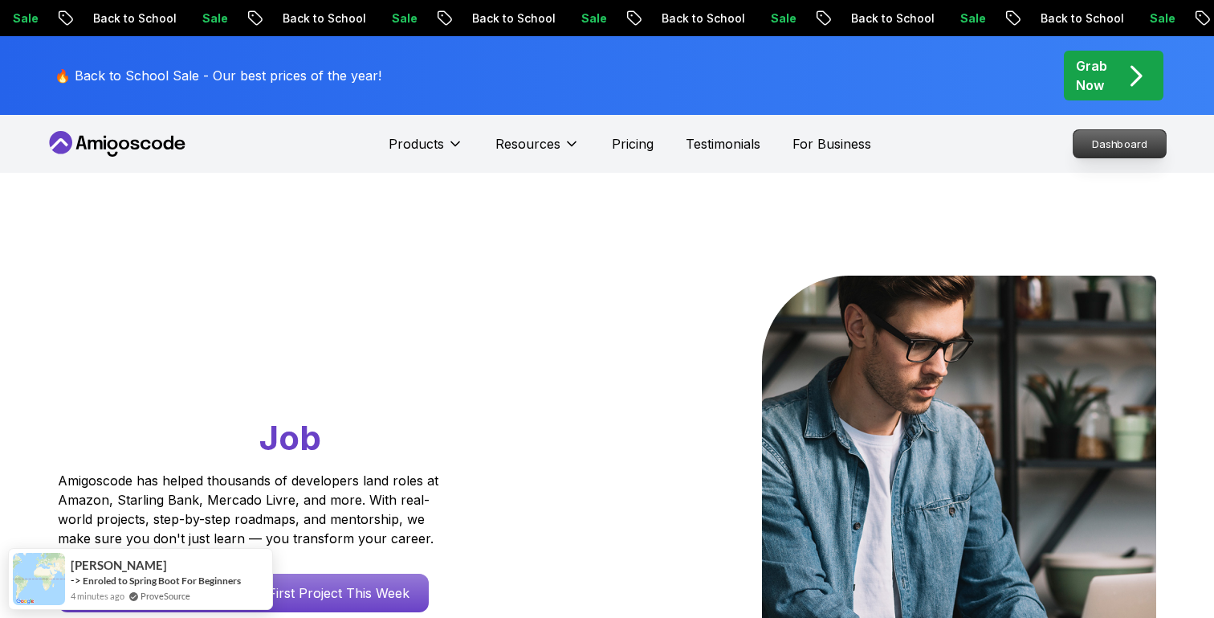
click at [1135, 139] on p "Dashboard" at bounding box center [1120, 143] width 92 height 27
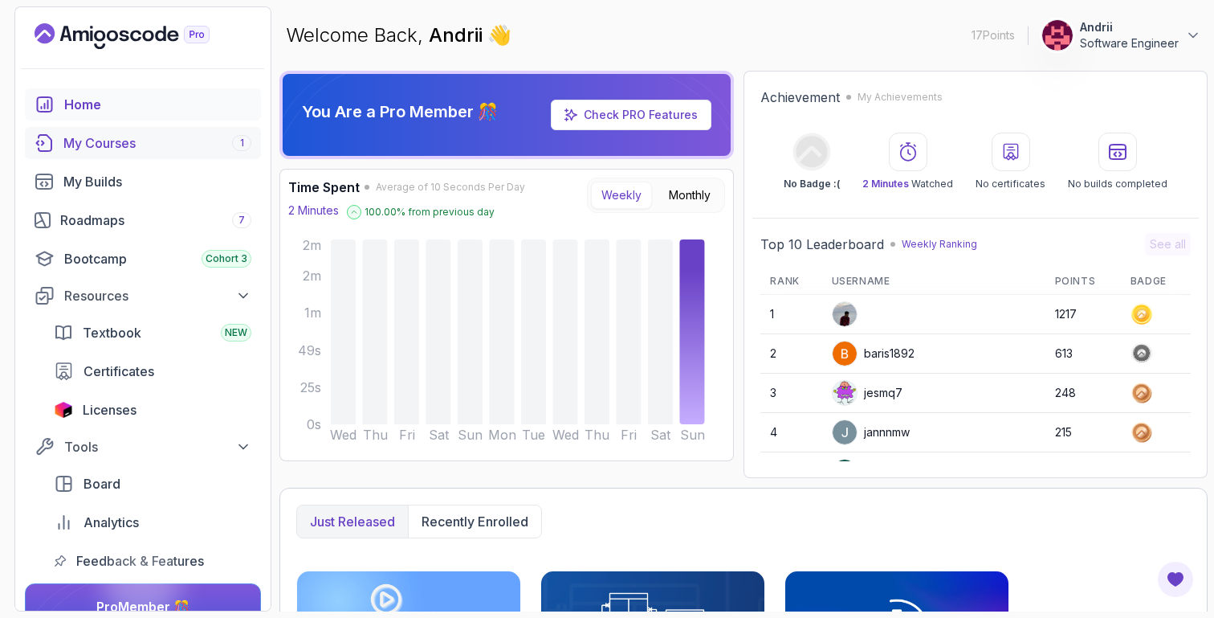
click at [149, 148] on div "My Courses 1" at bounding box center [157, 142] width 188 height 19
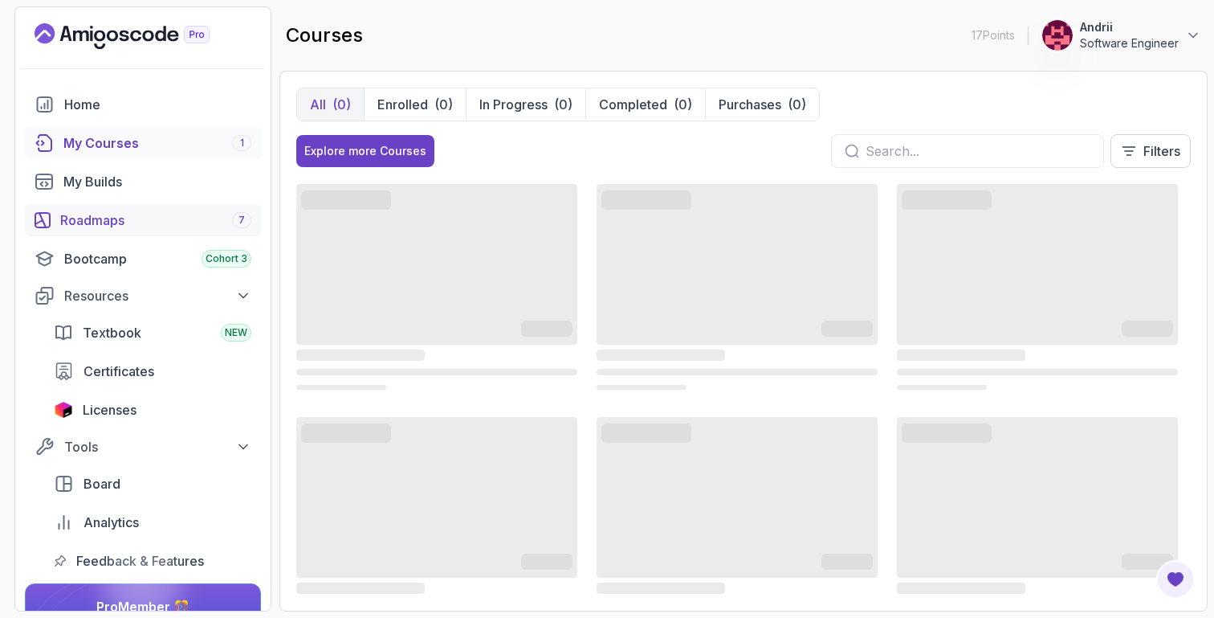
click at [166, 225] on div "Roadmaps 7" at bounding box center [155, 219] width 191 height 19
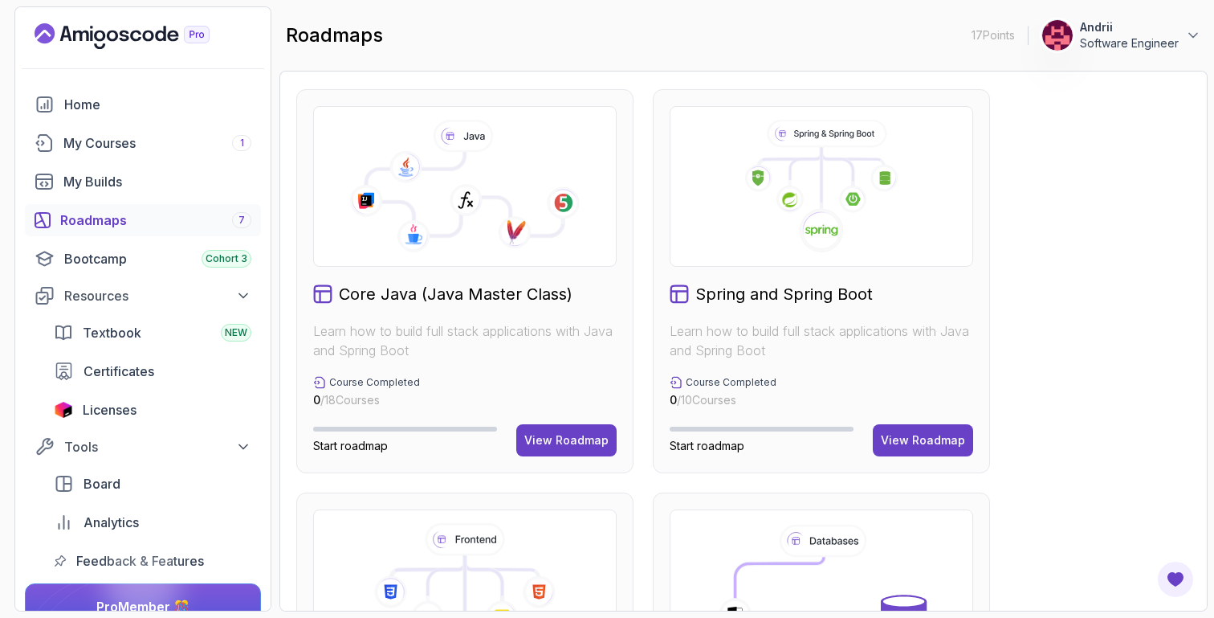
scroll to position [443, 0]
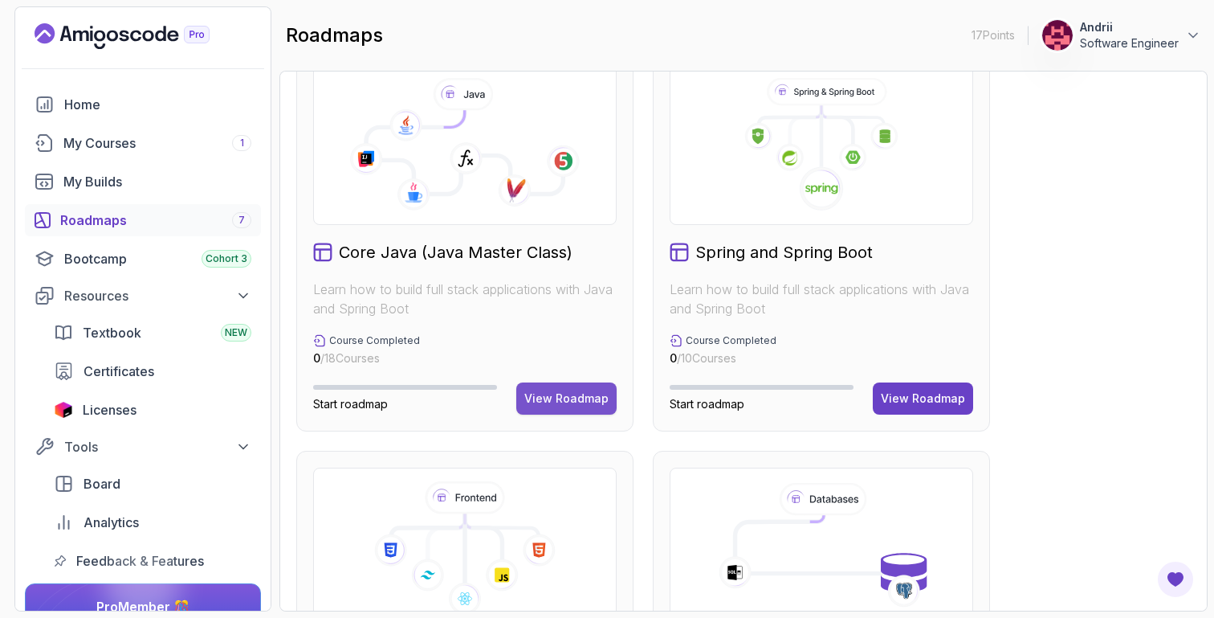
click at [561, 401] on div "View Roadmap" at bounding box center [566, 398] width 84 height 16
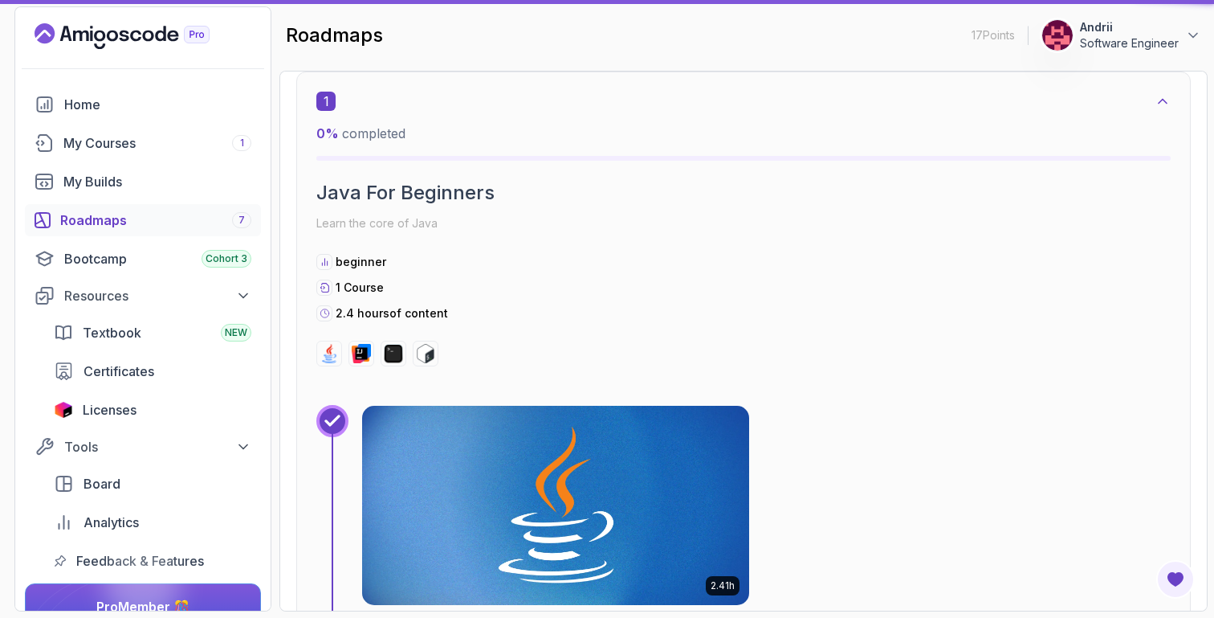
scroll to position [16, 0]
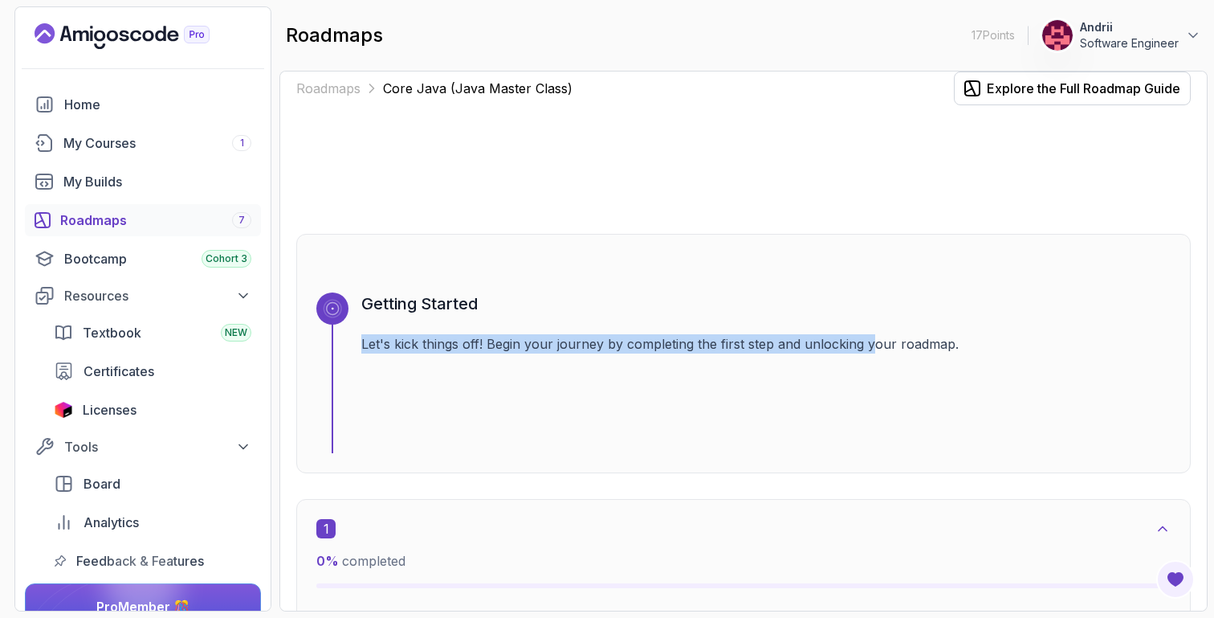
drag, startPoint x: 361, startPoint y: 344, endPoint x: 869, endPoint y: 348, distance: 507.5
click at [869, 348] on p "Let's kick things off! Begin your journey by completing the first step and unlo…" at bounding box center [765, 343] width 809 height 19
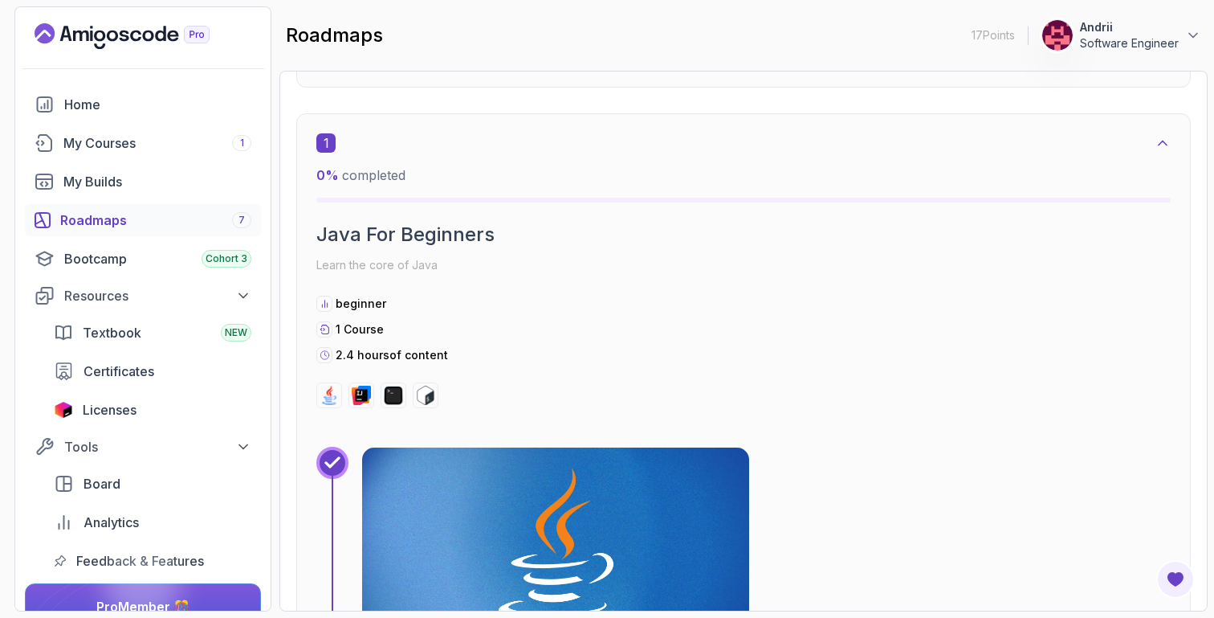
scroll to position [432, 0]
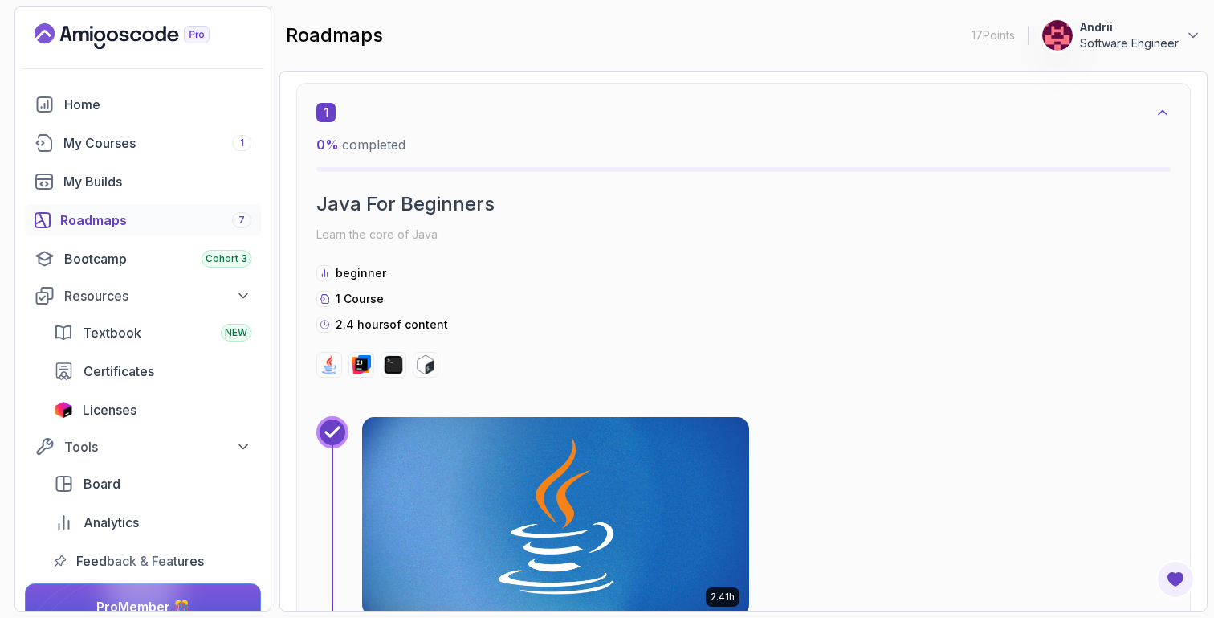
click at [1167, 111] on icon at bounding box center [1163, 112] width 16 height 16
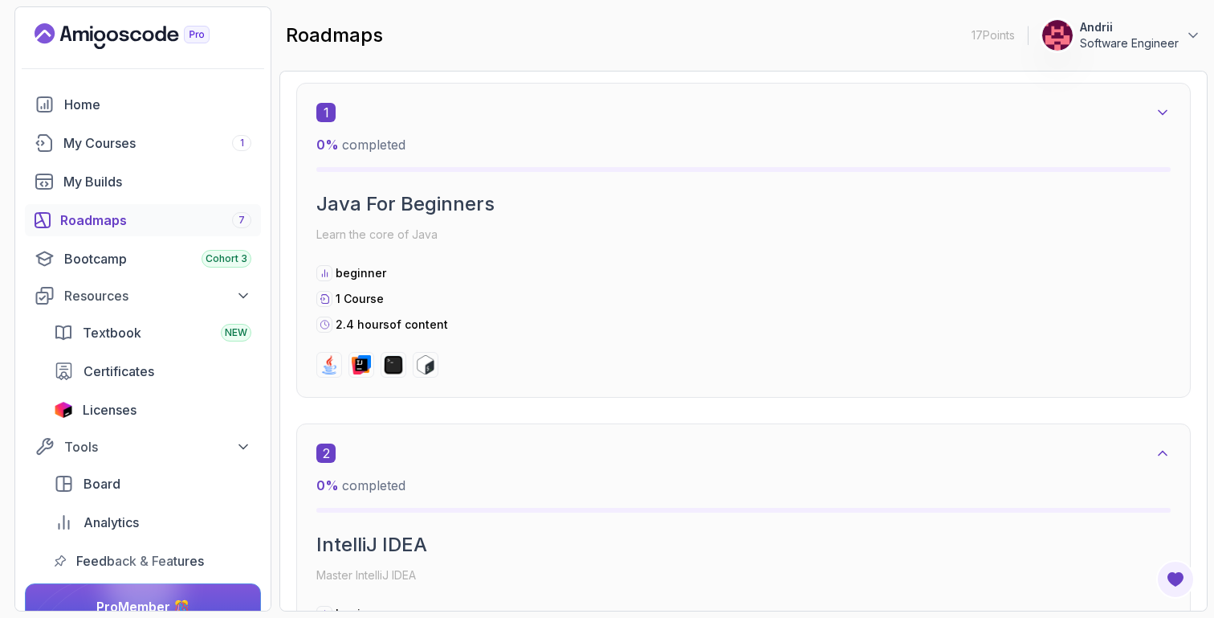
click at [1166, 115] on icon at bounding box center [1163, 112] width 16 height 16
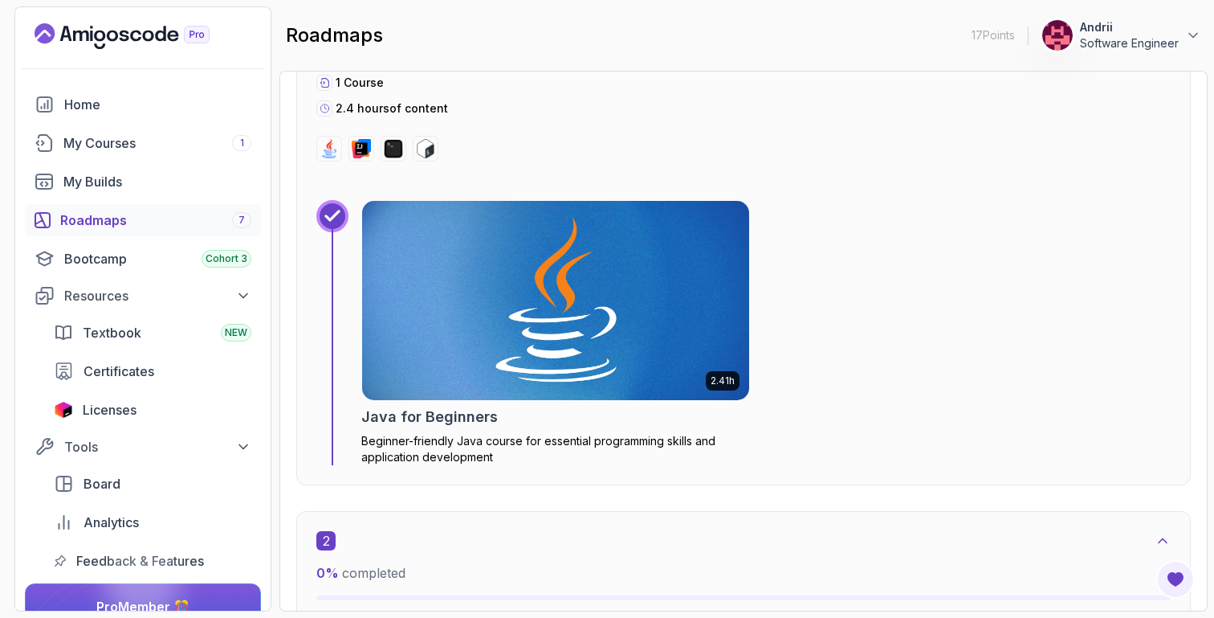
scroll to position [655, 0]
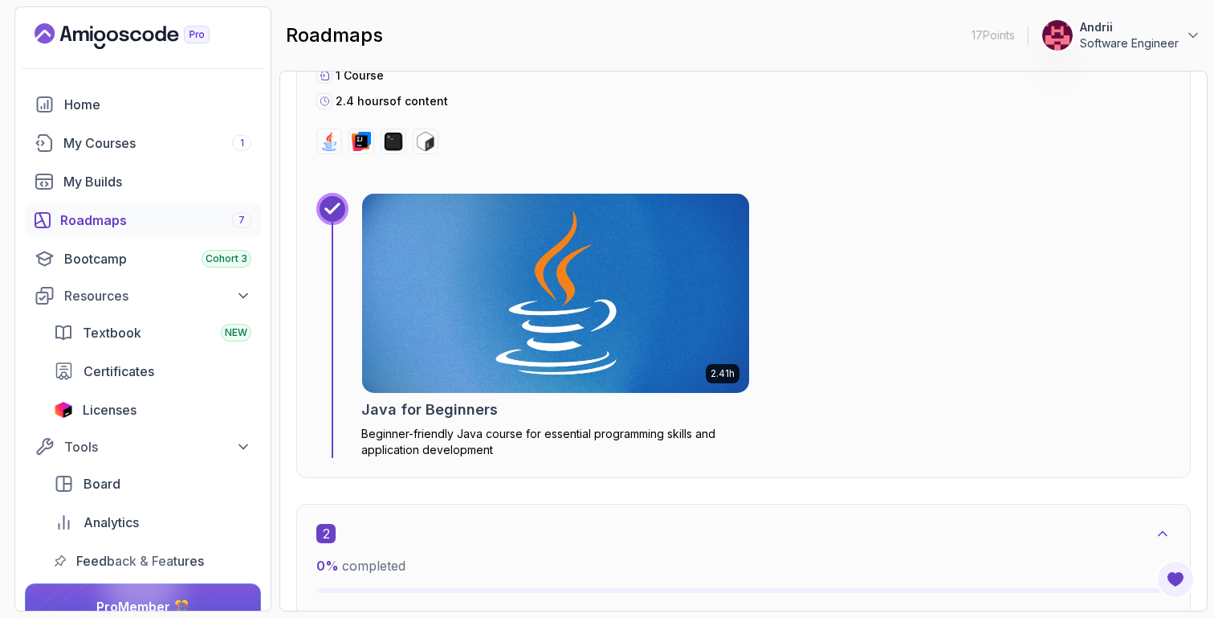
click at [532, 392] on img at bounding box center [556, 293] width 406 height 209
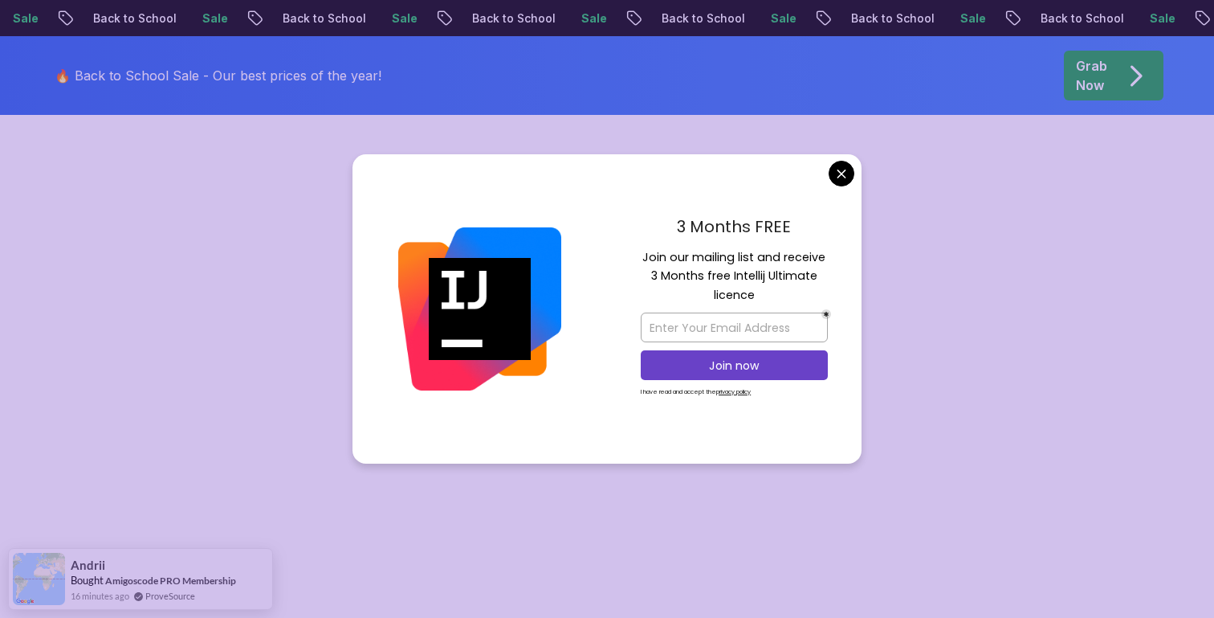
scroll to position [75, 0]
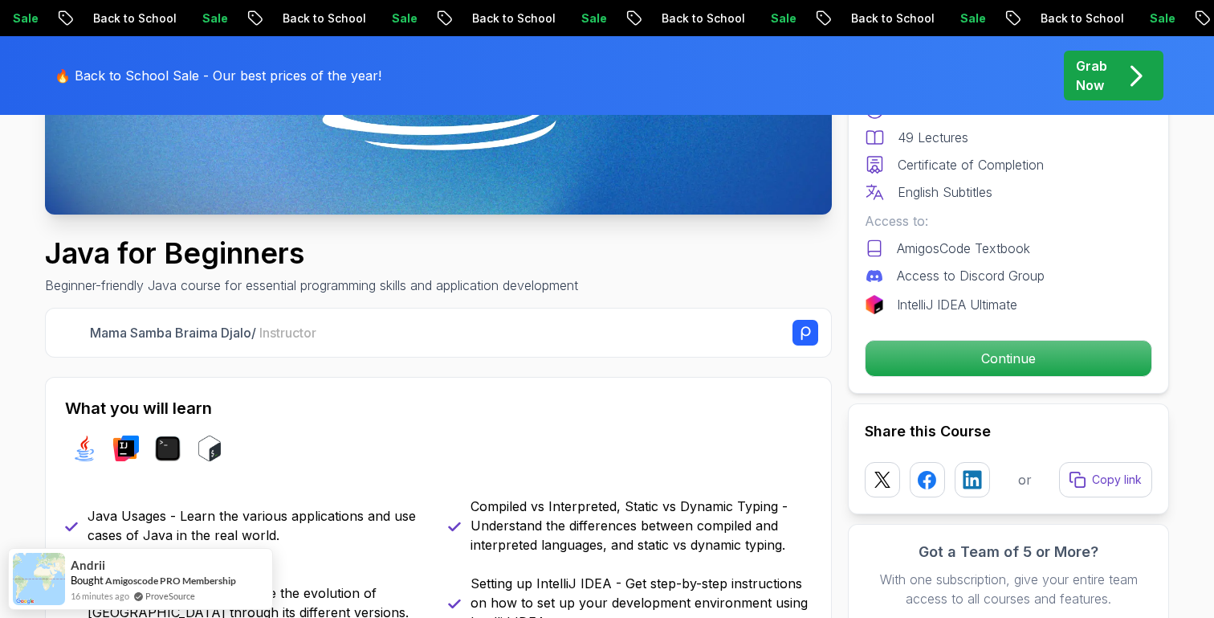
scroll to position [561, 0]
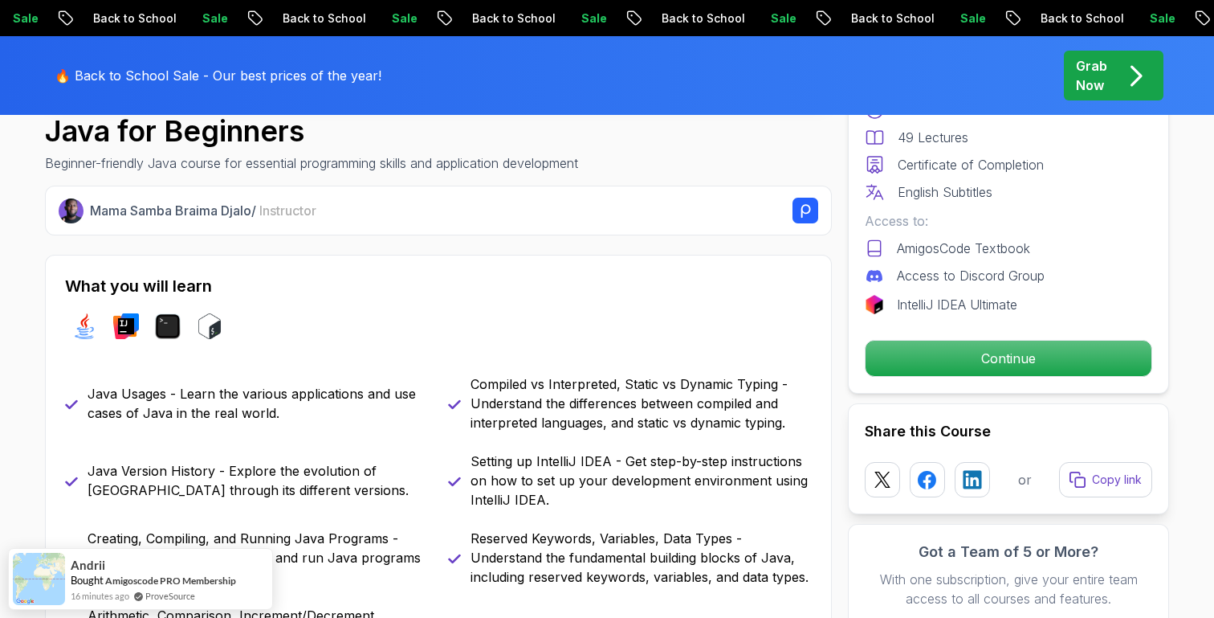
click at [1010, 381] on div "Free Course Includes: 2.41 Hours 49 Lectures Certificate of Completion English …" at bounding box center [1008, 199] width 321 height 387
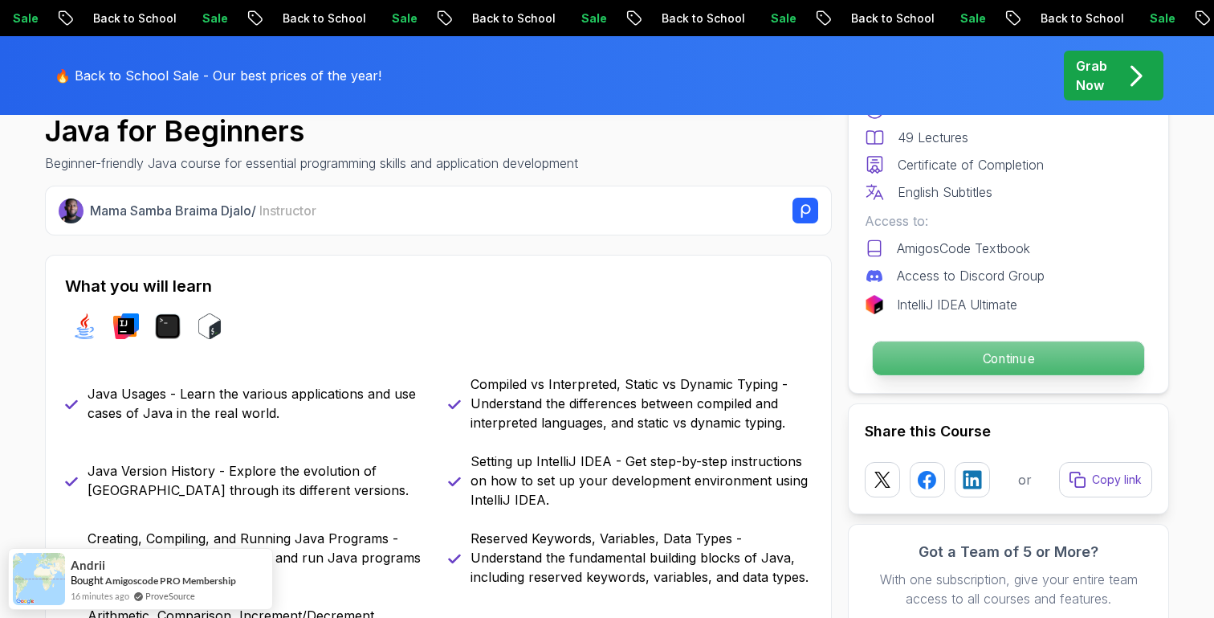
click at [1011, 365] on p "Continue" at bounding box center [1008, 358] width 271 height 34
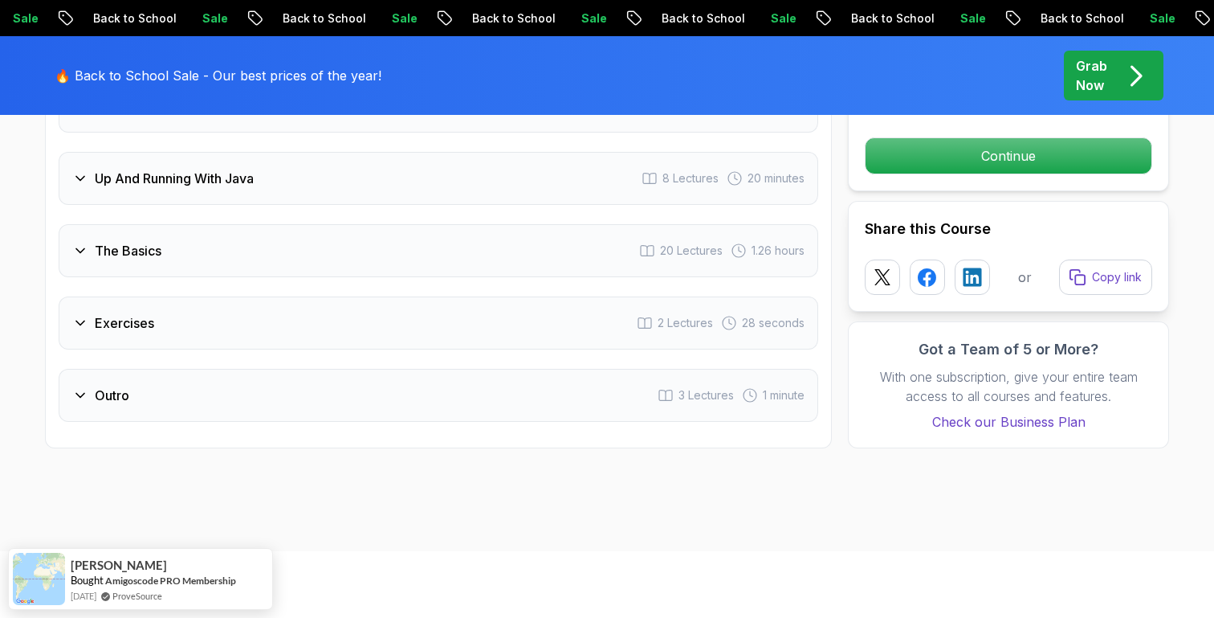
scroll to position [2330, 0]
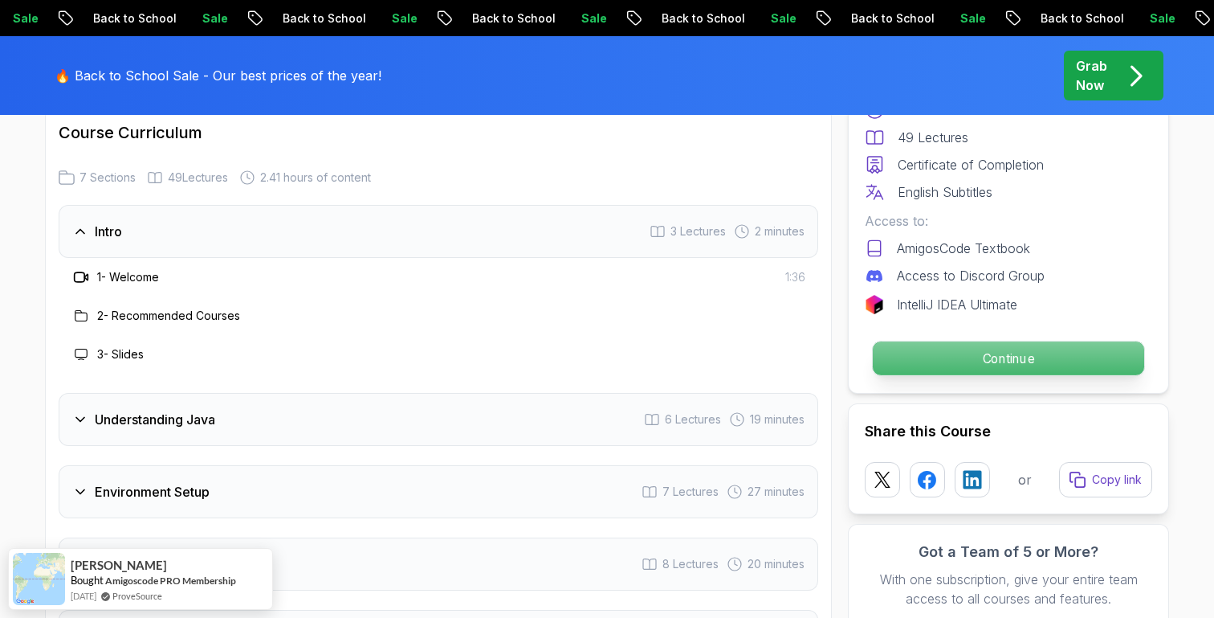
click at [996, 366] on p "Continue" at bounding box center [1008, 358] width 271 height 34
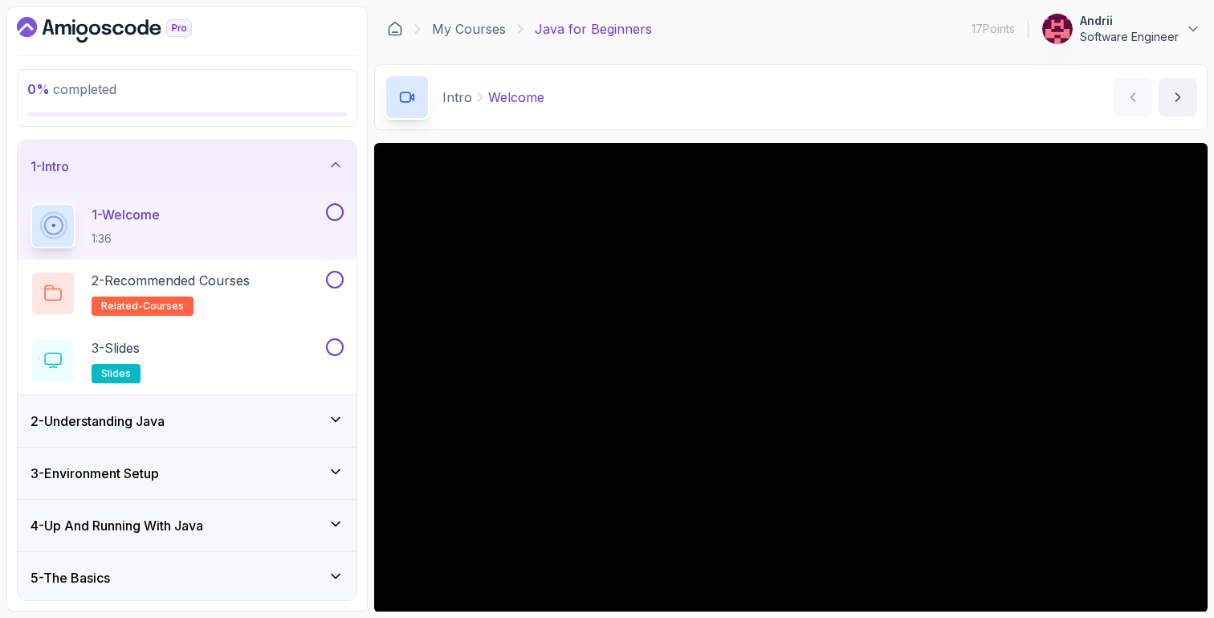
scroll to position [112, 0]
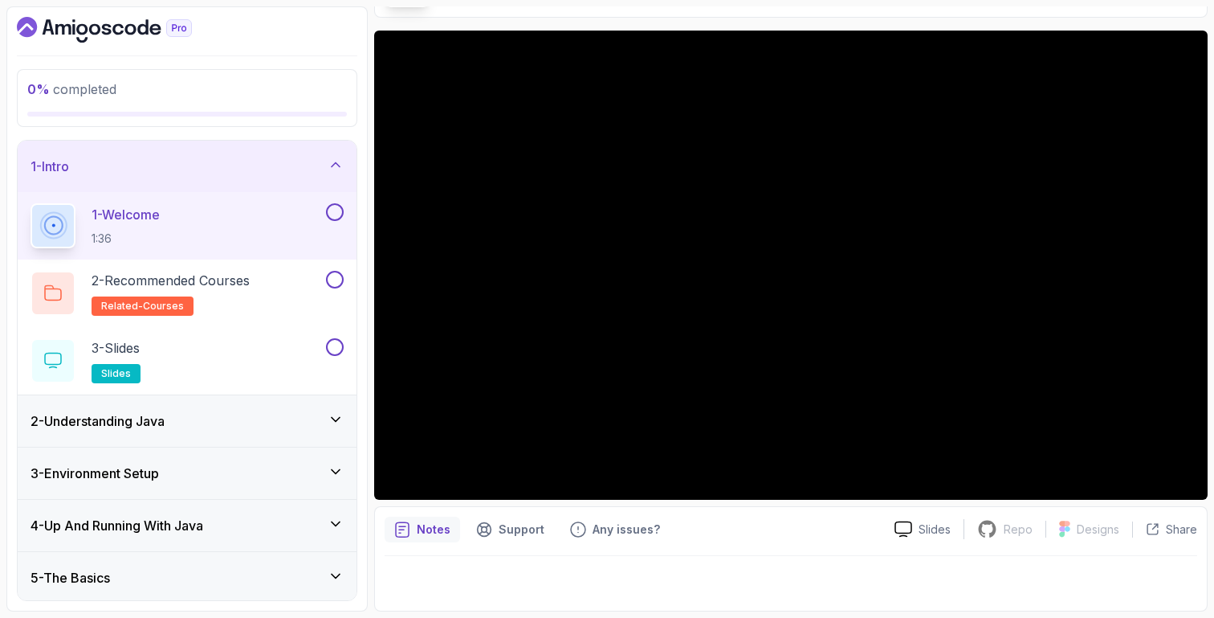
click at [206, 418] on div "2 - Understanding Java" at bounding box center [187, 420] width 313 height 19
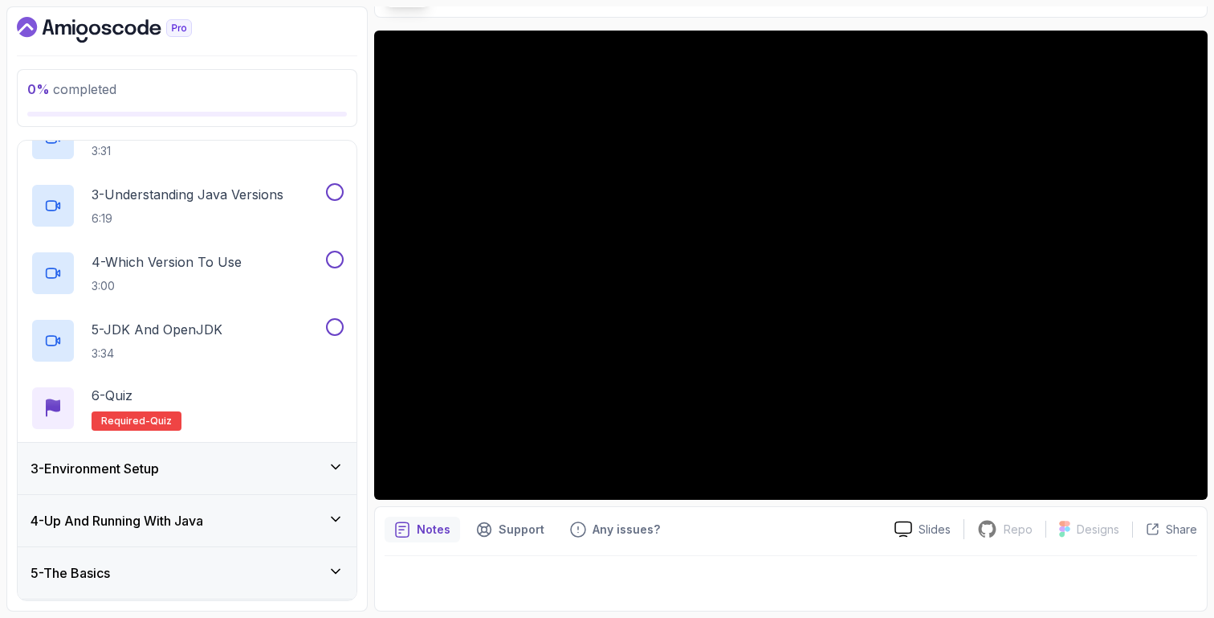
scroll to position [279, 0]
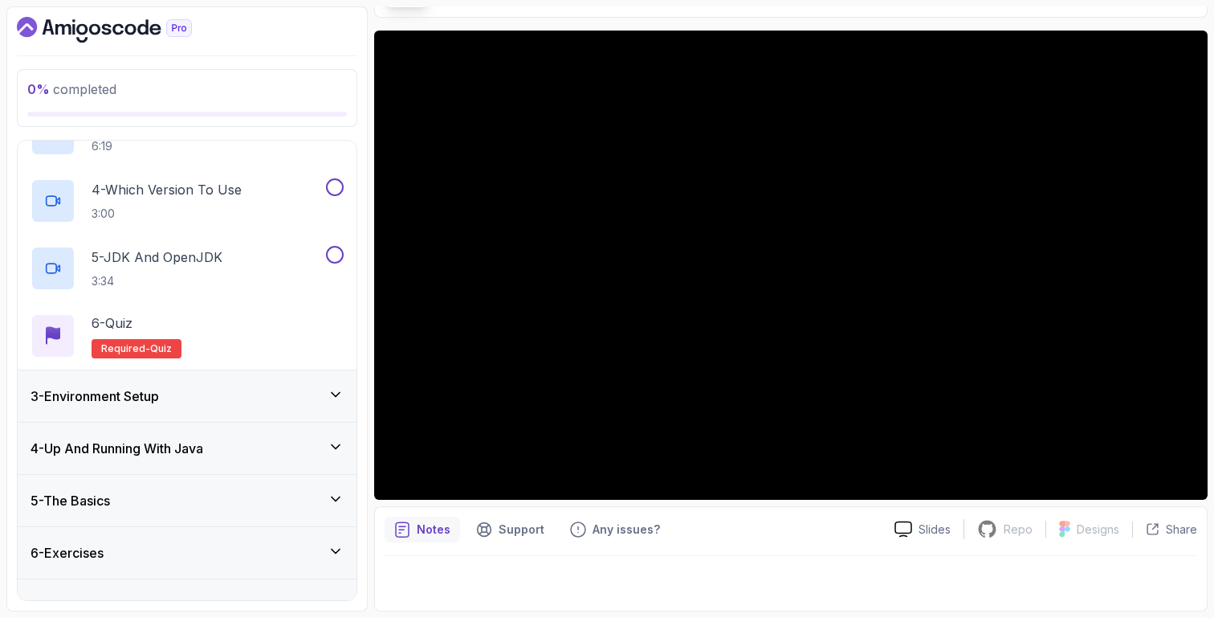
click at [211, 407] on div "3 - Environment Setup" at bounding box center [187, 395] width 339 height 51
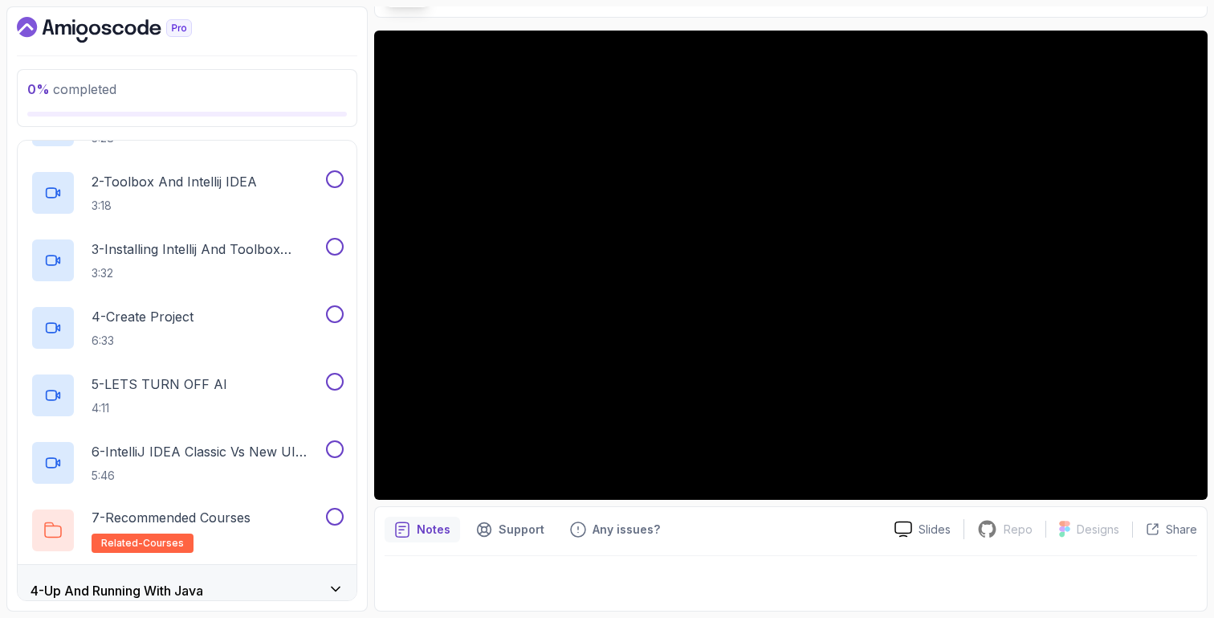
scroll to position [377, 0]
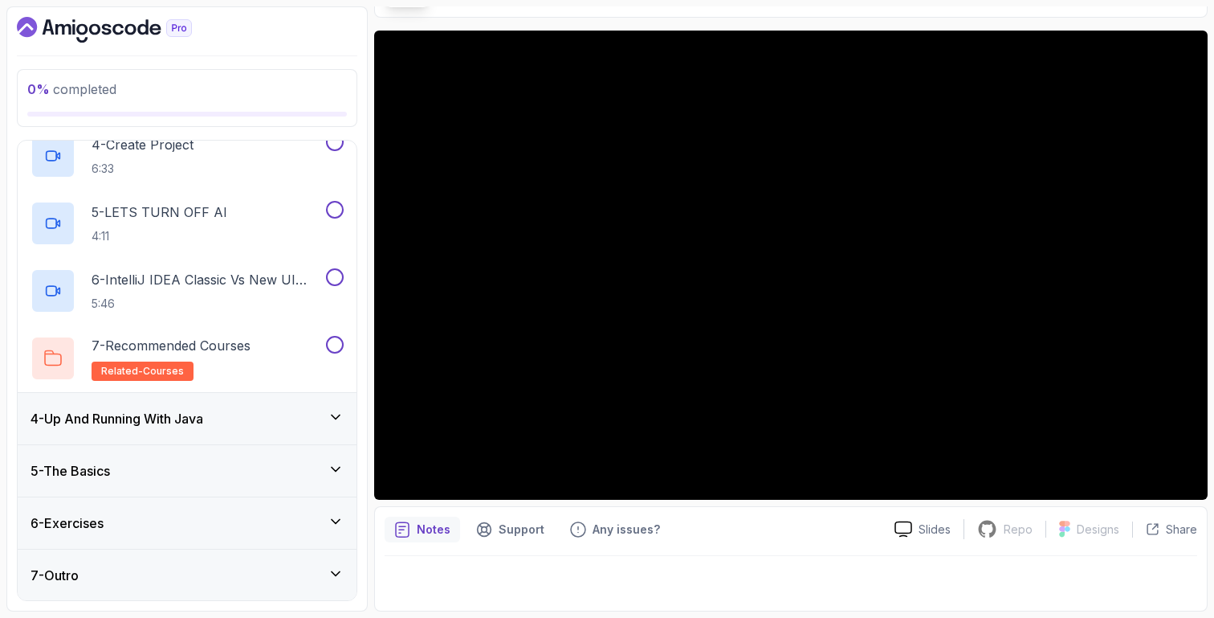
click at [204, 507] on div "6 - Exercises" at bounding box center [187, 522] width 339 height 51
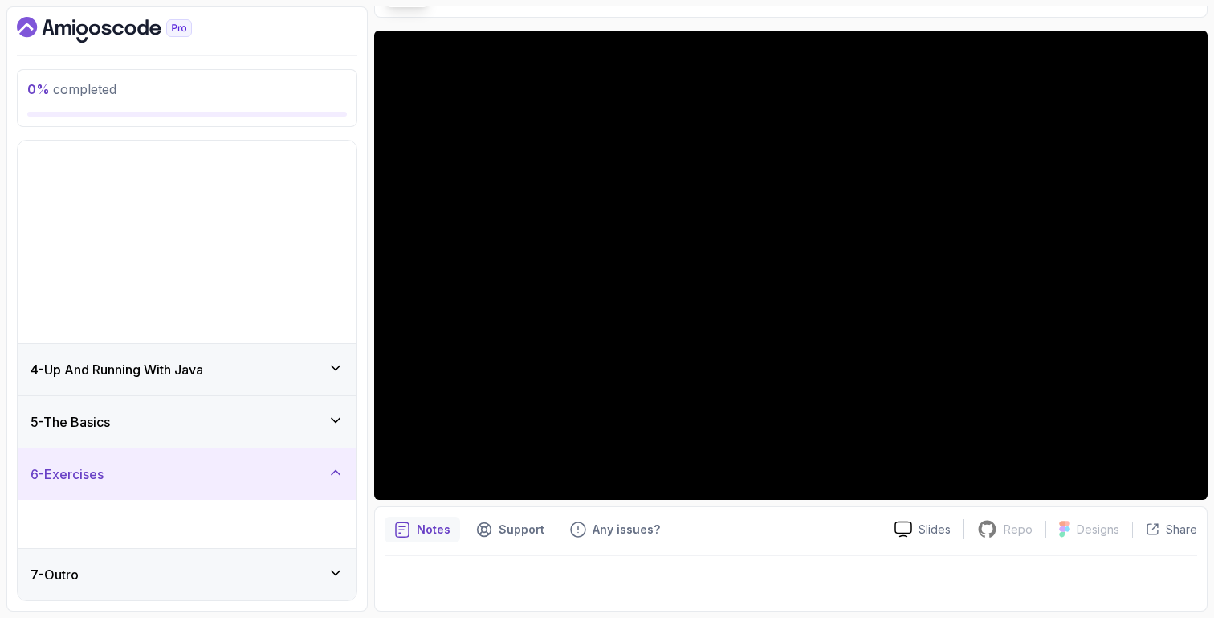
scroll to position [0, 0]
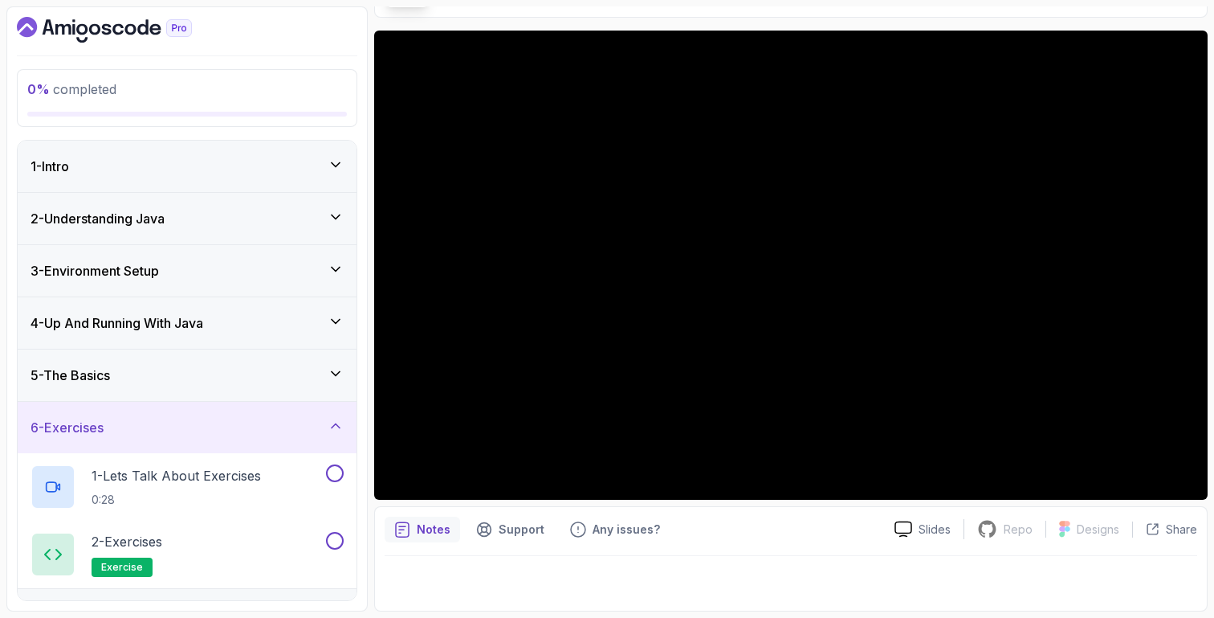
click at [184, 367] on div "5 - The Basics" at bounding box center [187, 374] width 313 height 19
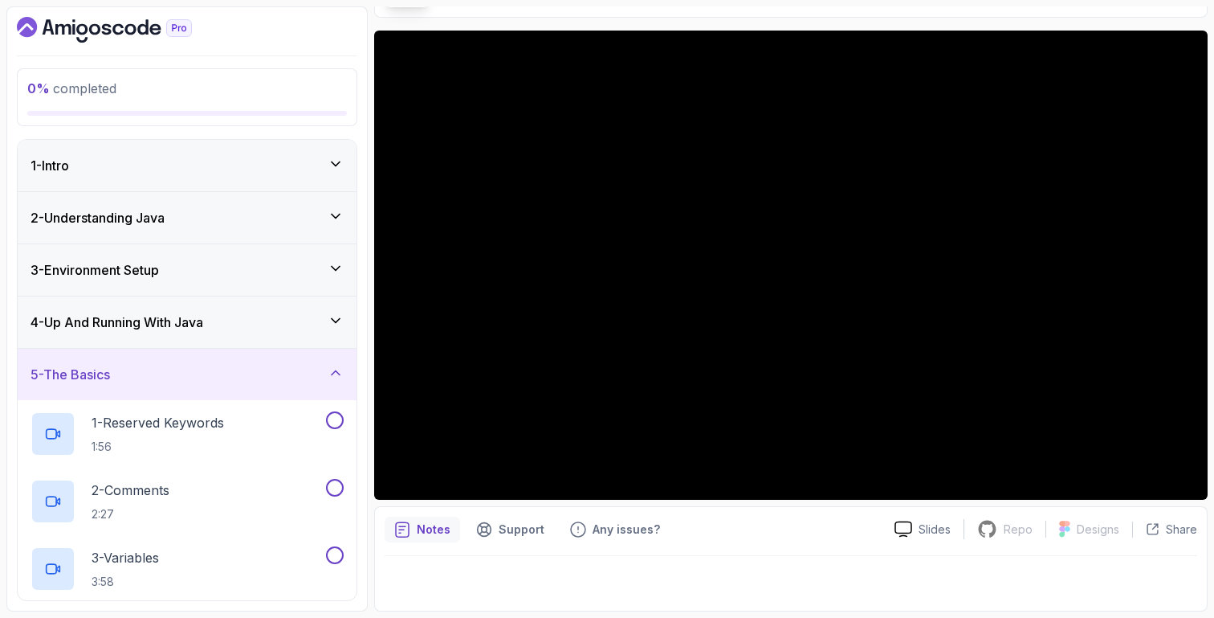
click at [293, 358] on div "5 - The Basics" at bounding box center [187, 374] width 339 height 51
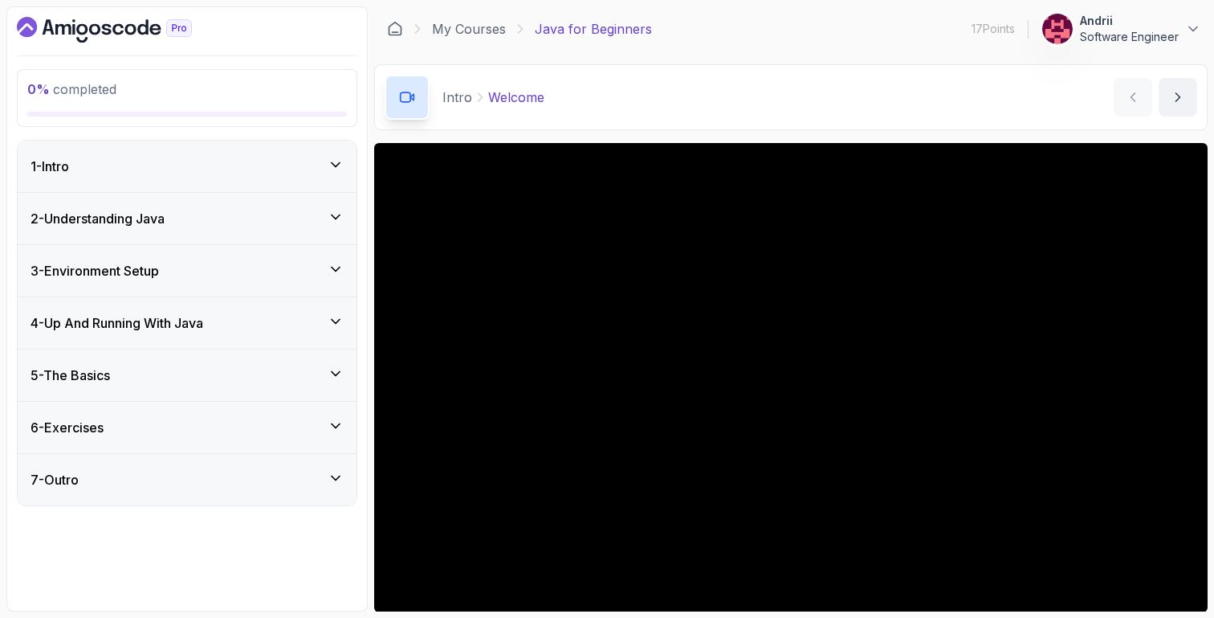
scroll to position [112, 0]
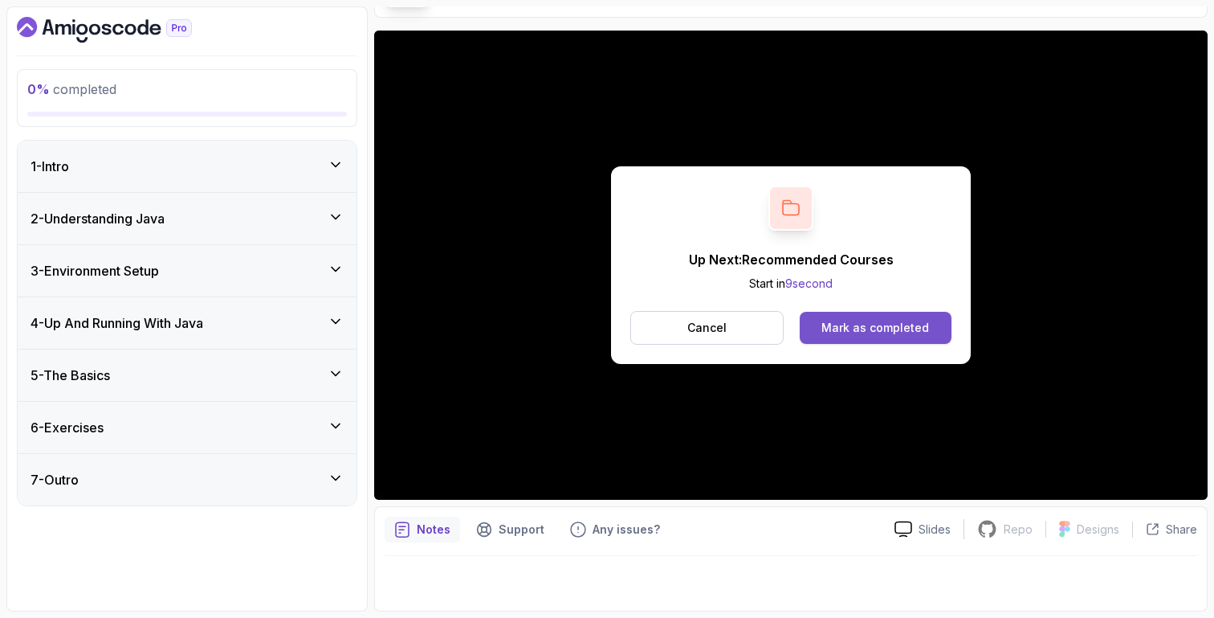
click at [919, 325] on div "Mark as completed" at bounding box center [875, 328] width 108 height 16
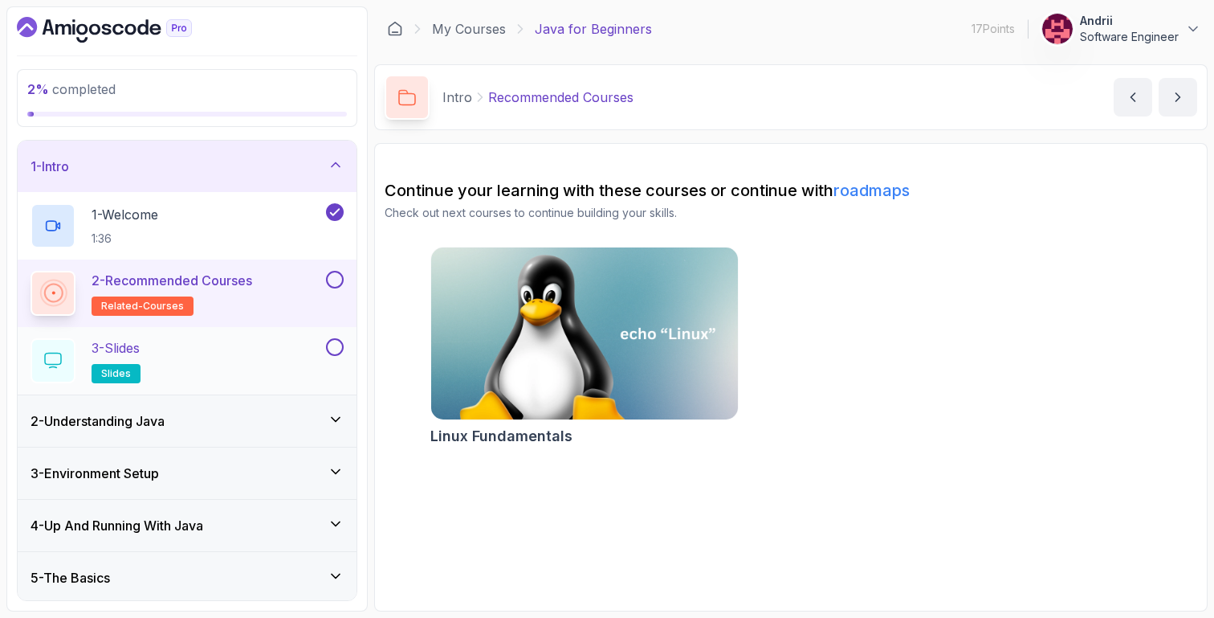
click at [229, 358] on div "3 - Slides slides" at bounding box center [177, 360] width 292 height 45
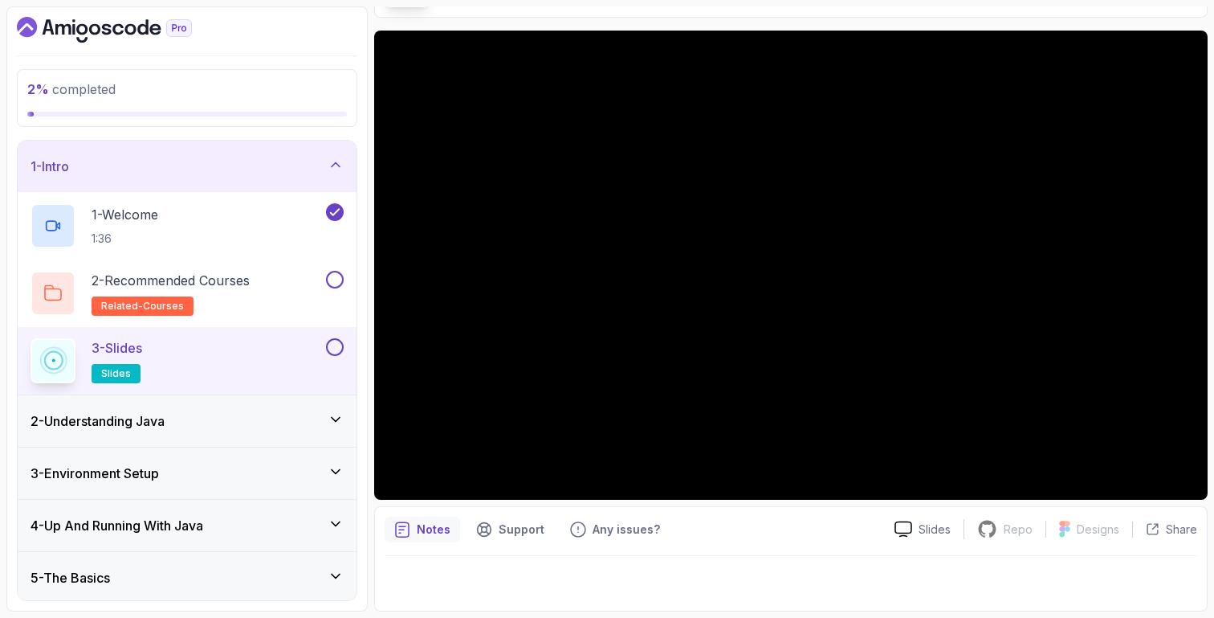
scroll to position [112, 0]
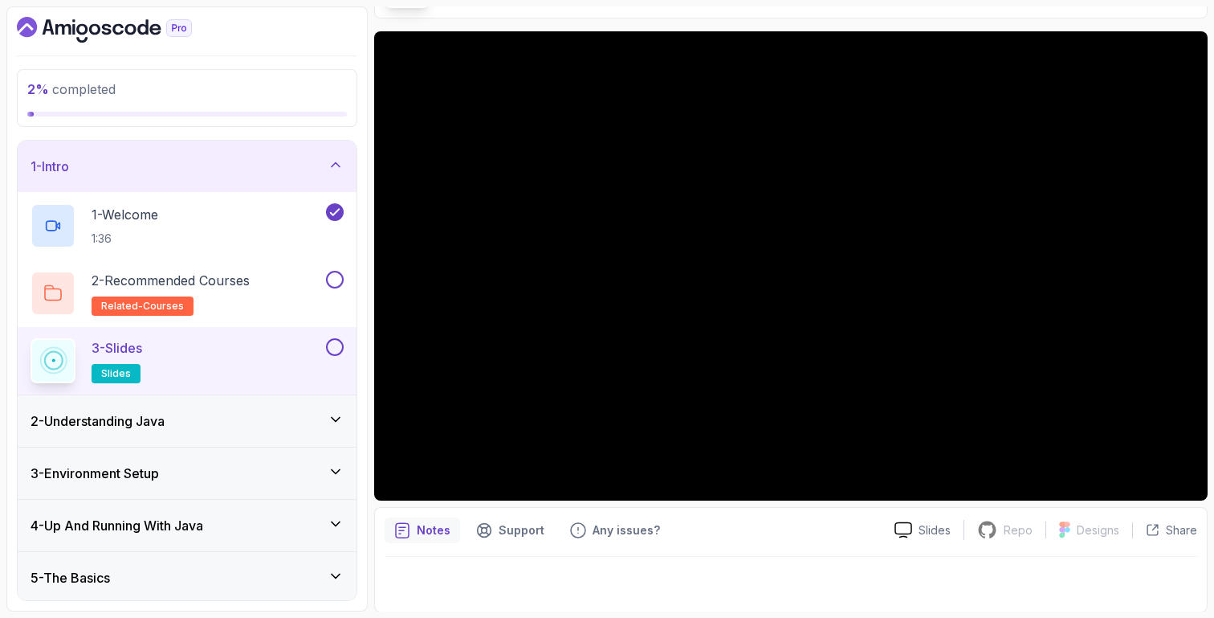
click at [287, 435] on div "2 - Understanding Java" at bounding box center [187, 420] width 339 height 51
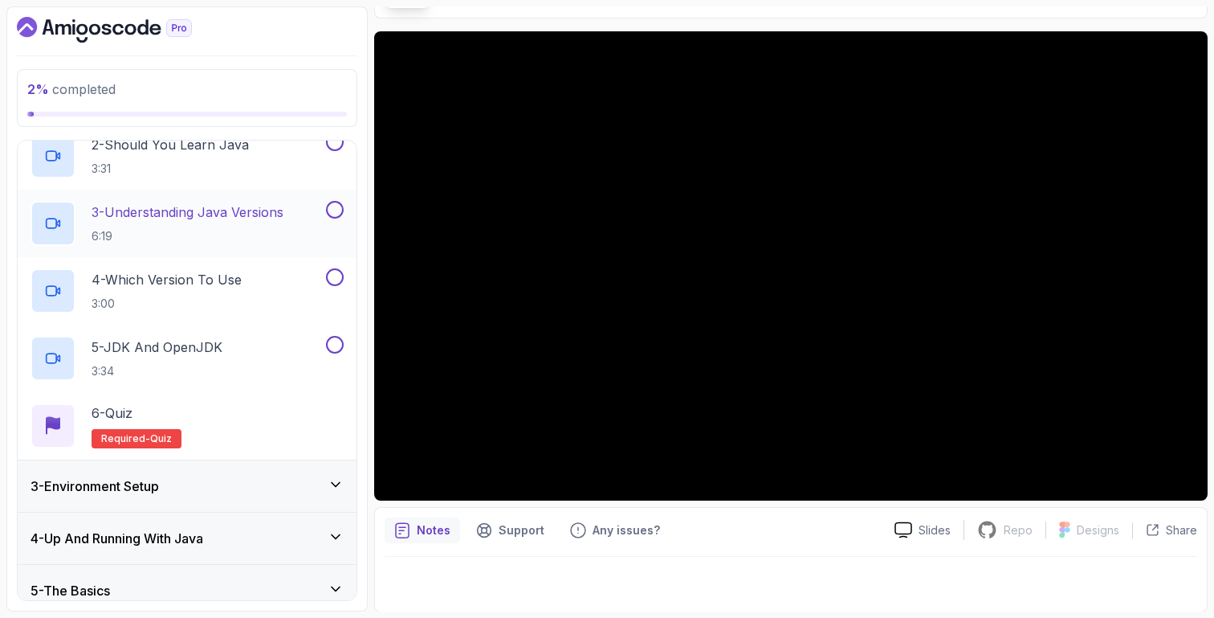
scroll to position [203, 0]
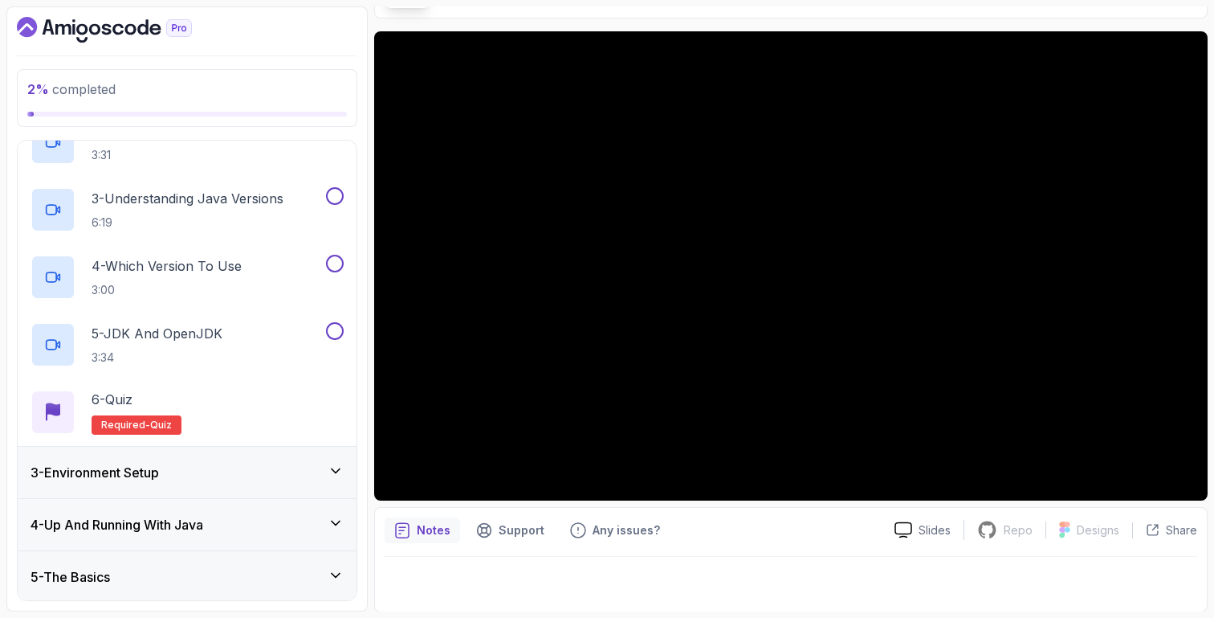
click at [259, 474] on div "3 - Environment Setup" at bounding box center [187, 472] width 313 height 19
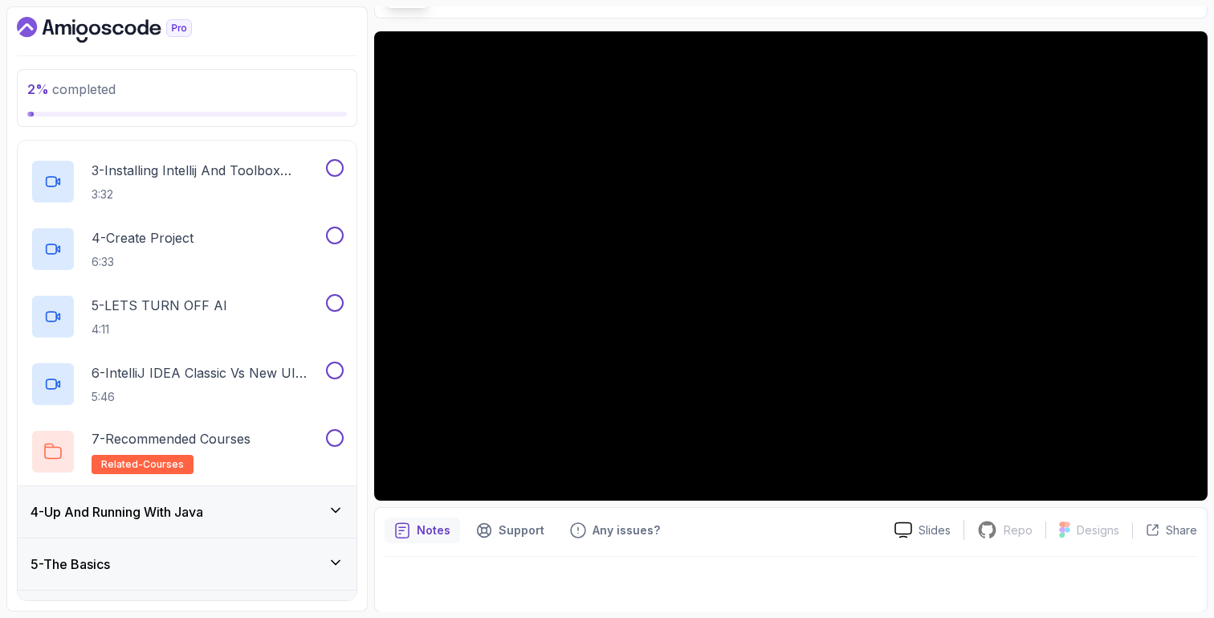
scroll to position [284, 0]
click at [225, 315] on h2 "5 - LETS TURN OFF AI 4:11" at bounding box center [160, 316] width 136 height 42
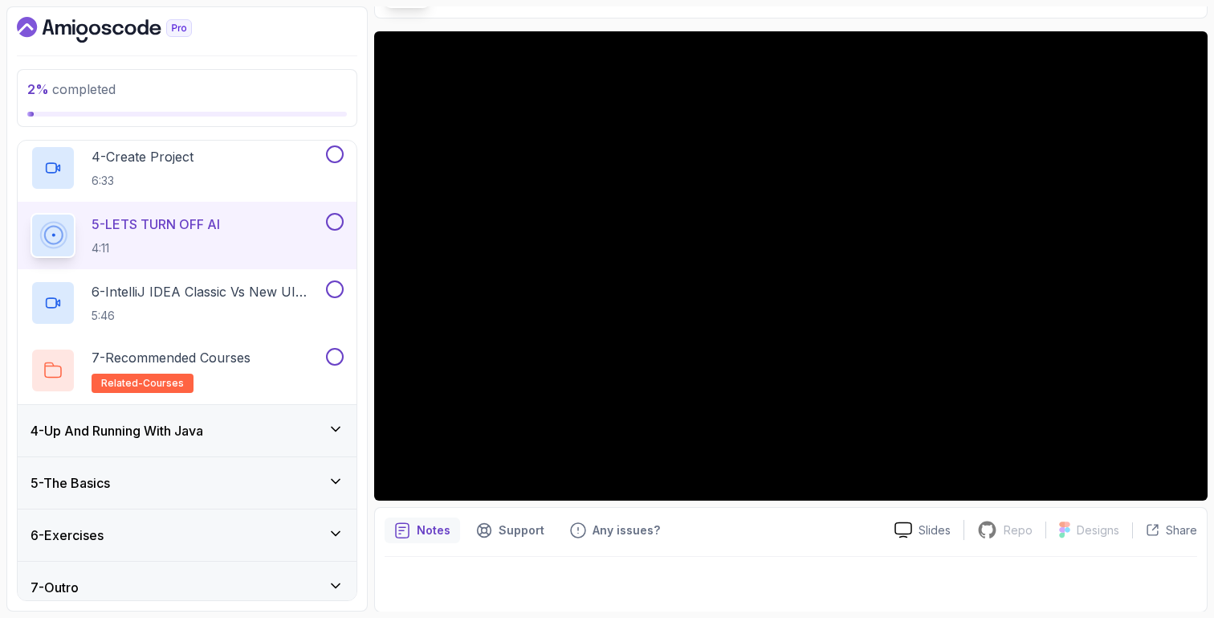
scroll to position [356, 0]
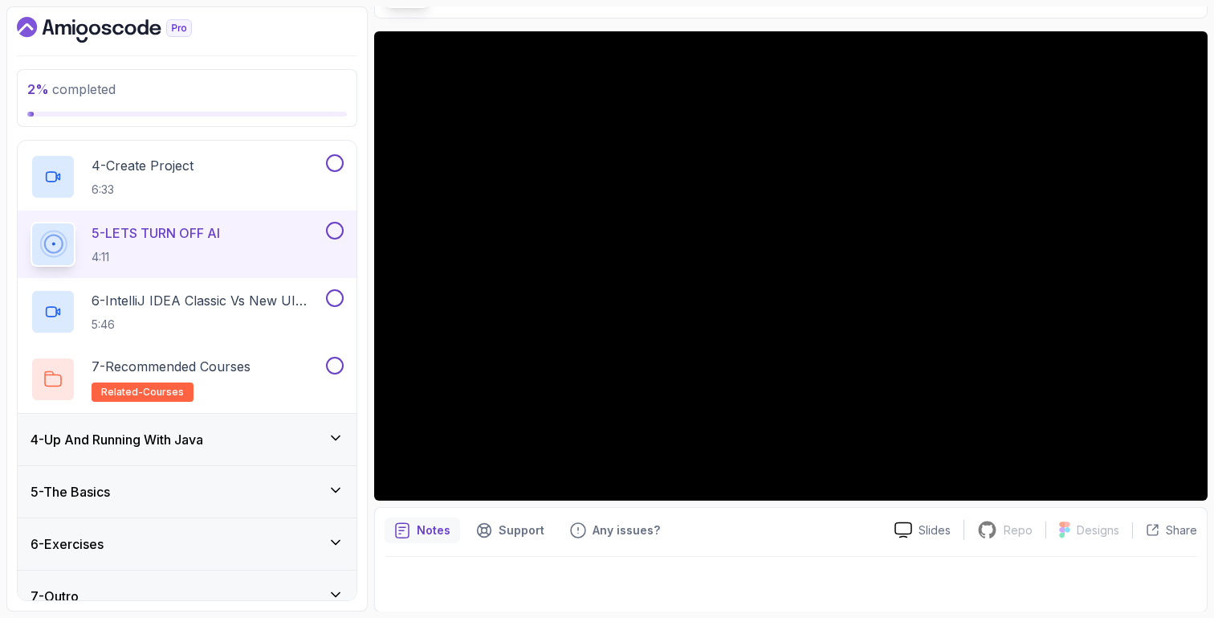
click at [274, 437] on div "4 - Up And Running With Java" at bounding box center [187, 439] width 313 height 19
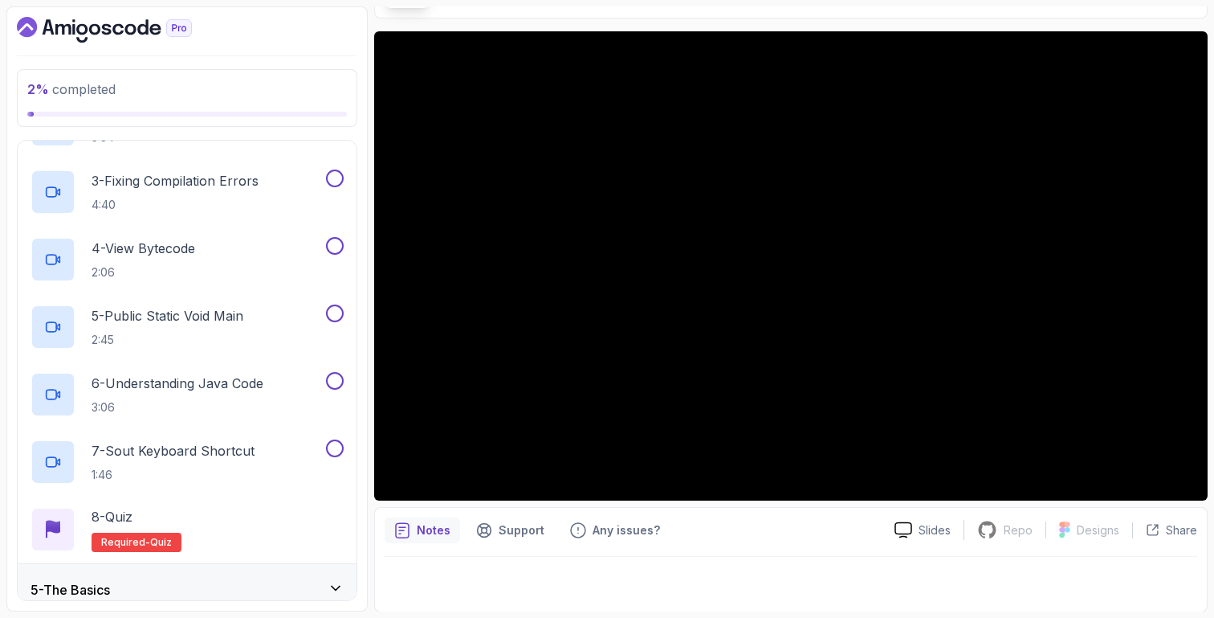
scroll to position [345, 0]
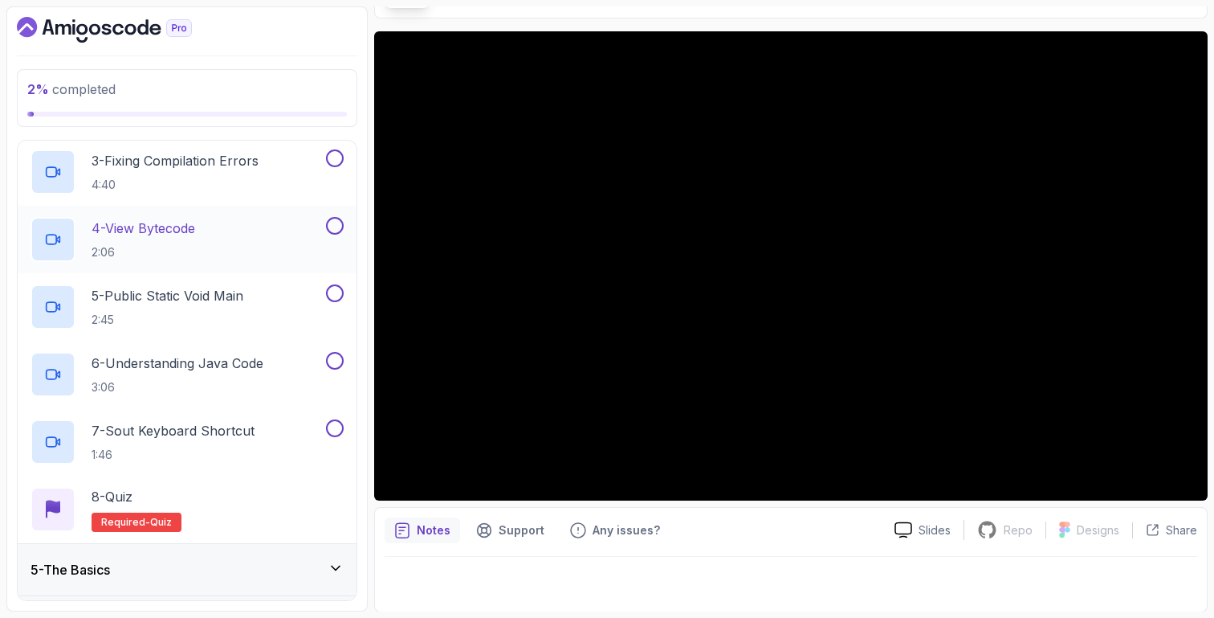
click at [238, 234] on div "4 - View Bytecode 2:06" at bounding box center [177, 239] width 292 height 45
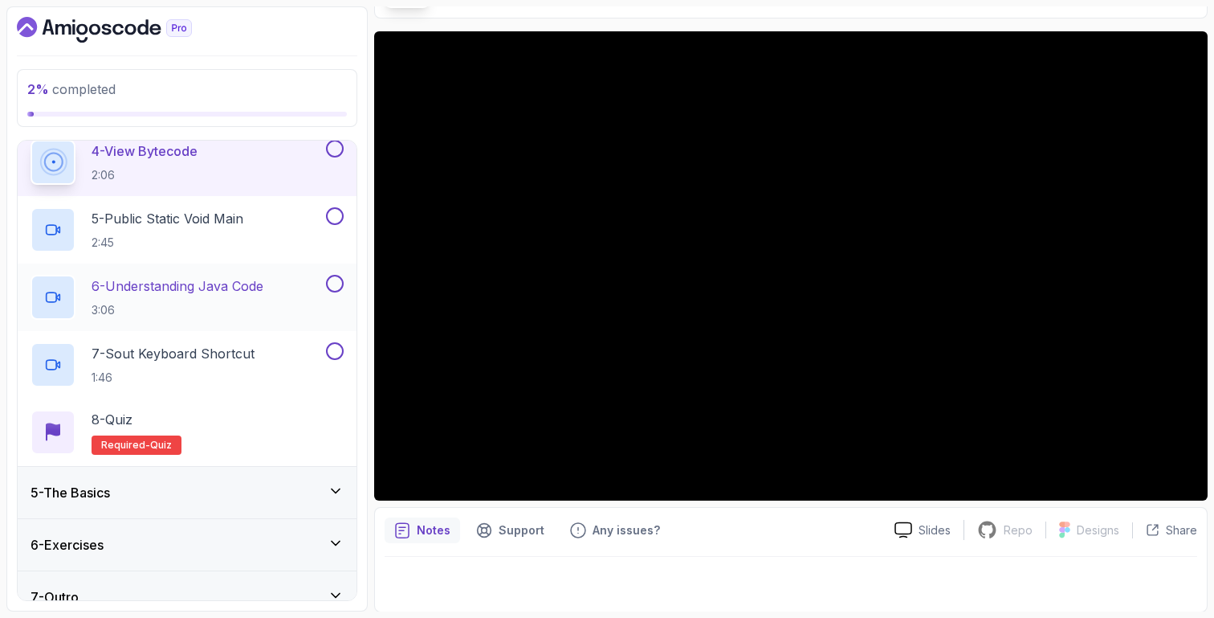
scroll to position [444, 0]
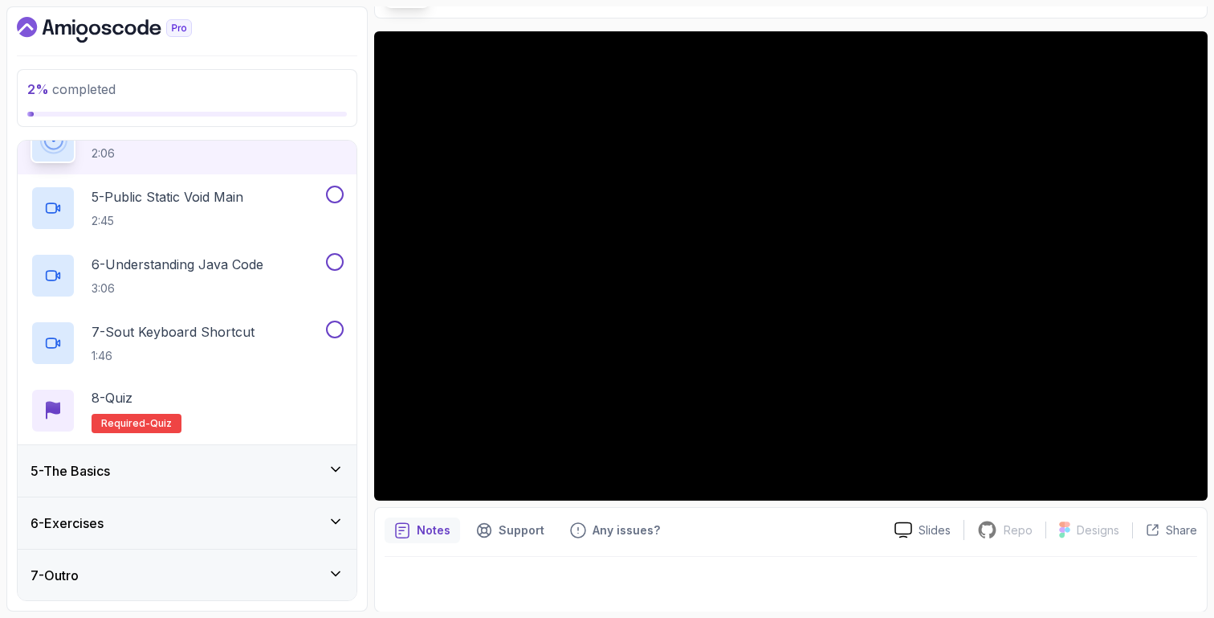
click at [319, 471] on div "5 - The Basics" at bounding box center [187, 470] width 313 height 19
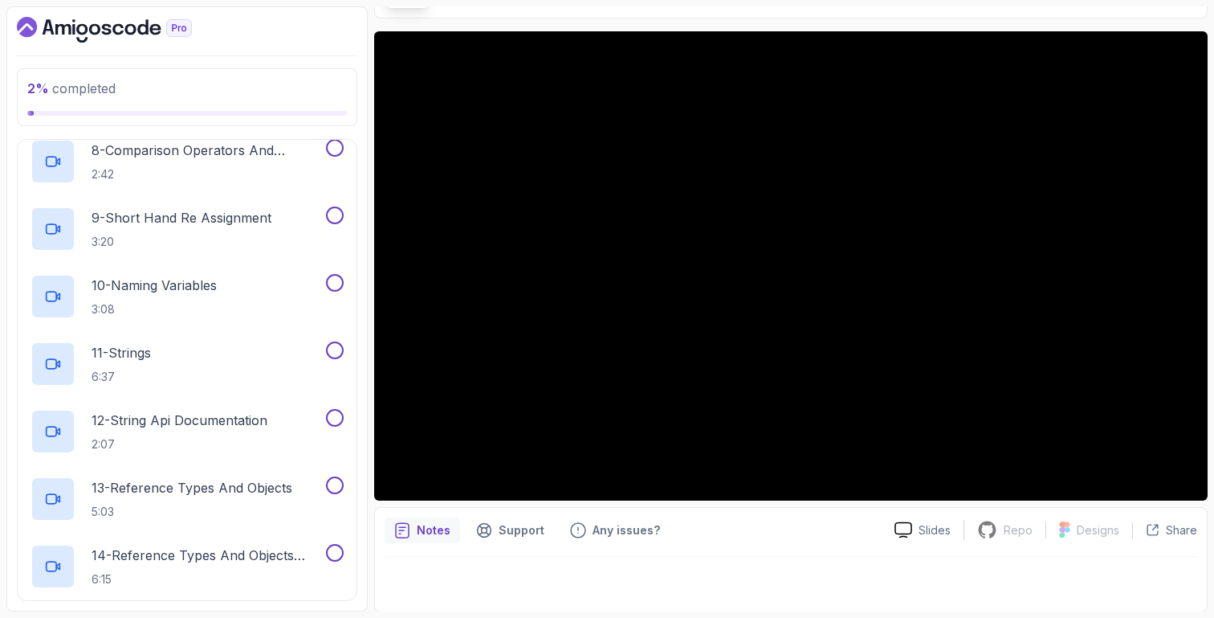
scroll to position [746, 0]
click at [265, 228] on h2 "9 - Short Hand Re Assignment 3:20" at bounding box center [182, 227] width 180 height 42
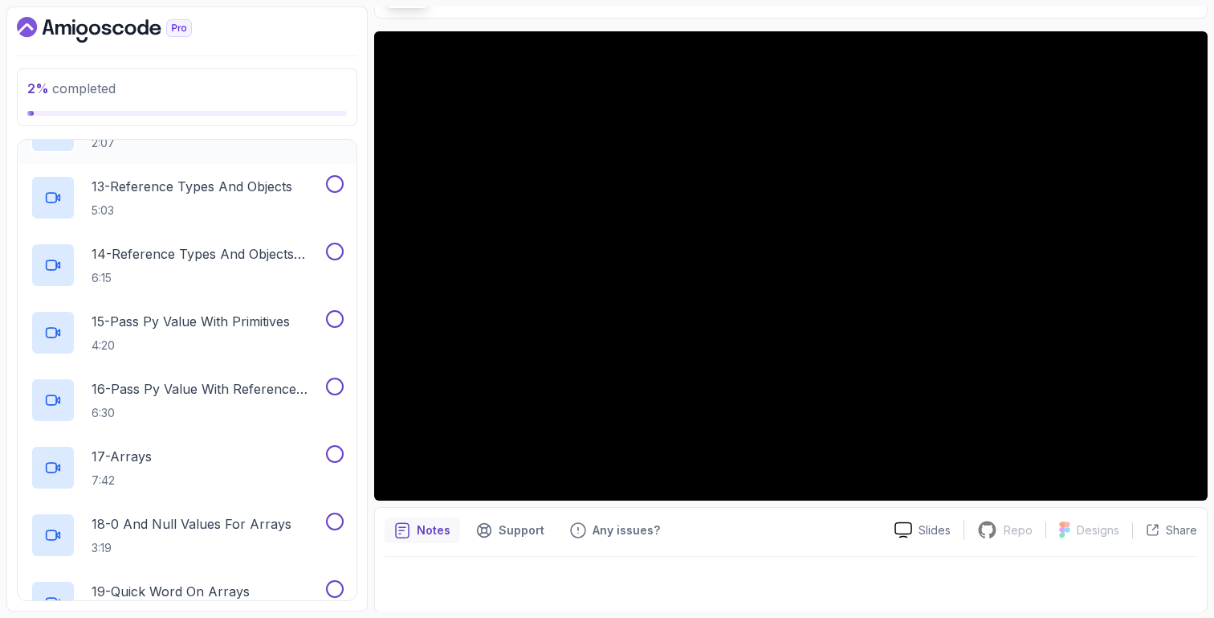
scroll to position [1050, 0]
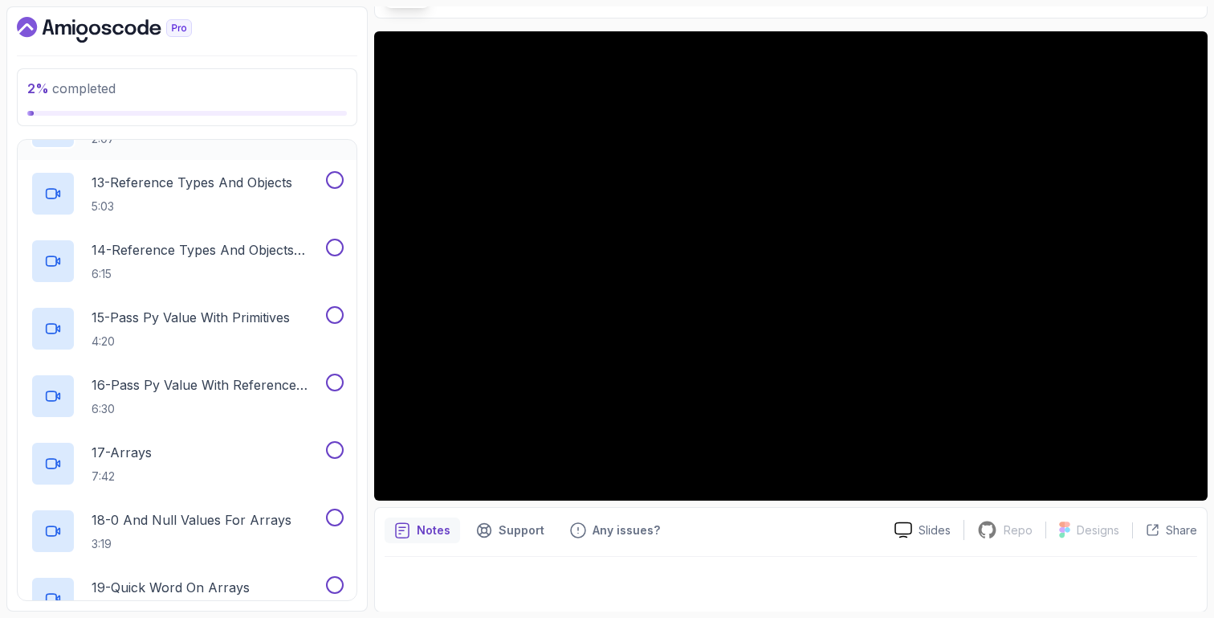
click at [219, 210] on p "5:03" at bounding box center [192, 206] width 201 height 16
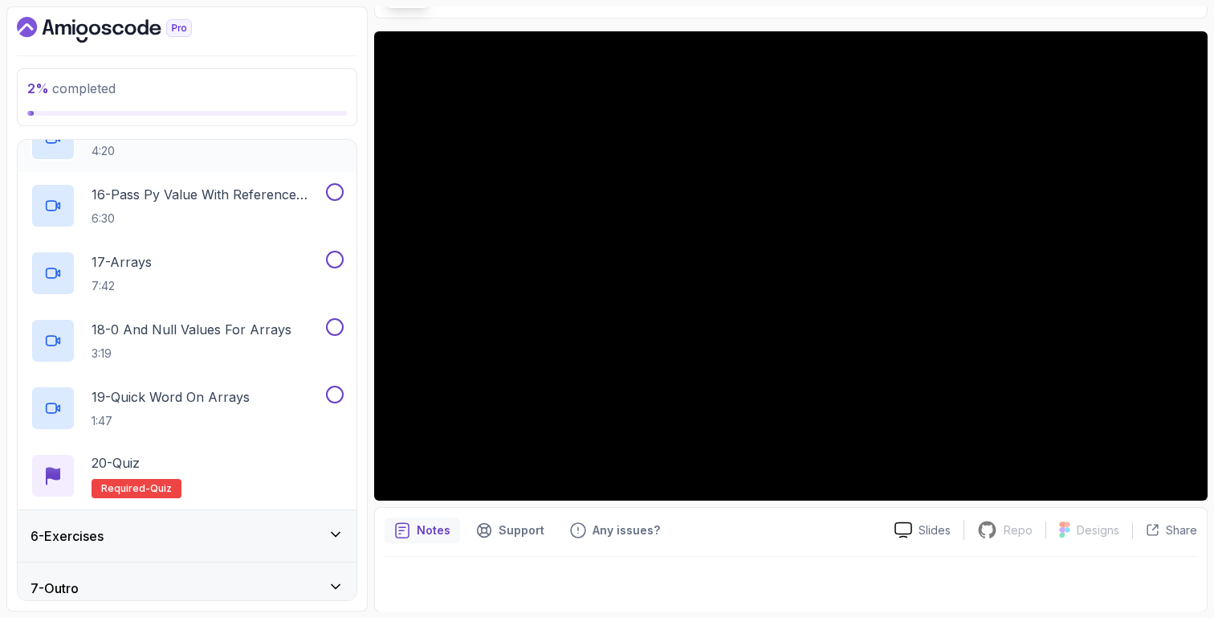
scroll to position [1253, 0]
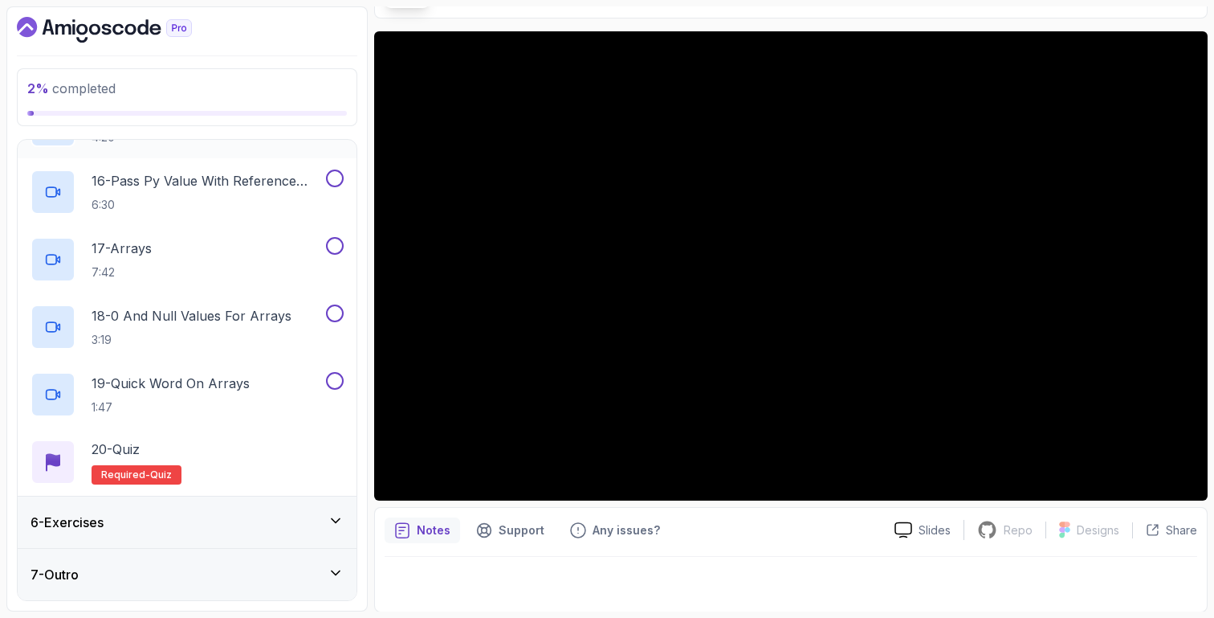
click at [295, 319] on div "18 - 0 And Null Values For Arrays 3:19" at bounding box center [177, 326] width 292 height 45
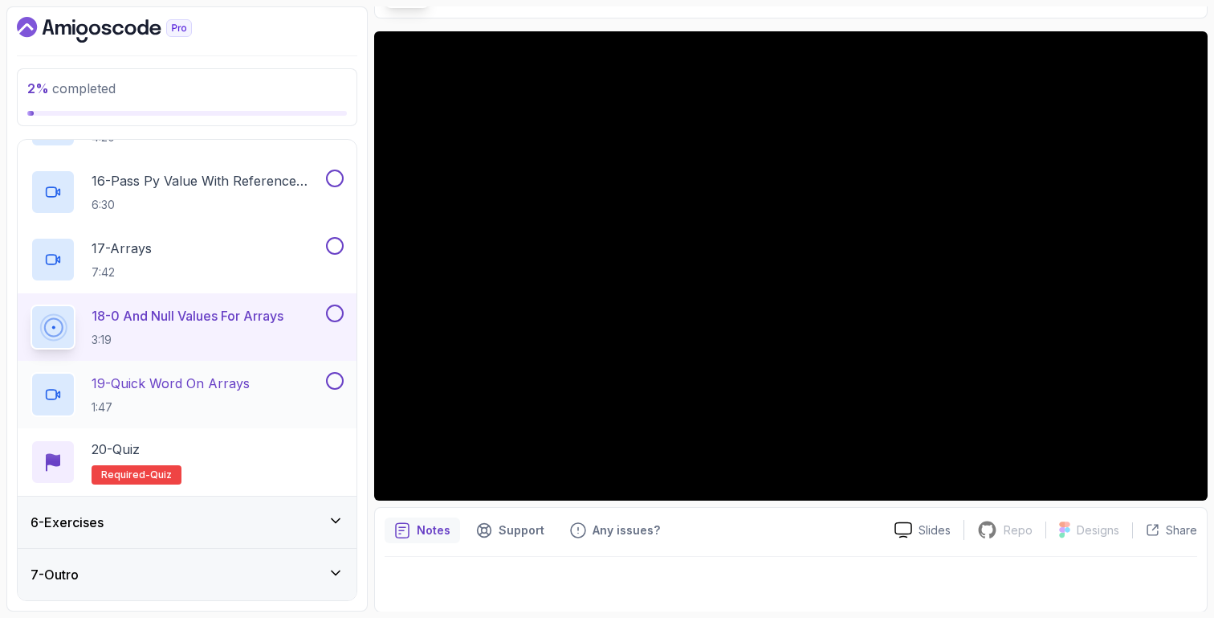
click at [231, 402] on p "1:47" at bounding box center [171, 407] width 158 height 16
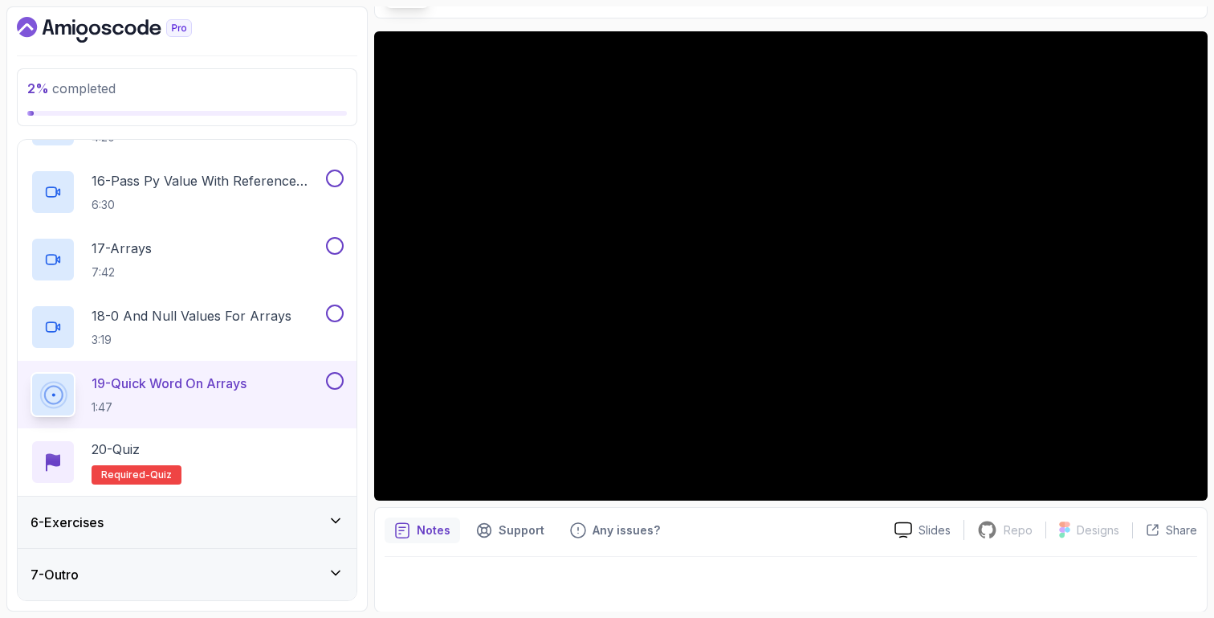
click at [192, 522] on div "6 - Exercises" at bounding box center [187, 521] width 313 height 19
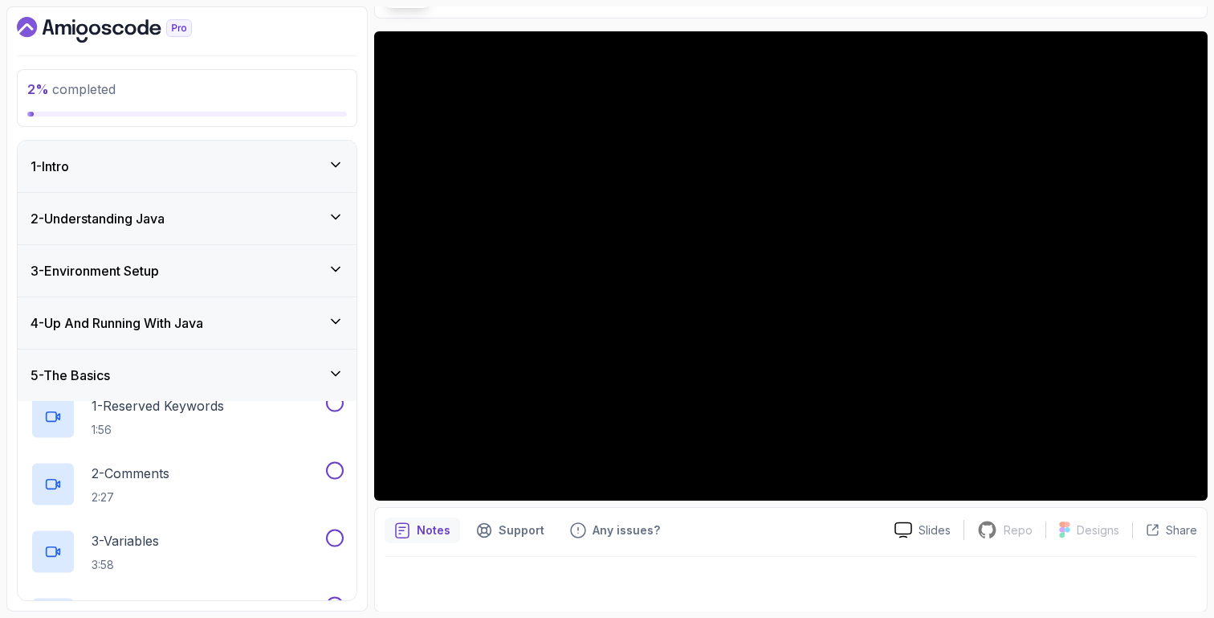
scroll to position [40, 0]
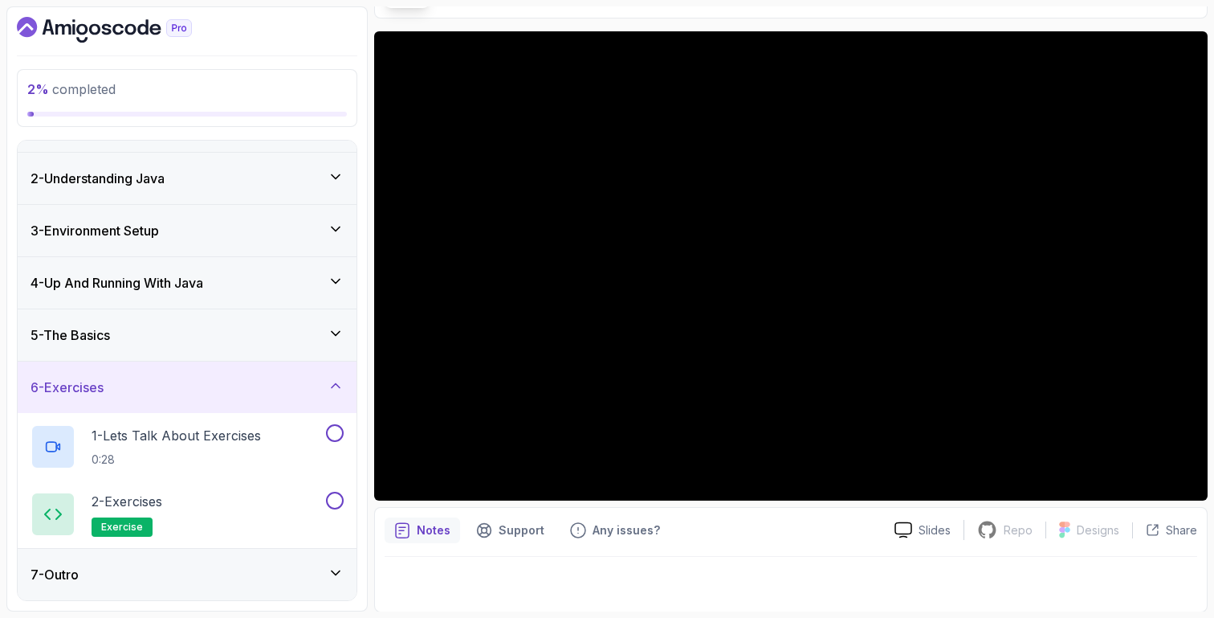
click at [191, 577] on div "7 - Outro" at bounding box center [187, 574] width 313 height 19
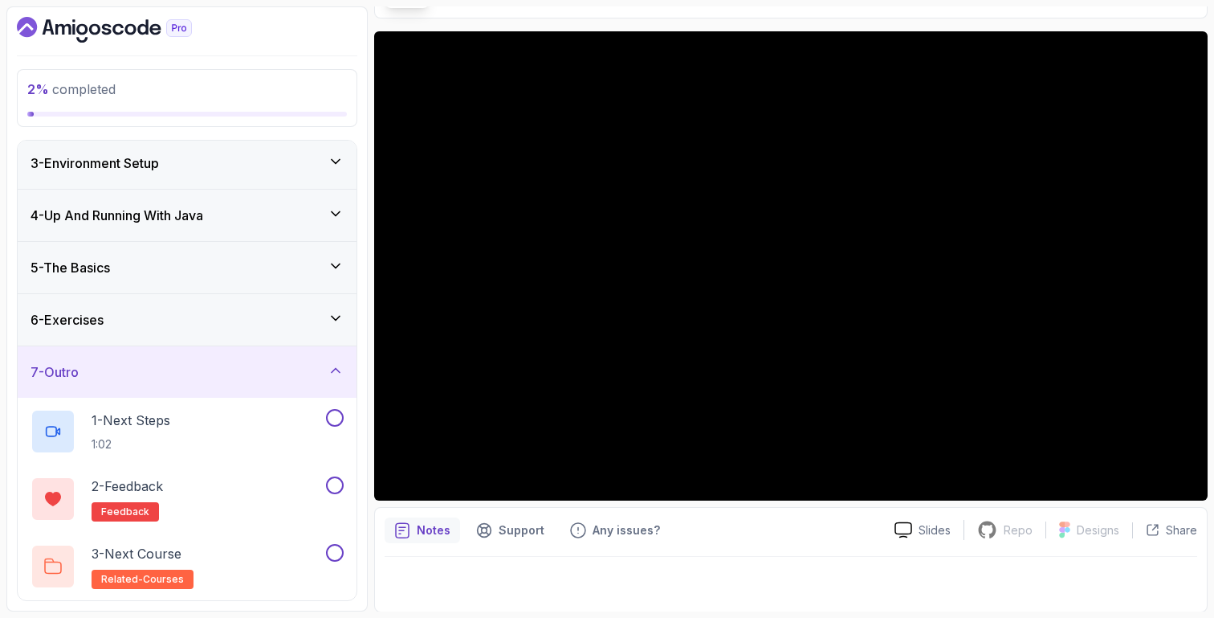
scroll to position [0, 0]
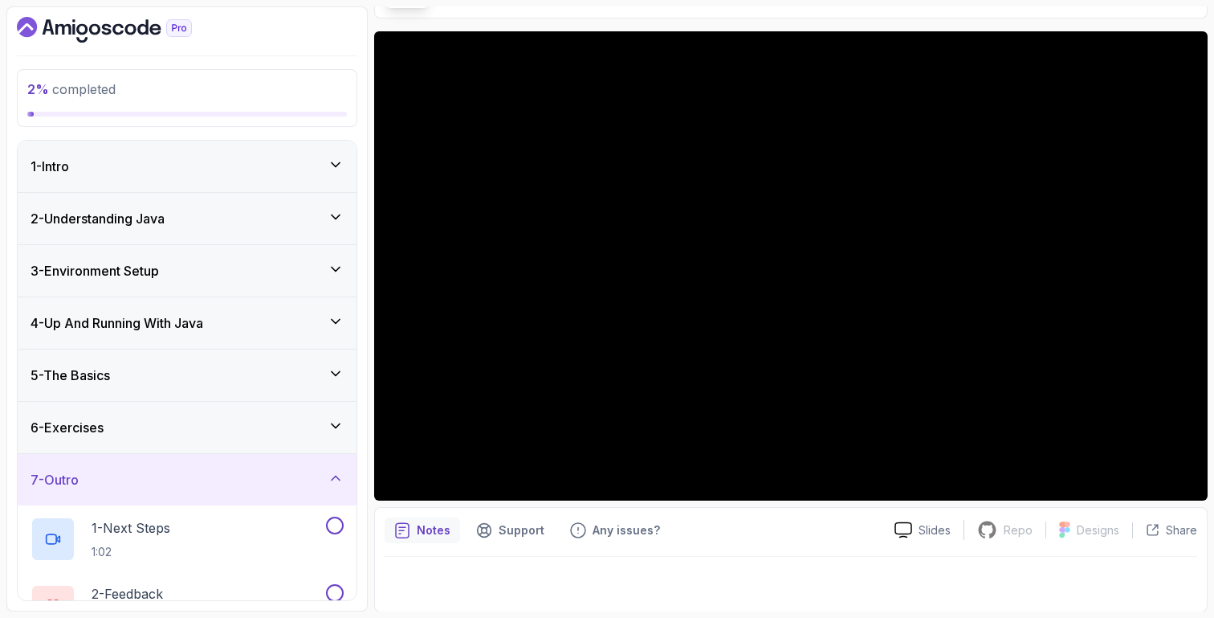
click at [124, 34] on icon "Dashboard" at bounding box center [104, 30] width 175 height 26
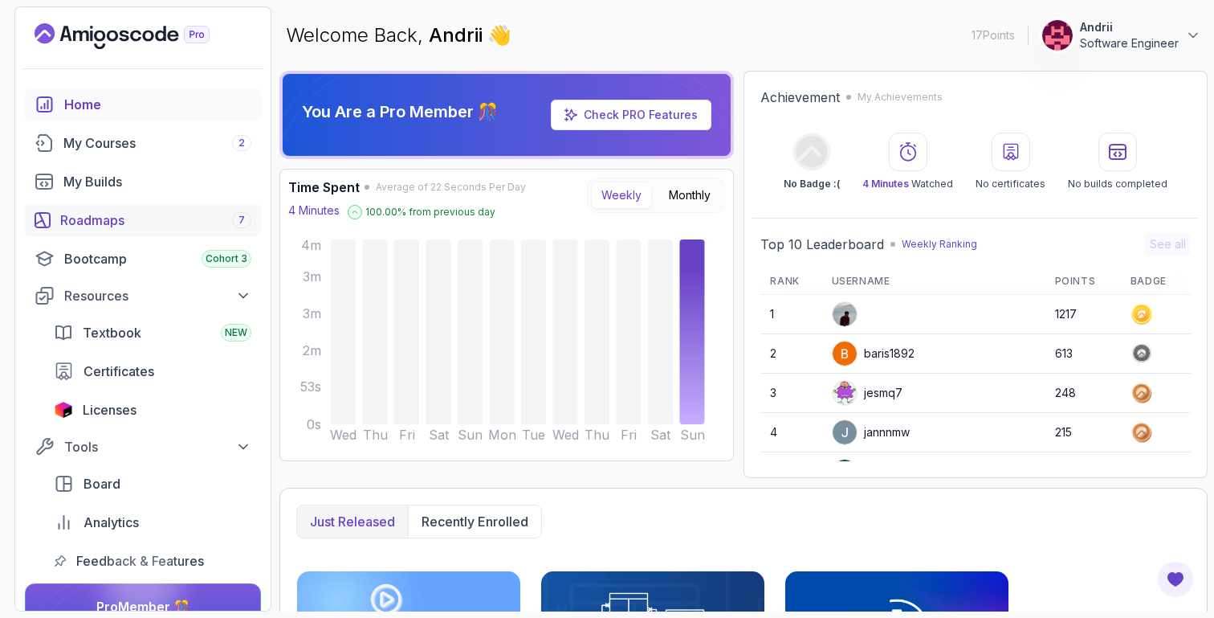
click at [189, 217] on div "Roadmaps 7" at bounding box center [155, 219] width 191 height 19
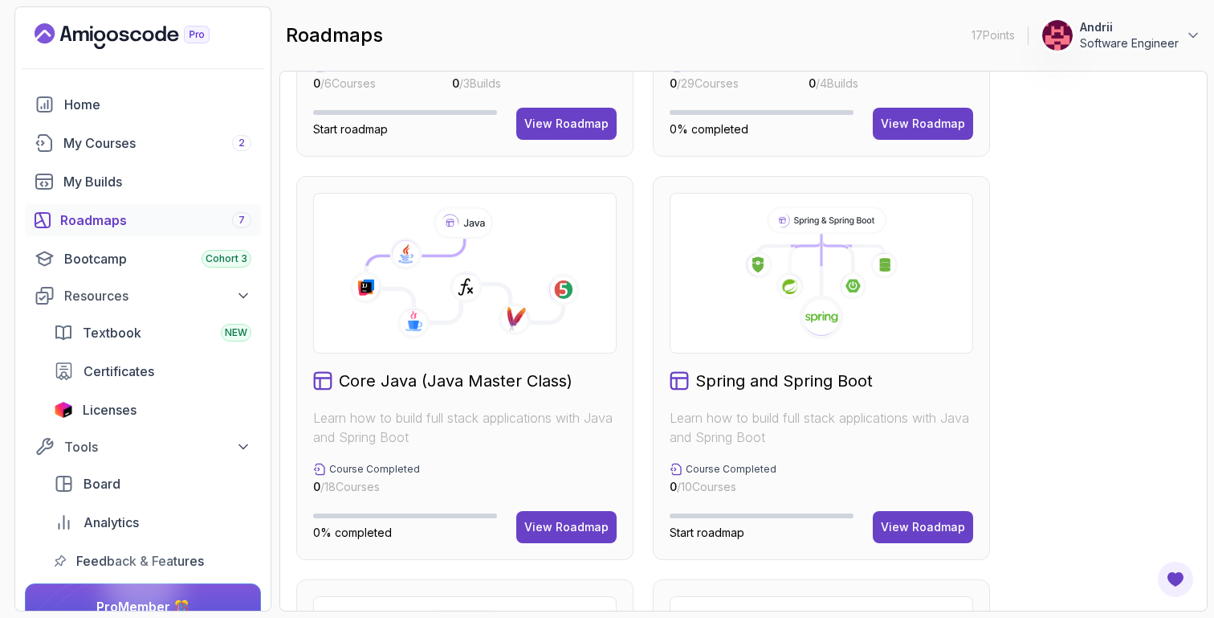
scroll to position [357, 0]
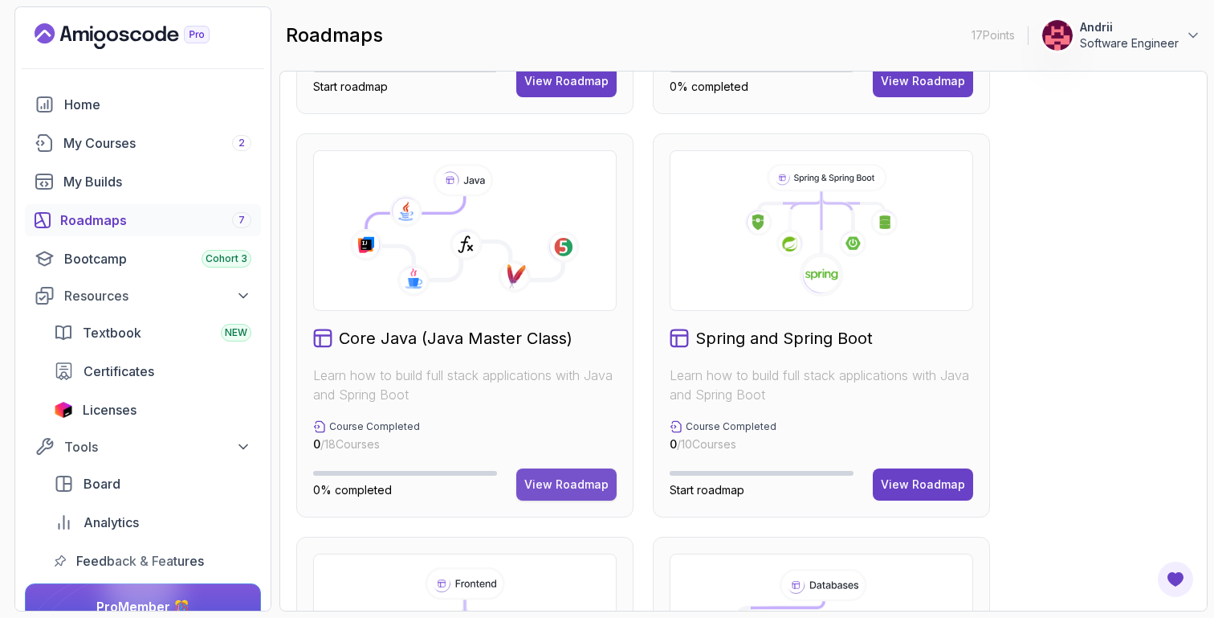
click at [558, 483] on div "View Roadmap" at bounding box center [566, 484] width 84 height 16
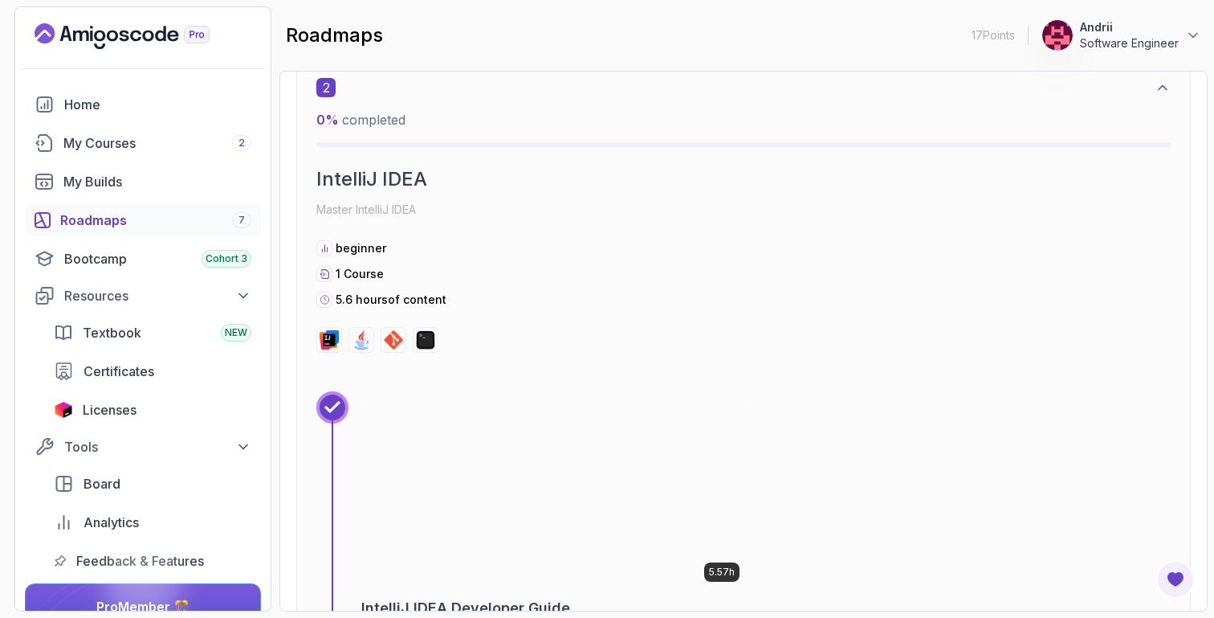
scroll to position [1155, 0]
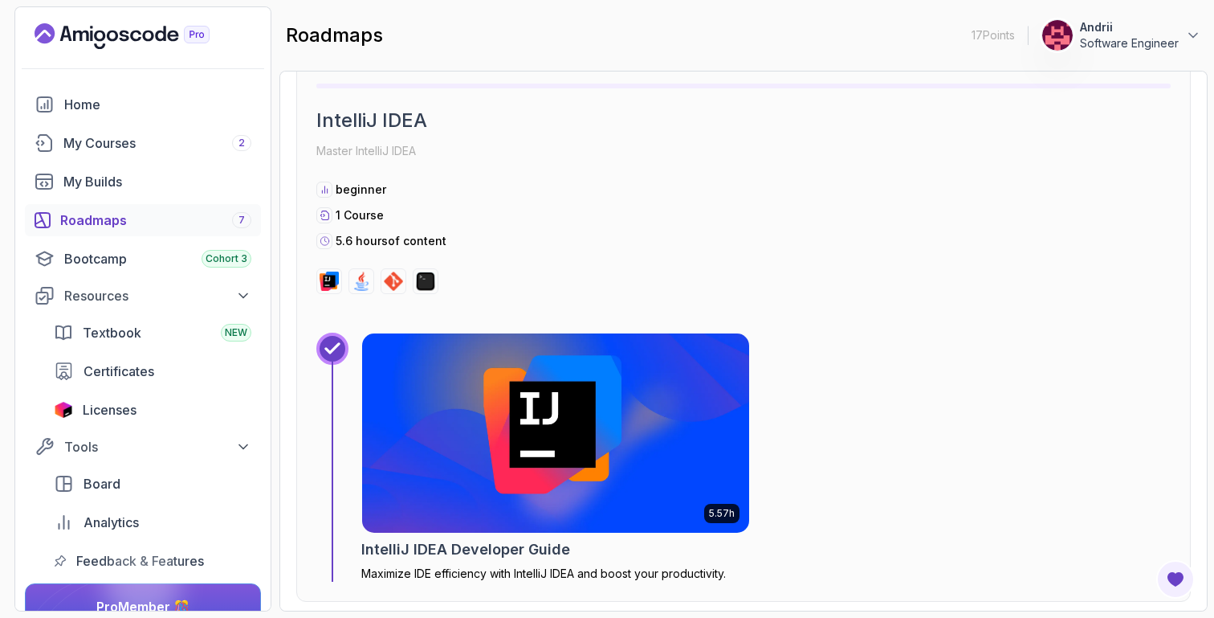
click at [543, 414] on img at bounding box center [556, 432] width 406 height 209
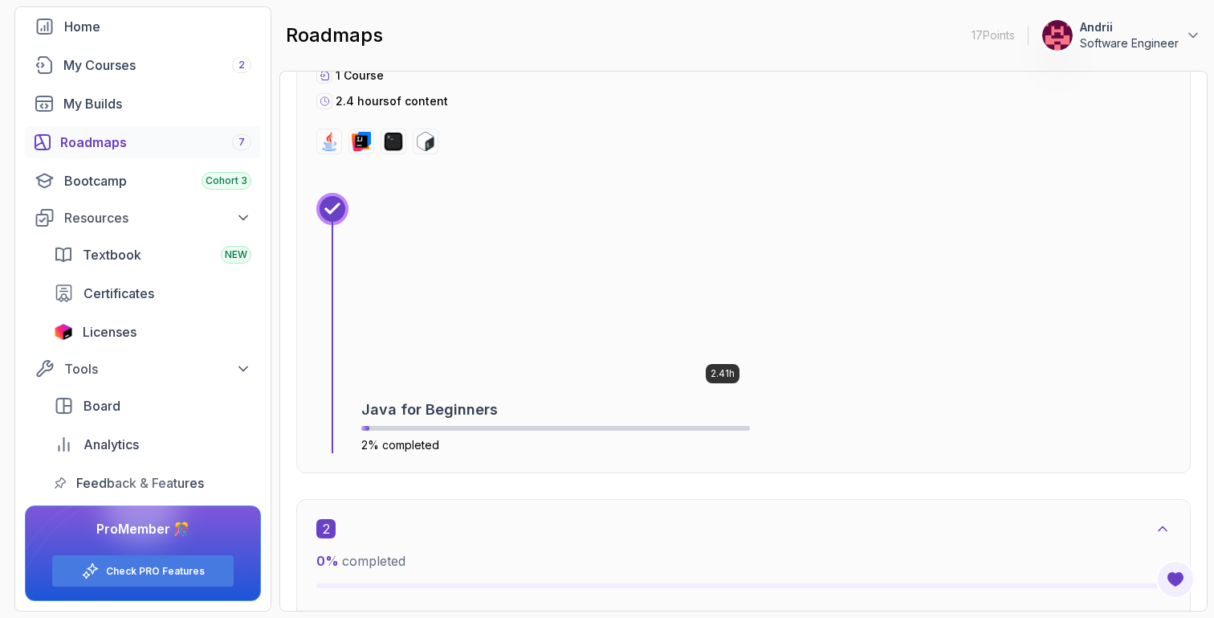
scroll to position [685, 0]
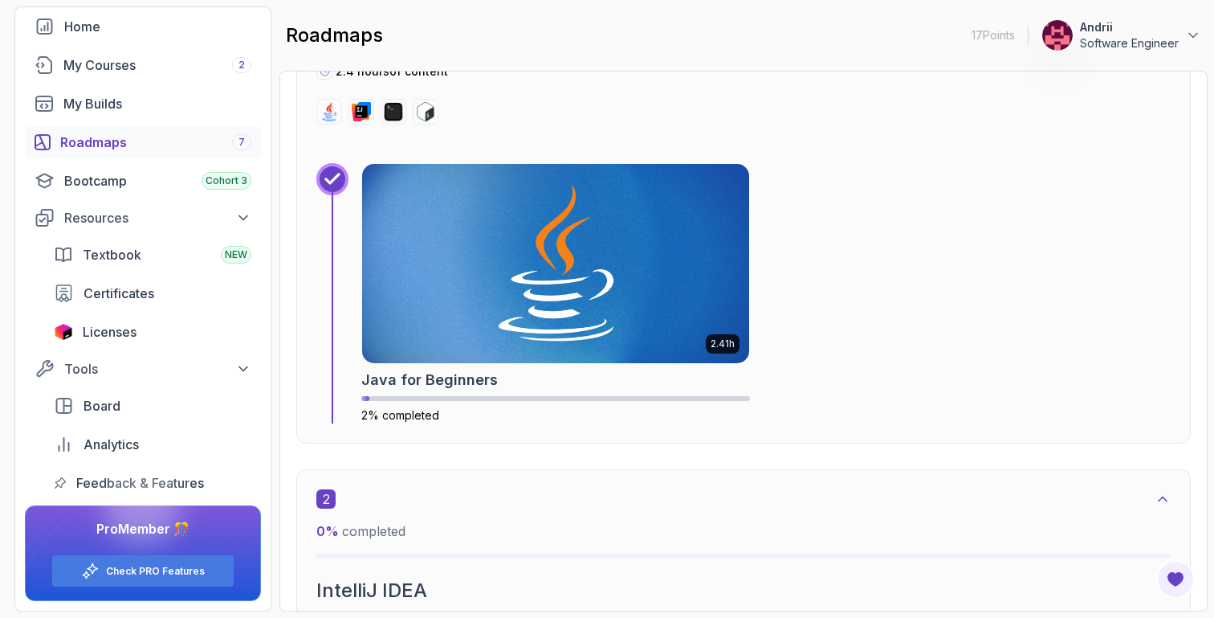
click at [471, 294] on img at bounding box center [555, 263] width 387 height 199
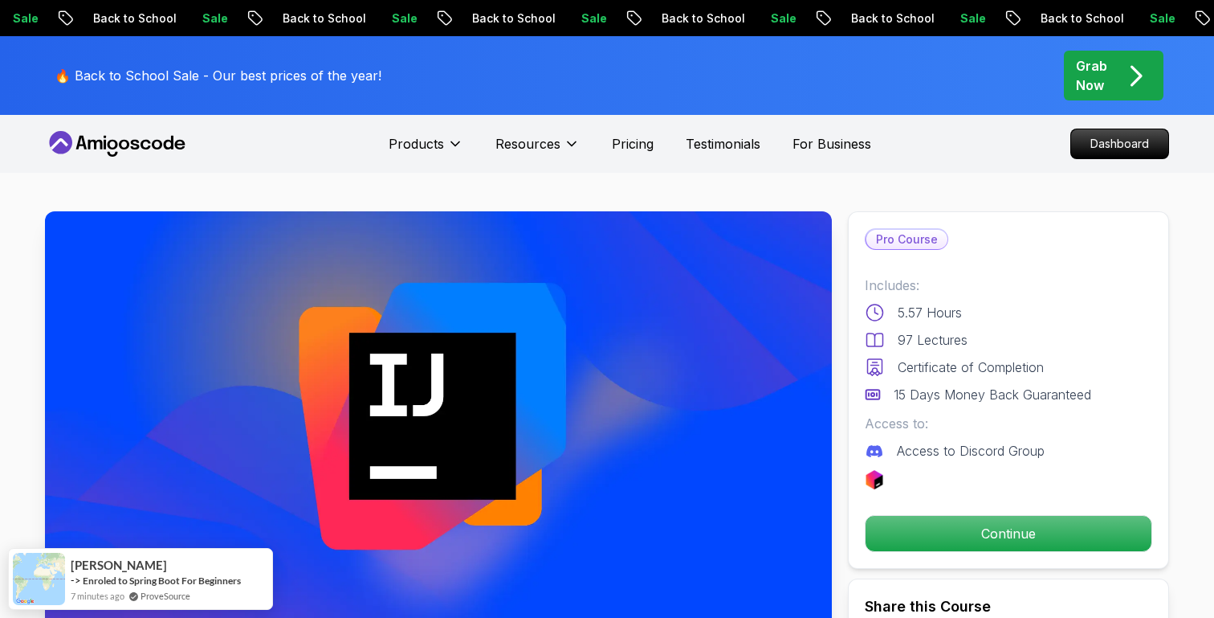
click at [646, 446] on img at bounding box center [438, 432] width 787 height 442
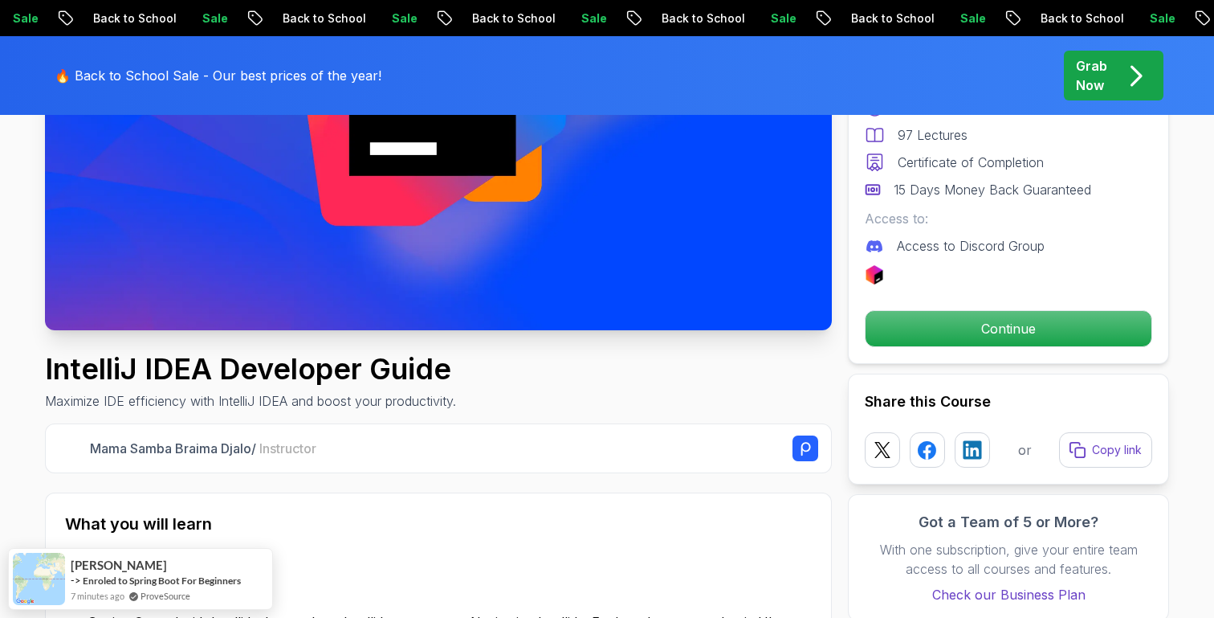
scroll to position [326, 0]
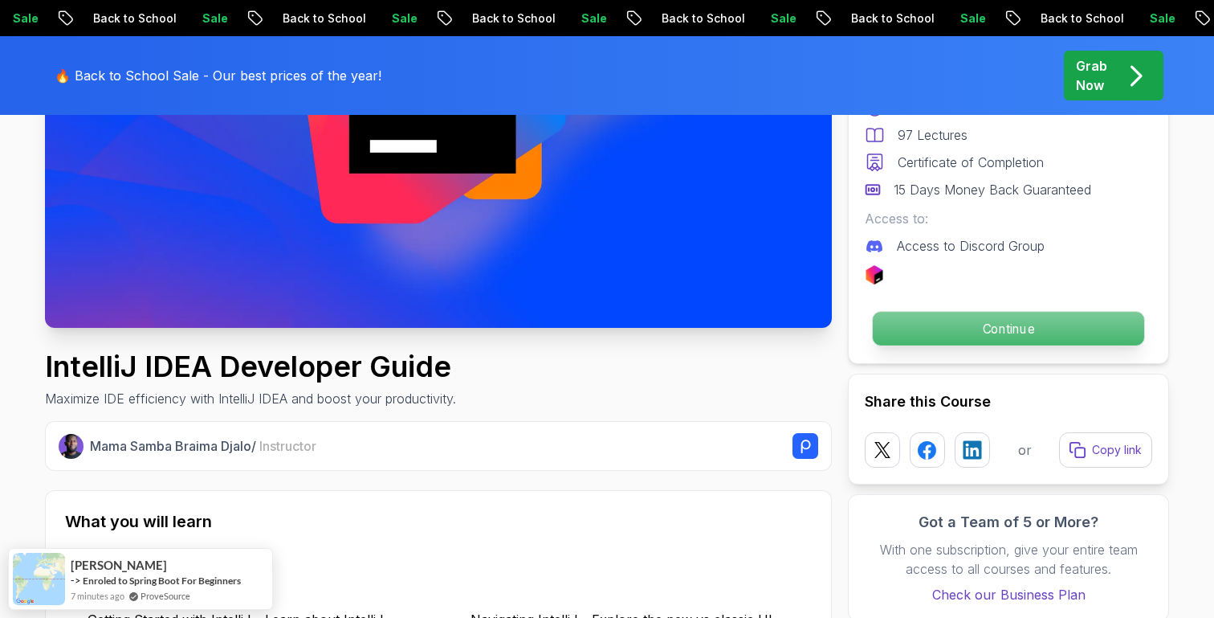
click at [1044, 324] on p "Continue" at bounding box center [1008, 329] width 271 height 34
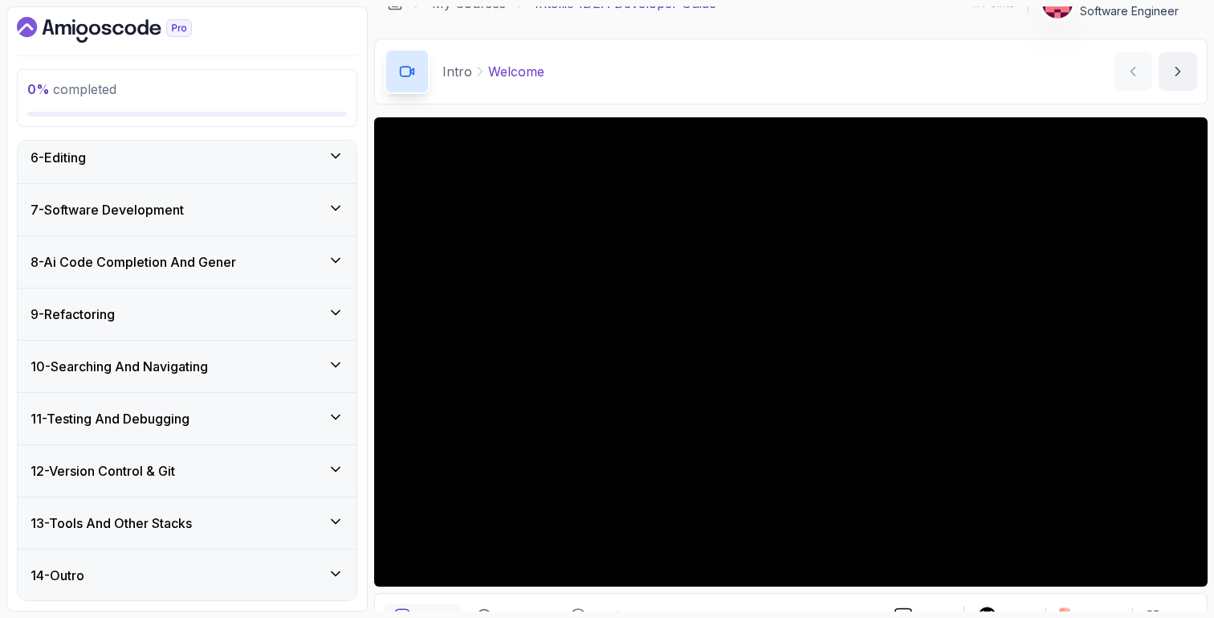
scroll to position [32, 0]
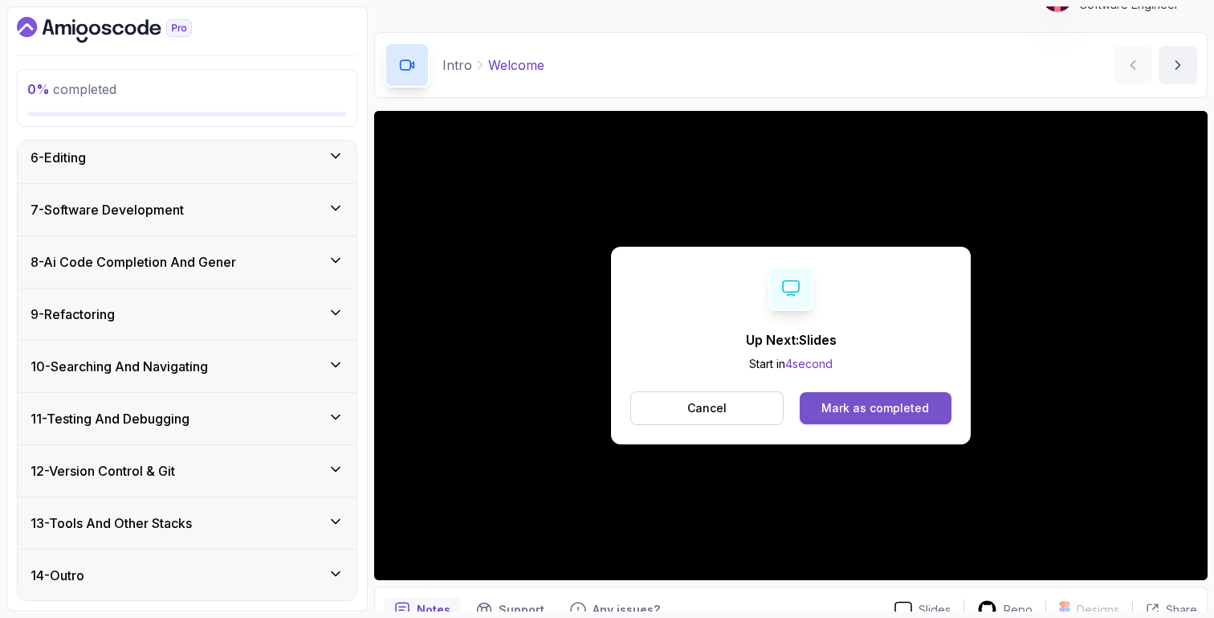
click at [907, 406] on div "Mark as completed" at bounding box center [875, 408] width 108 height 16
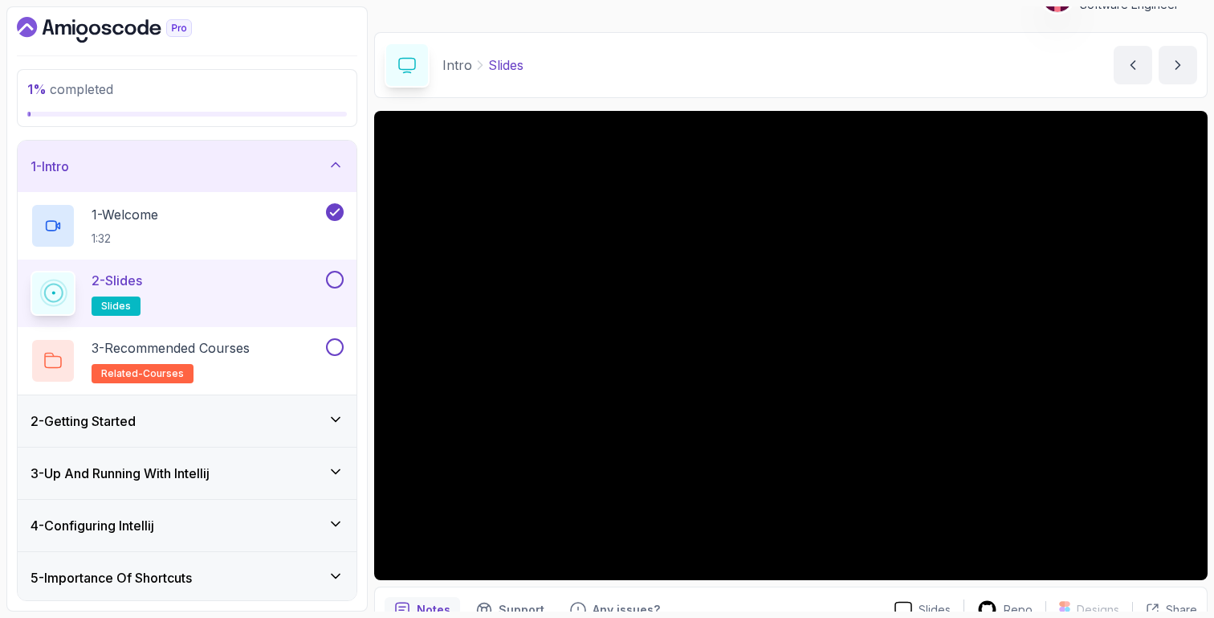
click at [255, 423] on div "2 - Getting Started" at bounding box center [187, 420] width 313 height 19
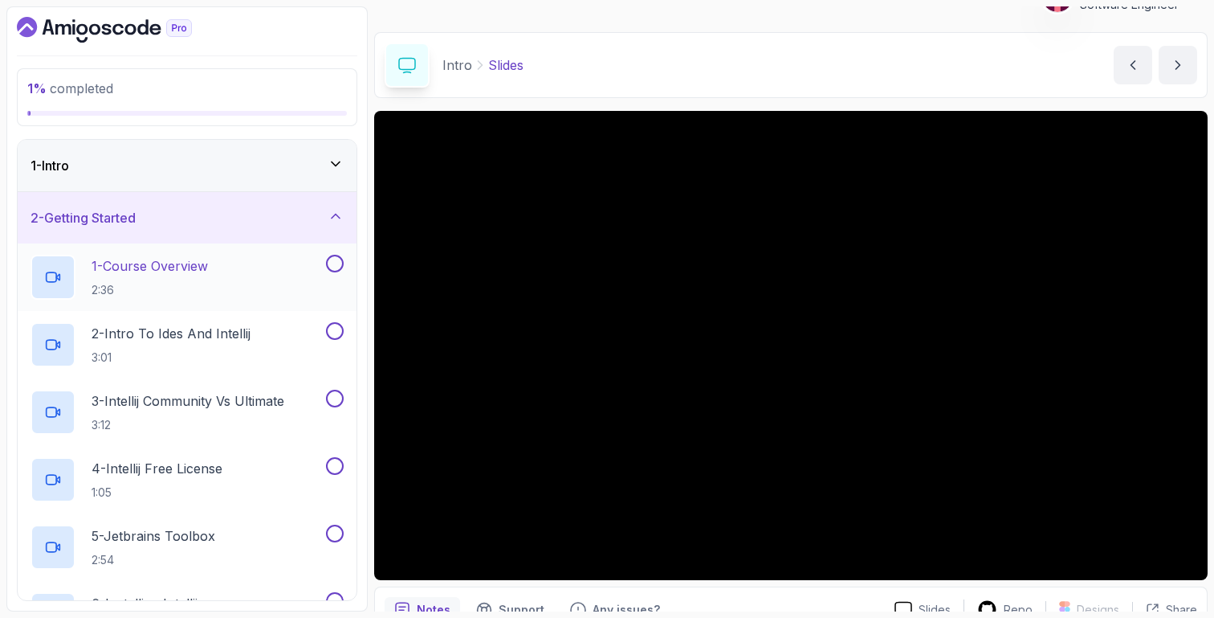
click at [218, 265] on div "1 - Course Overview 2:36" at bounding box center [177, 277] width 292 height 45
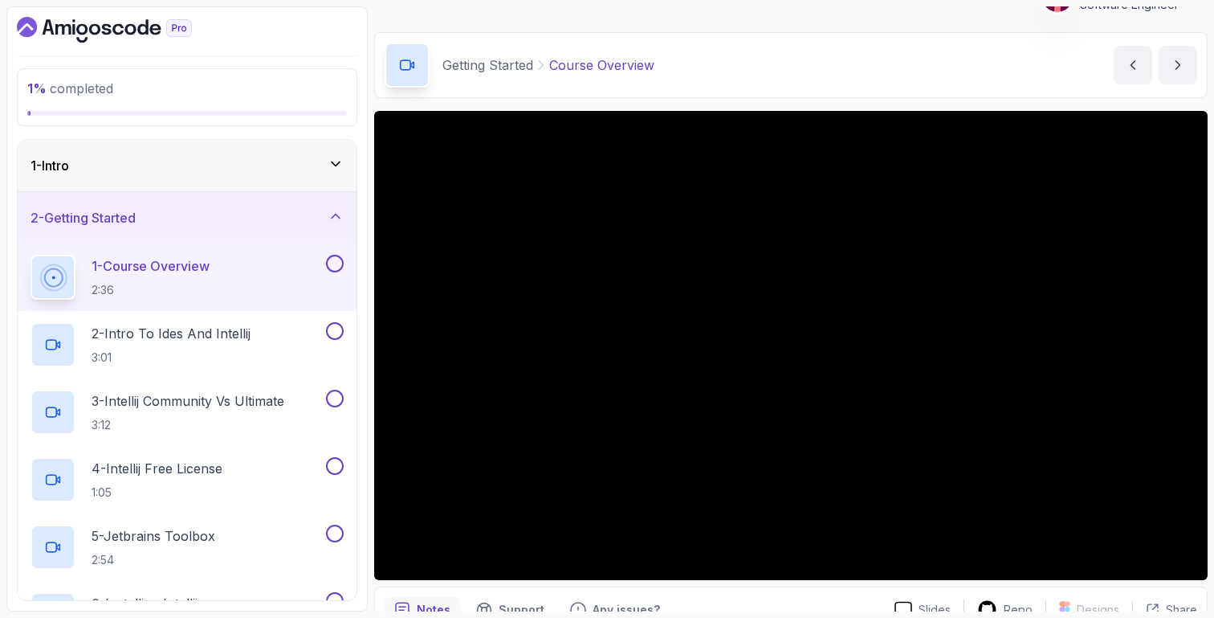
click at [269, 168] on div "1 - Intro" at bounding box center [187, 165] width 313 height 19
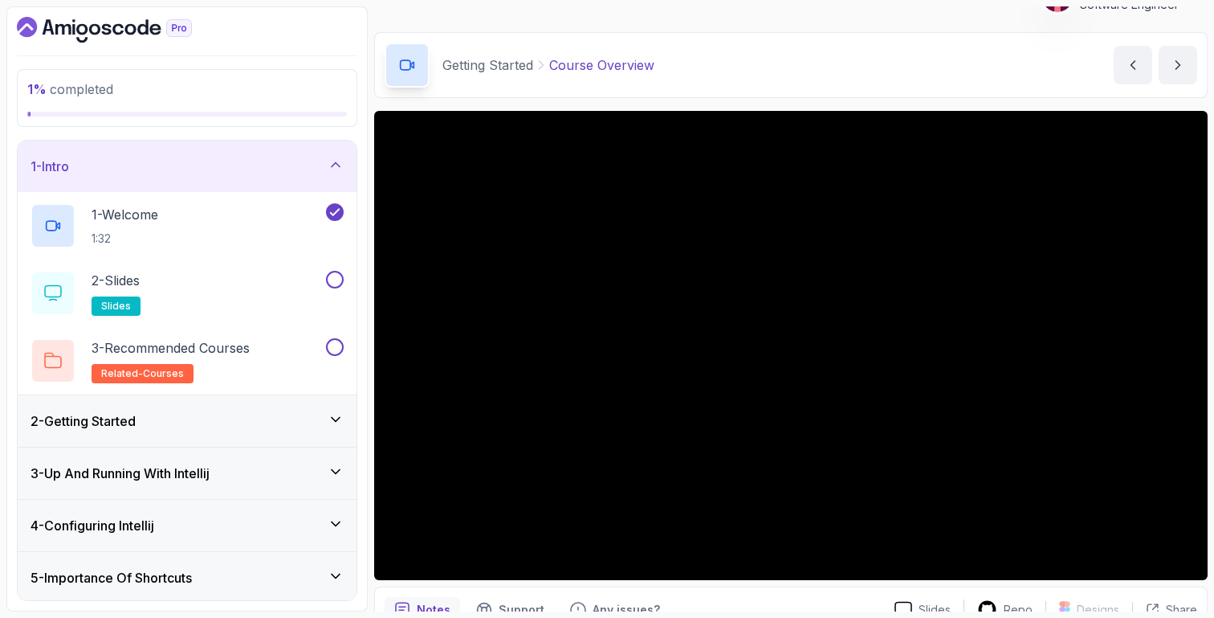
click at [264, 400] on div "2 - Getting Started" at bounding box center [187, 420] width 339 height 51
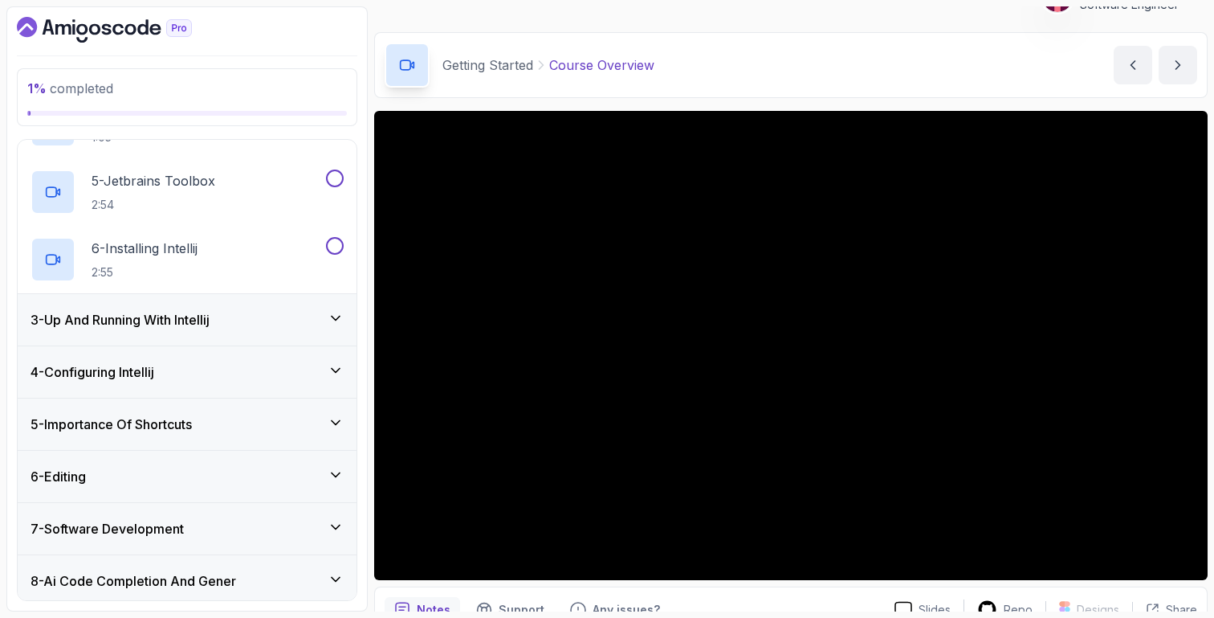
scroll to position [357, 0]
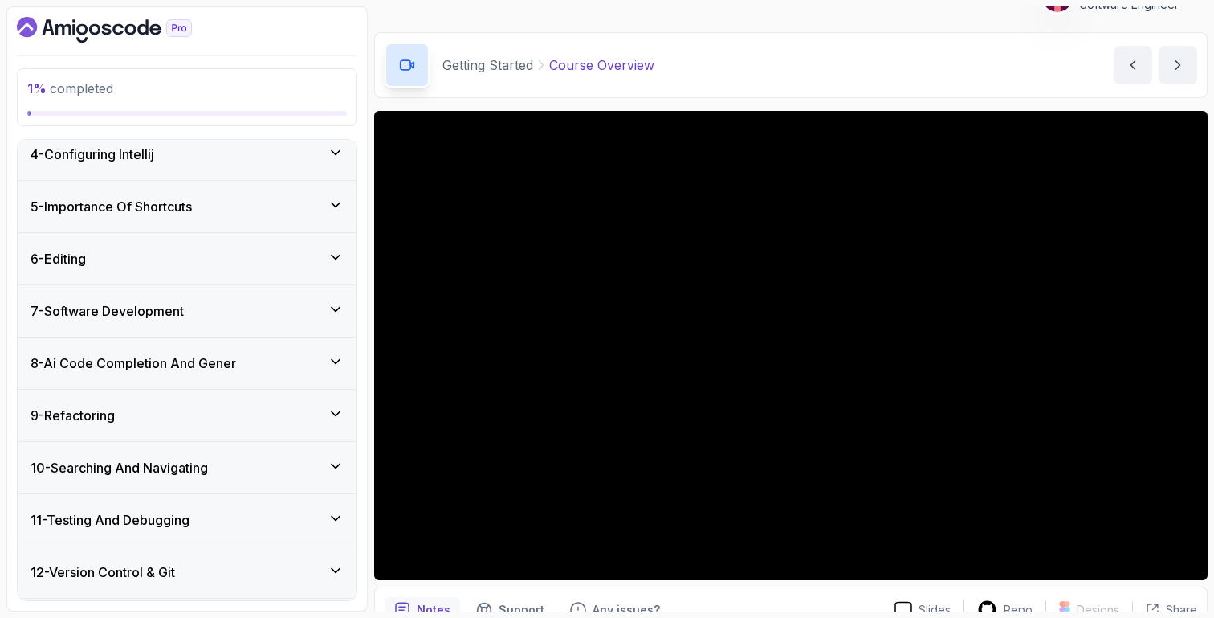
click at [238, 162] on div "4 - Configuring Intellij" at bounding box center [187, 154] width 313 height 19
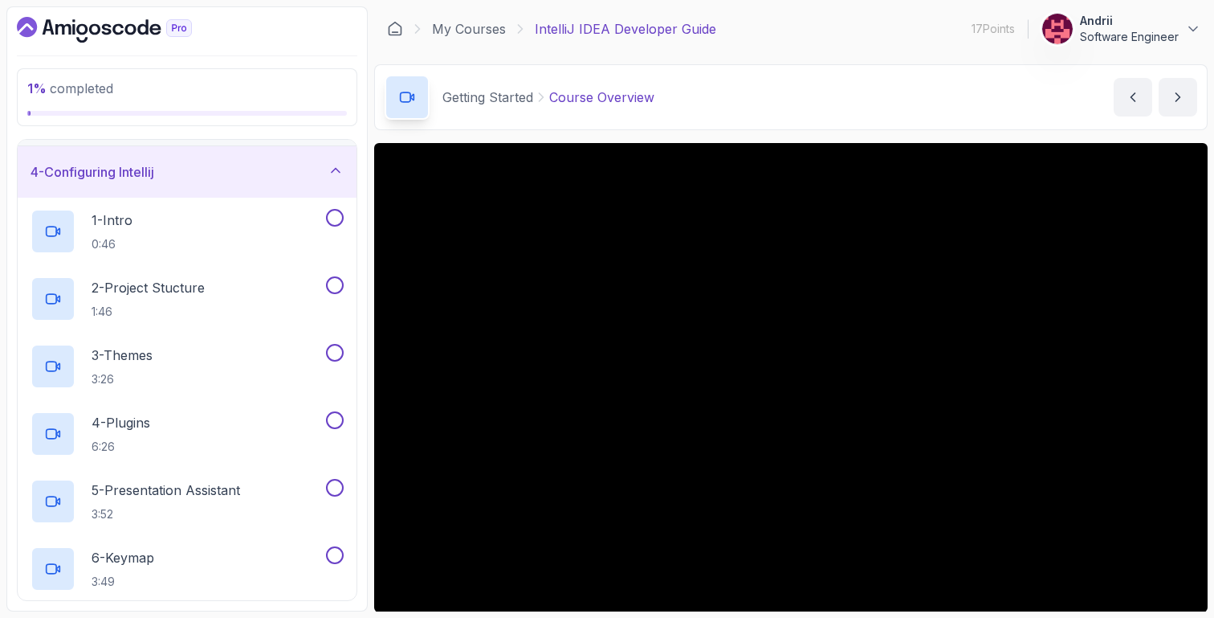
scroll to position [0, 0]
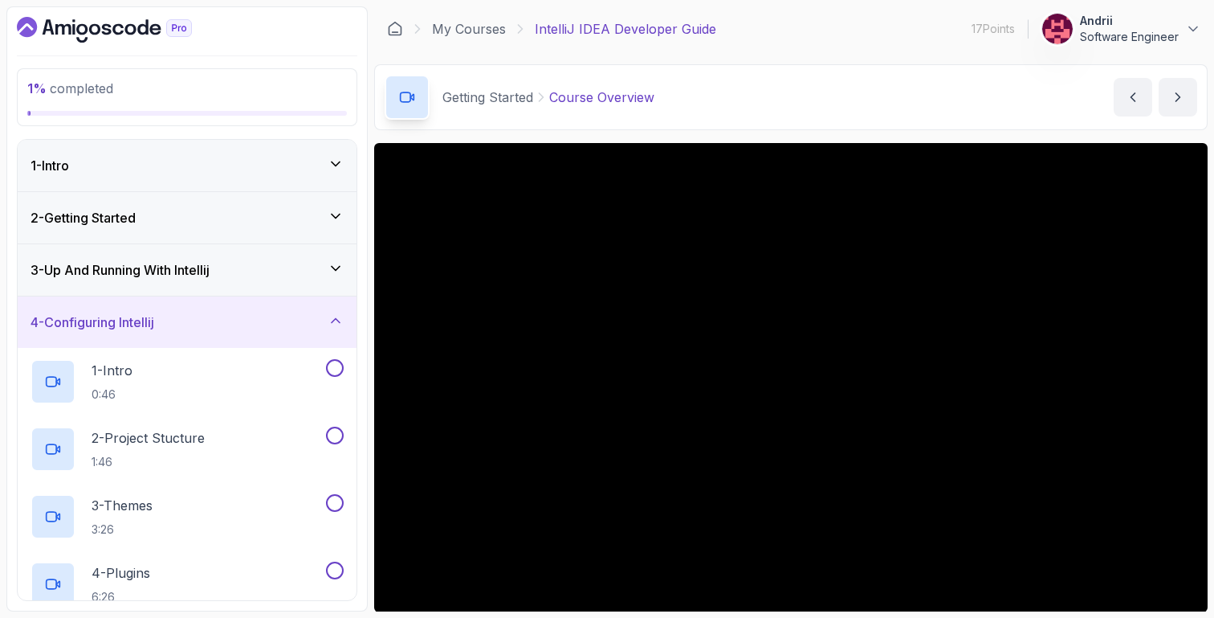
click at [239, 264] on div "3 - Up And Running With Intellij" at bounding box center [187, 269] width 313 height 19
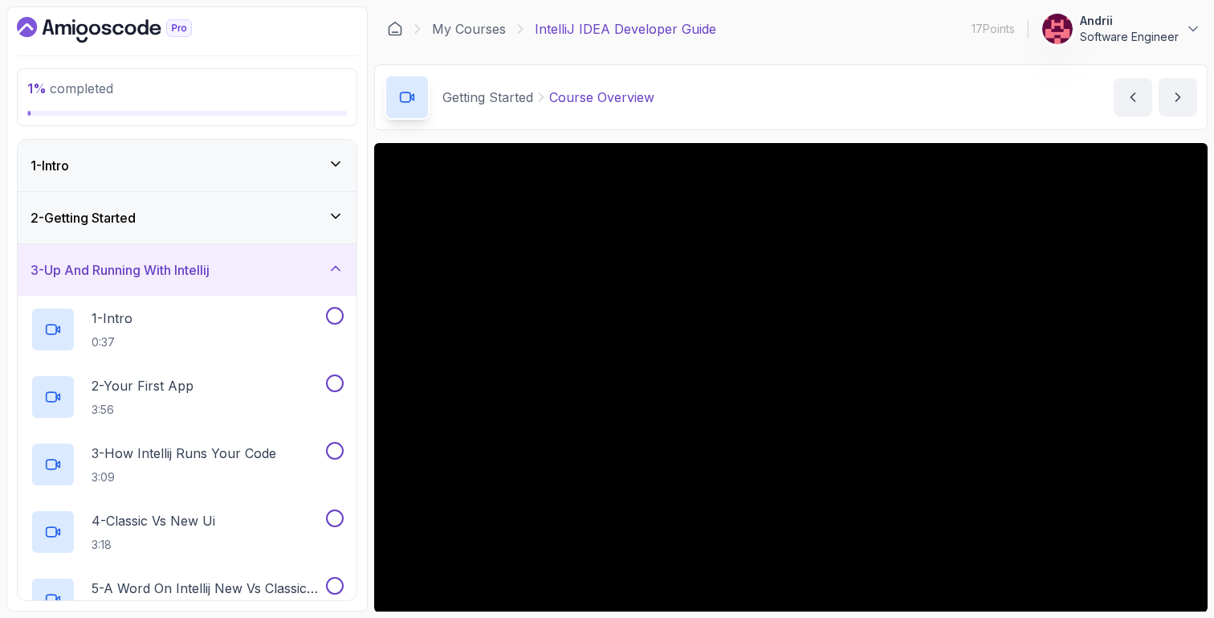
click at [243, 225] on div "2 - Getting Started" at bounding box center [187, 217] width 313 height 19
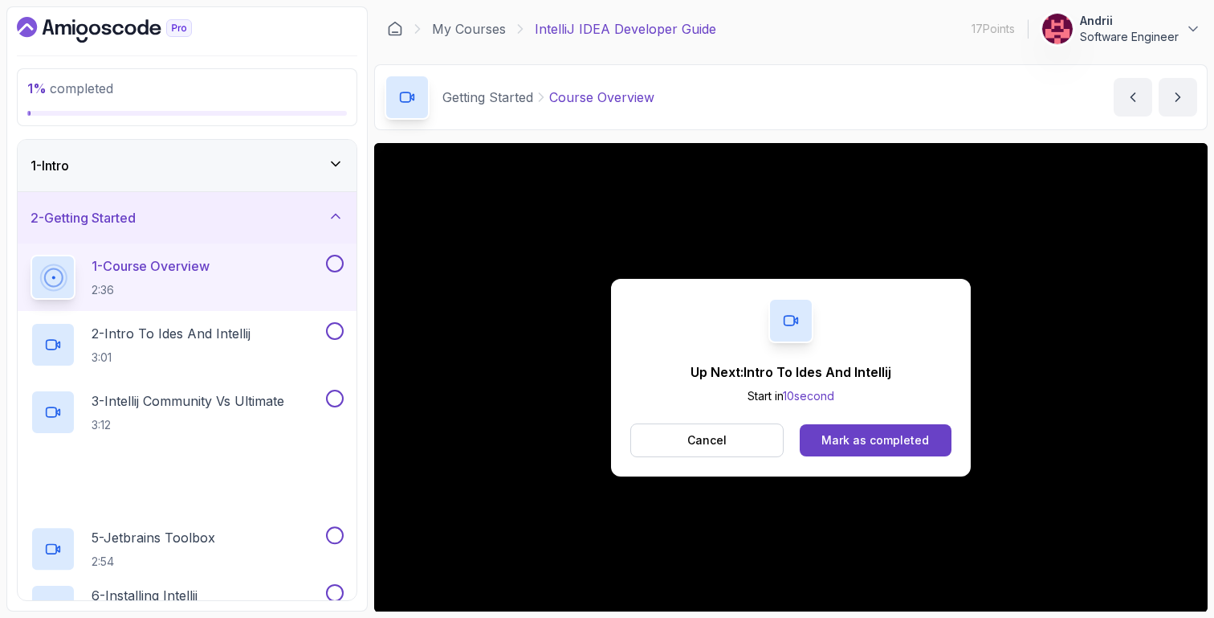
click at [257, 165] on div "1 - Intro" at bounding box center [187, 165] width 313 height 19
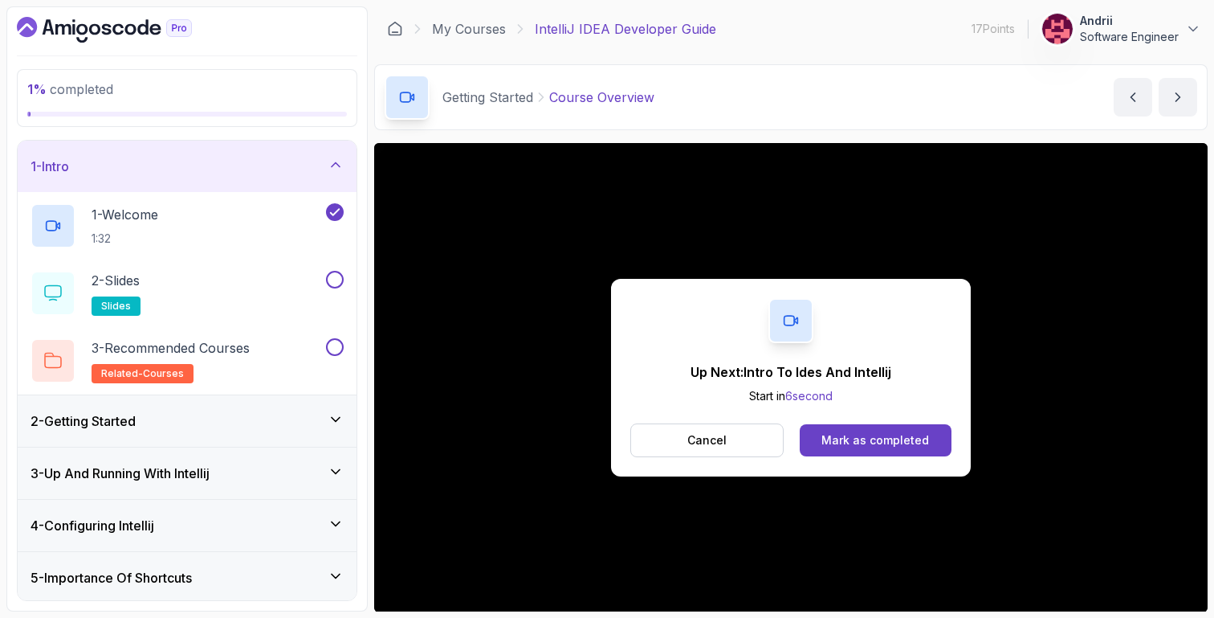
click at [271, 405] on div "2 - Getting Started" at bounding box center [187, 420] width 339 height 51
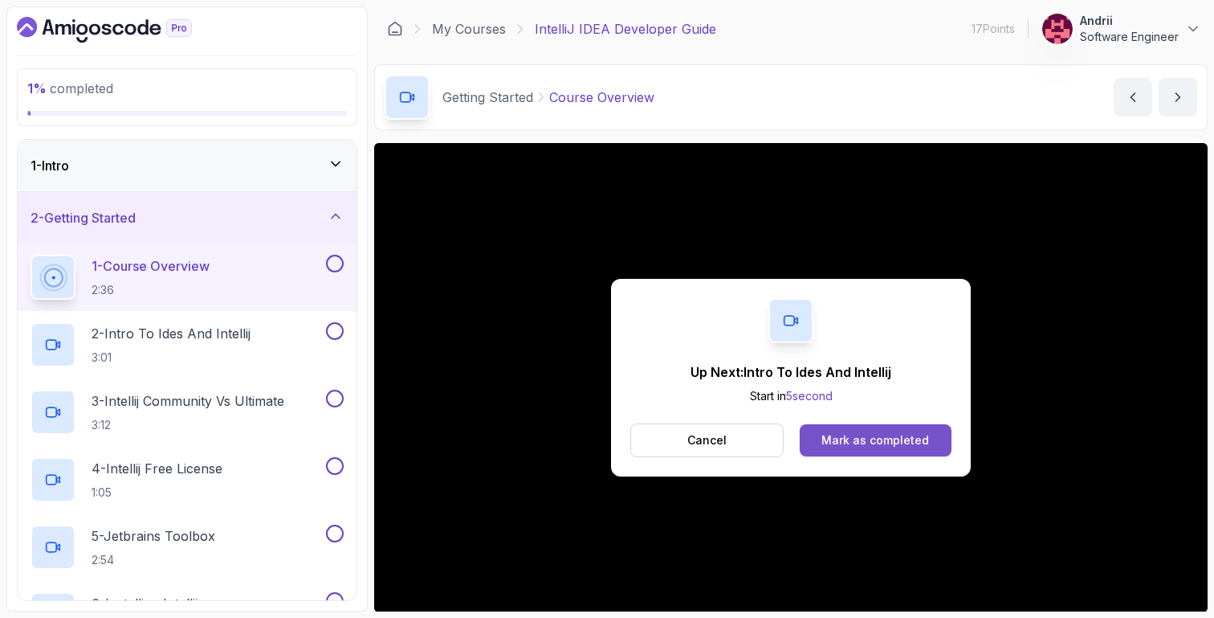
click at [863, 434] on div "Mark as completed" at bounding box center [875, 440] width 108 height 16
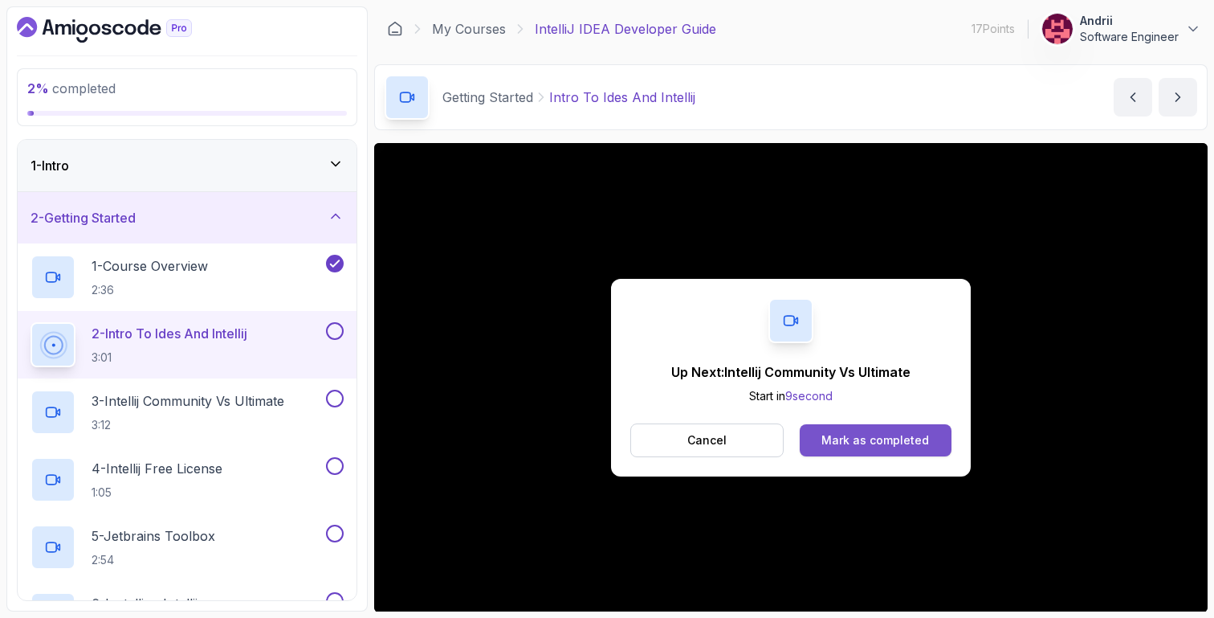
click at [866, 446] on div "Mark as completed" at bounding box center [875, 440] width 108 height 16
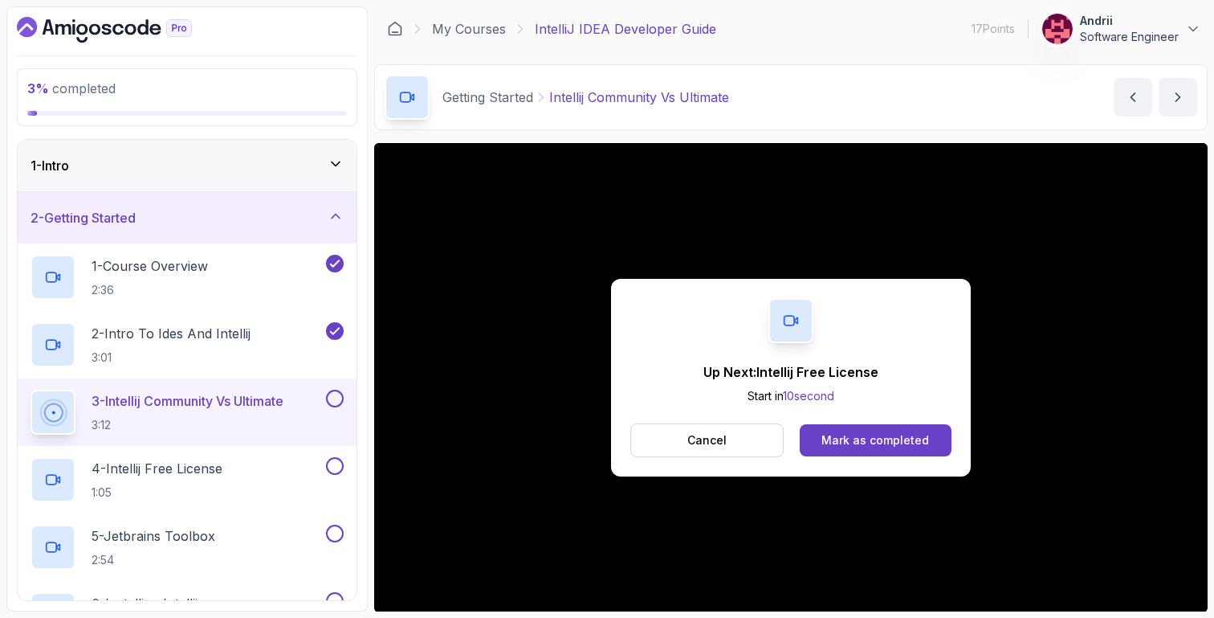
click at [903, 434] on div "Mark as completed" at bounding box center [875, 440] width 108 height 16
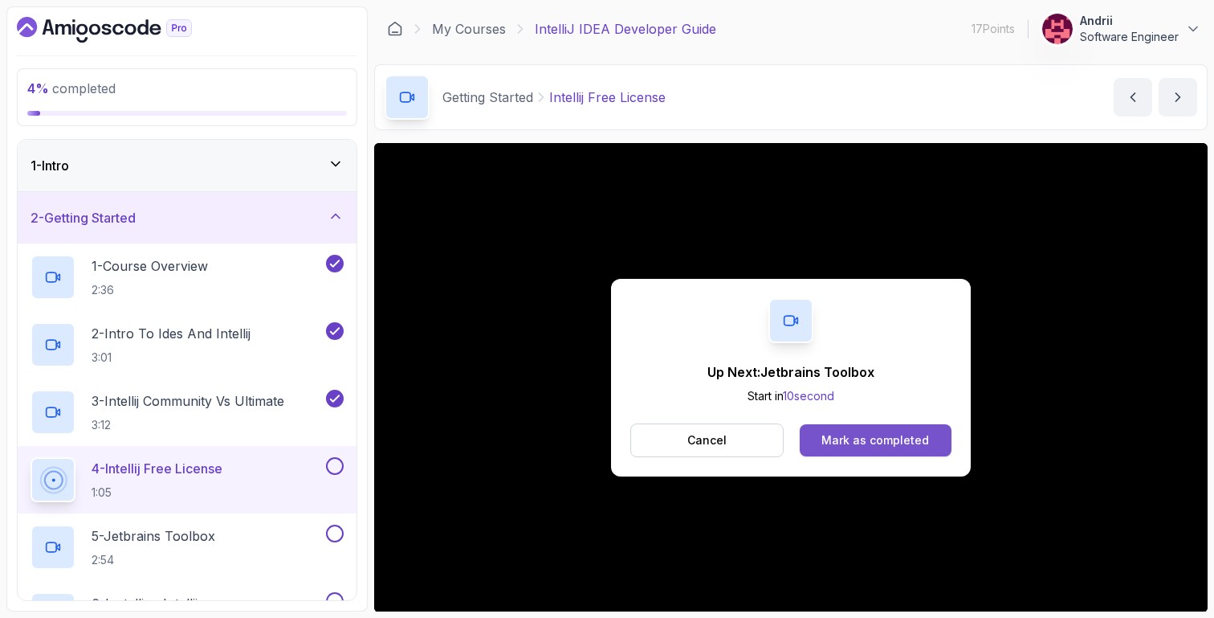
click at [875, 438] on div "Mark as completed" at bounding box center [875, 440] width 108 height 16
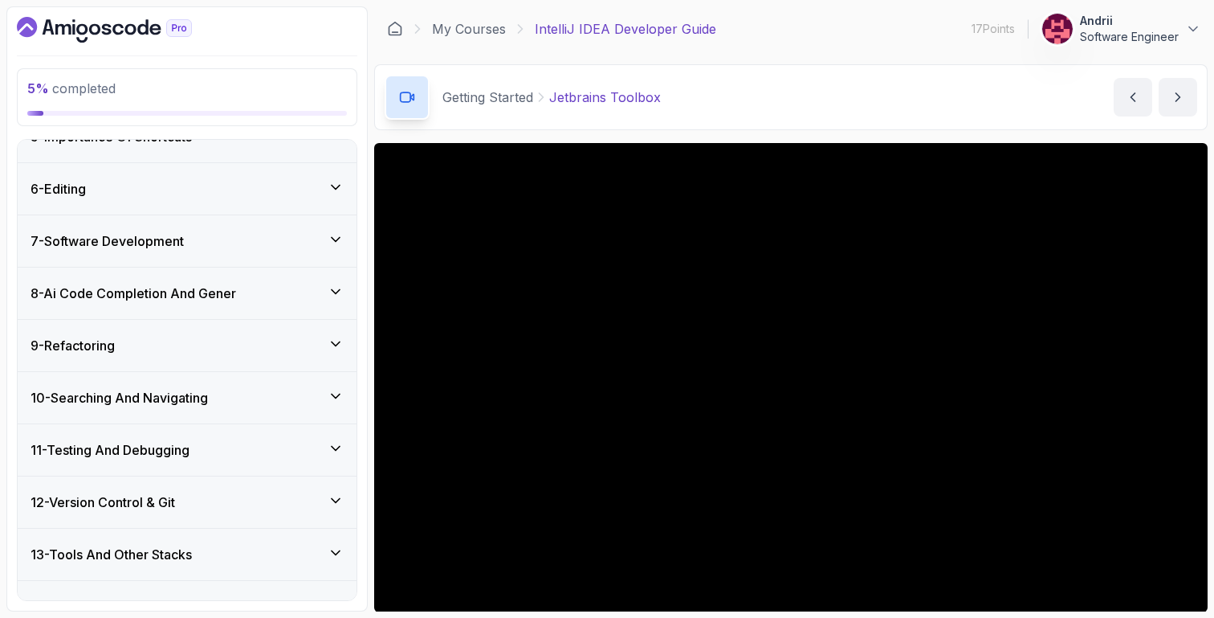
click at [223, 247] on div "7 - Software Development" at bounding box center [187, 240] width 313 height 19
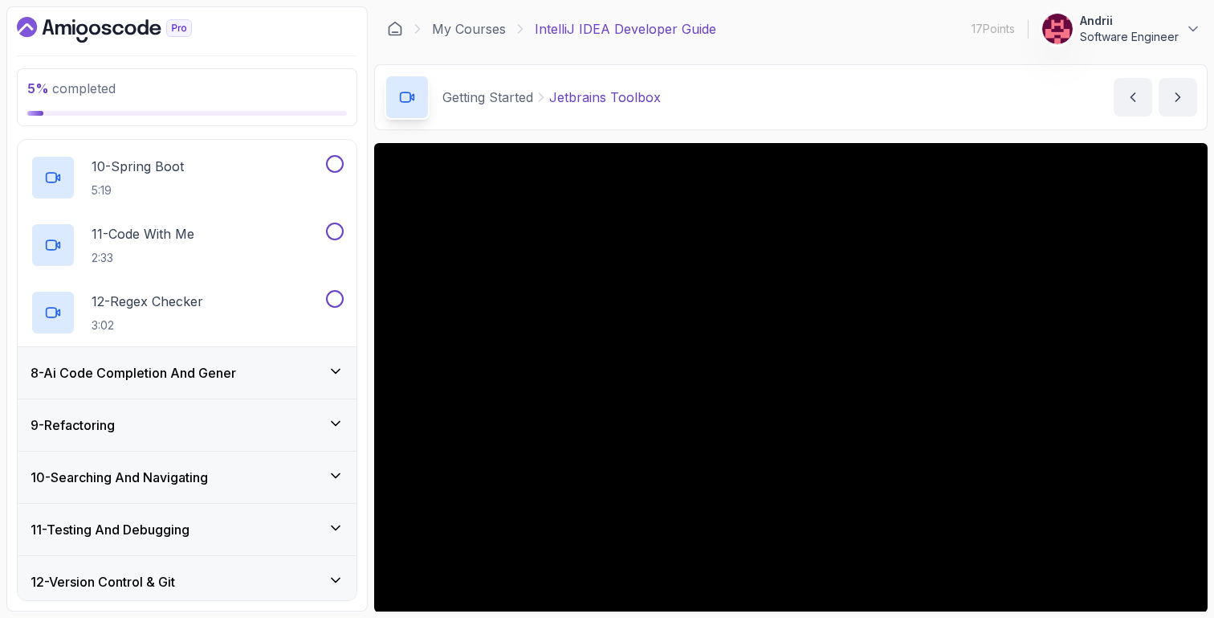
scroll to position [1079, 0]
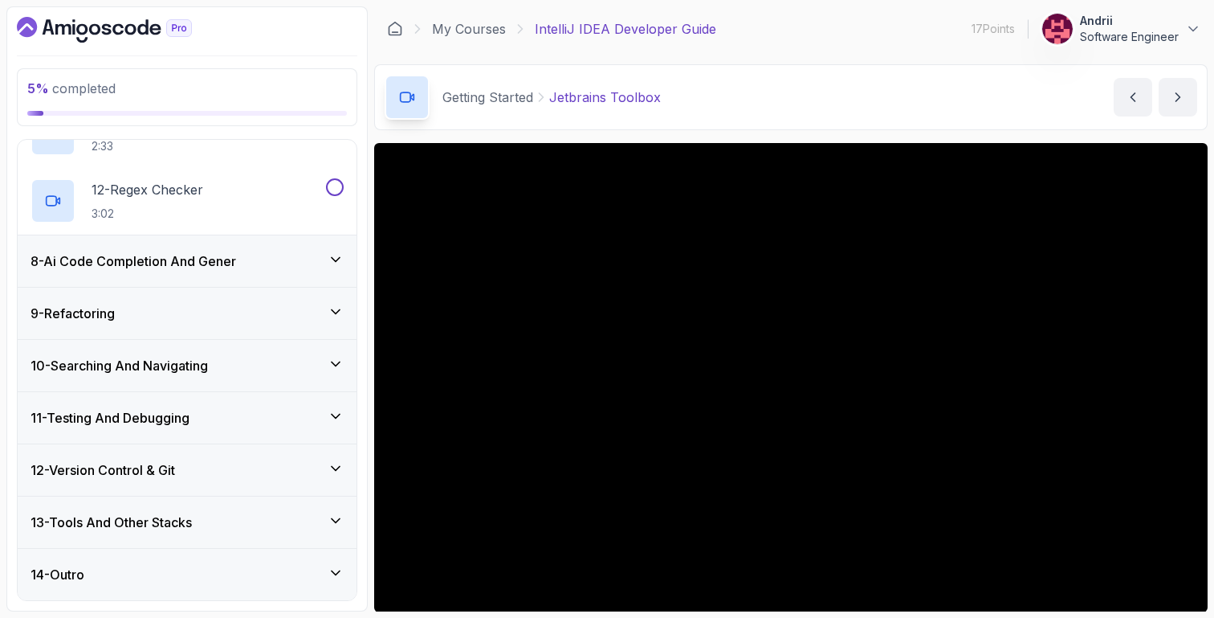
click at [255, 508] on div "13 - Tools And Other Stacks" at bounding box center [187, 521] width 339 height 51
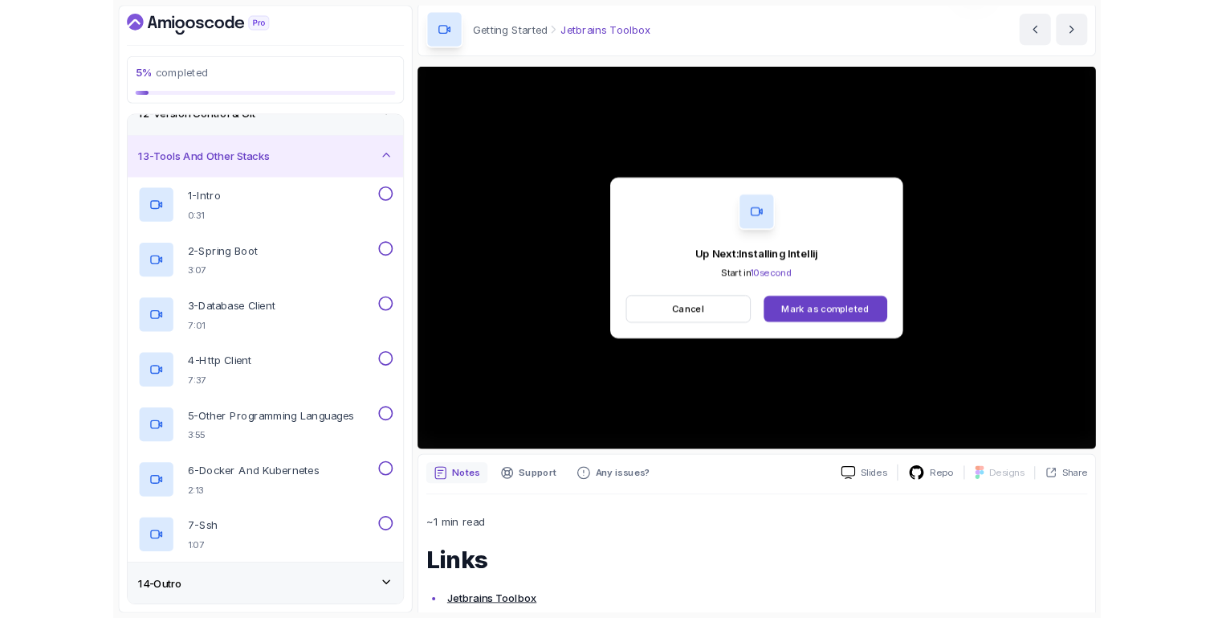
scroll to position [742, 0]
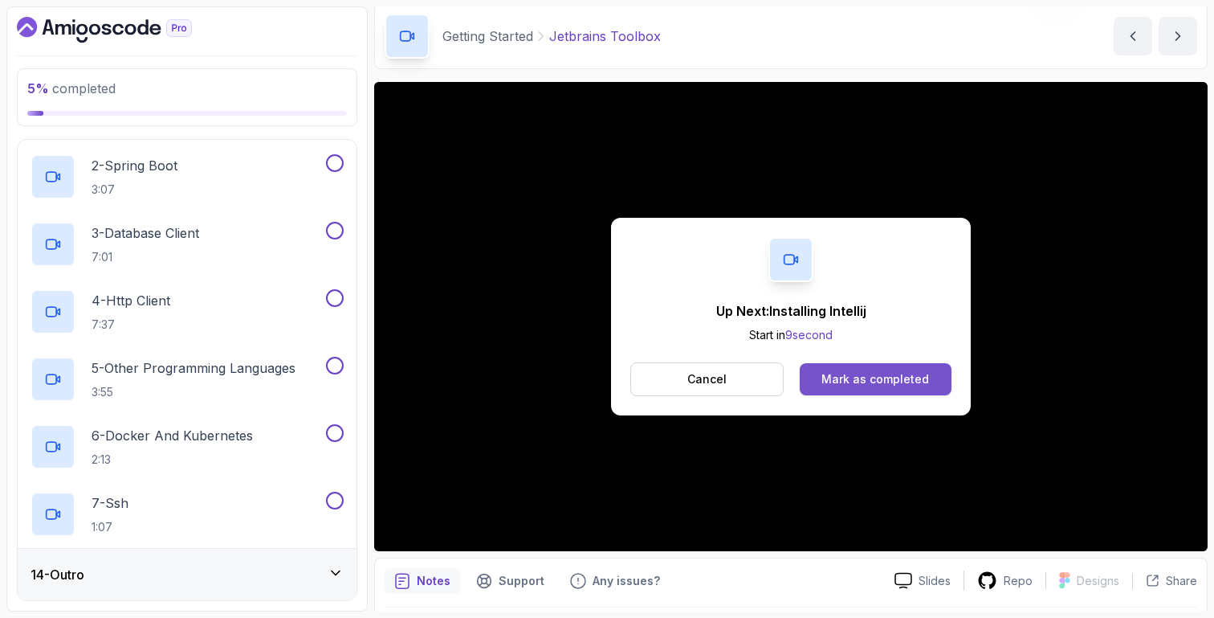
click at [834, 375] on div "Mark as completed" at bounding box center [875, 379] width 108 height 16
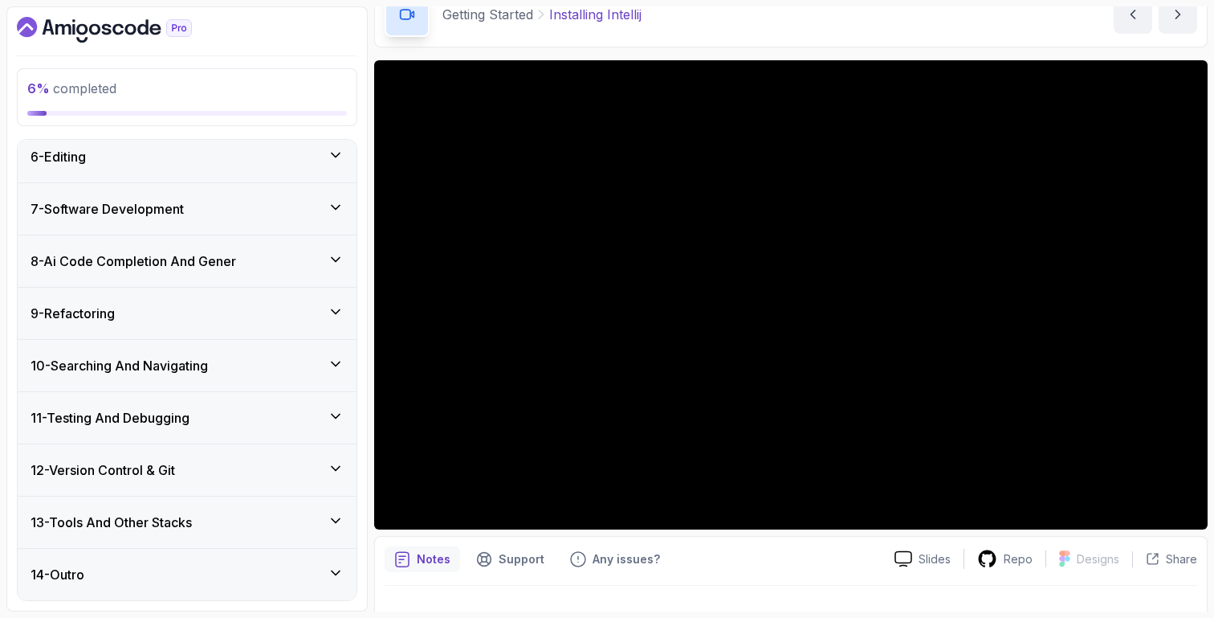
scroll to position [84, 0]
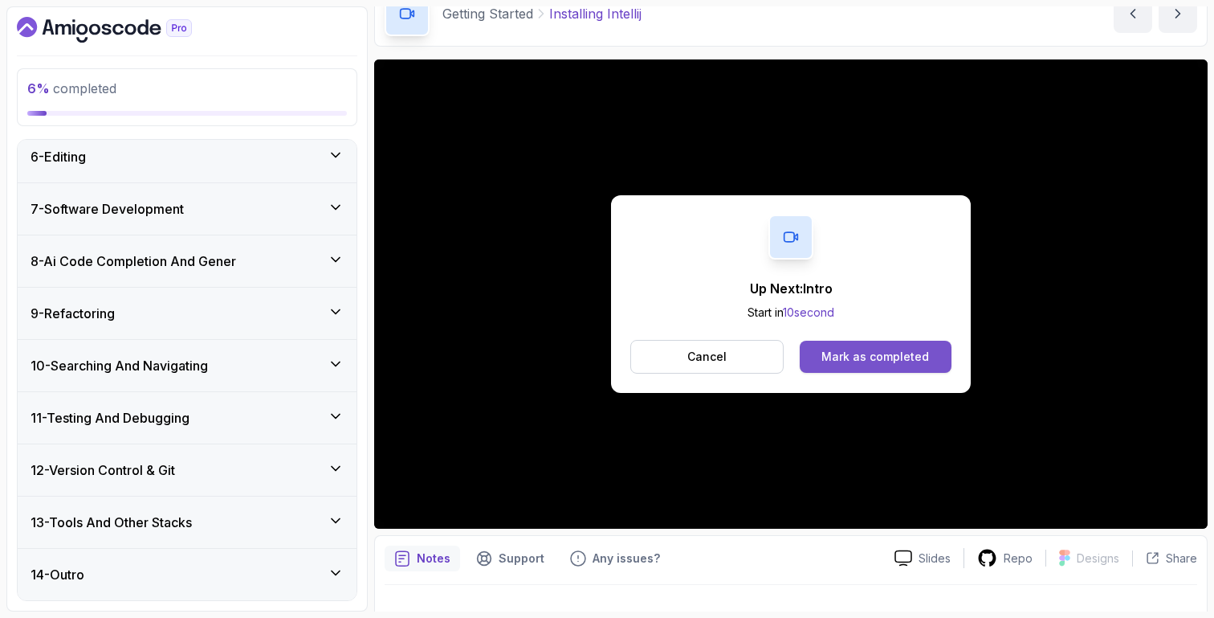
click at [900, 359] on div "Mark as completed" at bounding box center [875, 357] width 108 height 16
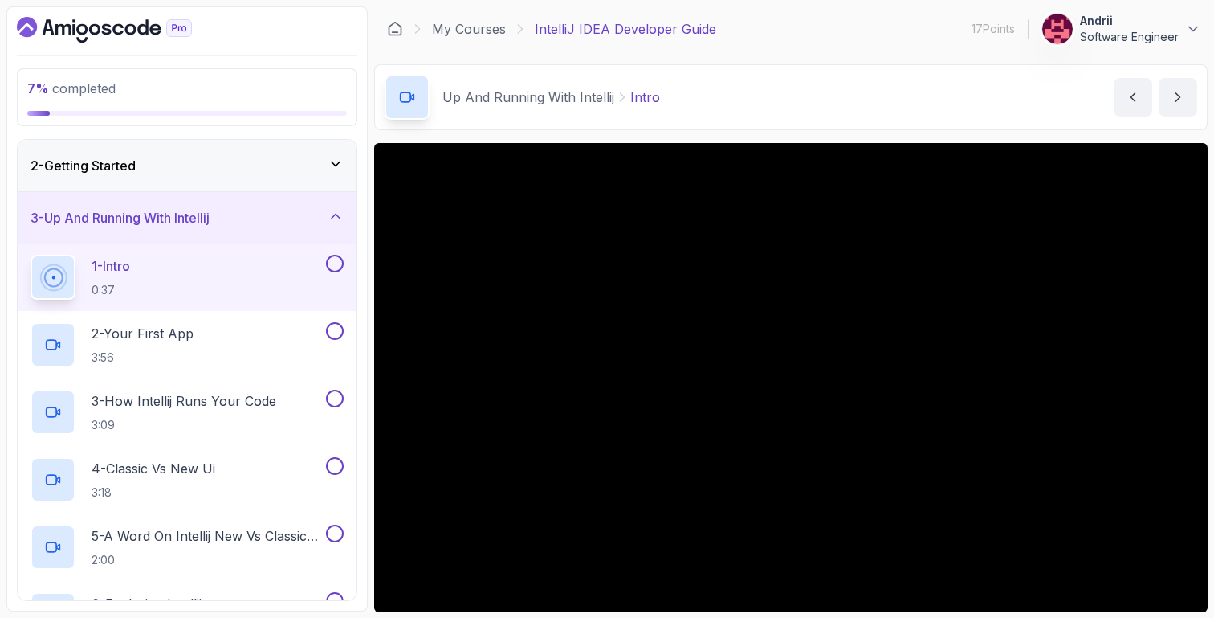
scroll to position [10, 0]
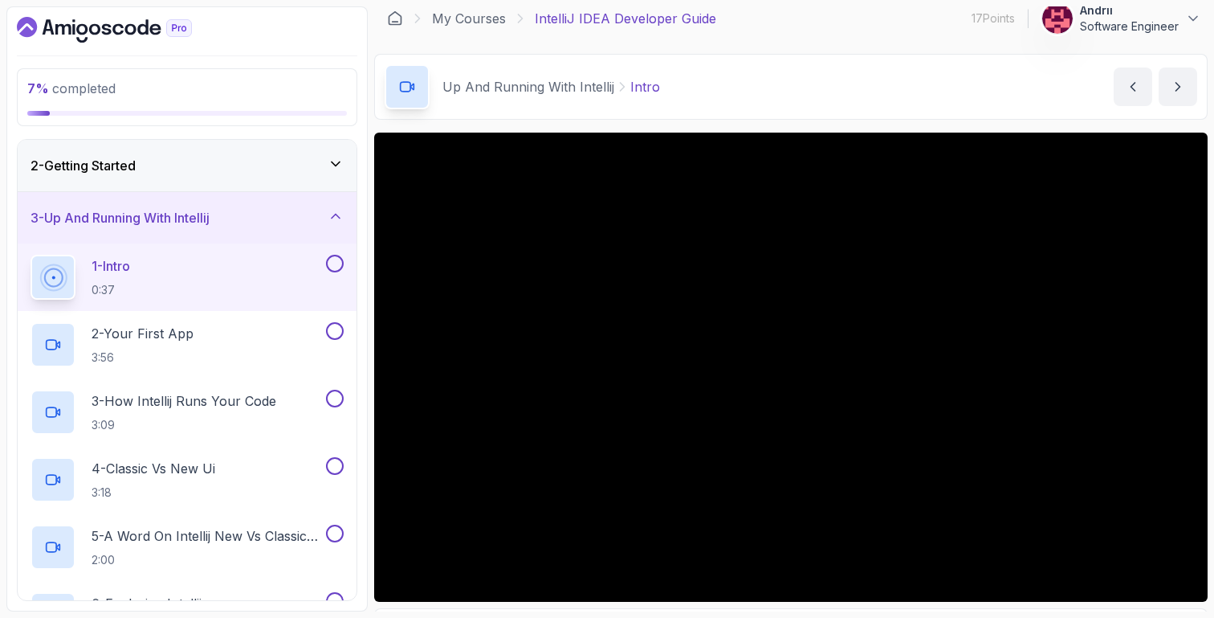
click at [817, 85] on div "Up And Running With Intellij Intro Intro by nelson" at bounding box center [791, 87] width 834 height 66
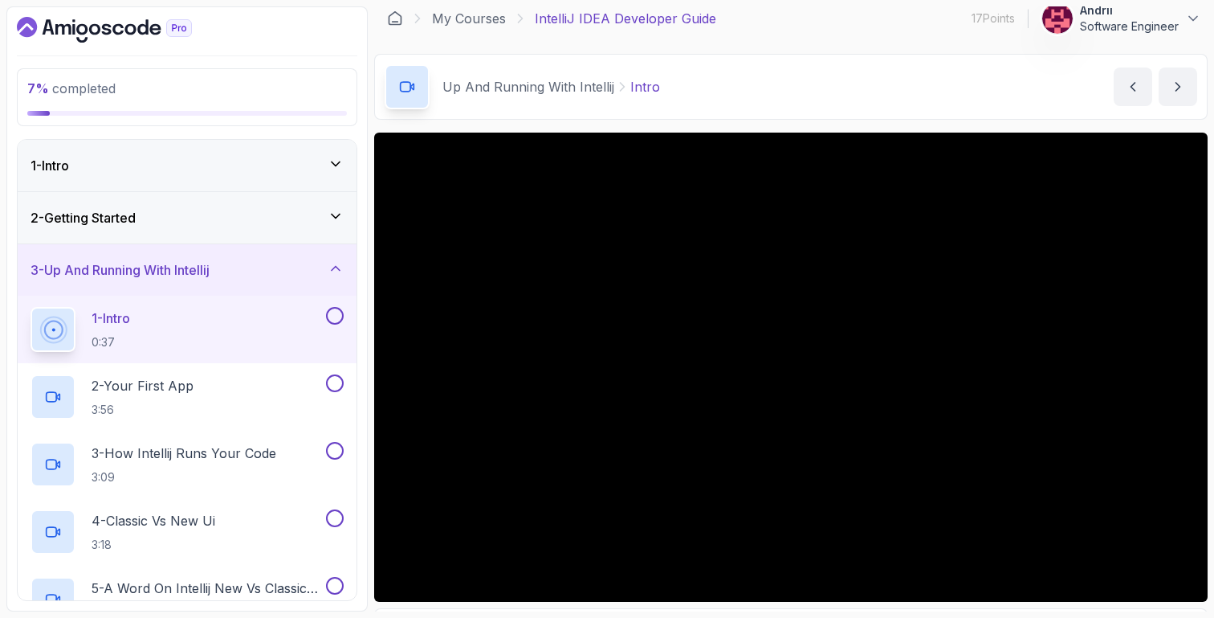
click at [303, 214] on div "2 - Getting Started" at bounding box center [187, 217] width 313 height 19
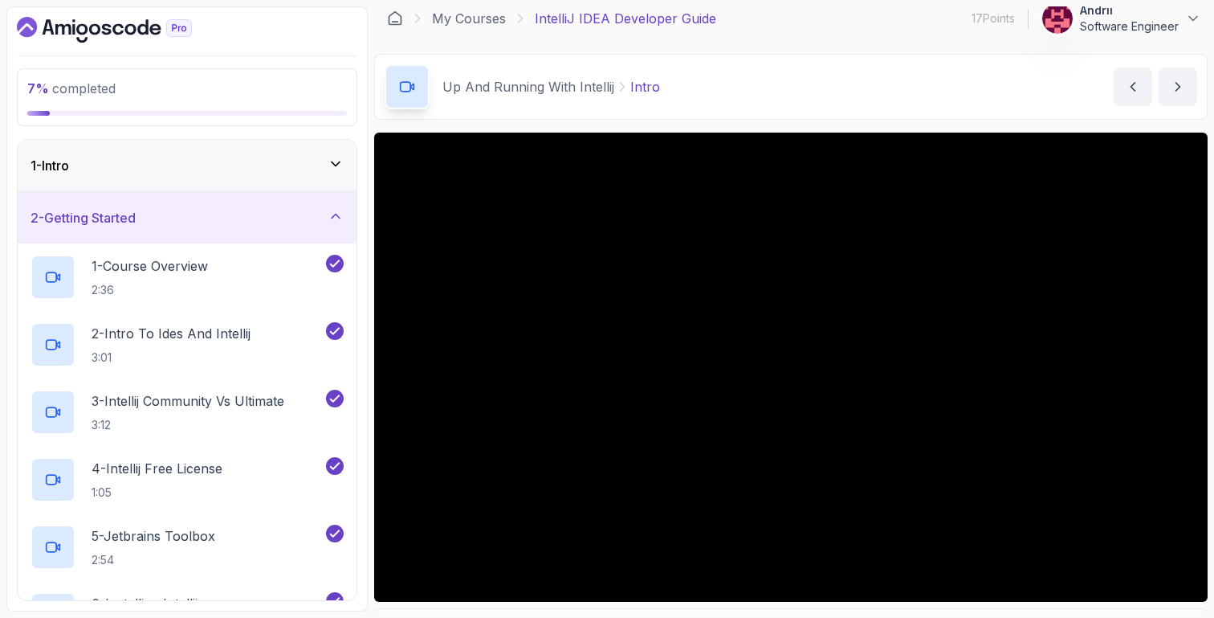
click at [245, 164] on div "1 - Intro" at bounding box center [187, 165] width 313 height 19
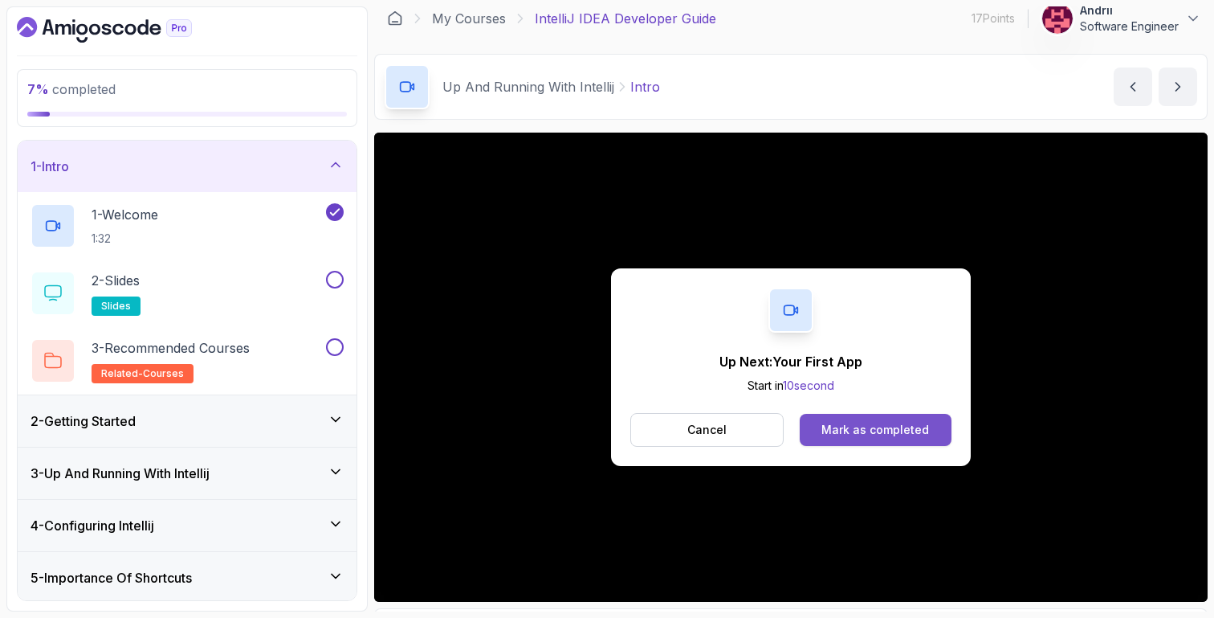
click at [868, 414] on button "Mark as completed" at bounding box center [876, 430] width 152 height 32
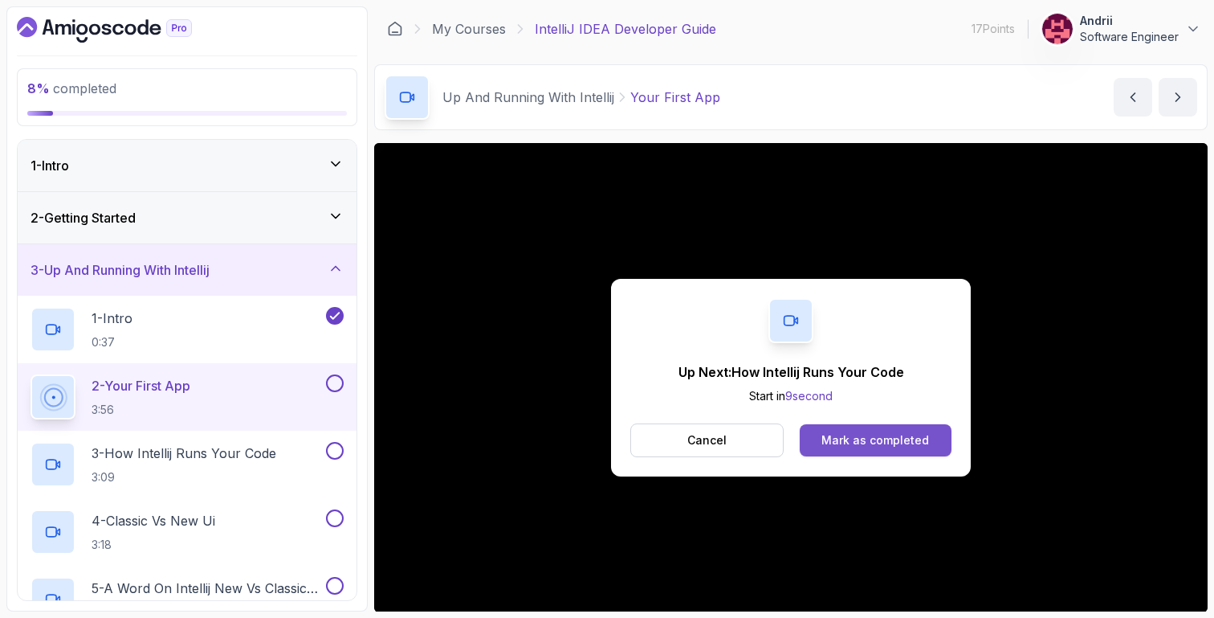
click at [873, 437] on div "Mark as completed" at bounding box center [875, 440] width 108 height 16
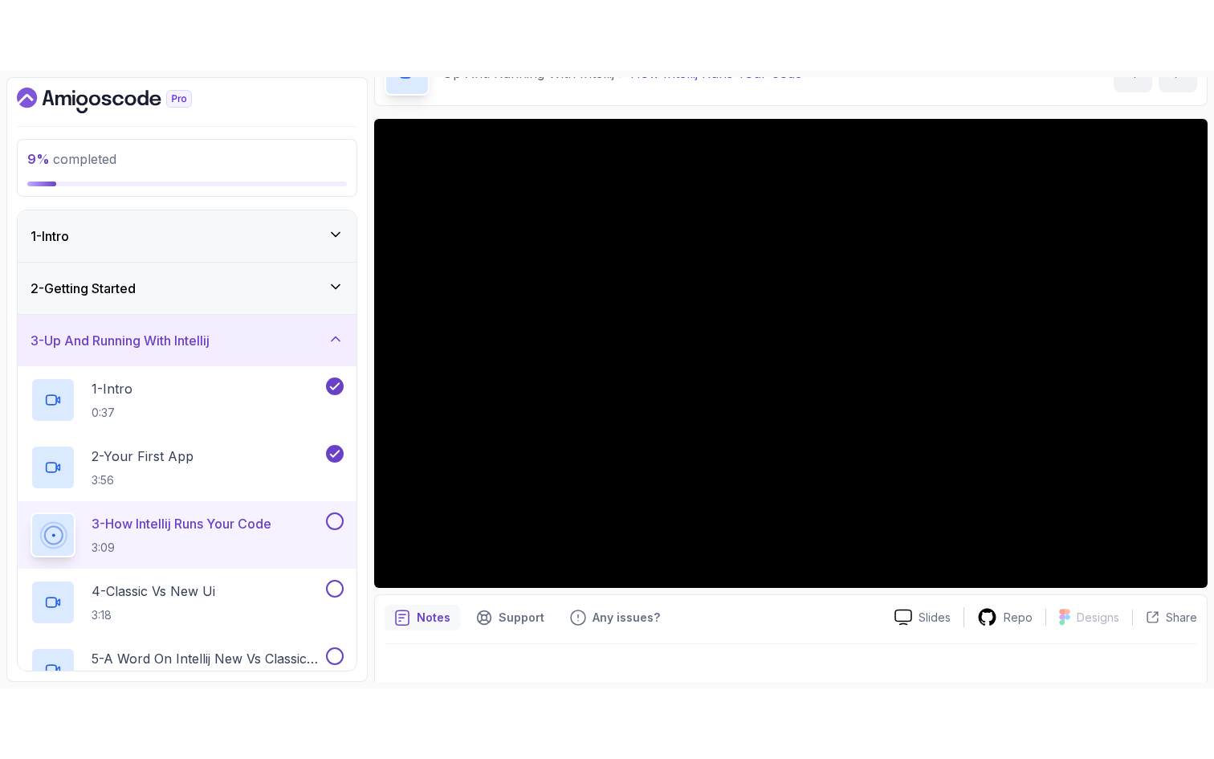
scroll to position [112, 0]
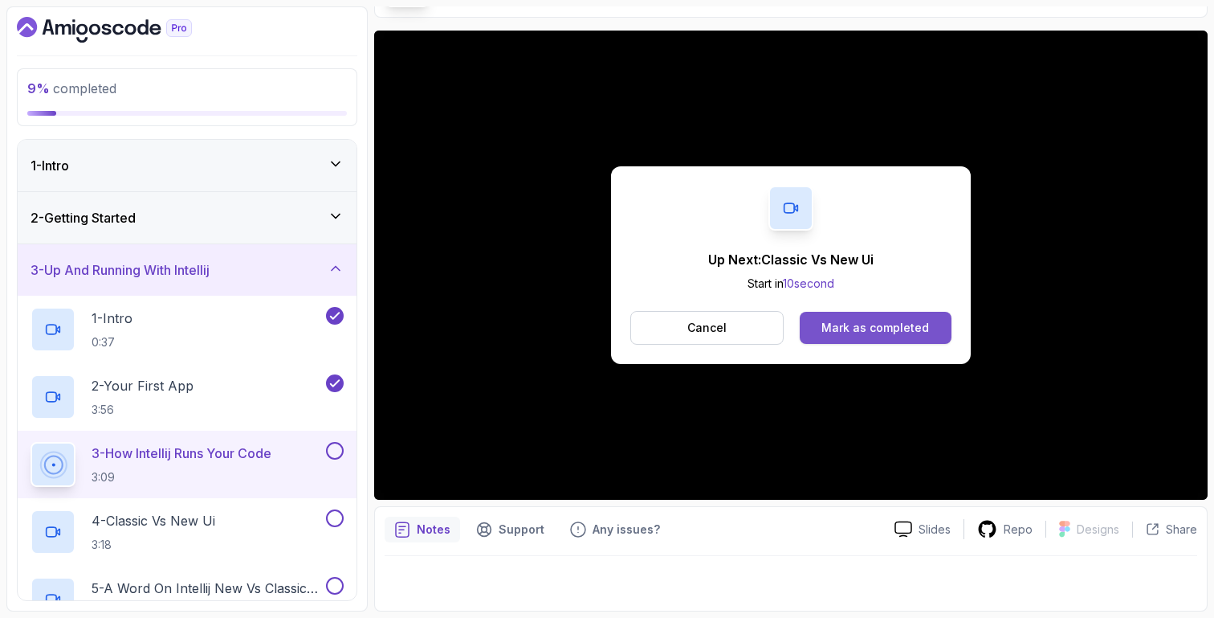
click at [884, 336] on button "Mark as completed" at bounding box center [876, 328] width 152 height 32
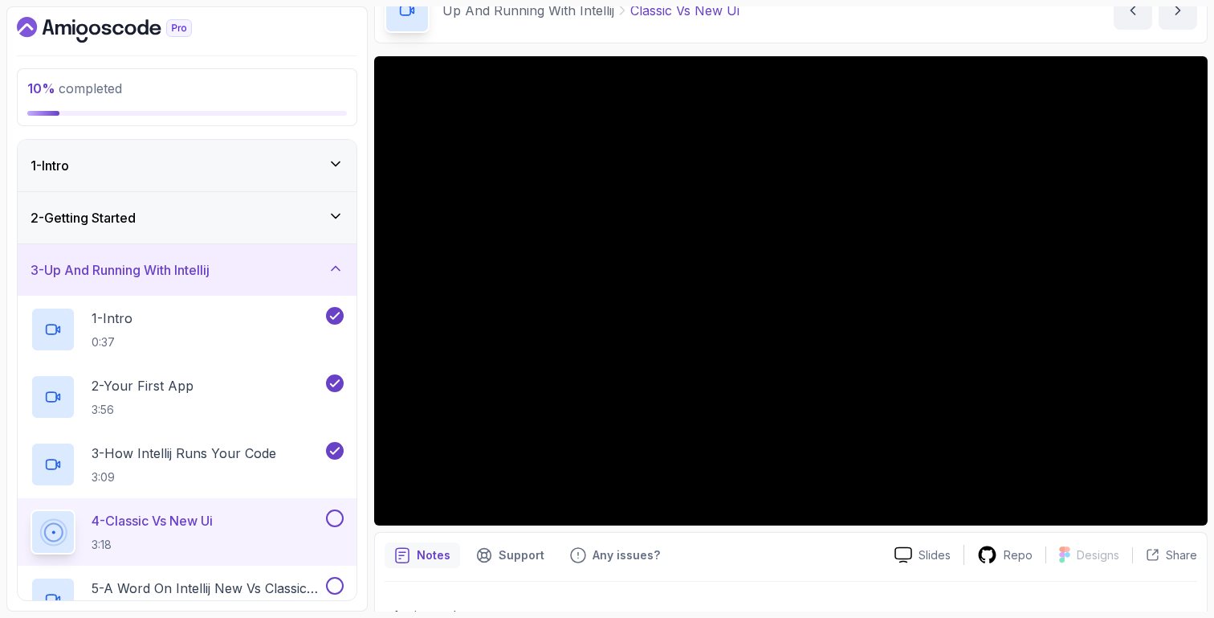
scroll to position [112, 0]
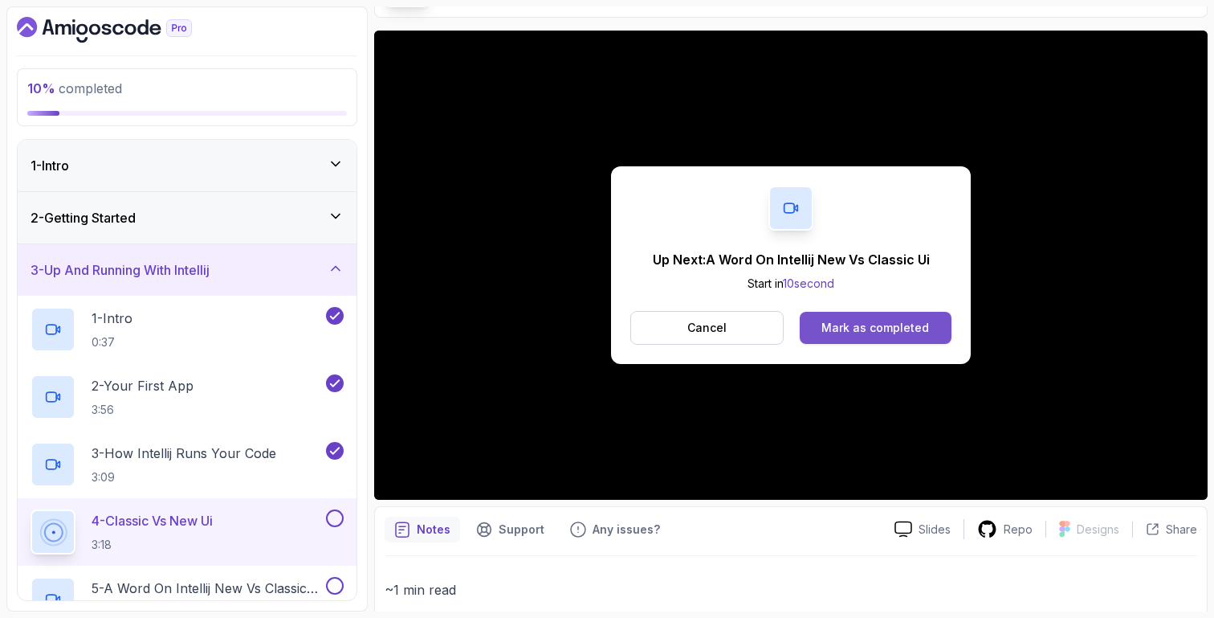
click at [887, 334] on div "Mark as completed" at bounding box center [875, 328] width 108 height 16
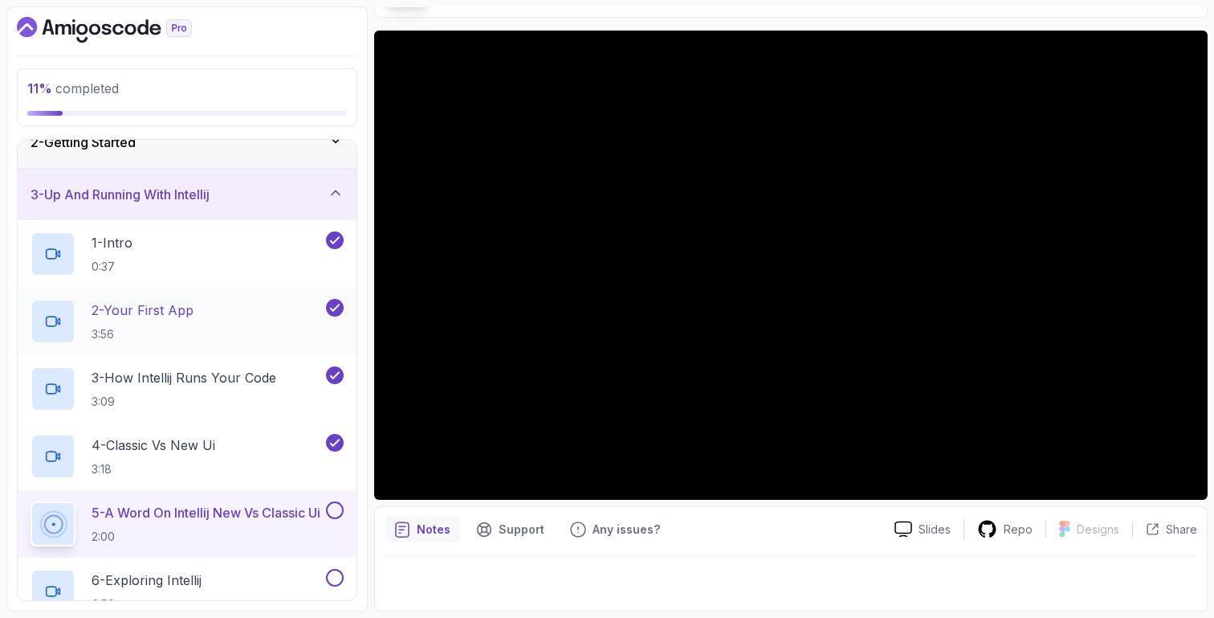
scroll to position [173, 0]
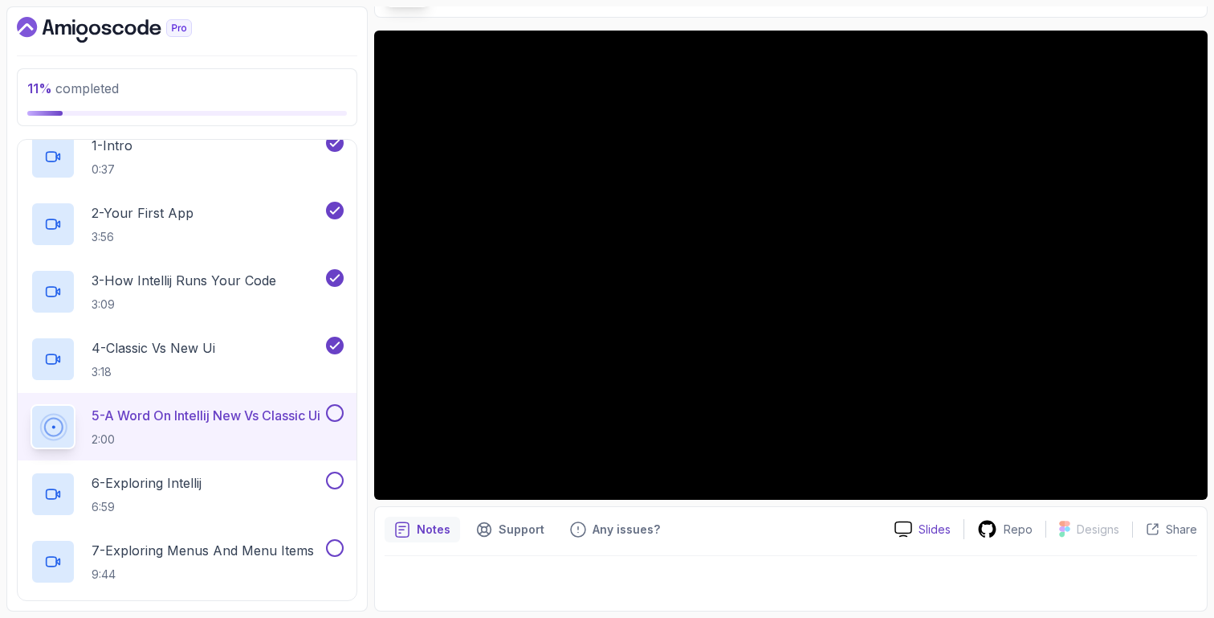
click at [938, 530] on p "Slides" at bounding box center [935, 529] width 32 height 16
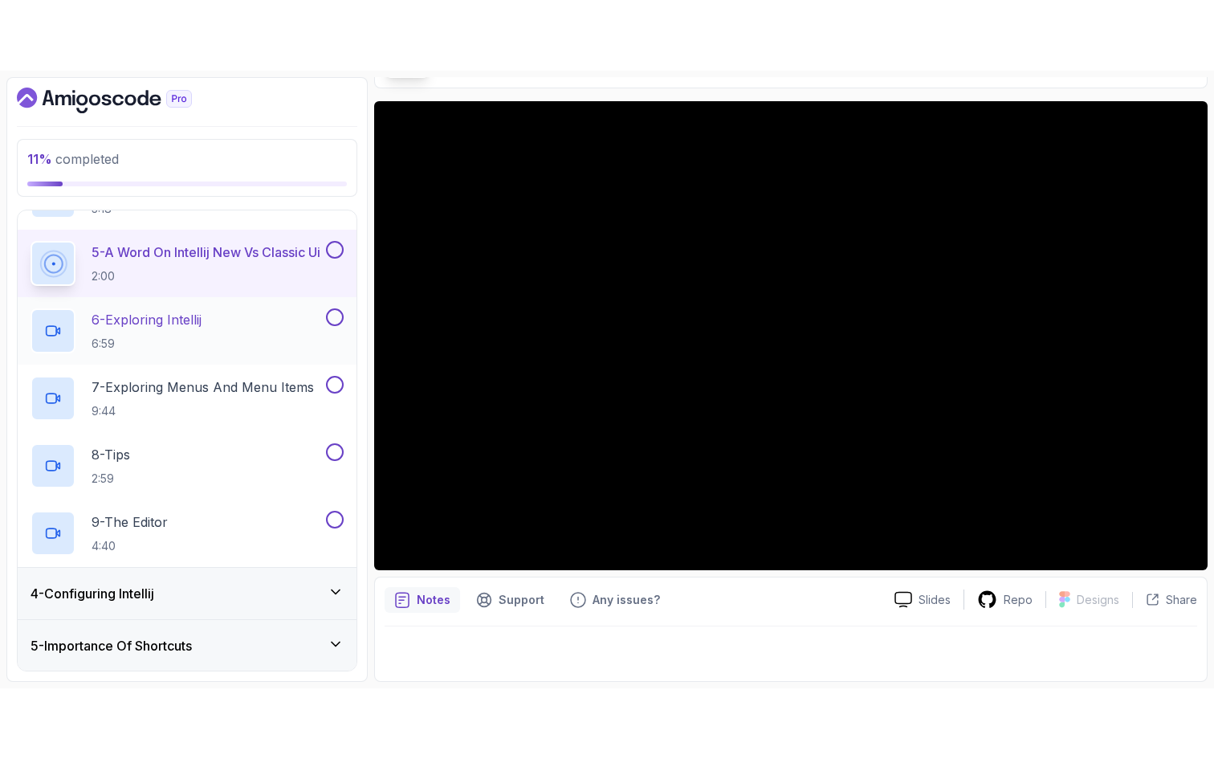
scroll to position [407, 0]
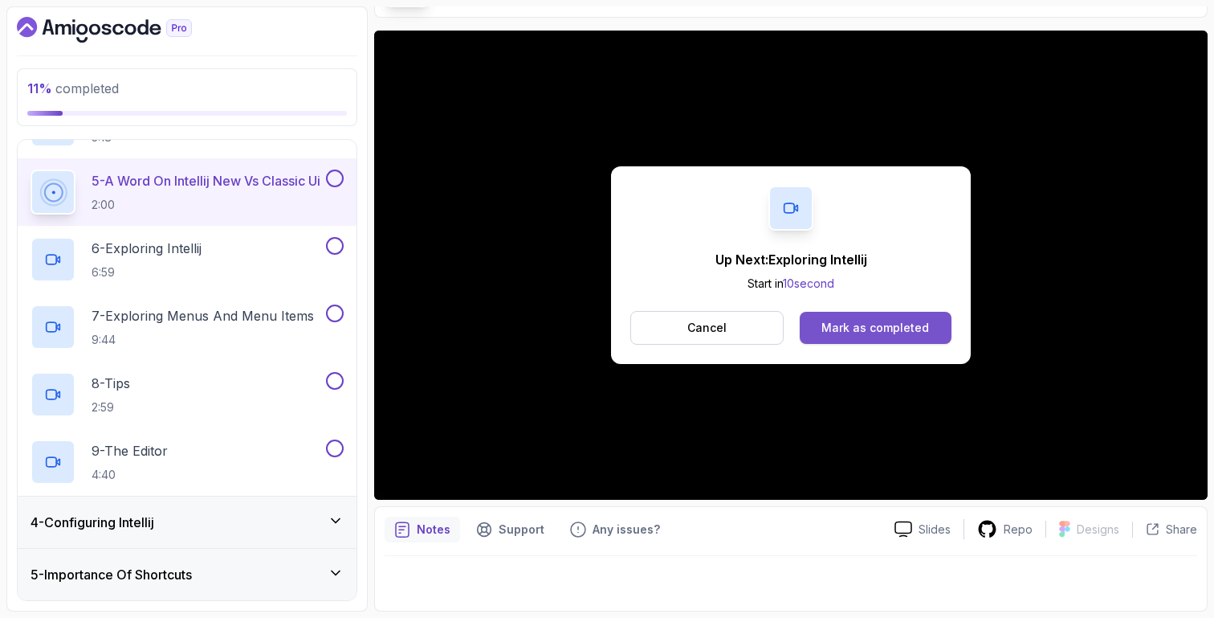
click at [926, 339] on button "Mark as completed" at bounding box center [876, 328] width 152 height 32
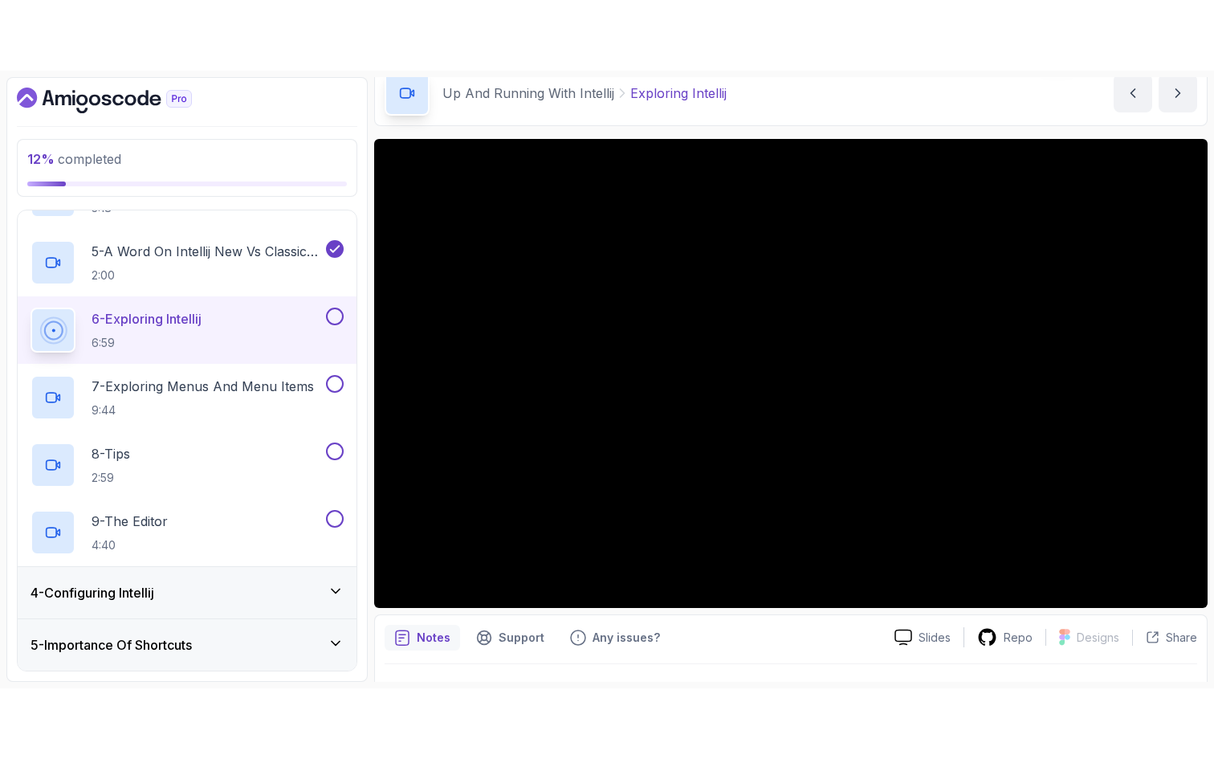
scroll to position [77, 0]
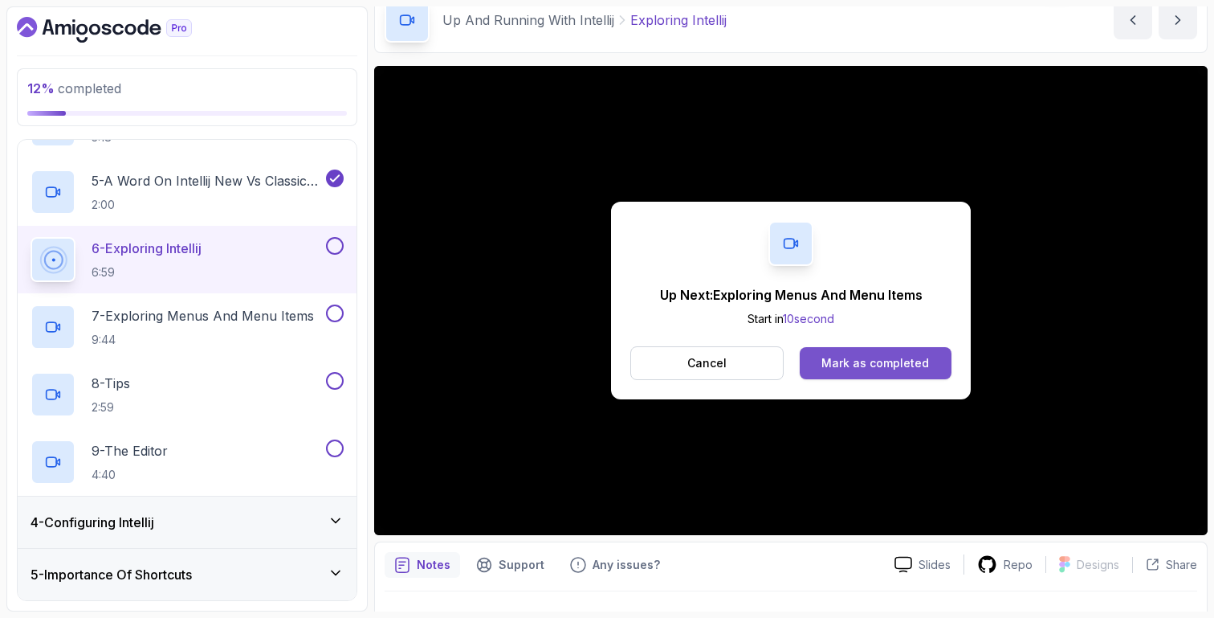
click at [876, 359] on div "Mark as completed" at bounding box center [875, 363] width 108 height 16
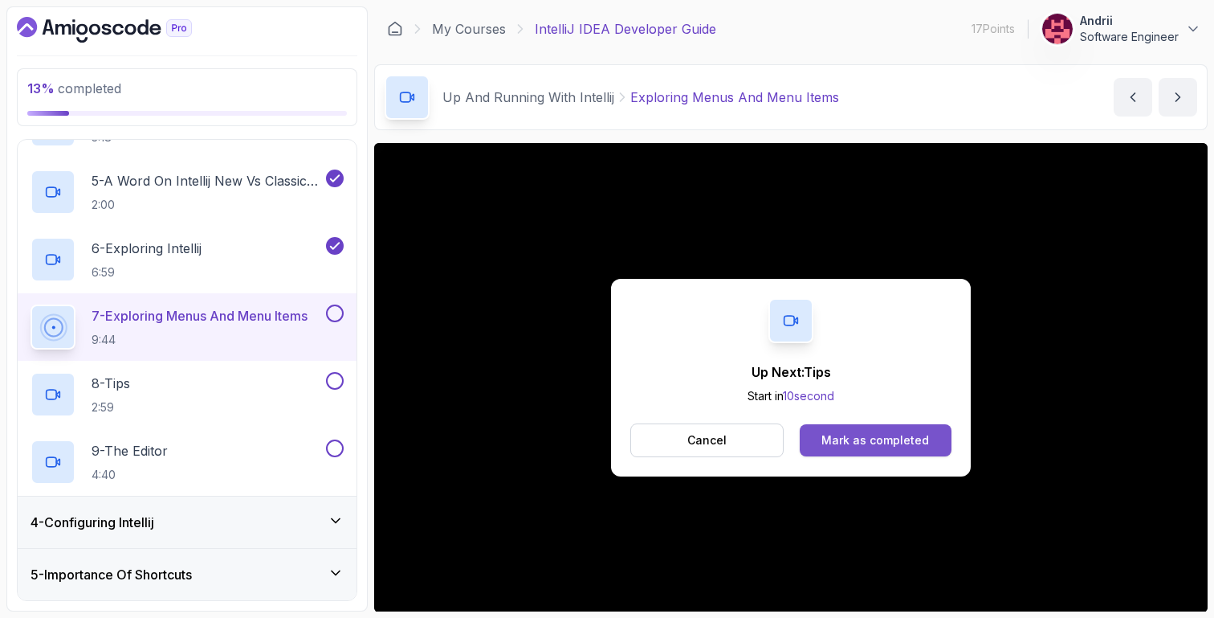
click at [888, 446] on div "Mark as completed" at bounding box center [875, 440] width 108 height 16
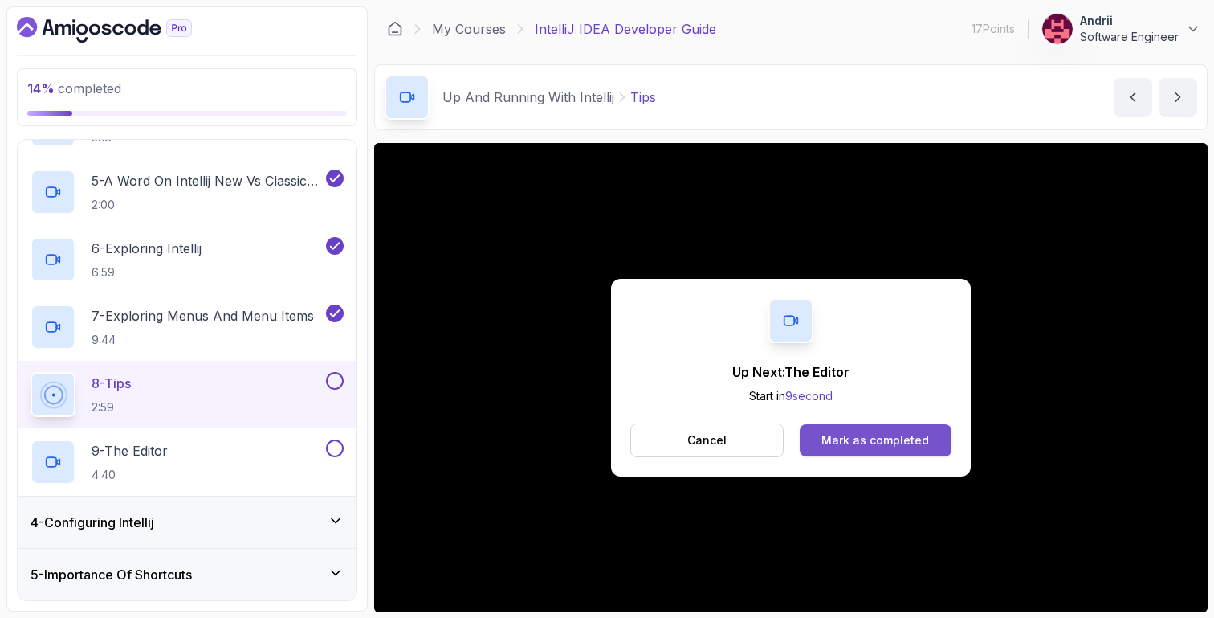
click at [905, 448] on button "Mark as completed" at bounding box center [876, 440] width 152 height 32
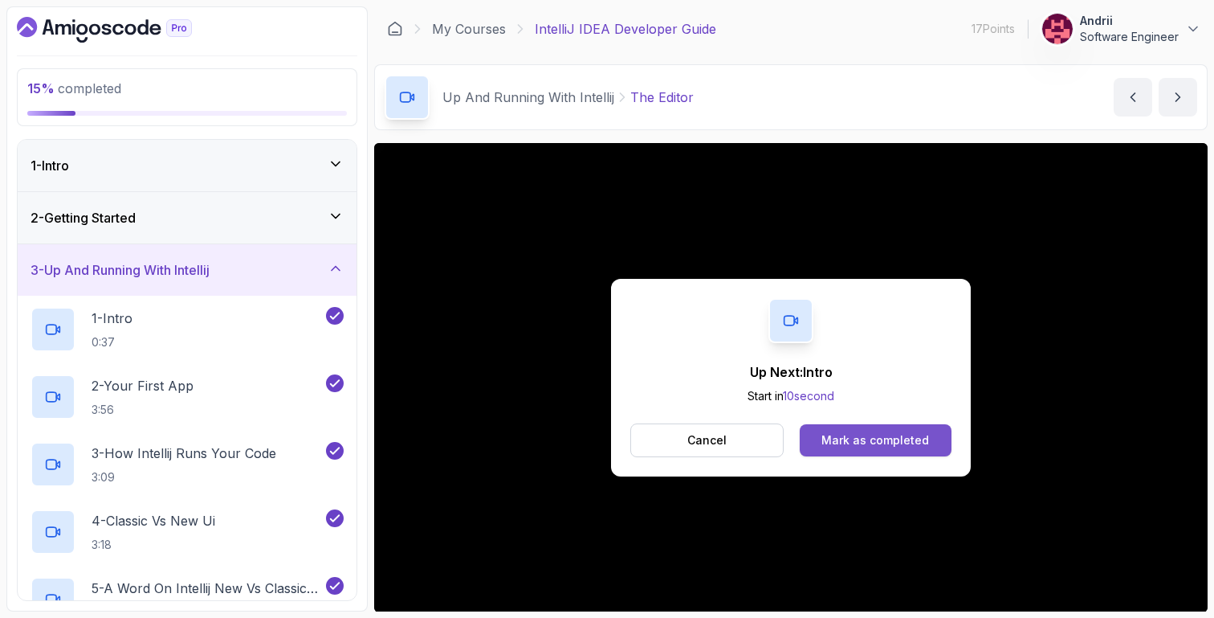
click at [807, 435] on button "Mark as completed" at bounding box center [876, 440] width 152 height 32
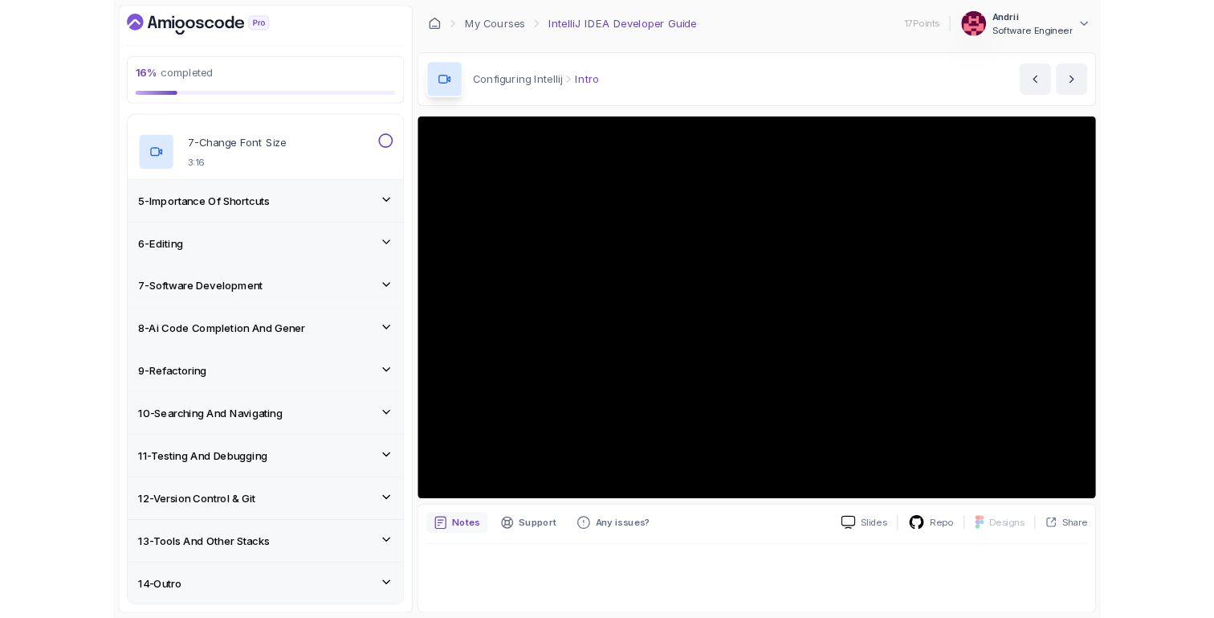
scroll to position [742, 0]
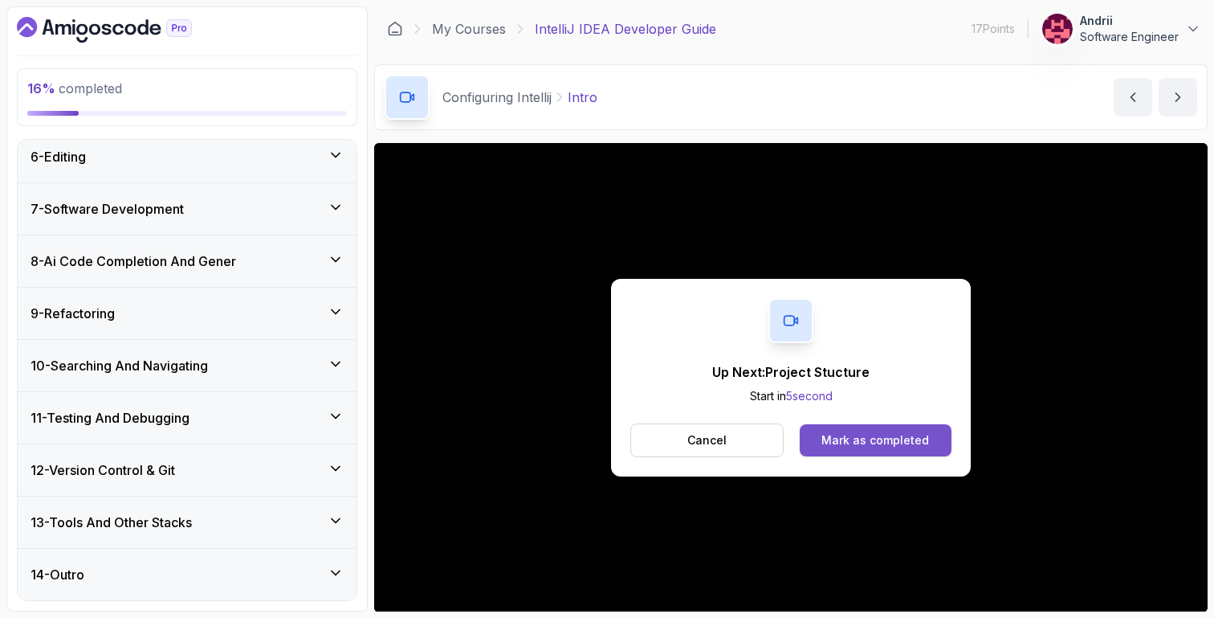
click at [926, 442] on div "Mark as completed" at bounding box center [875, 440] width 108 height 16
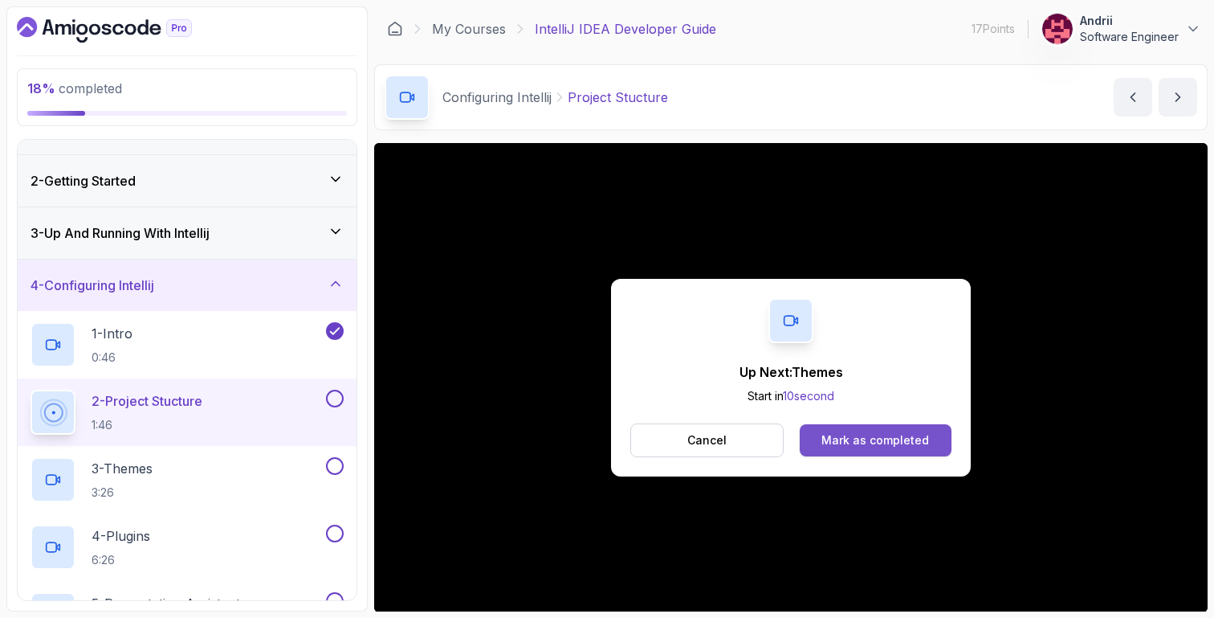
click at [867, 436] on div "Mark as completed" at bounding box center [875, 440] width 108 height 16
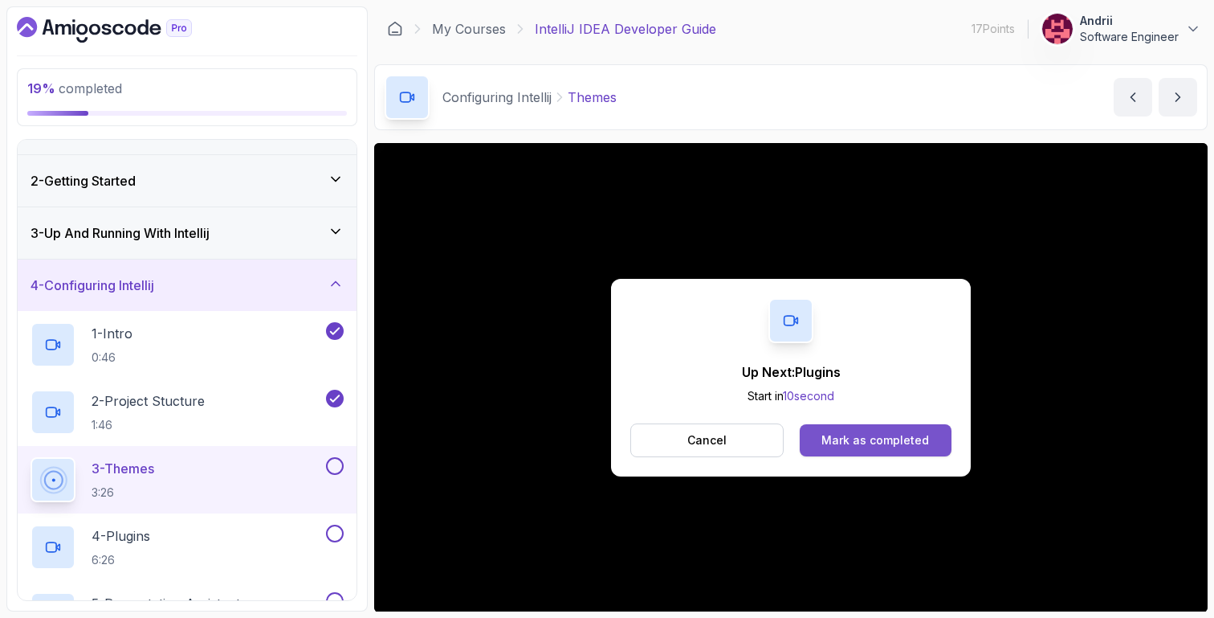
click at [851, 424] on button "Mark as completed" at bounding box center [876, 440] width 152 height 32
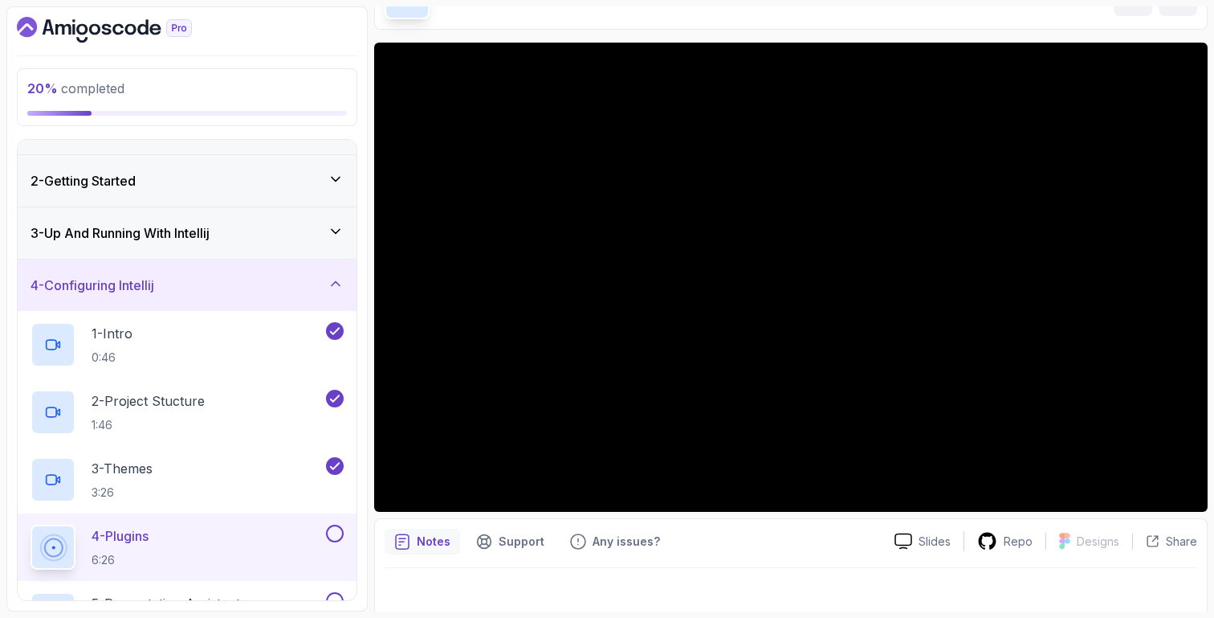
scroll to position [104, 0]
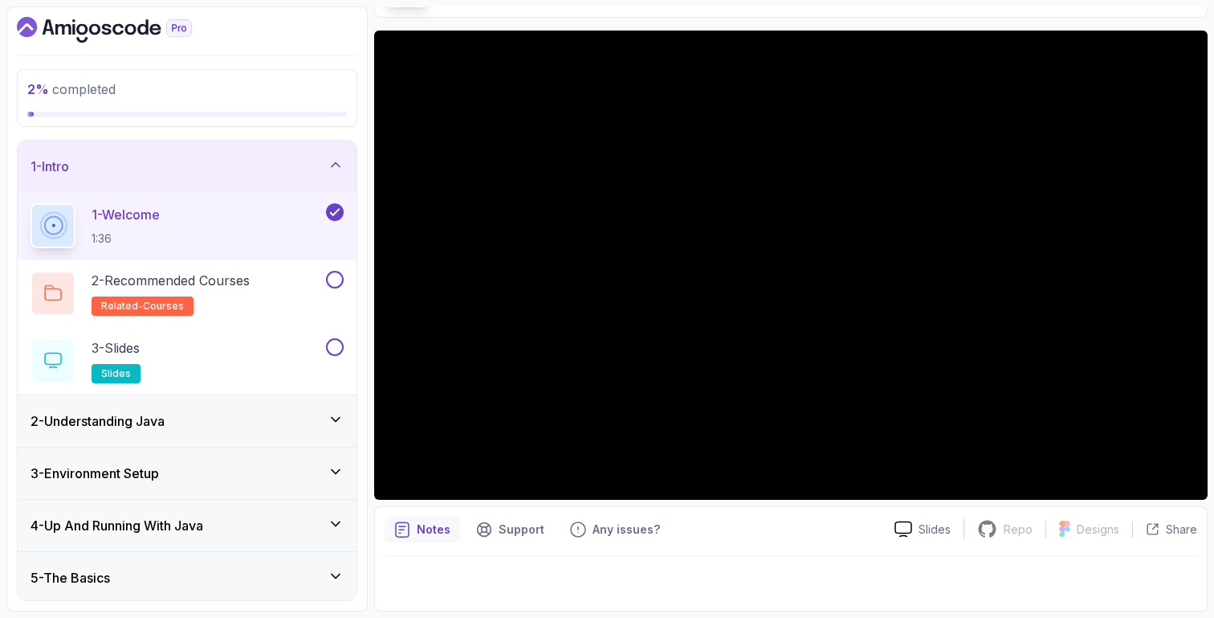
scroll to position [108, 0]
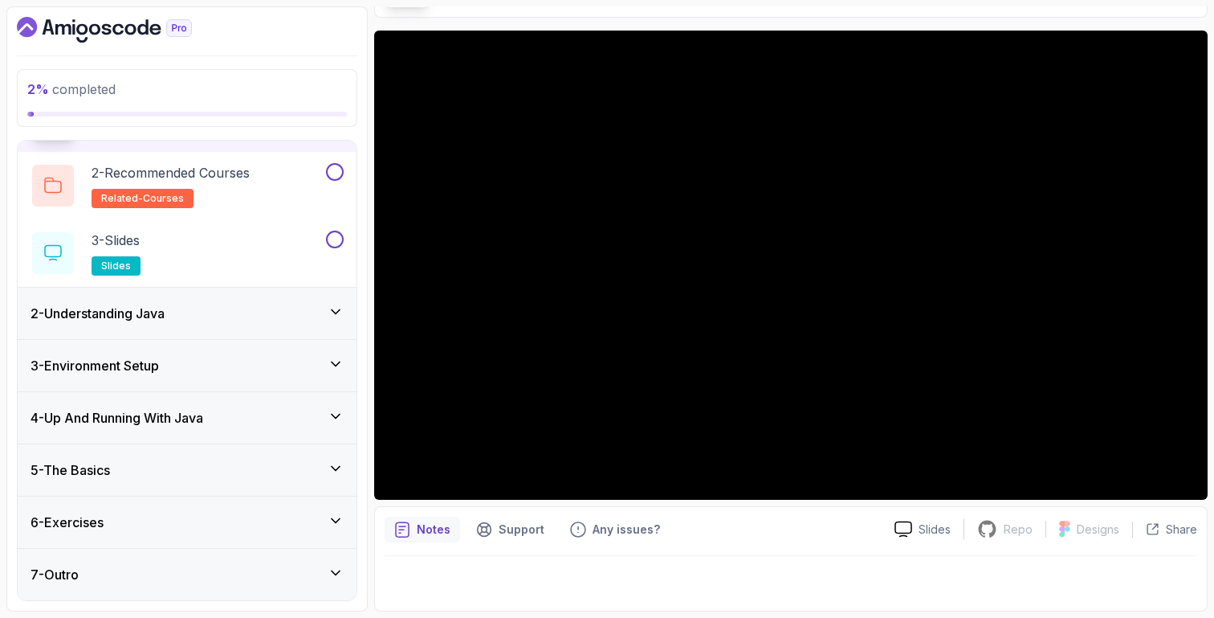
click at [252, 483] on div "5 - The Basics" at bounding box center [187, 469] width 339 height 51
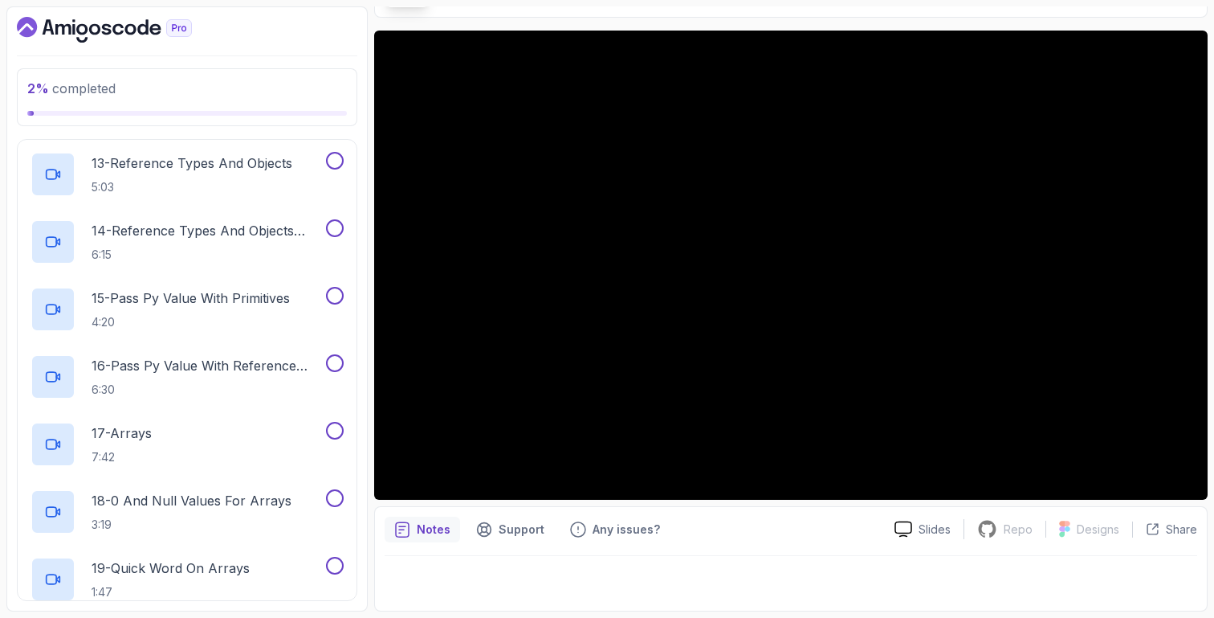
scroll to position [1253, 0]
